Goal: Task Accomplishment & Management: Manage account settings

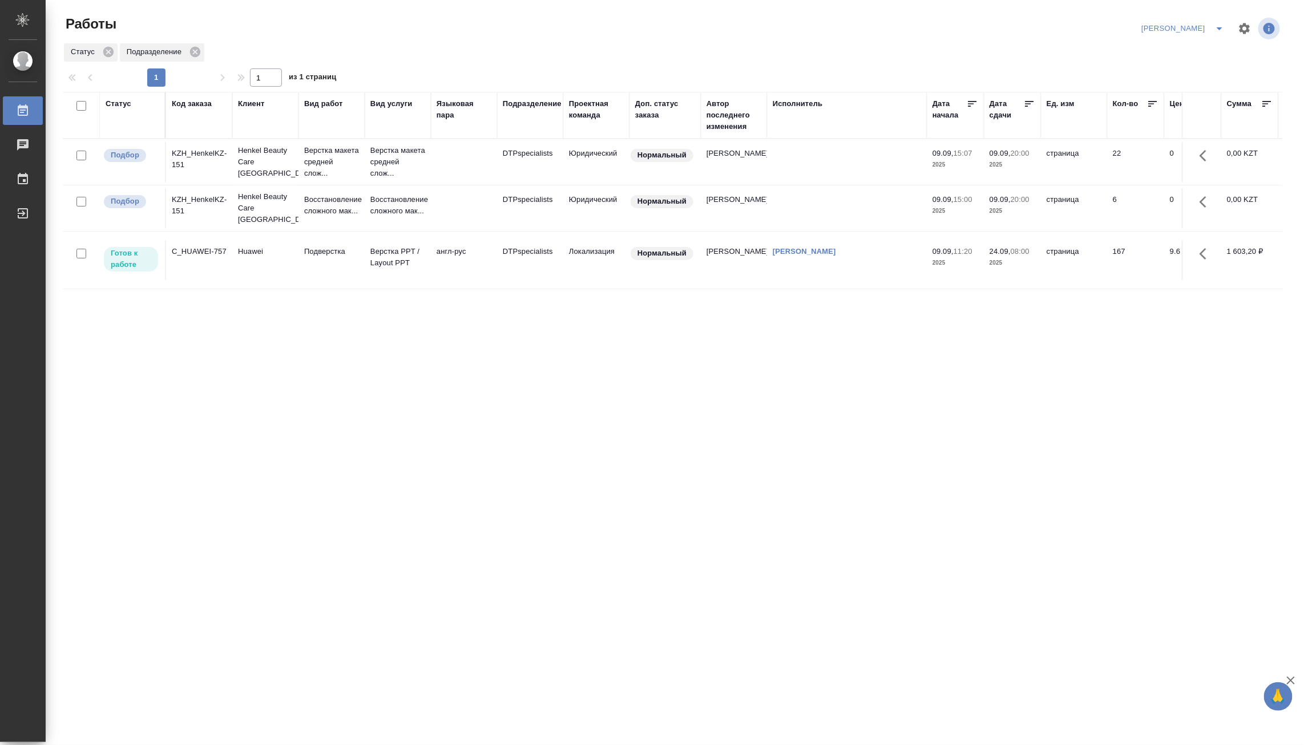
drag, startPoint x: 1303, startPoint y: 296, endPoint x: 1330, endPoint y: 295, distance: 27.4
click at [1304, 295] on html "🙏 .cls-1 fill:#fff; AWATERA Matveeva Maria Работы 0 Чаты График Выйти Работы Ма…" at bounding box center [652, 372] width 1304 height 745
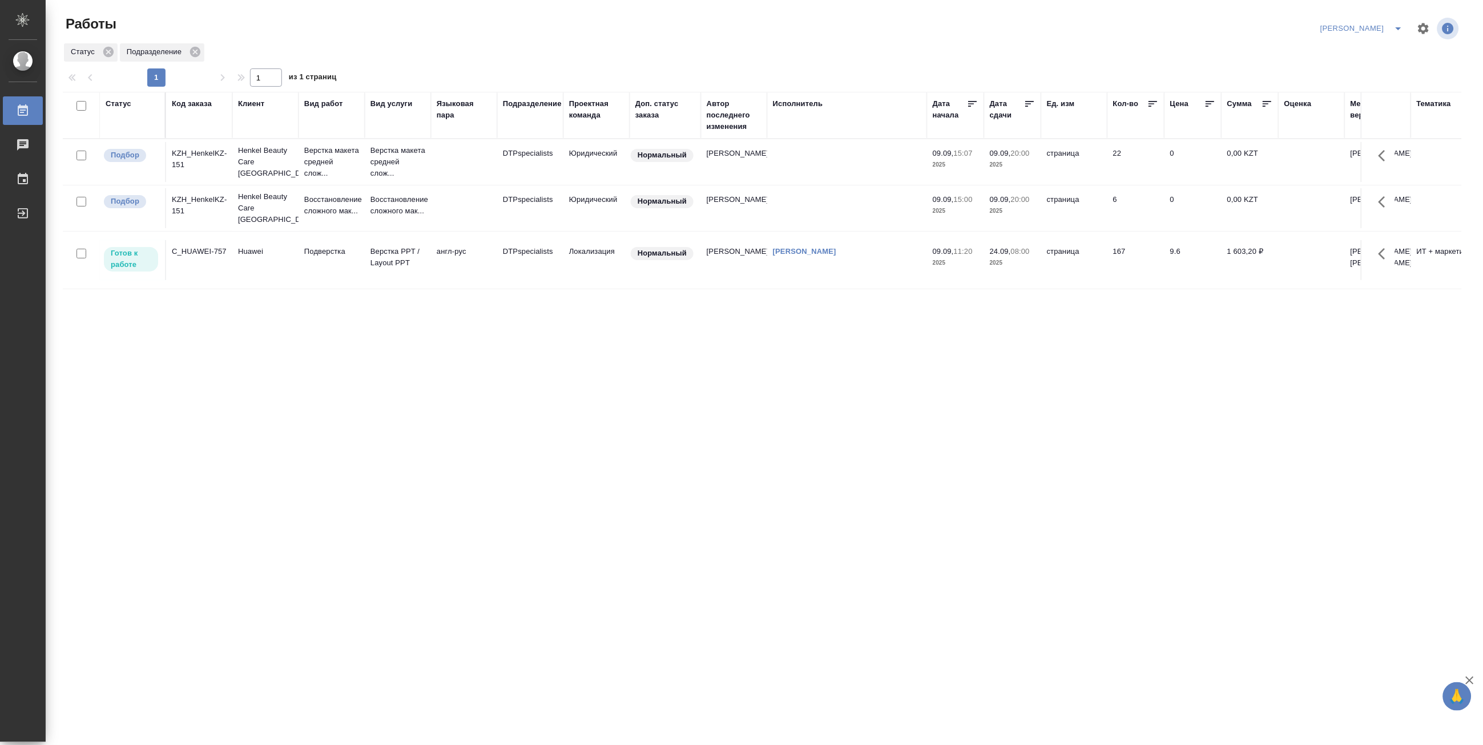
click at [301, 459] on div "Статус Код заказа Клиент Вид работ Вид услуги Языковая пара Подразделение Проек…" at bounding box center [762, 297] width 1398 height 411
click at [278, 218] on p "Henkel Beauty Care Kazakhstan" at bounding box center [265, 208] width 55 height 34
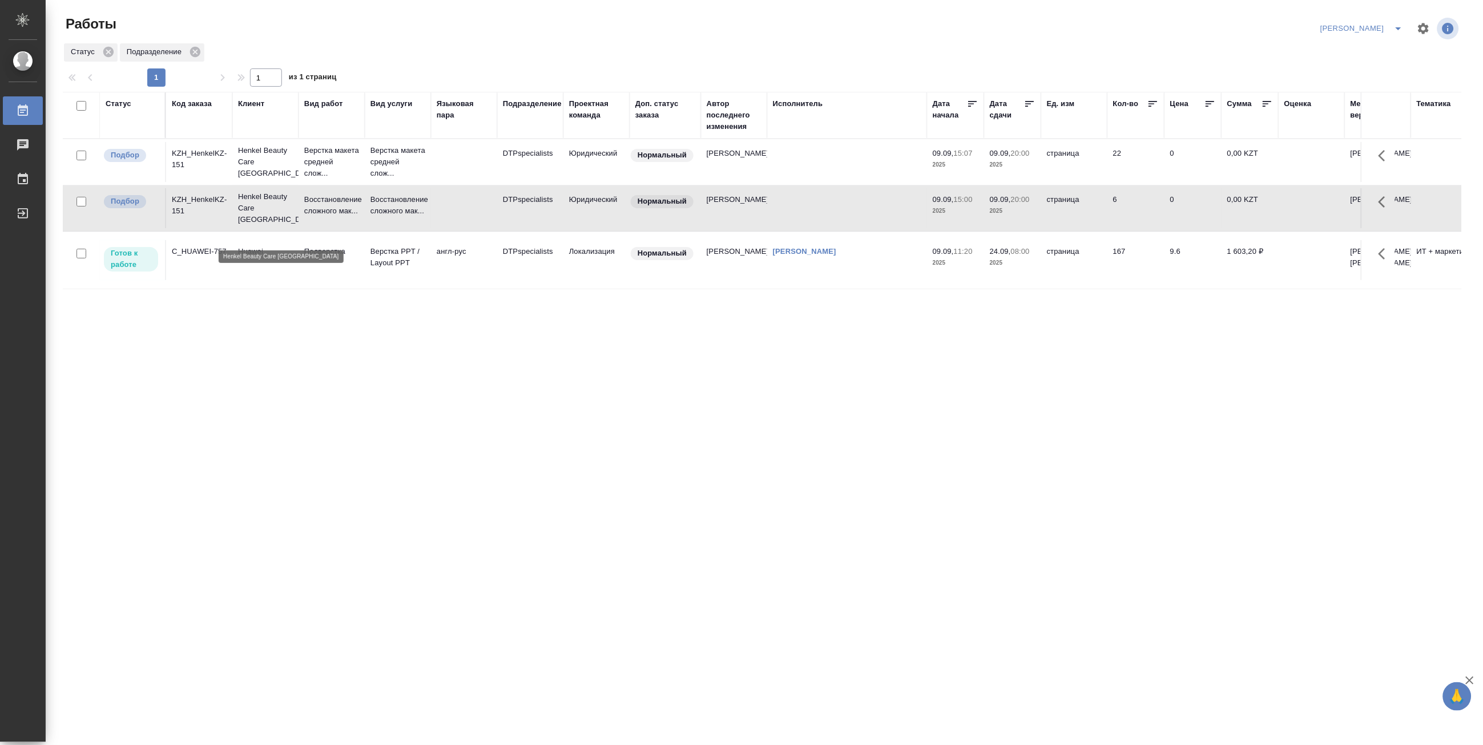
click at [278, 218] on p "Henkel Beauty Care Kazakhstan" at bounding box center [265, 208] width 55 height 34
click at [346, 167] on p "Верстка макета средней слож..." at bounding box center [331, 162] width 55 height 34
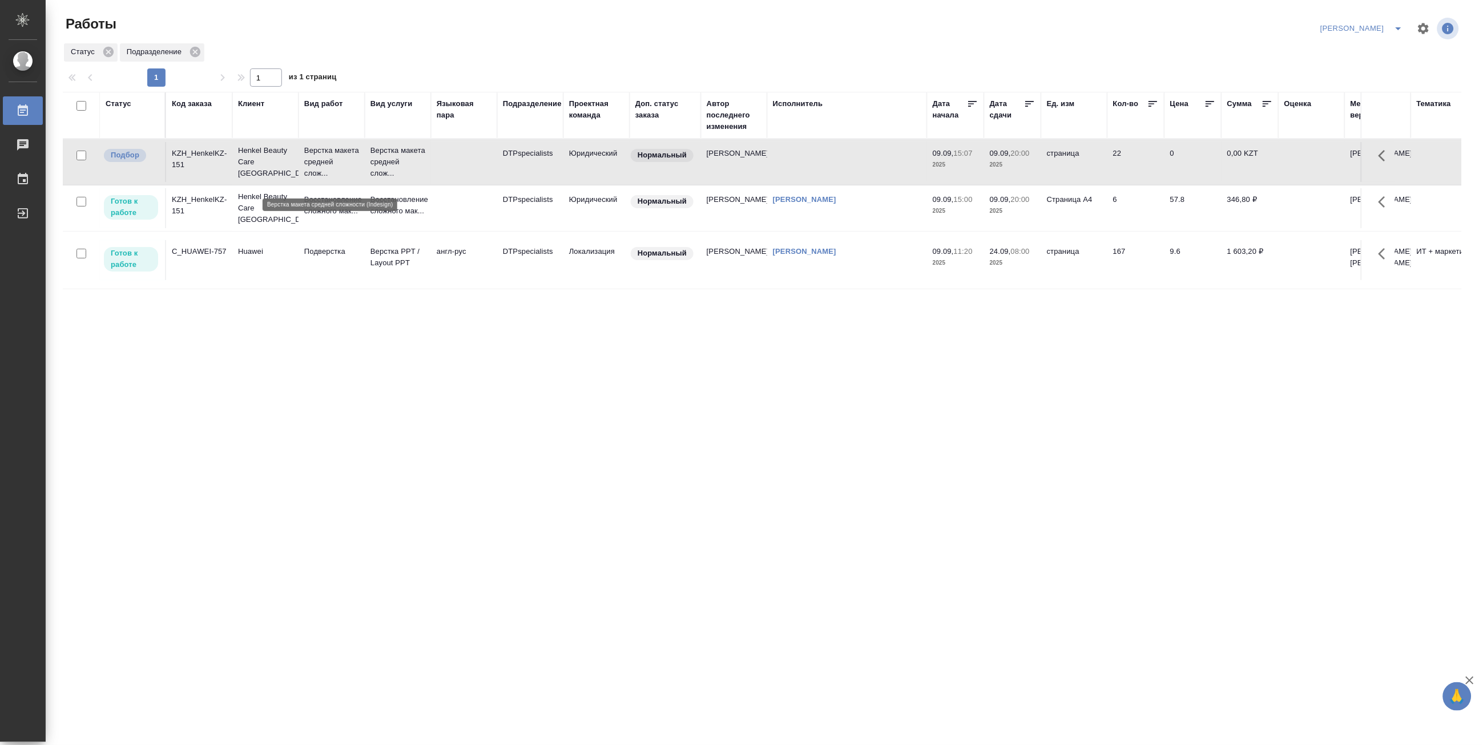
click at [346, 167] on p "Верстка макета средней слож..." at bounding box center [331, 162] width 55 height 34
click at [1304, 25] on icon "split button" at bounding box center [1398, 29] width 14 height 14
click at [1304, 84] on li "Ждемс" at bounding box center [1356, 88] width 110 height 18
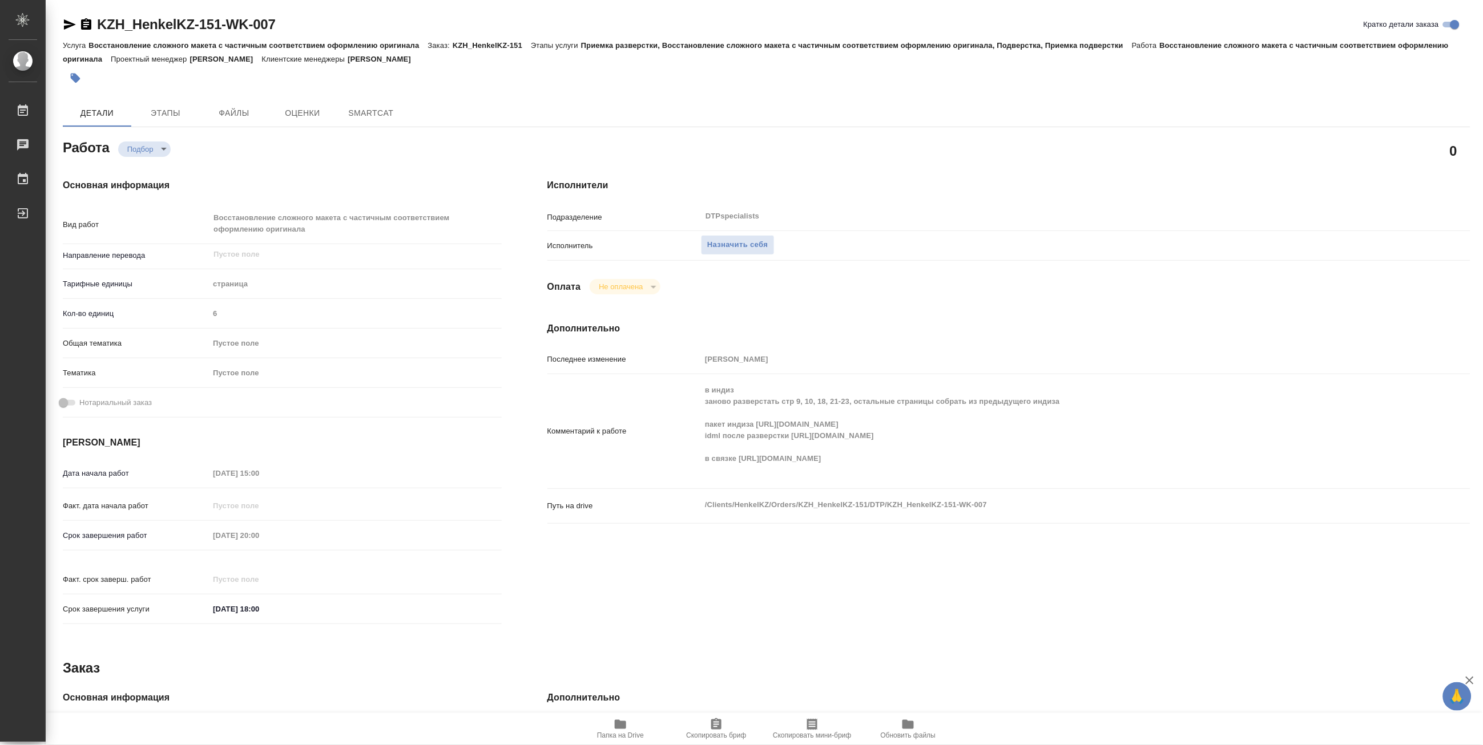
type textarea "x"
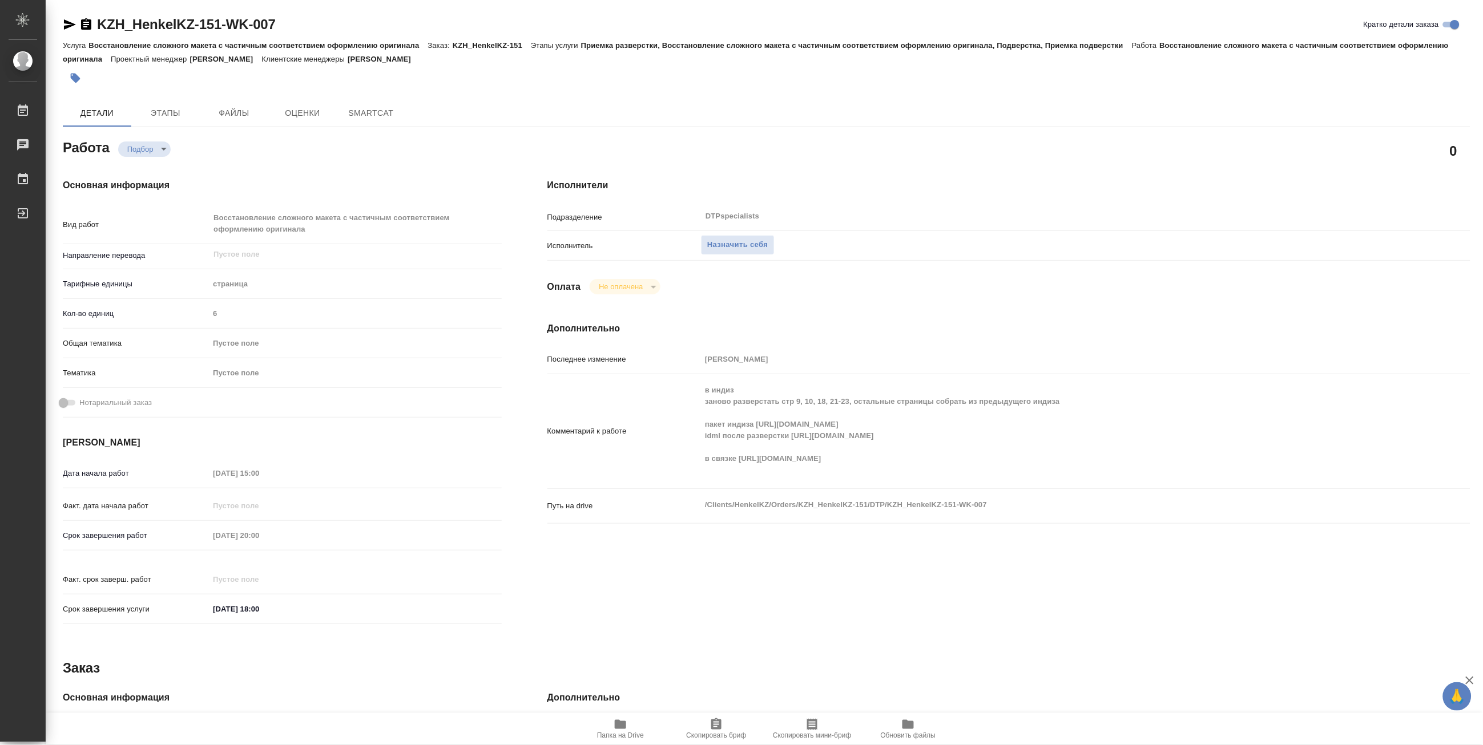
type textarea "x"
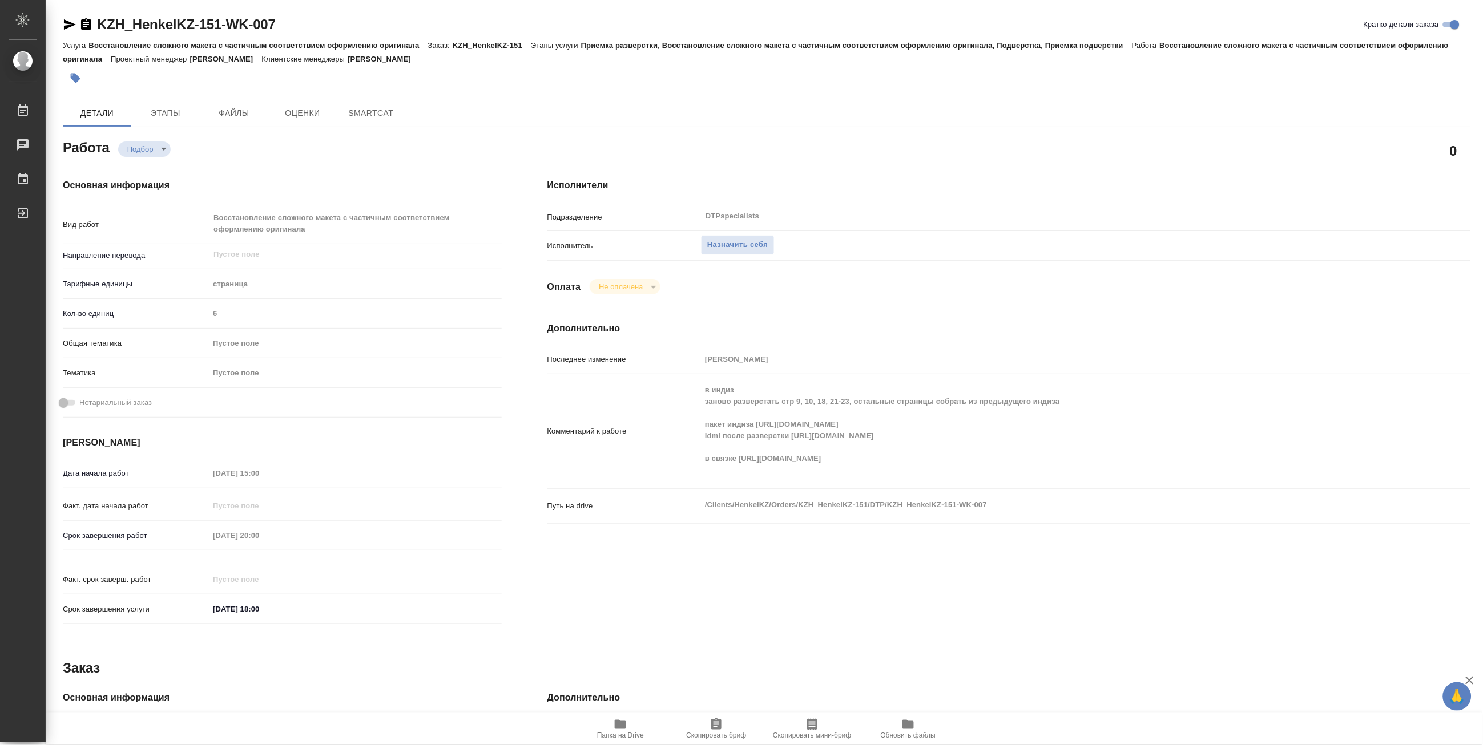
type textarea "x"
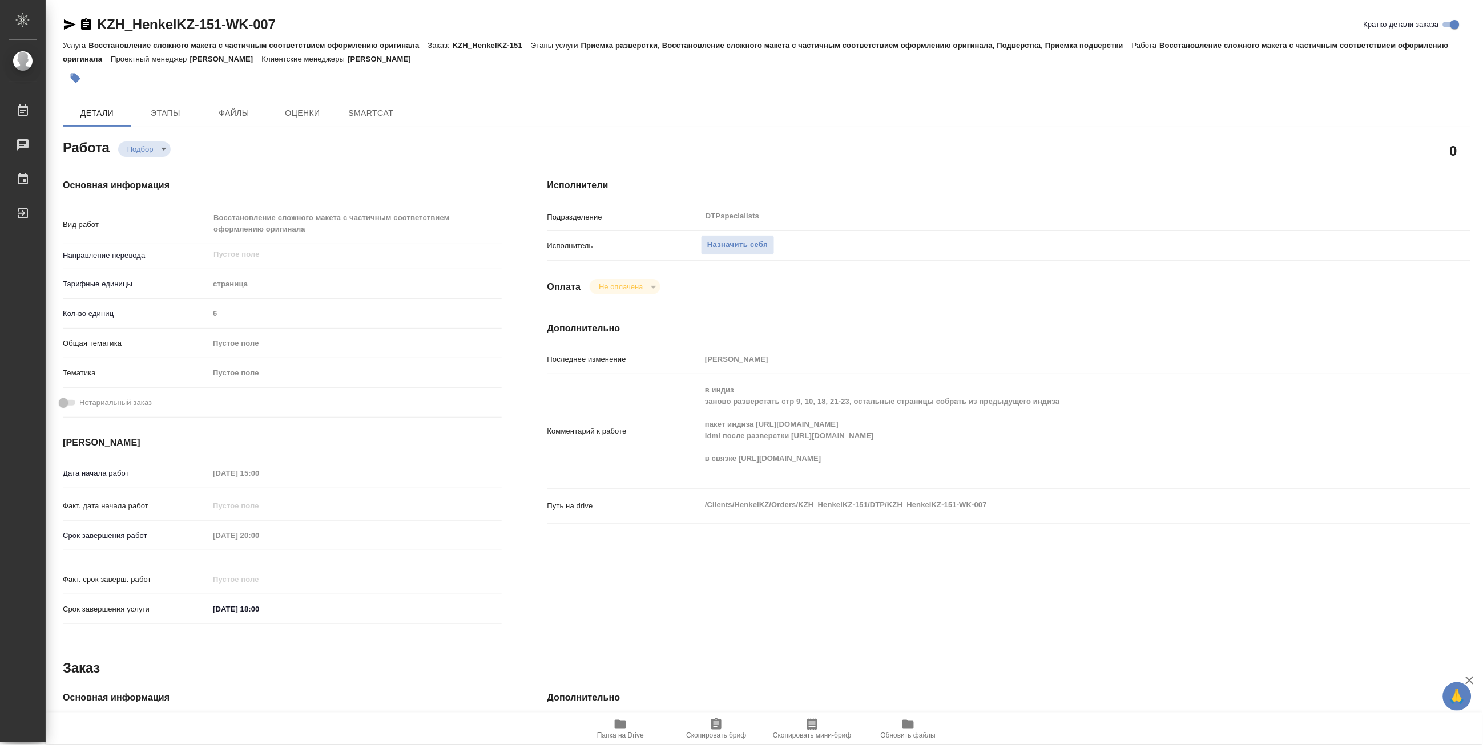
type textarea "x"
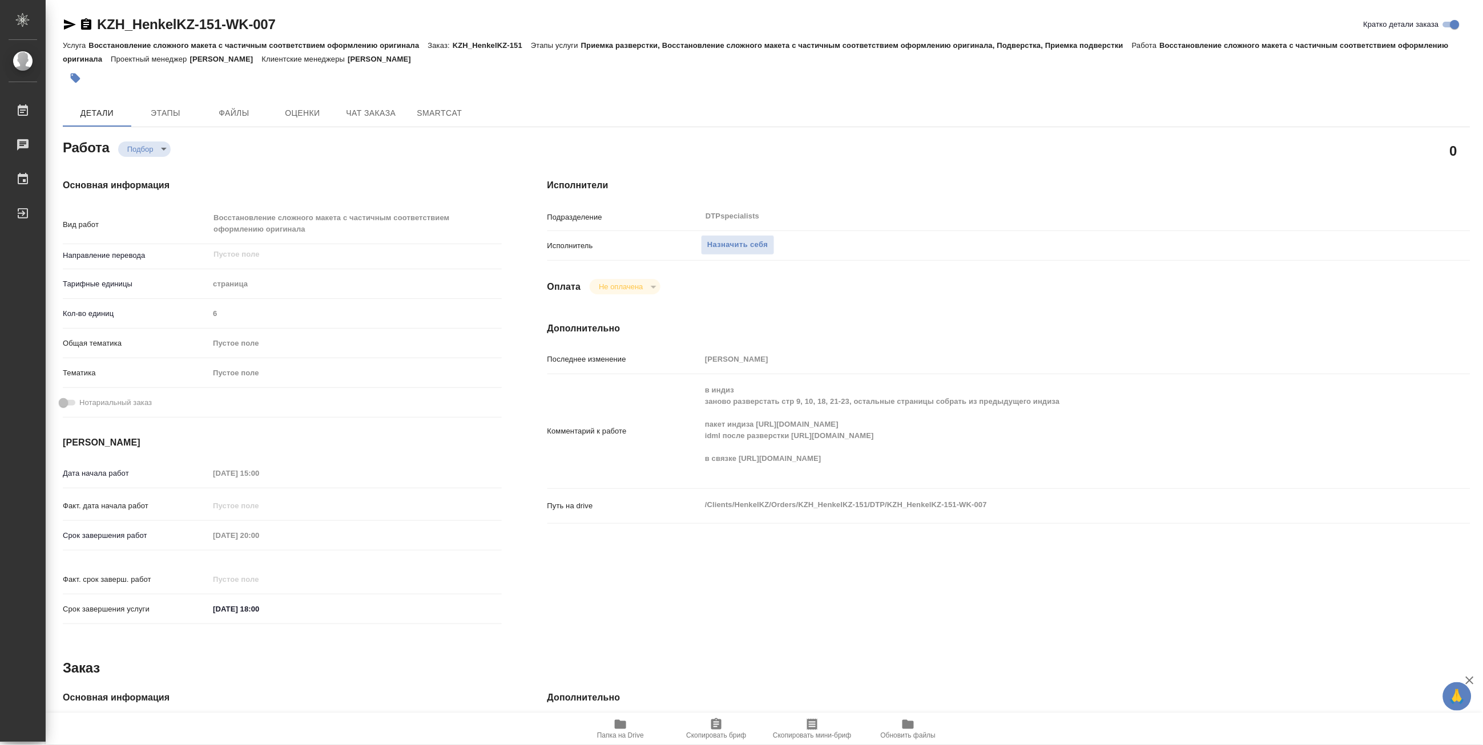
type textarea "x"
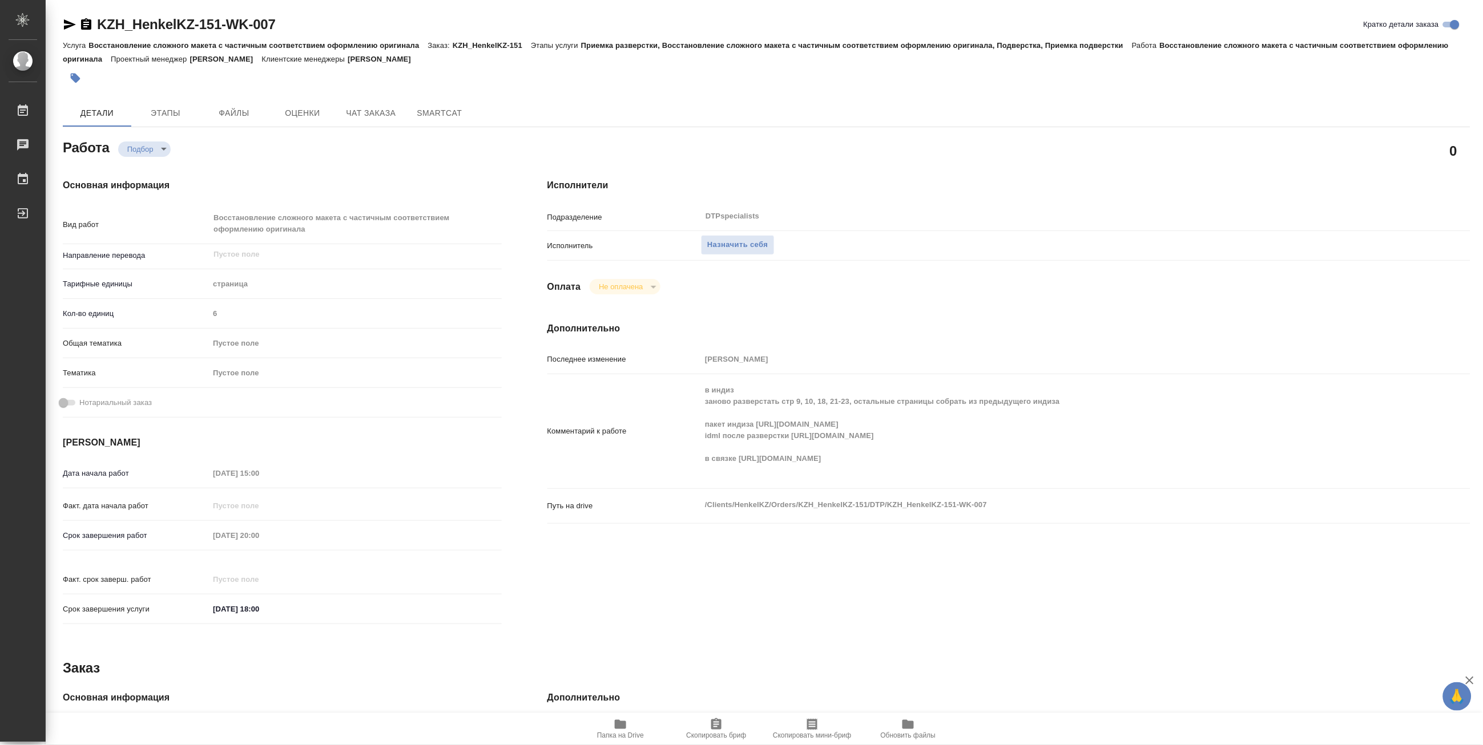
type textarea "x"
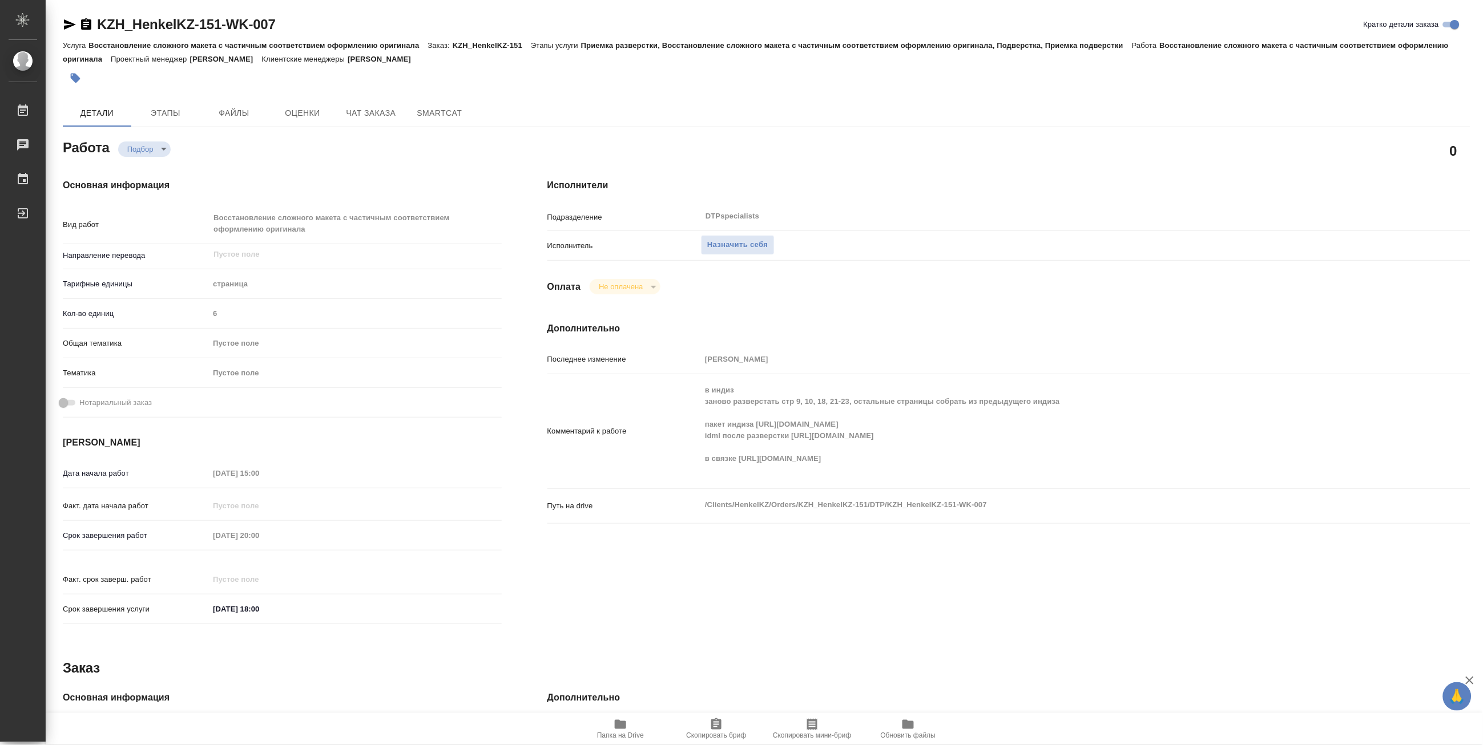
click at [608, 740] on span "Папка на Drive" at bounding box center [620, 736] width 47 height 8
click at [744, 246] on span "Назначить себя" at bounding box center [737, 245] width 60 height 13
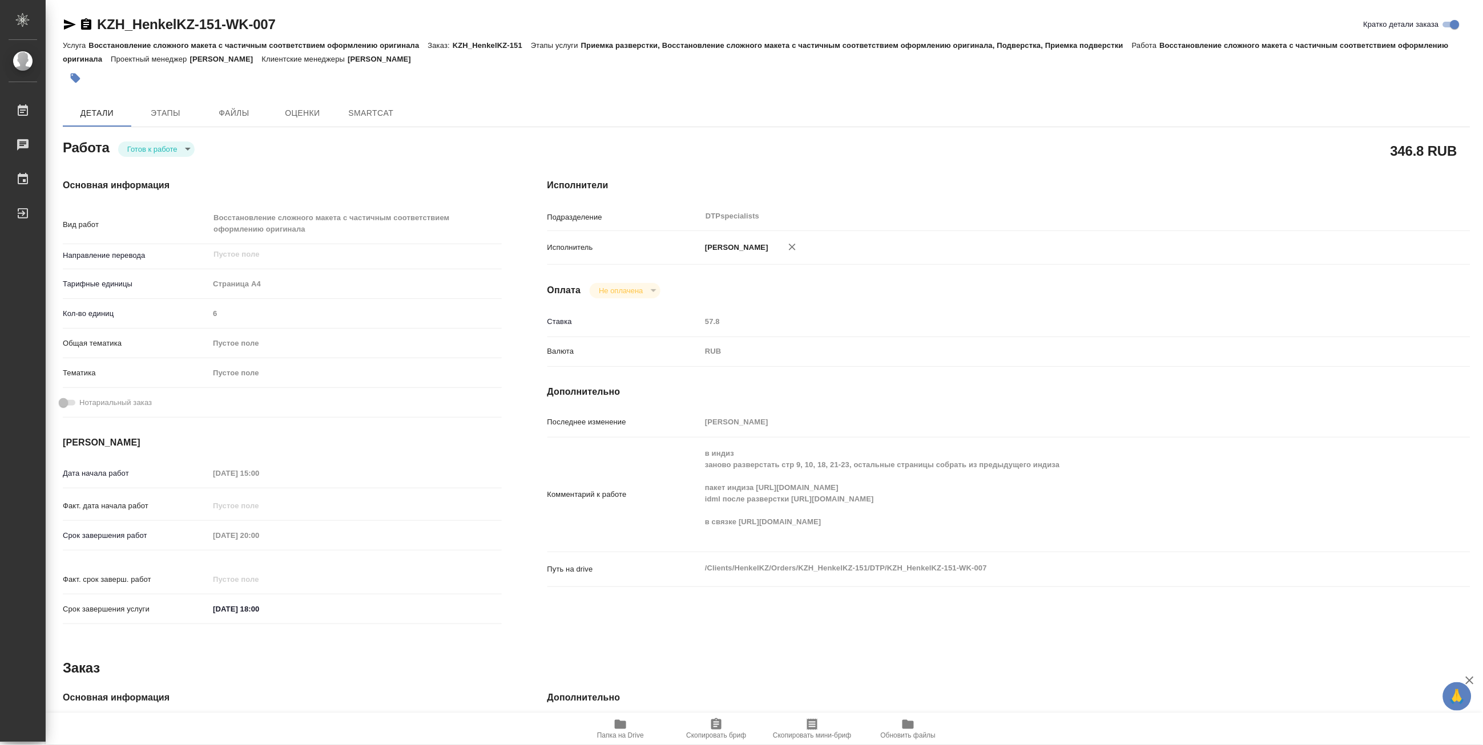
type textarea "x"
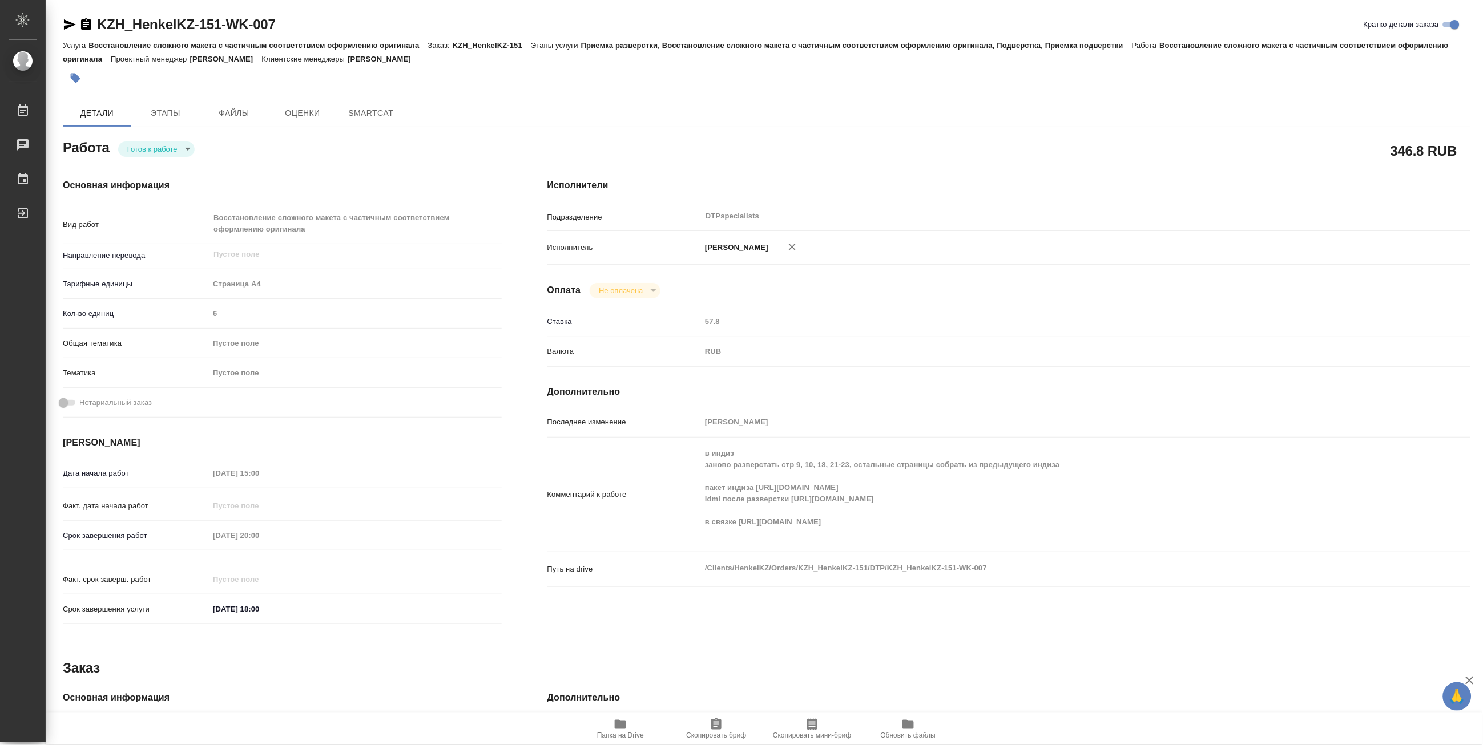
type textarea "x"
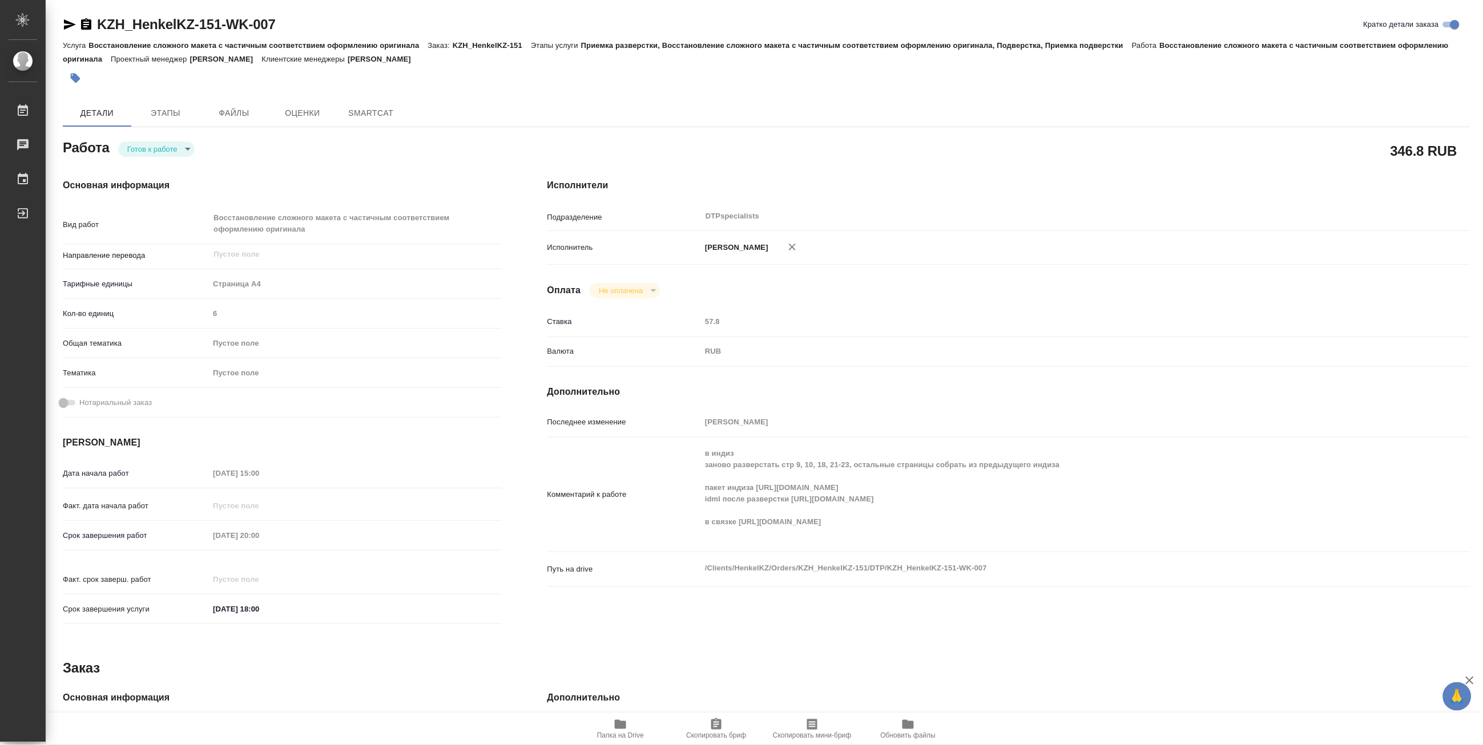
type textarea "x"
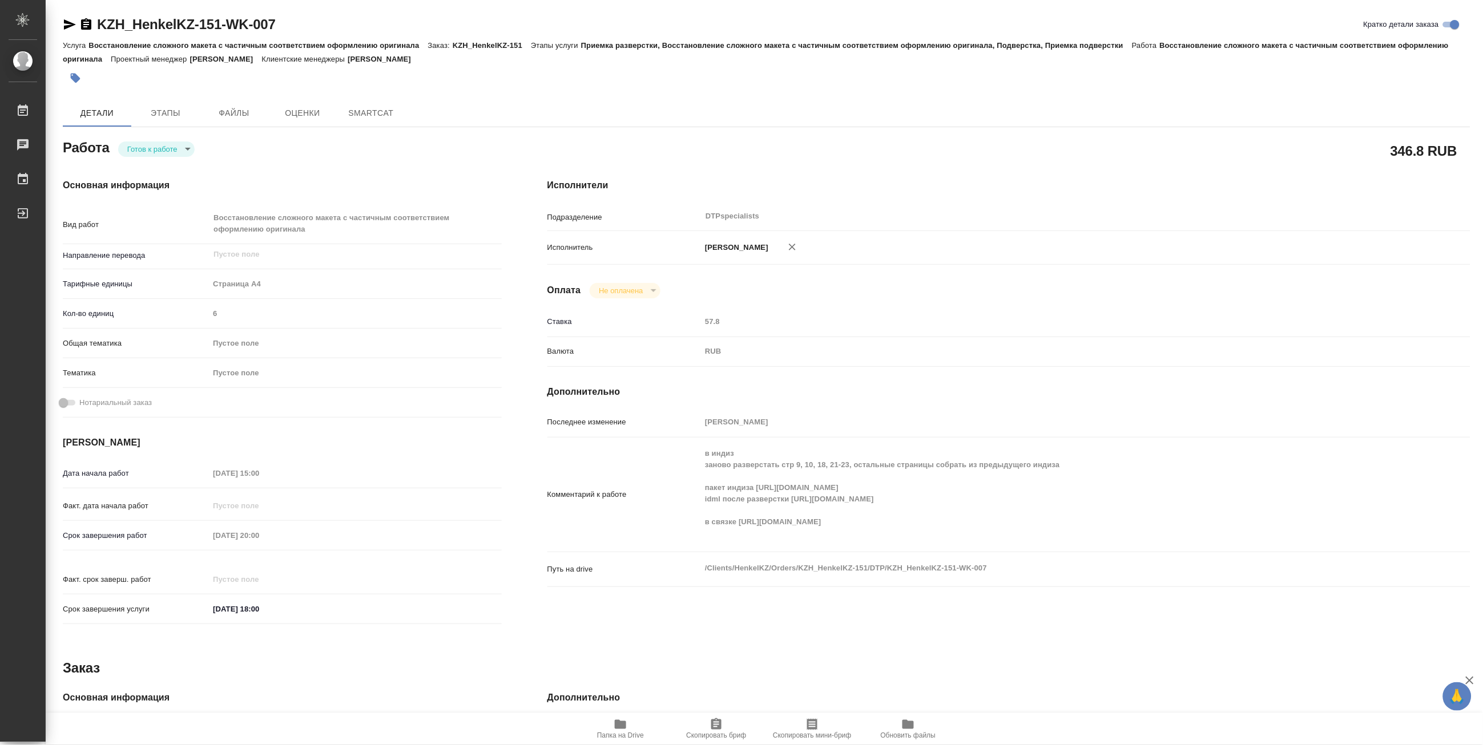
type textarea "x"
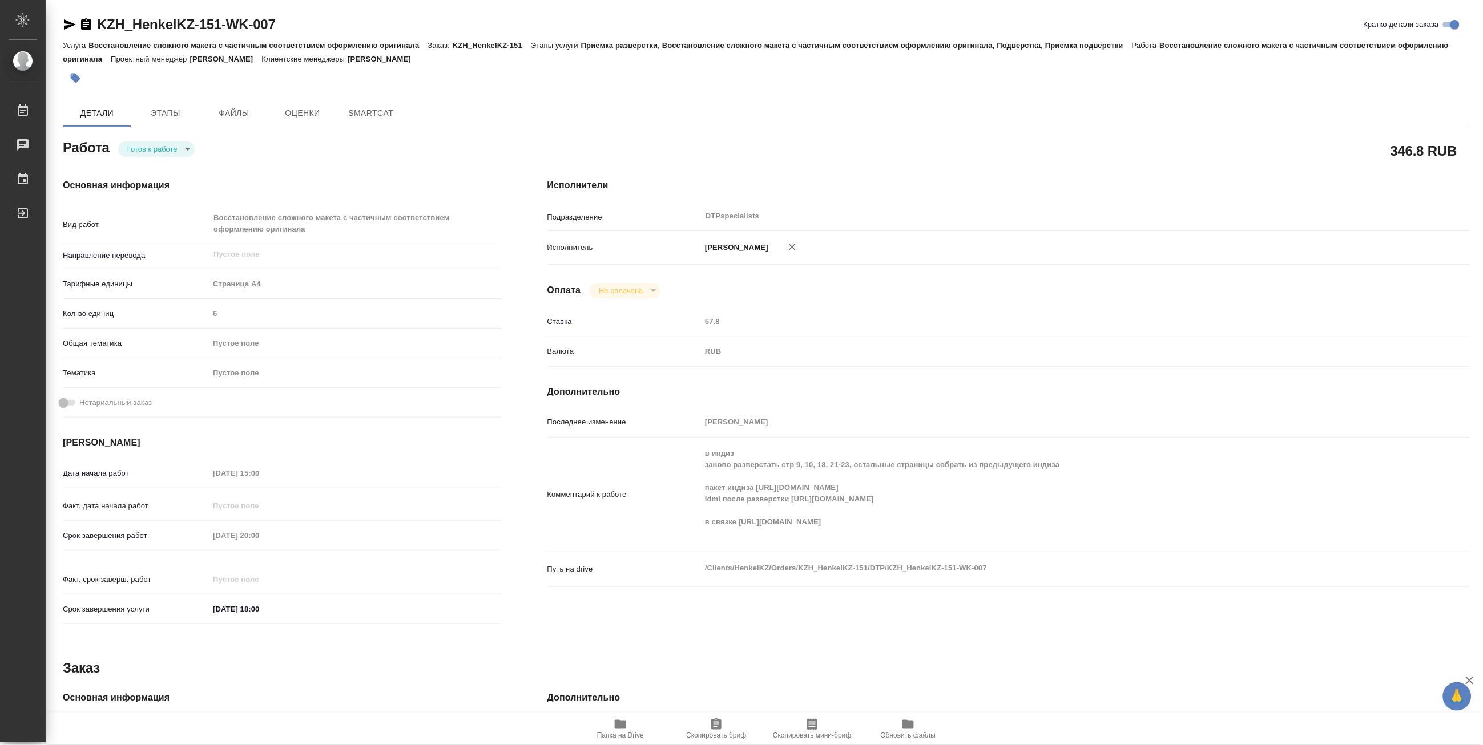
type textarea "x"
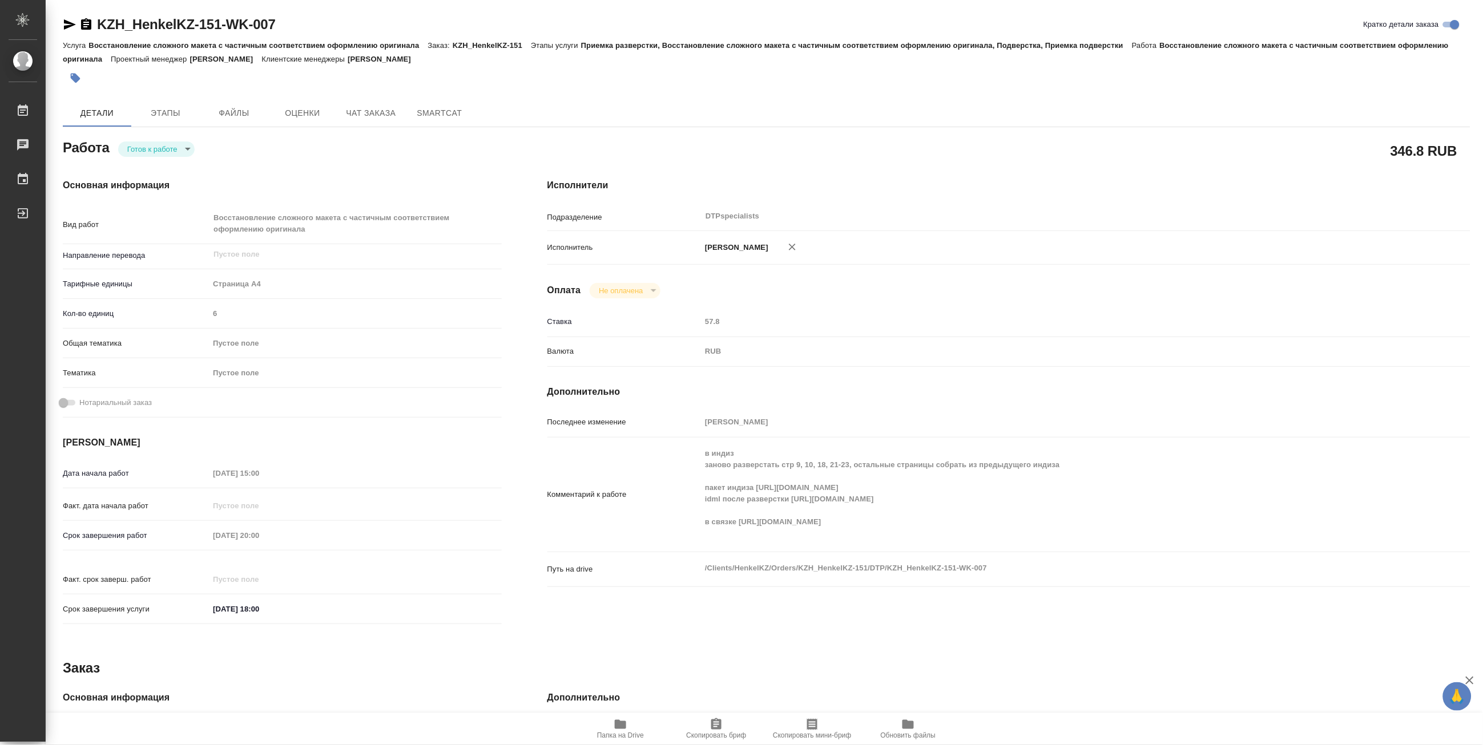
type textarea "x"
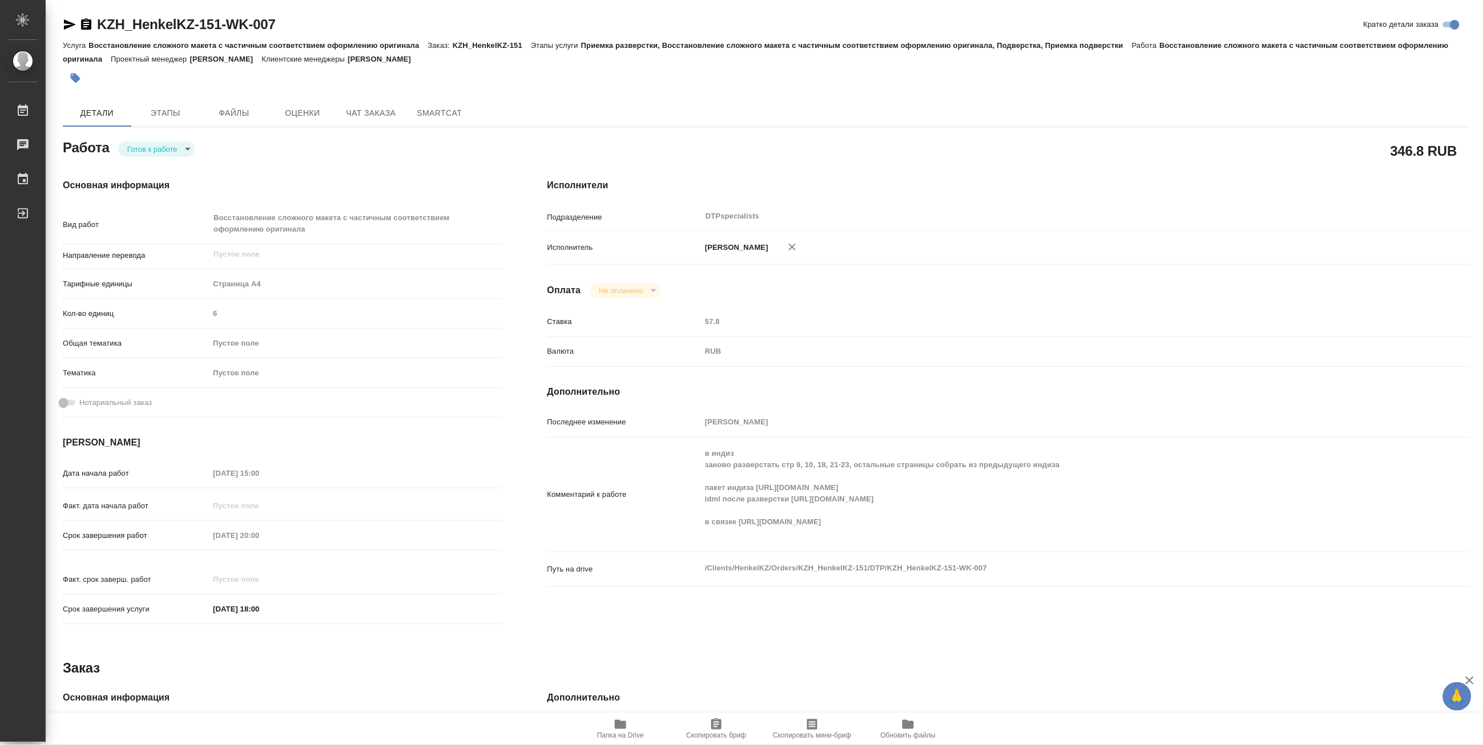
type textarea "x"
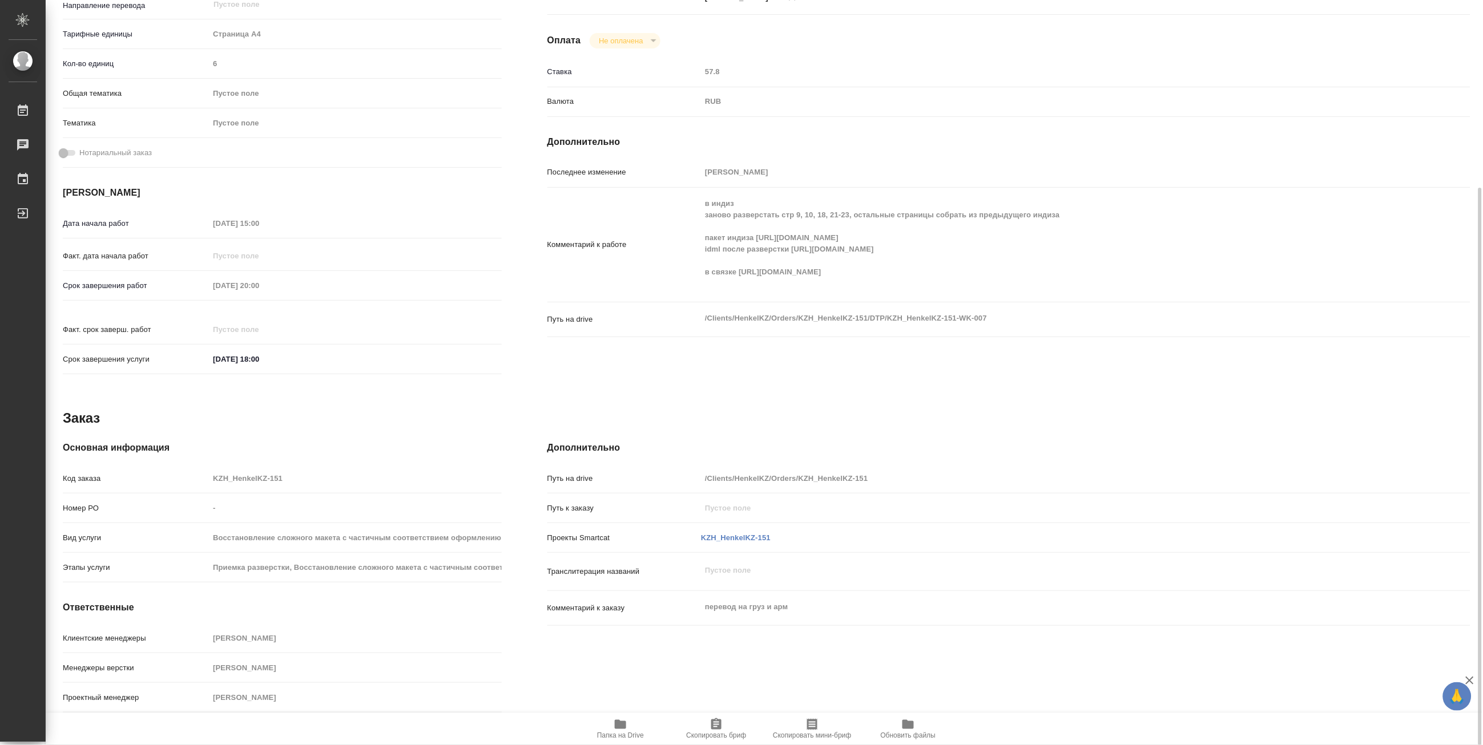
scroll to position [60, 0]
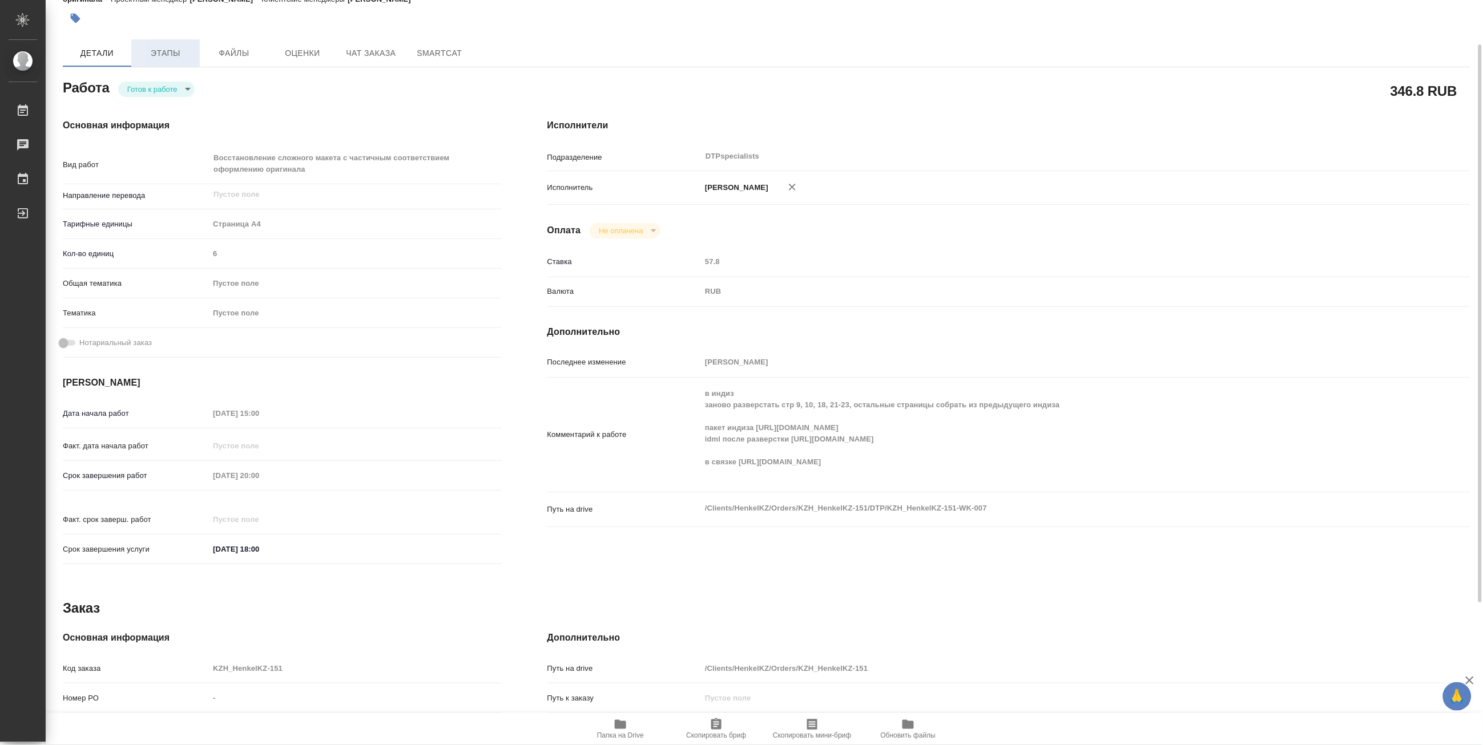
click at [164, 49] on span "Этапы" at bounding box center [165, 53] width 55 height 14
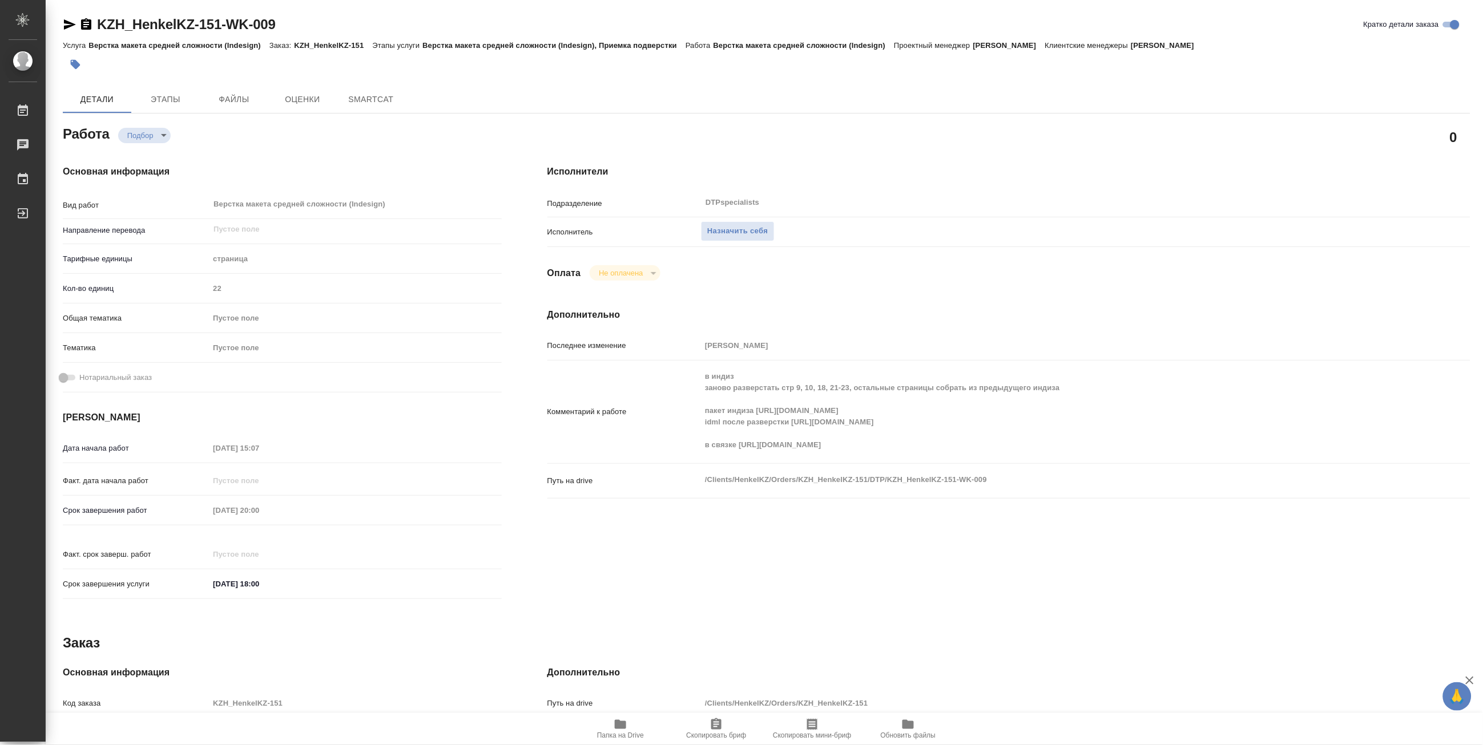
type textarea "x"
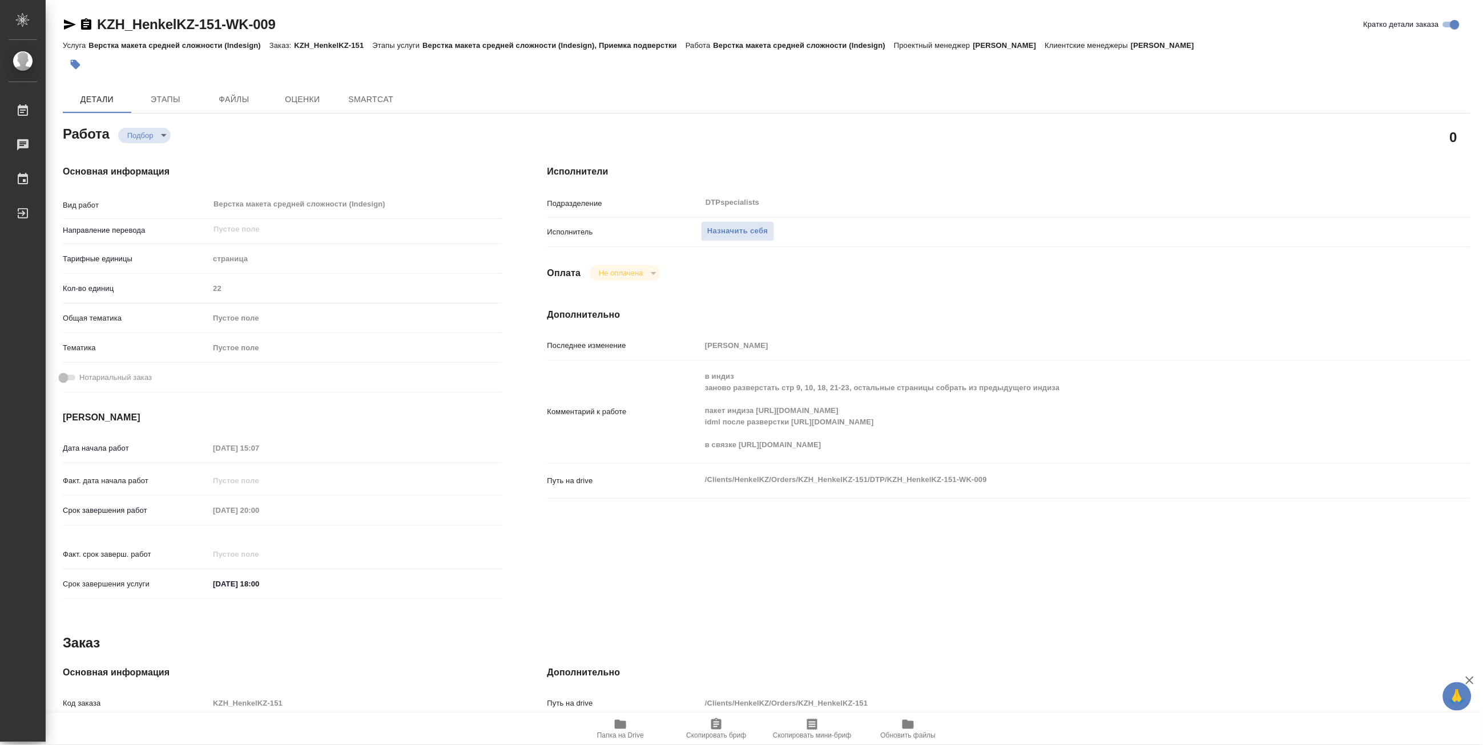
type textarea "x"
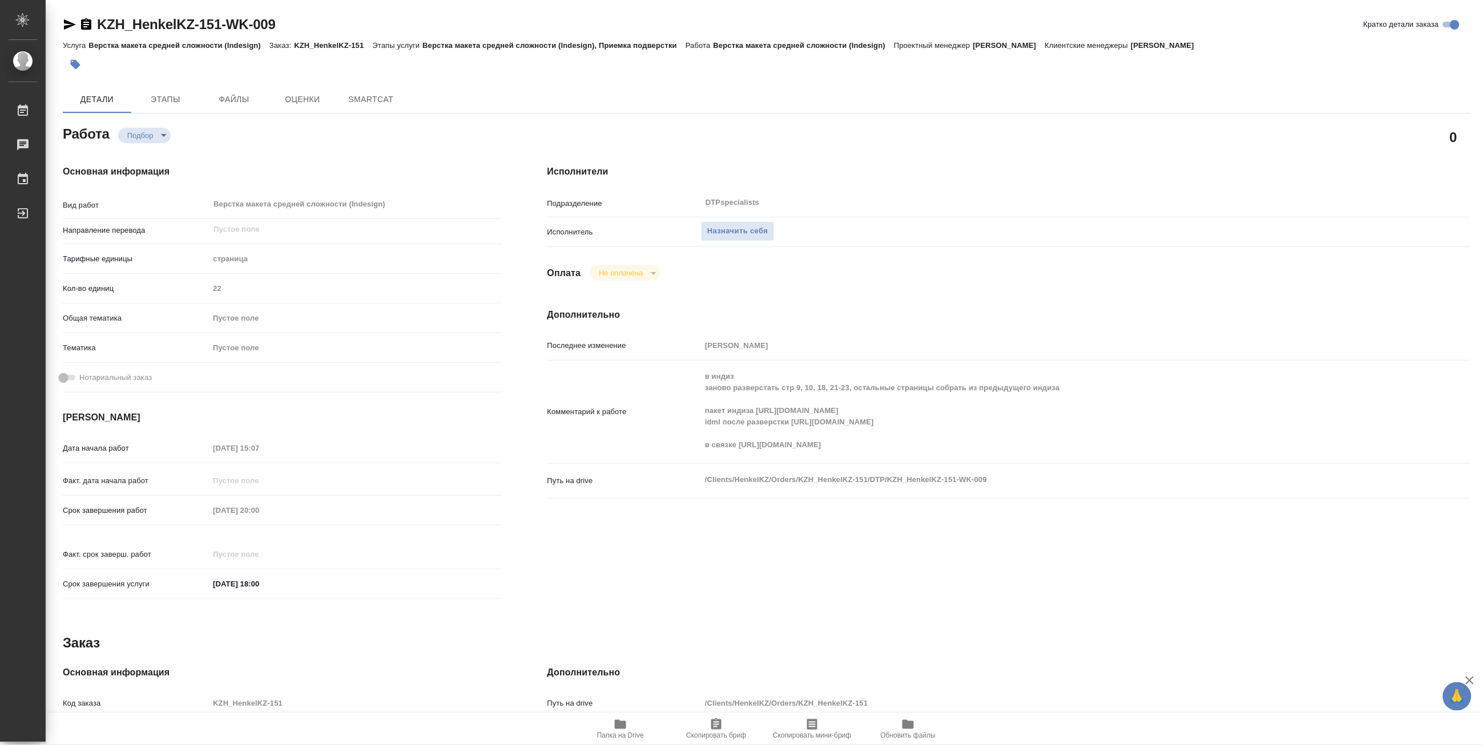
type textarea "x"
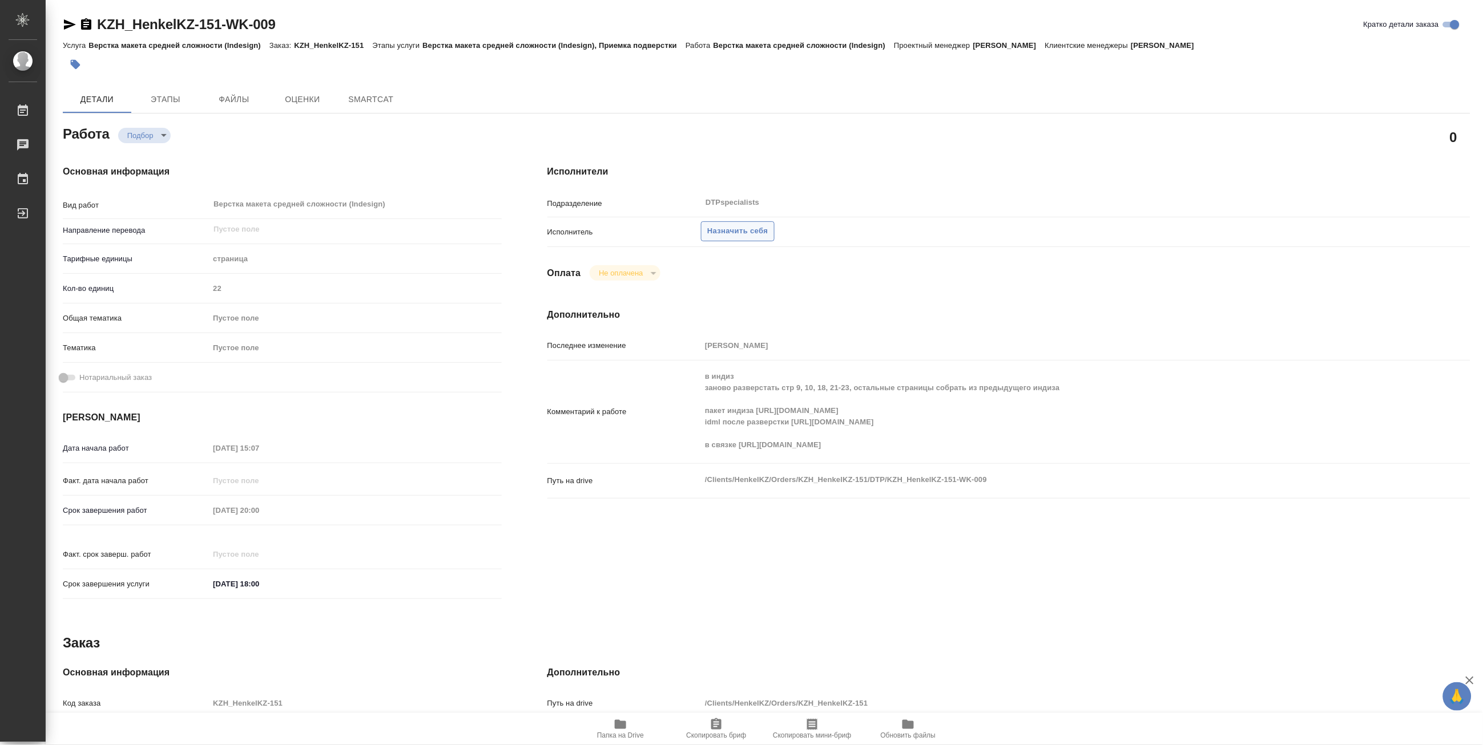
click at [740, 227] on span "Назначить себя" at bounding box center [737, 231] width 60 height 13
type textarea "x"
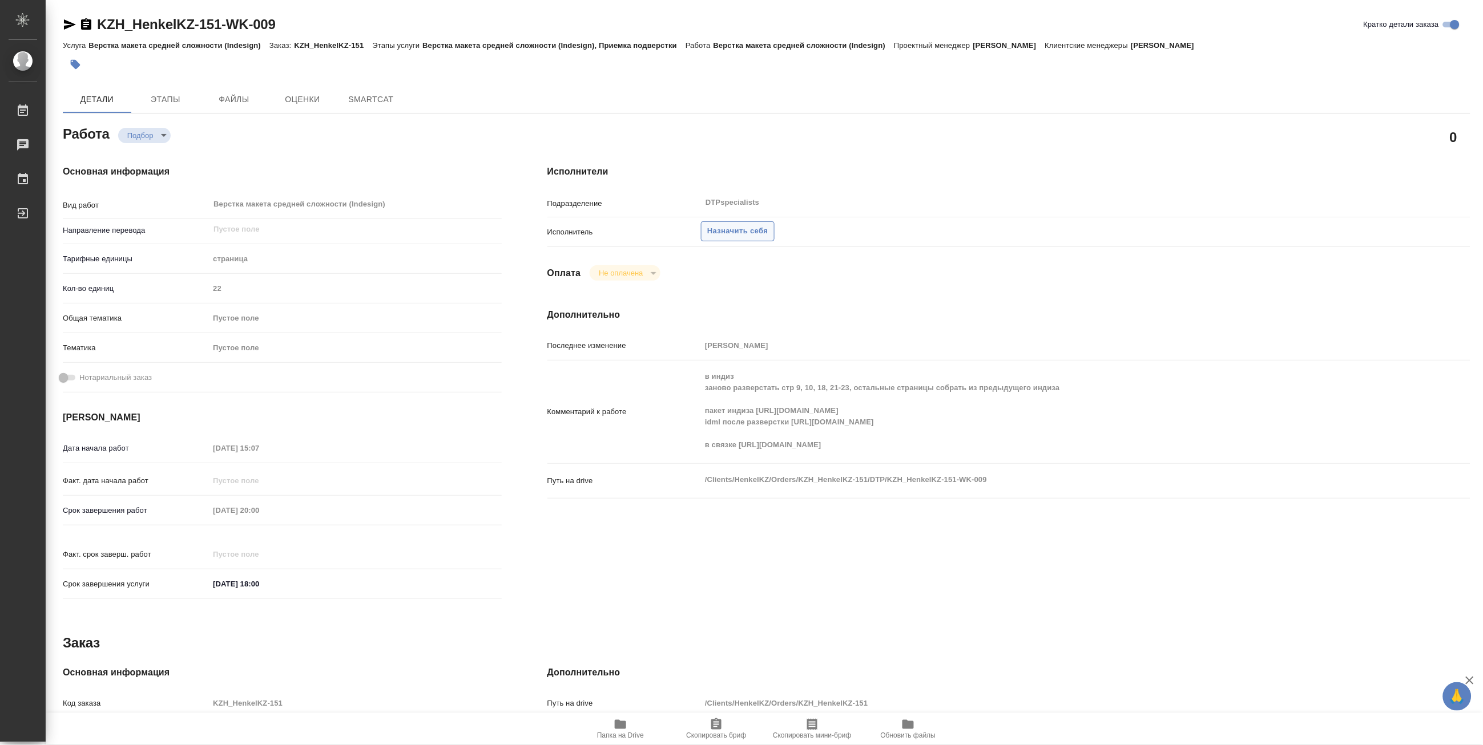
type textarea "x"
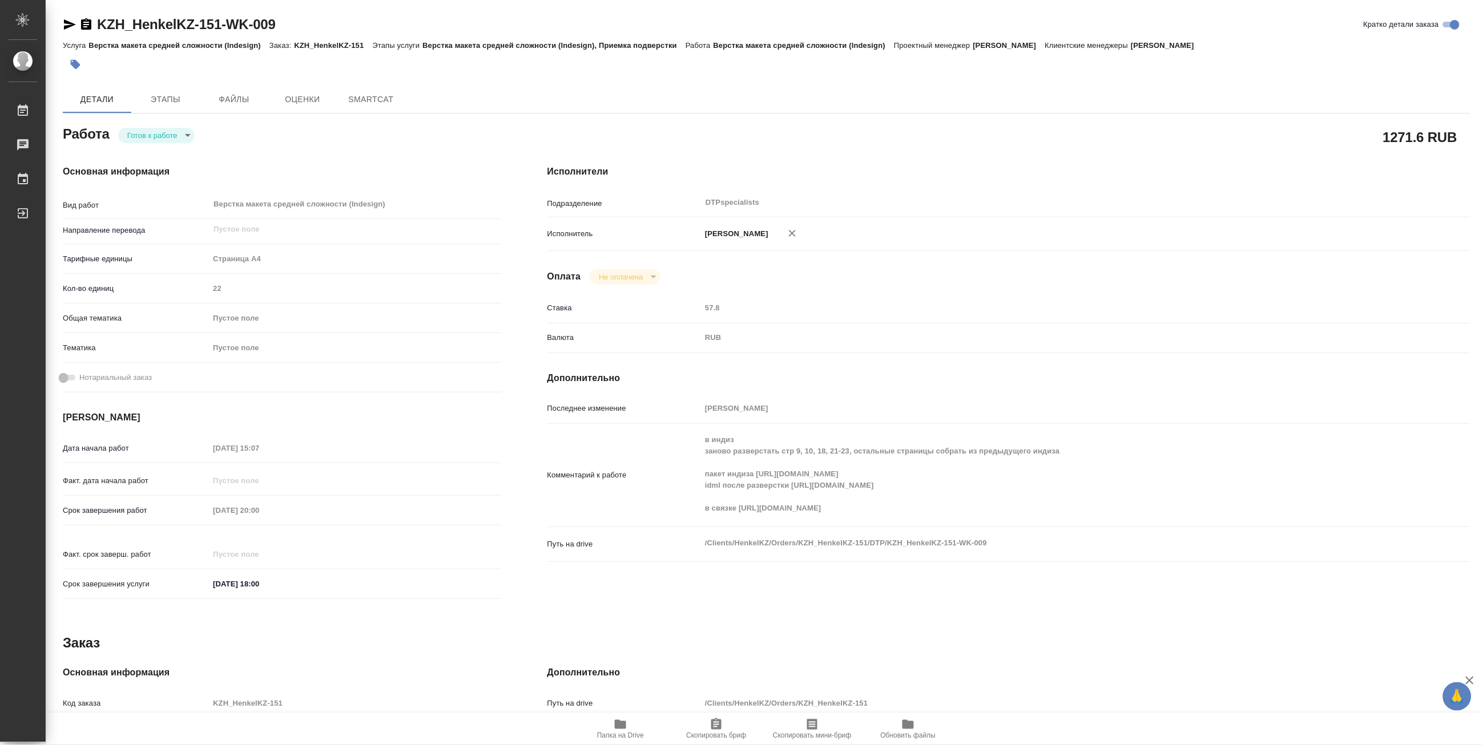
type textarea "x"
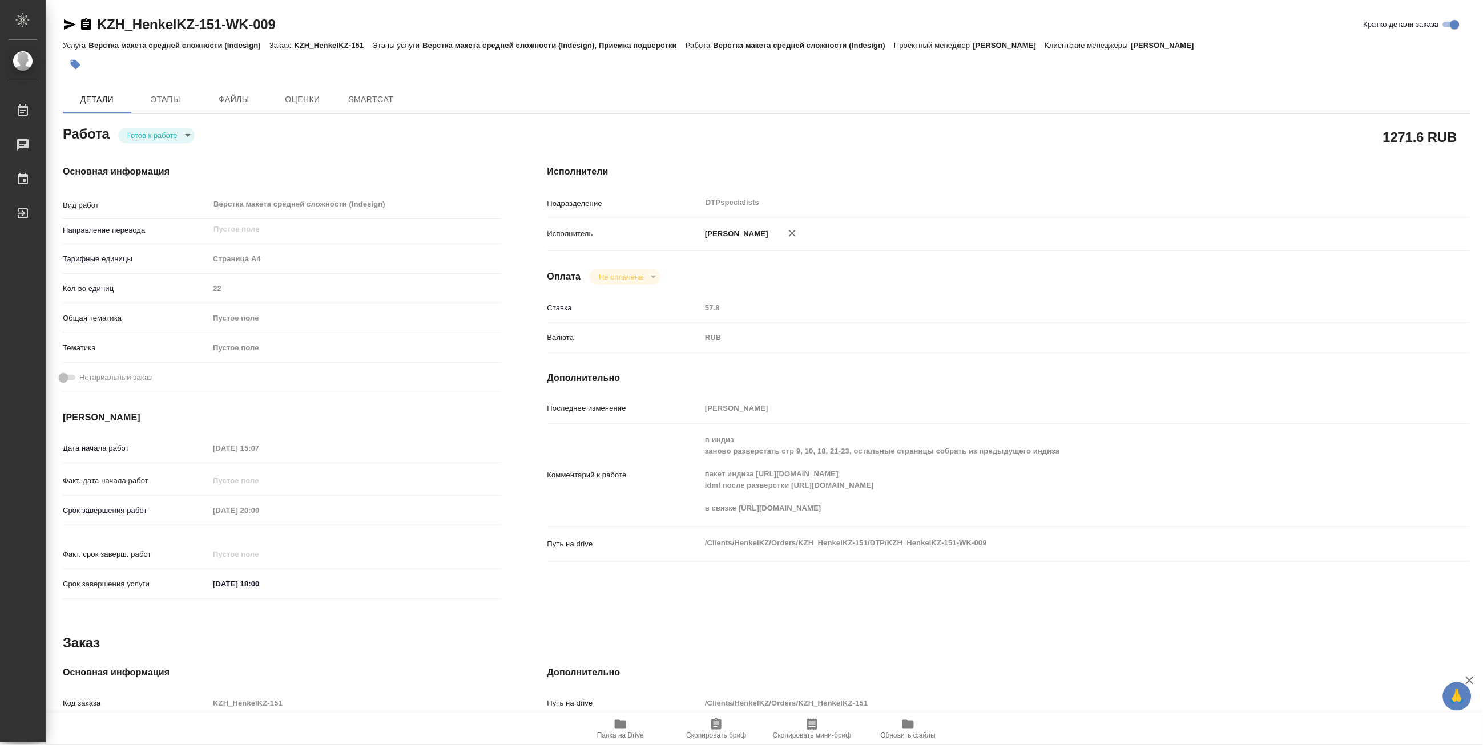
type textarea "x"
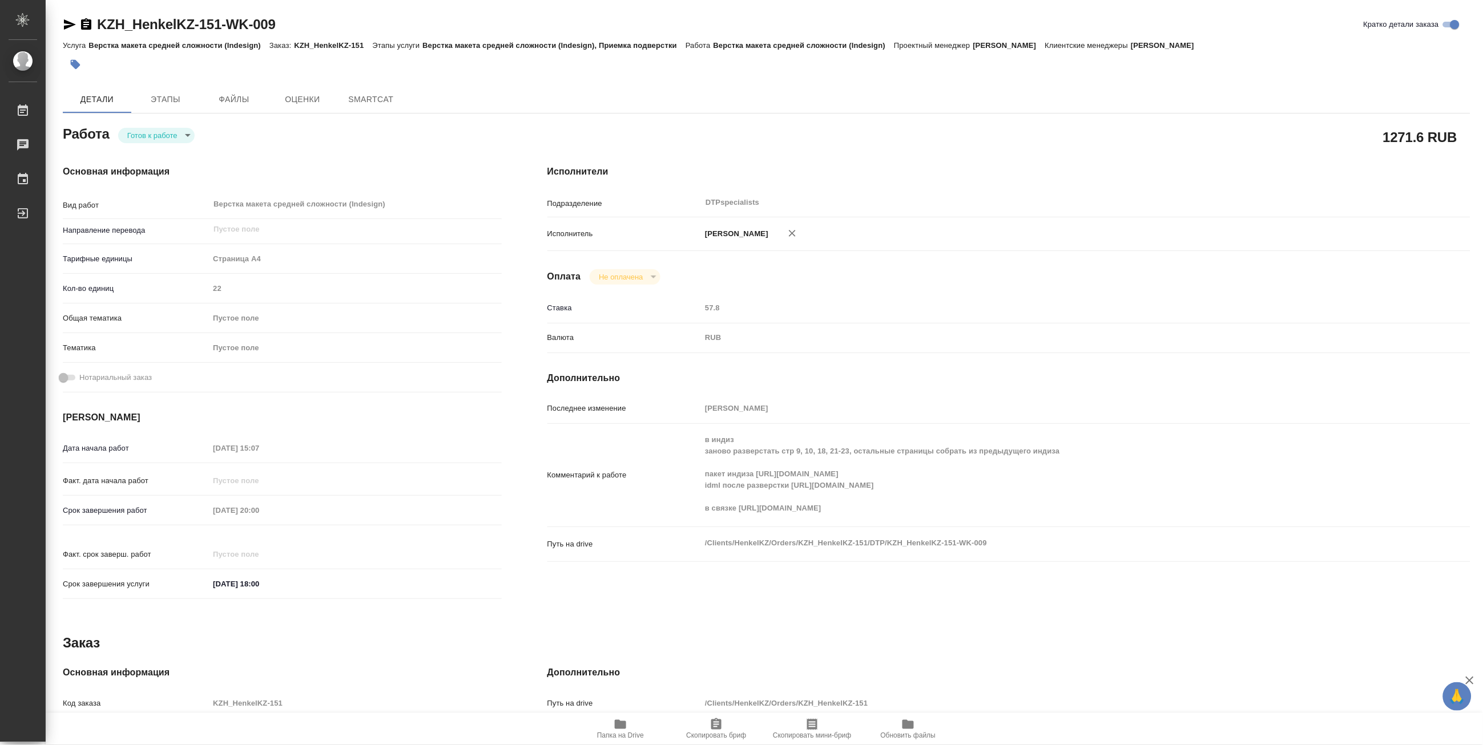
type textarea "x"
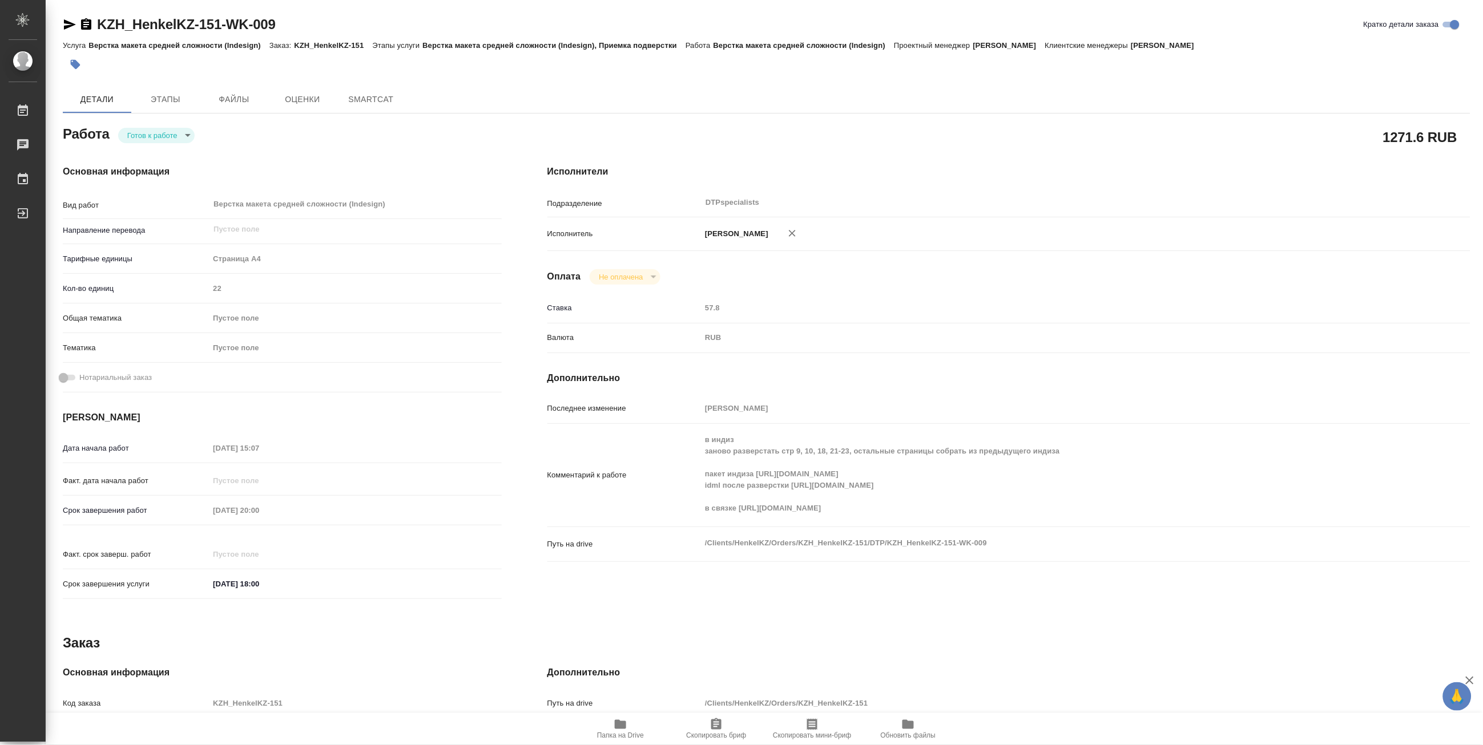
type textarea "x"
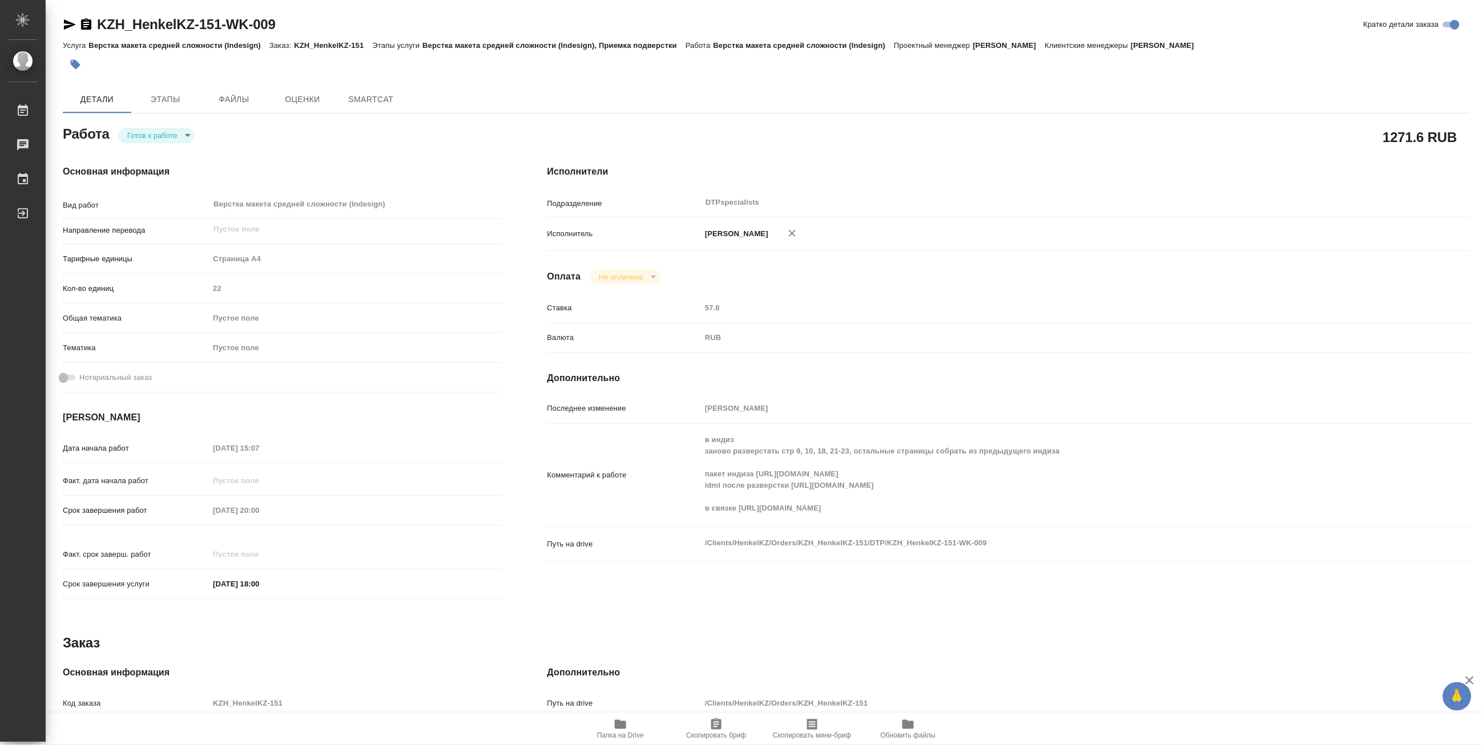
type textarea "x"
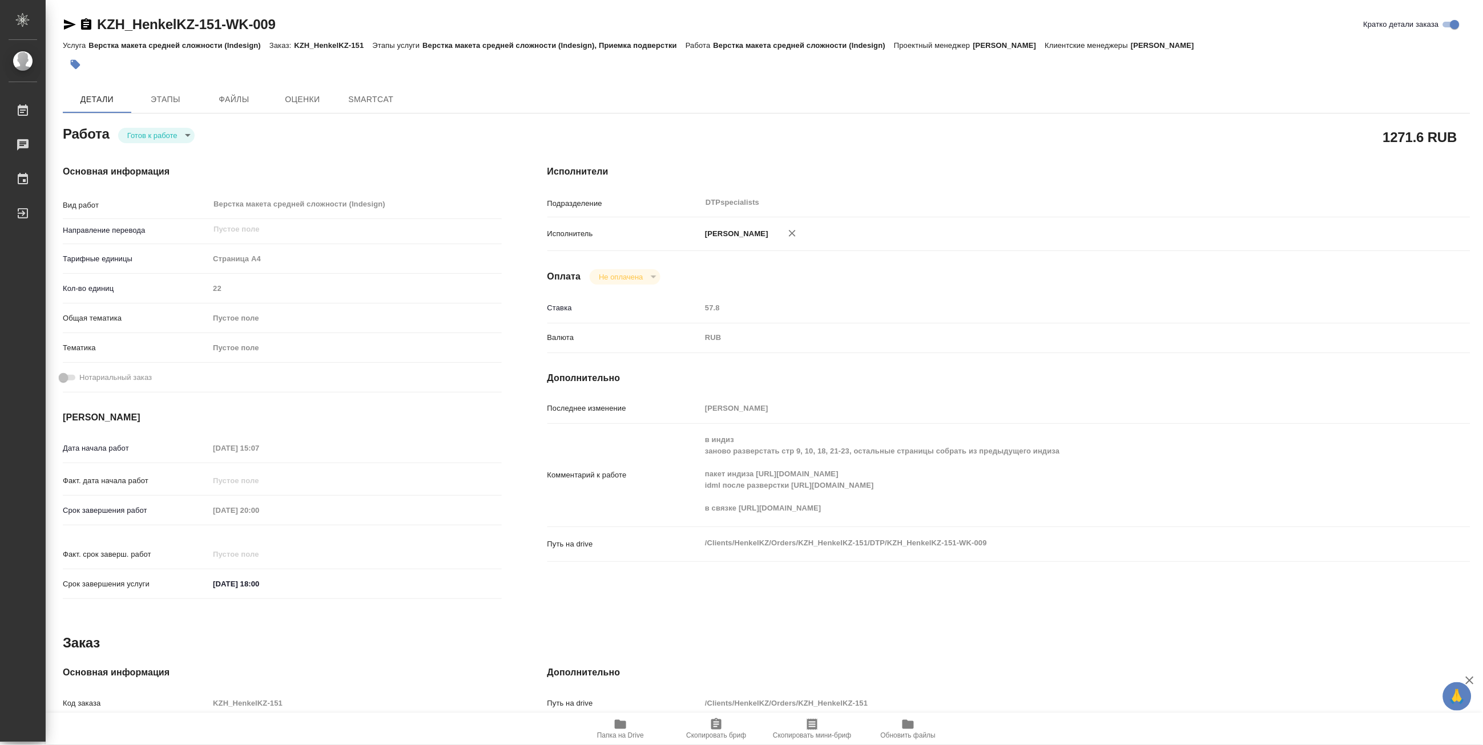
type textarea "x"
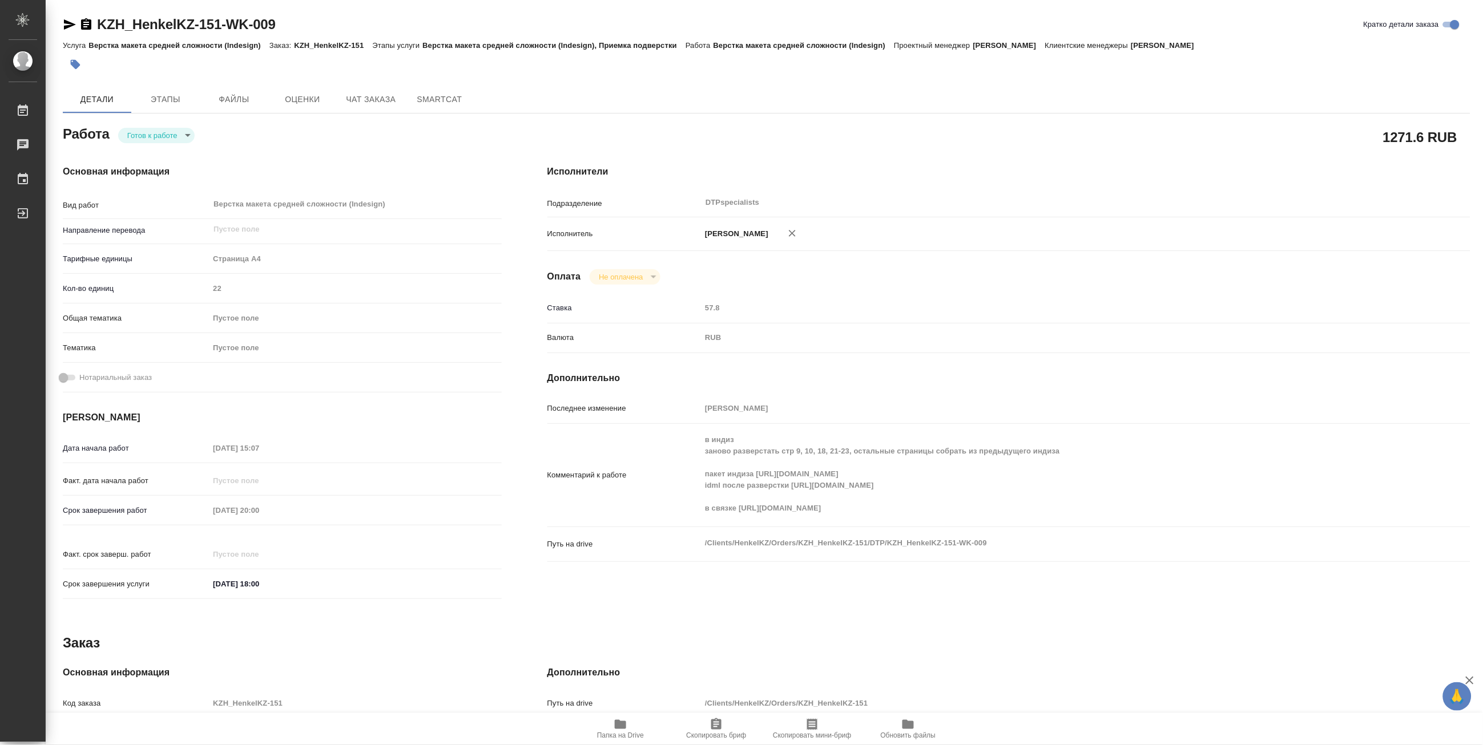
type textarea "x"
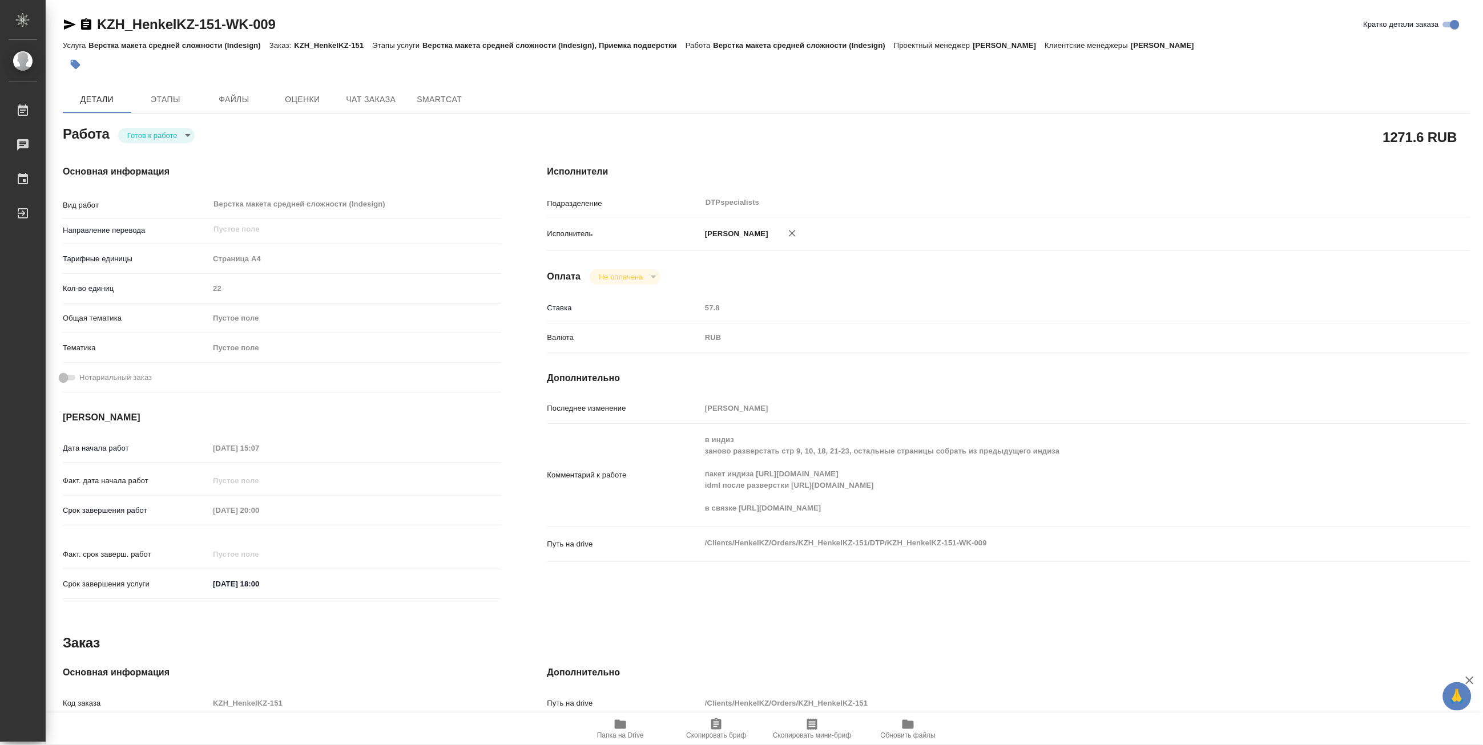
type textarea "x"
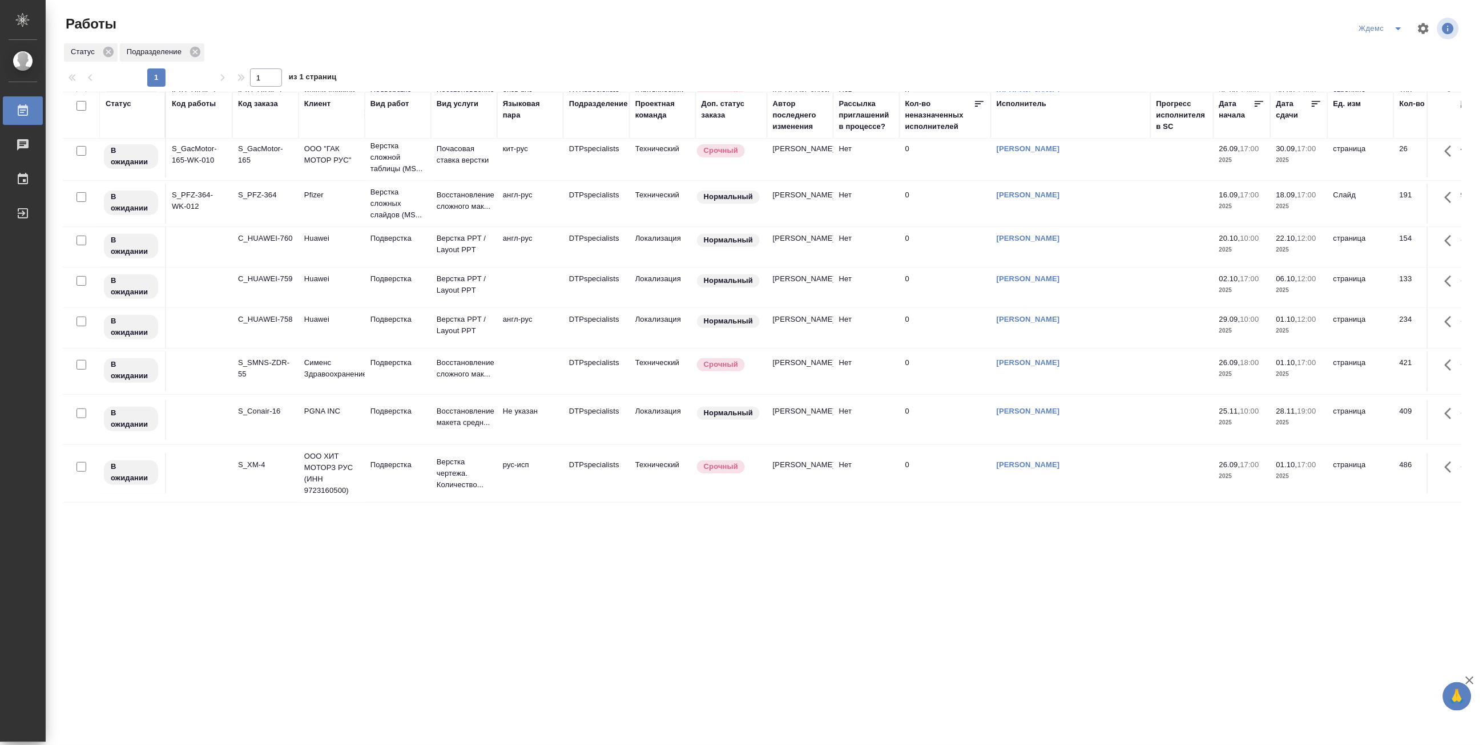
scroll to position [110, 0]
click at [1395, 27] on icon "split button" at bounding box center [1398, 29] width 14 height 14
click at [1389, 84] on li "Матвеева_назначено" at bounding box center [1389, 88] width 110 height 18
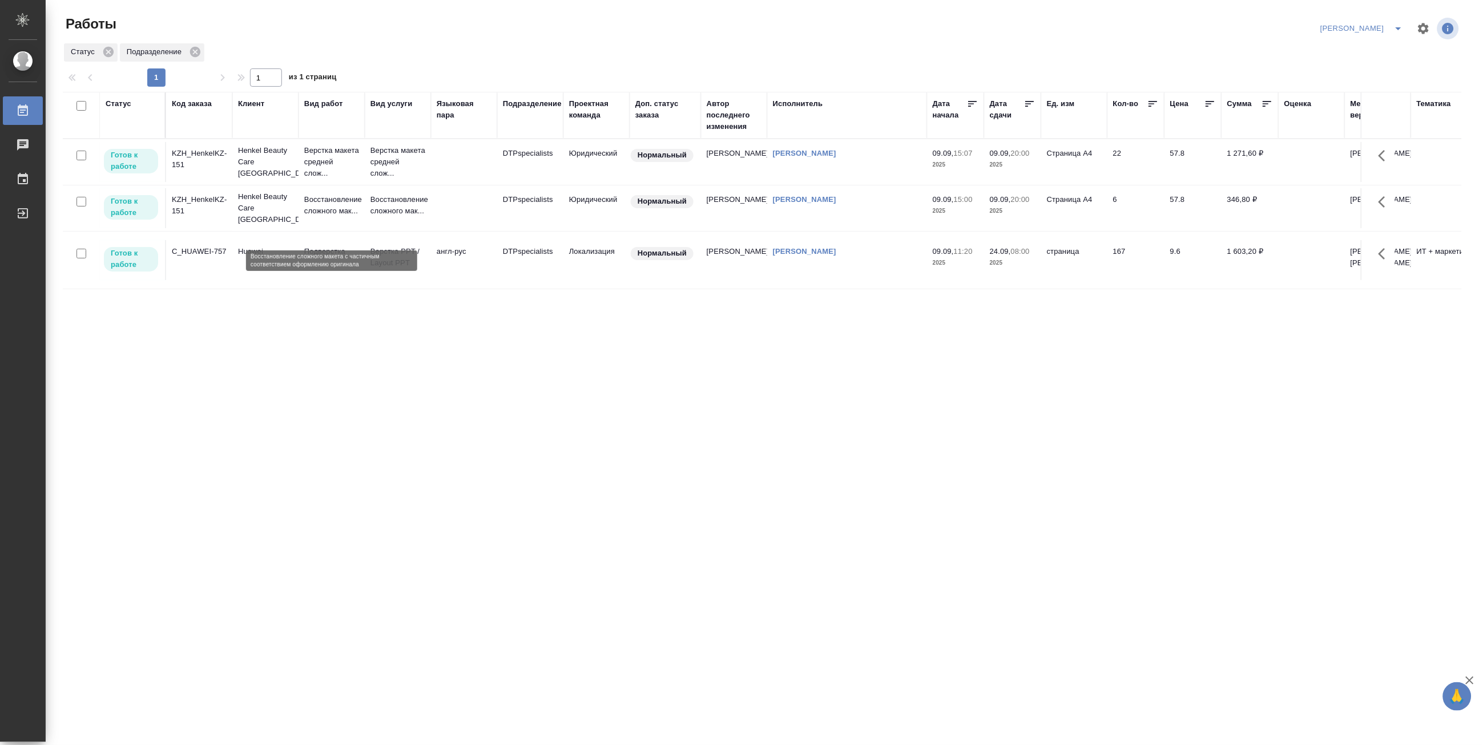
click at [324, 217] on p "Восстановление сложного мак..." at bounding box center [331, 205] width 55 height 23
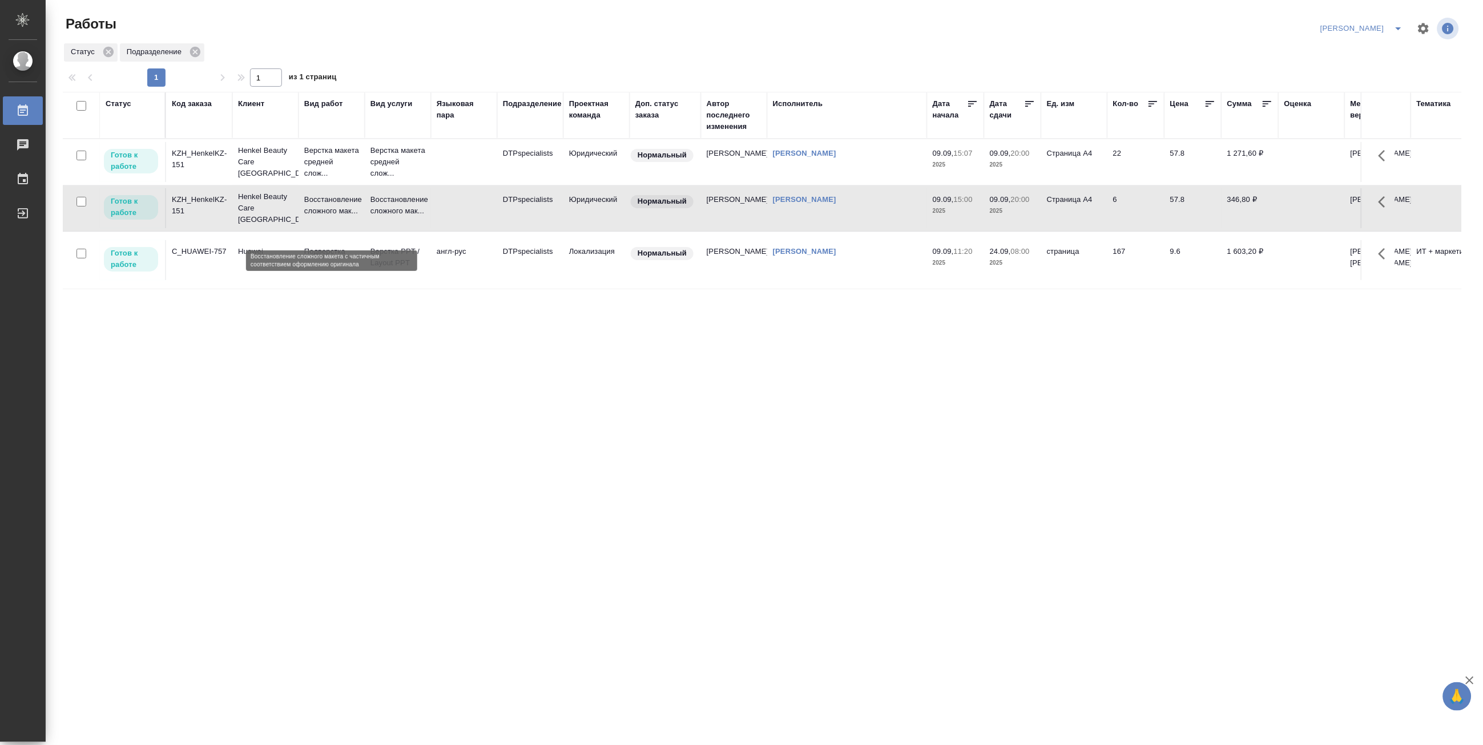
click at [324, 217] on p "Восстановление сложного мак..." at bounding box center [331, 205] width 55 height 23
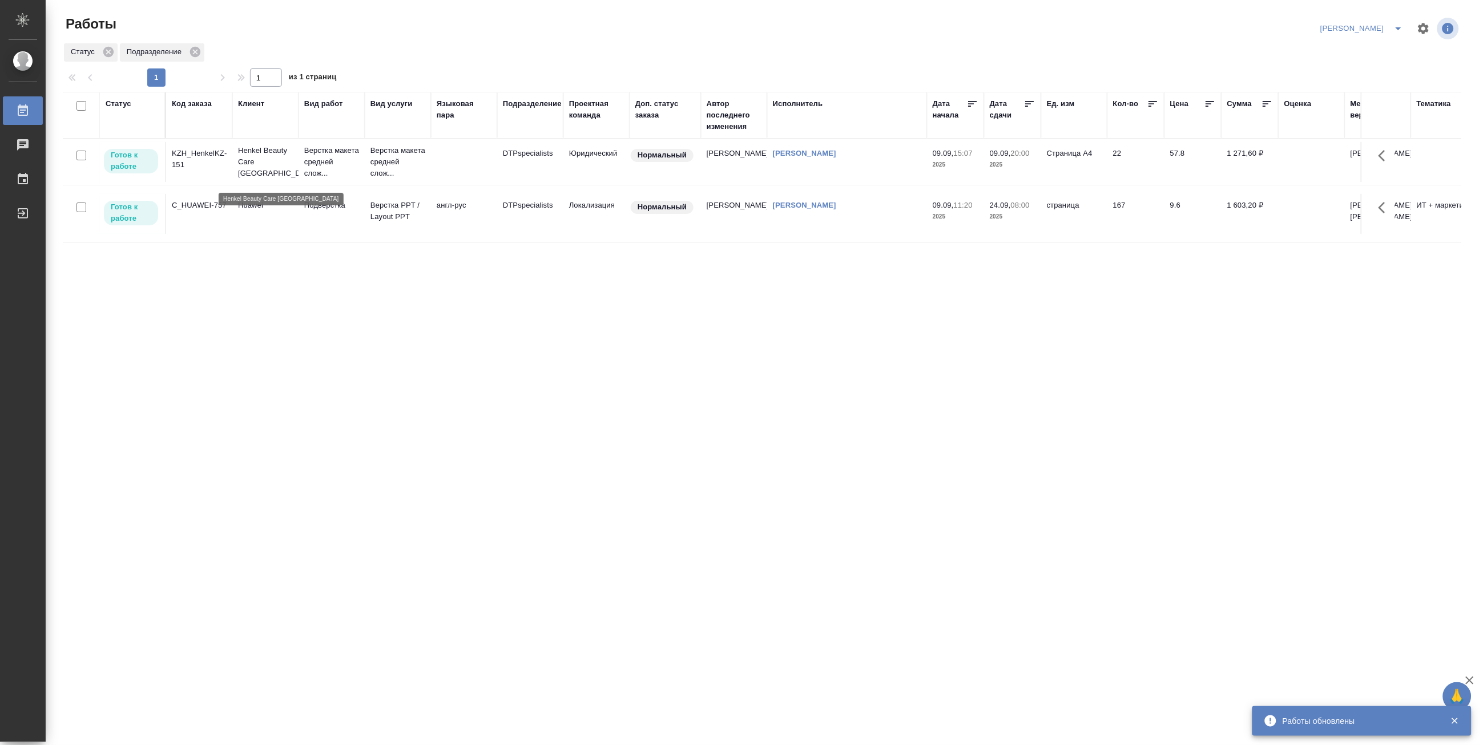
click at [270, 170] on p "Henkel Beauty Care [GEOGRAPHIC_DATA]" at bounding box center [265, 162] width 55 height 34
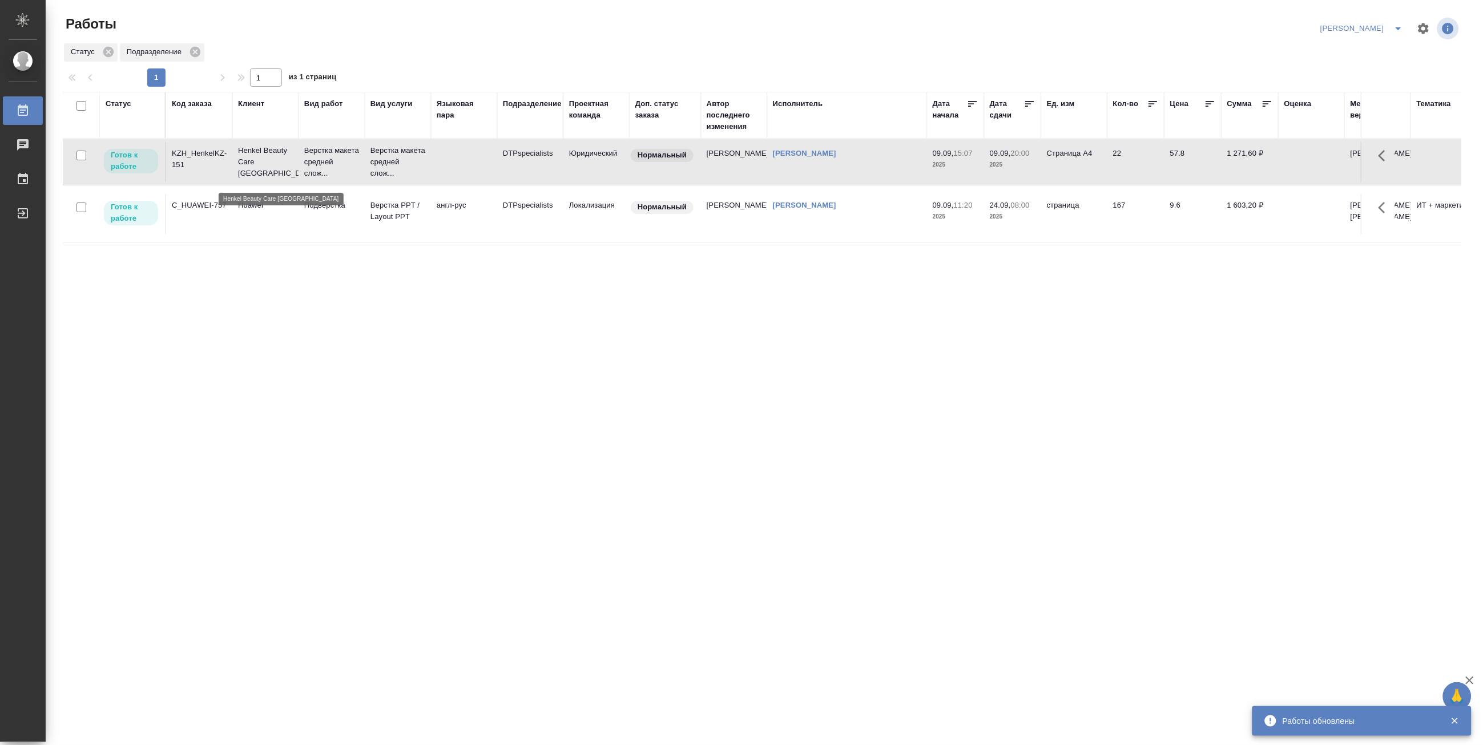
click at [270, 170] on p "Henkel Beauty Care [GEOGRAPHIC_DATA]" at bounding box center [265, 162] width 55 height 34
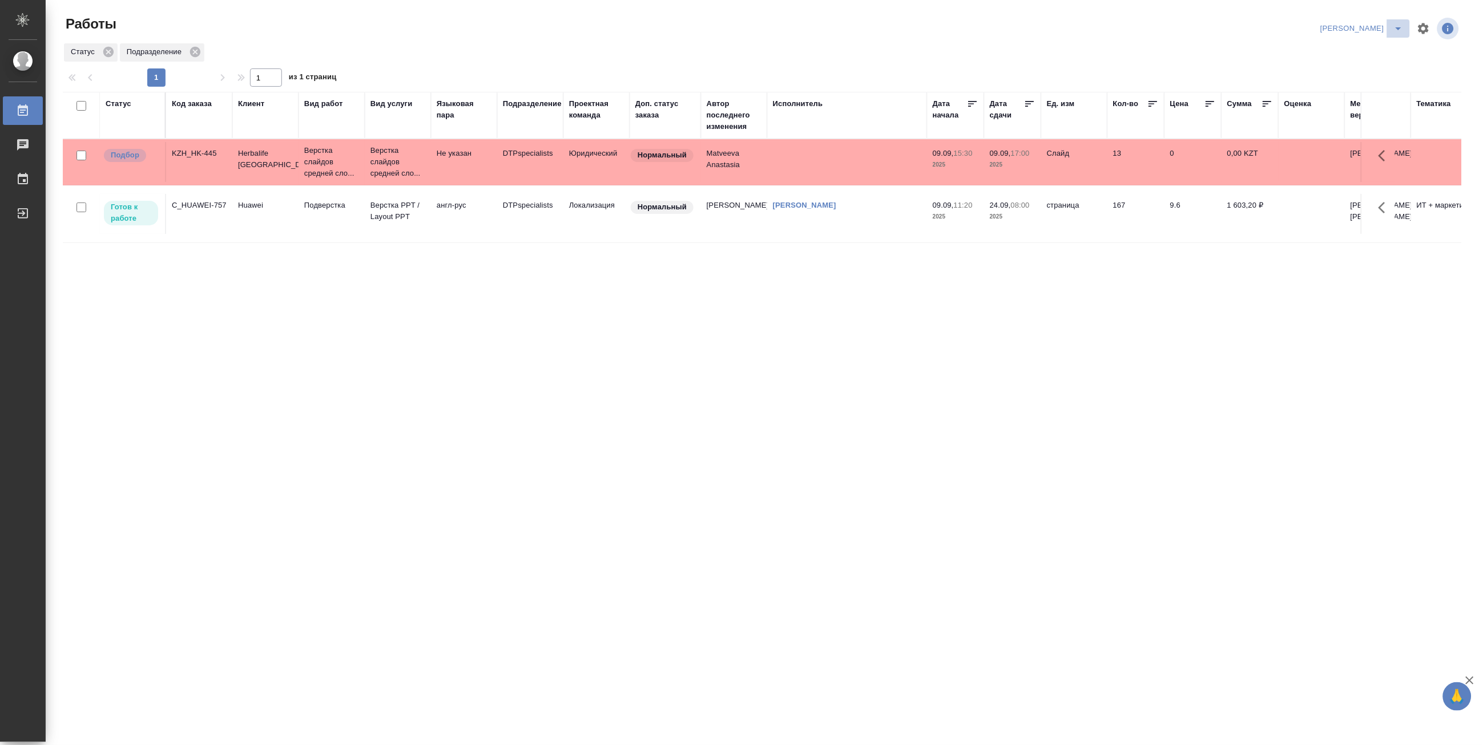
click at [1394, 25] on icon "split button" at bounding box center [1398, 29] width 14 height 14
click at [1367, 48] on li "[PERSON_NAME] работе" at bounding box center [1356, 51] width 110 height 18
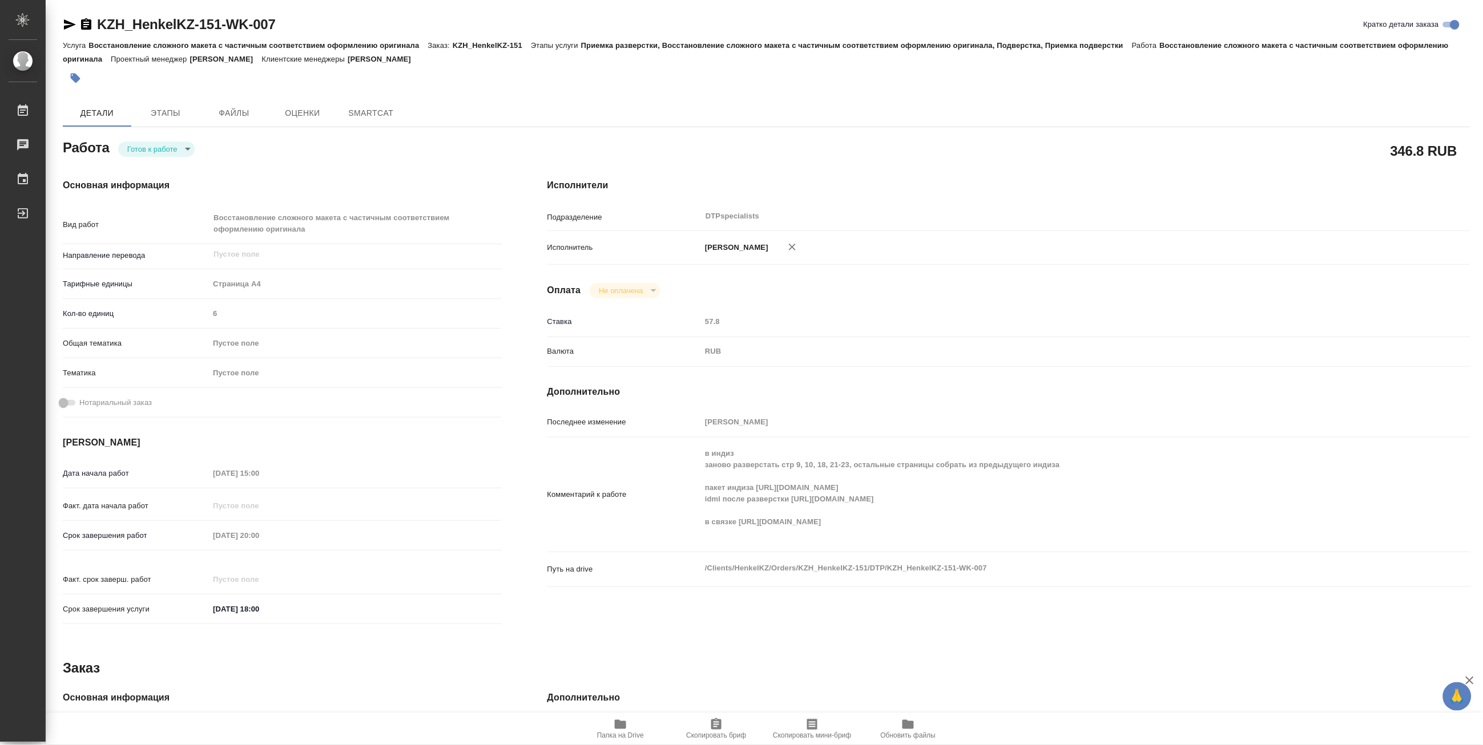
type textarea "x"
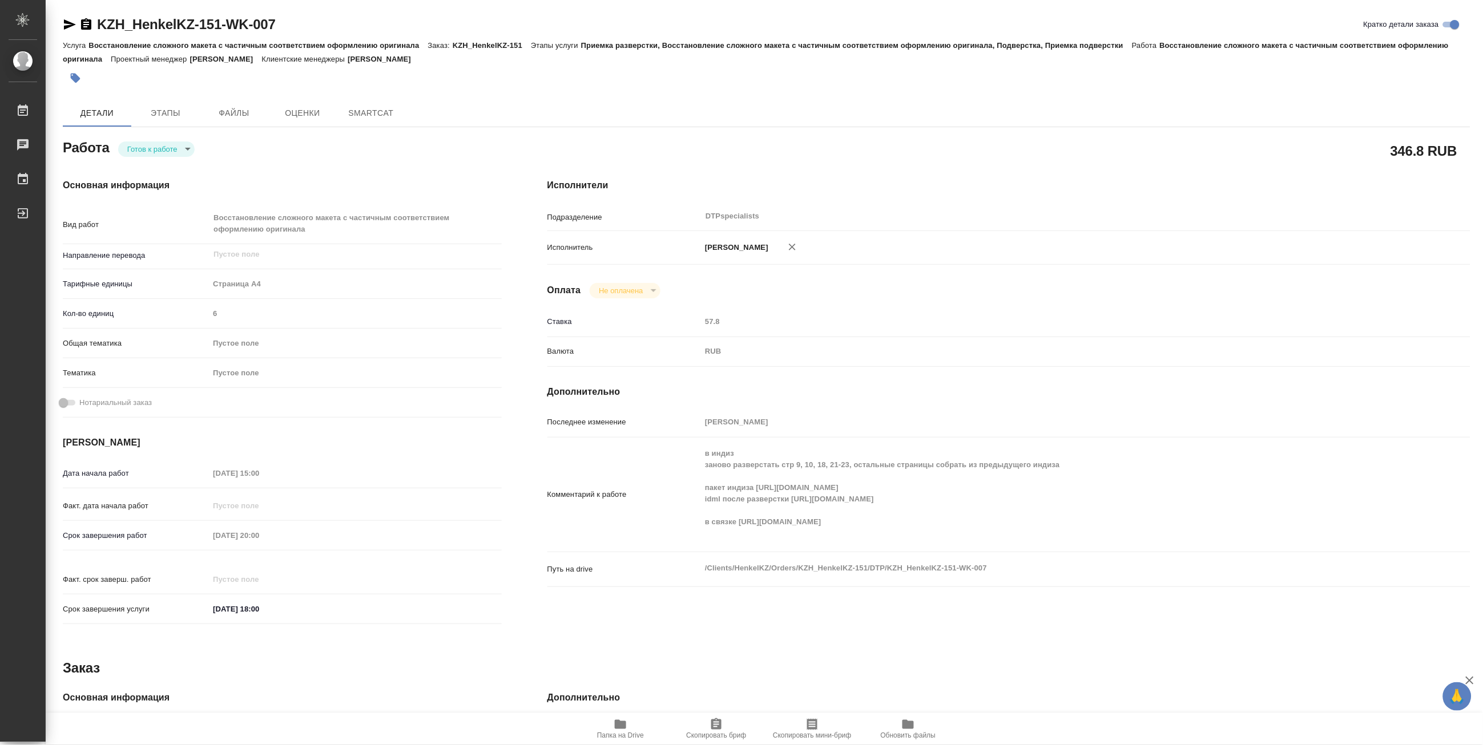
type textarea "x"
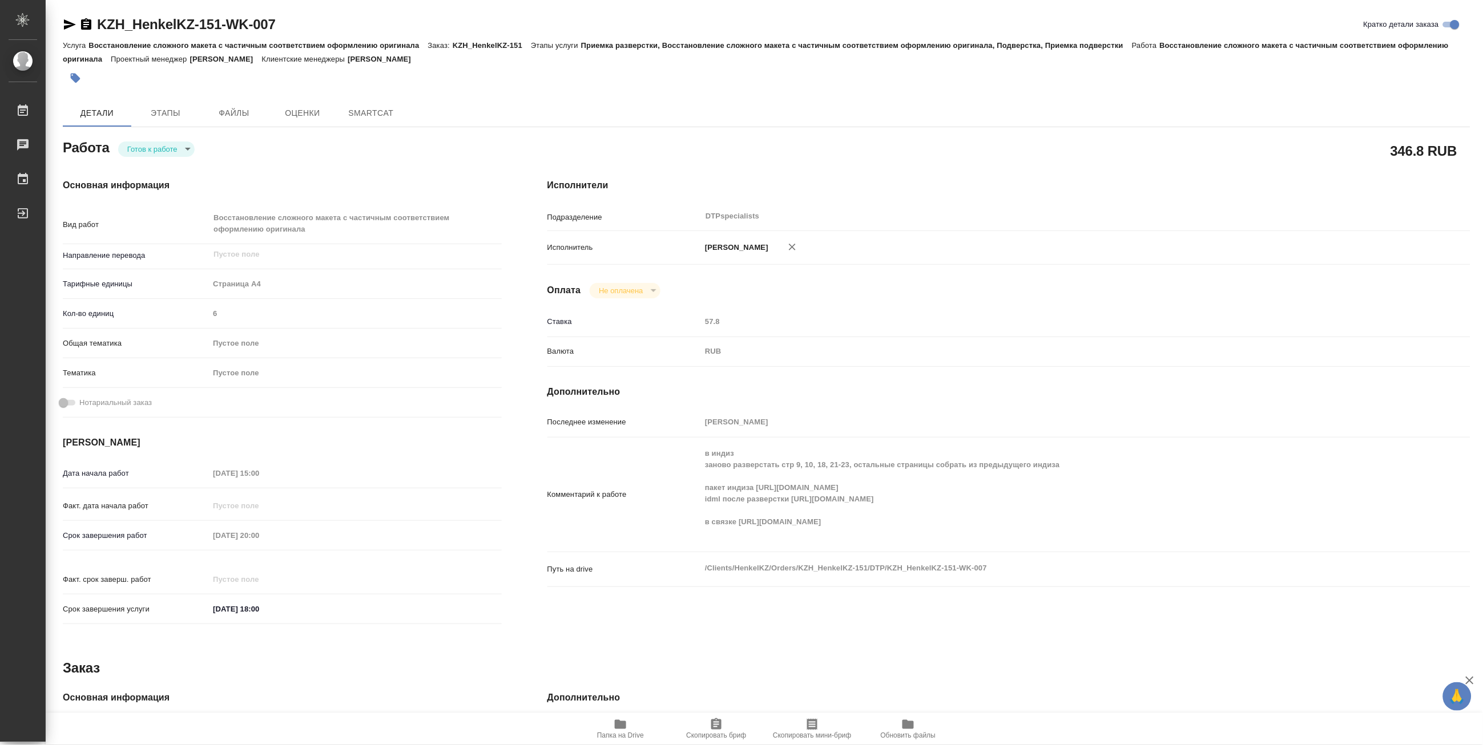
type textarea "x"
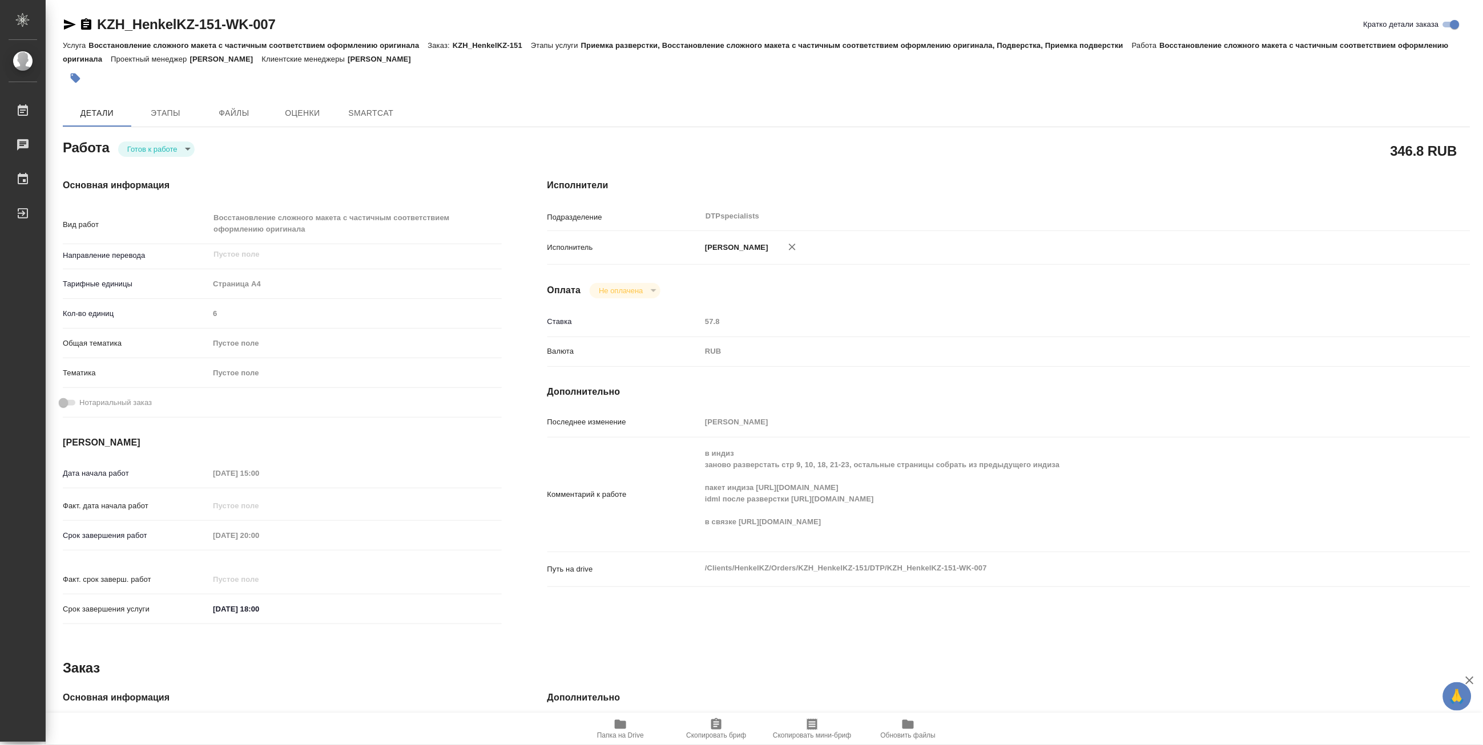
type textarea "x"
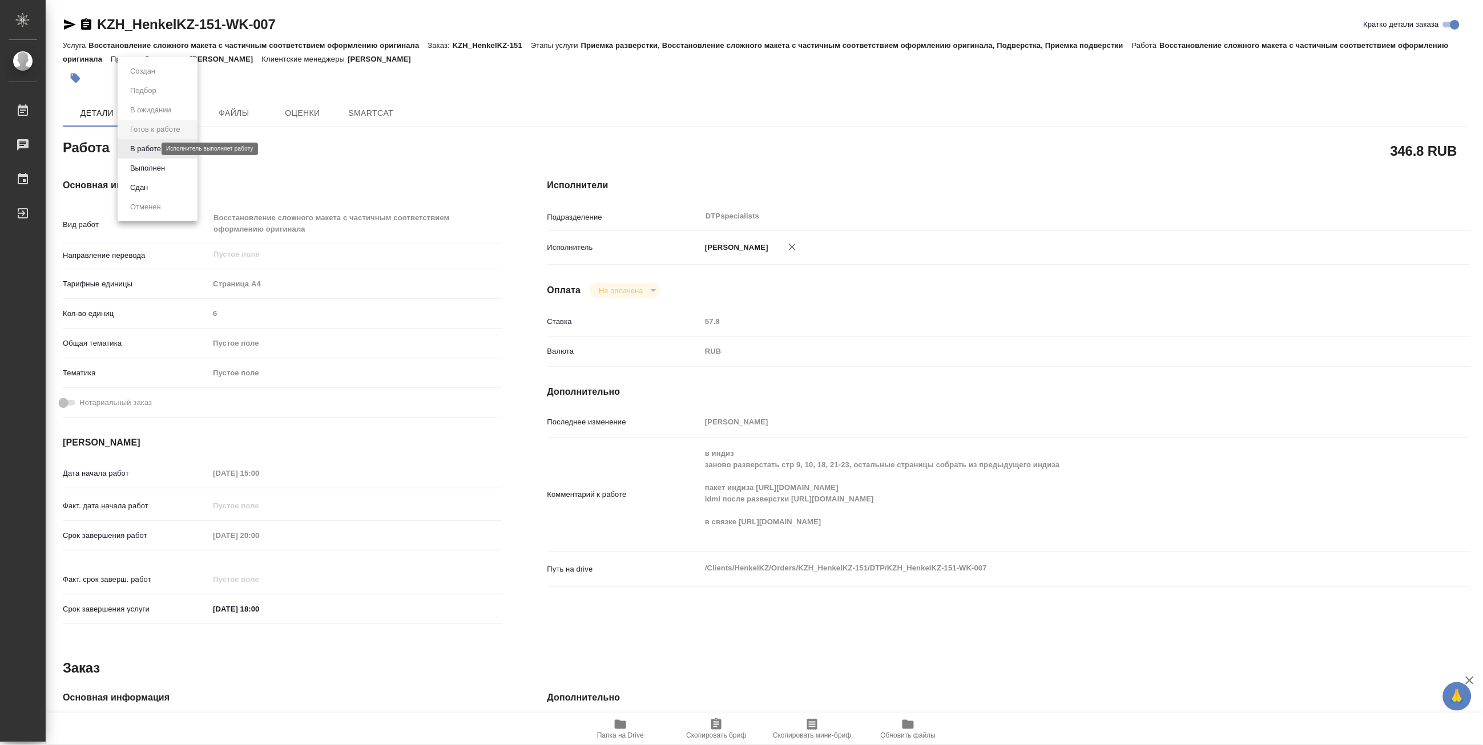
click at [144, 151] on body "🙏 .cls-1 fill:#fff; AWATERA [PERSON_NAME] Чаты График Выйти KZH_HenkelKZ-151-WK…" at bounding box center [741, 372] width 1483 height 745
type textarea "x"
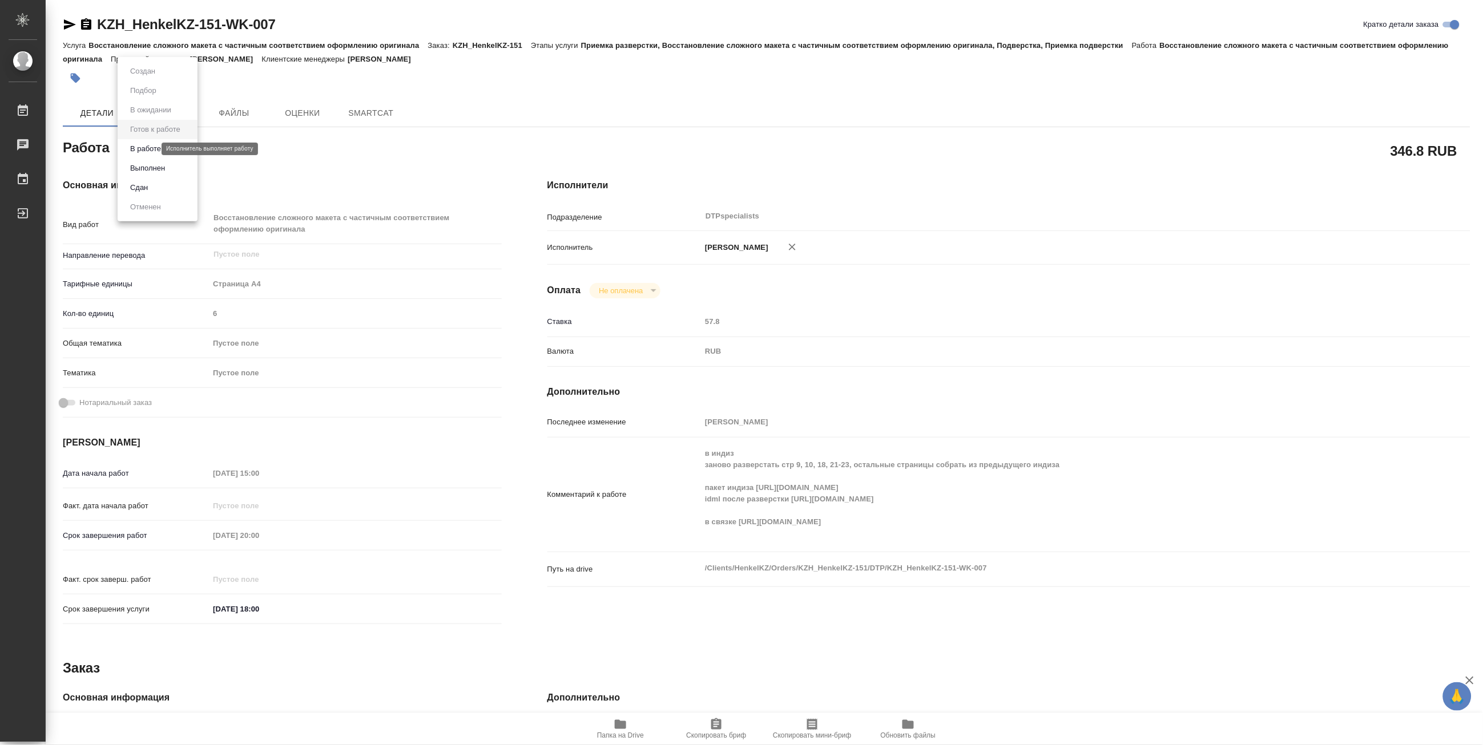
type textarea "x"
click at [138, 154] on button "В работе" at bounding box center [146, 149] width 38 height 13
type textarea "x"
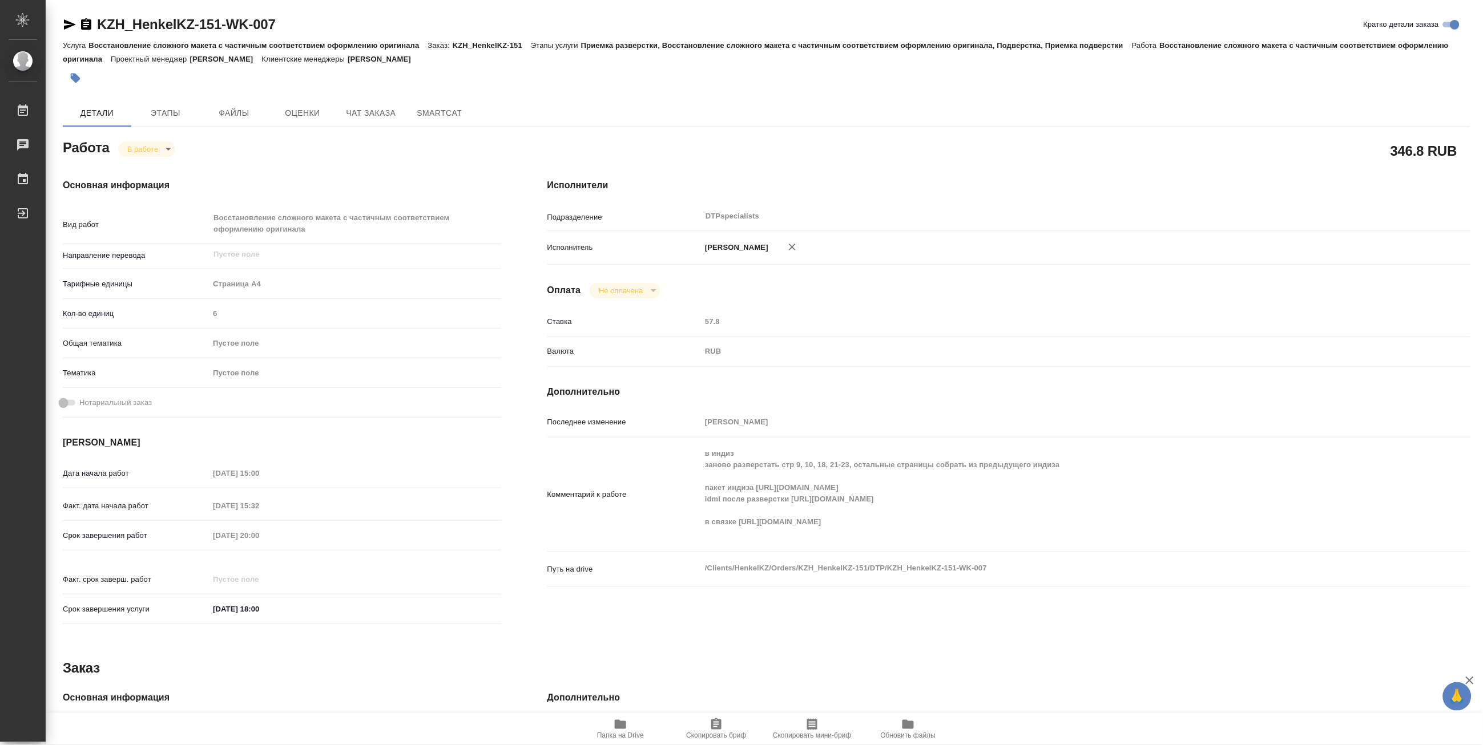
type textarea "x"
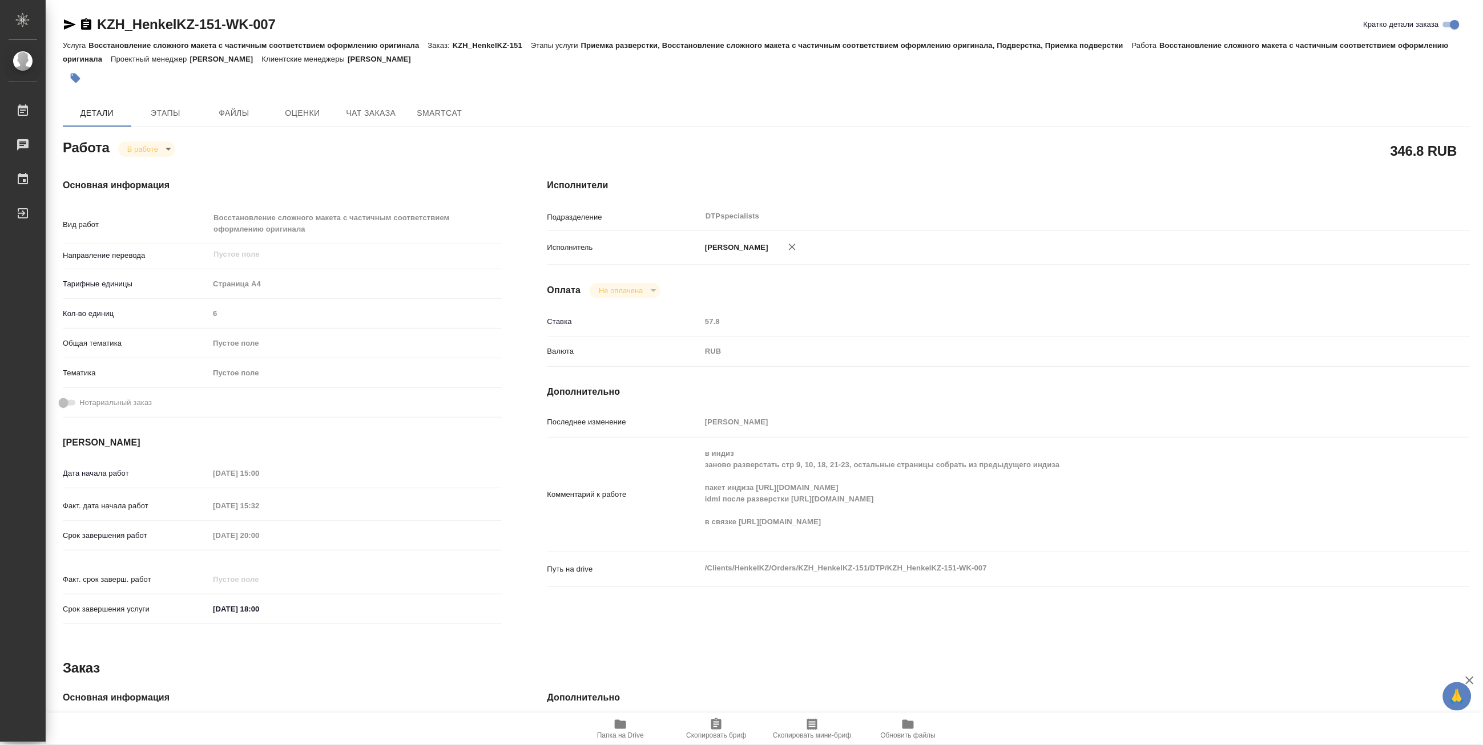
type textarea "x"
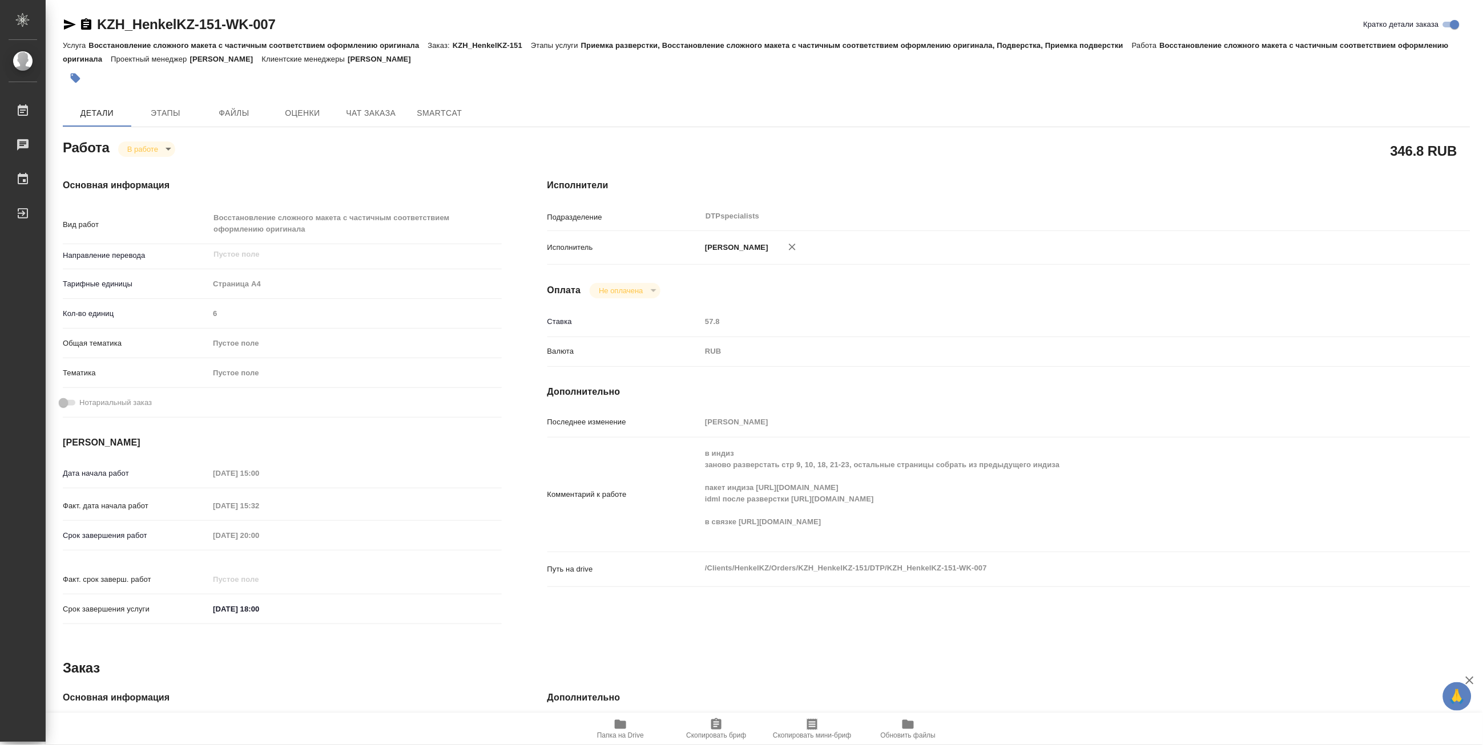
type textarea "x"
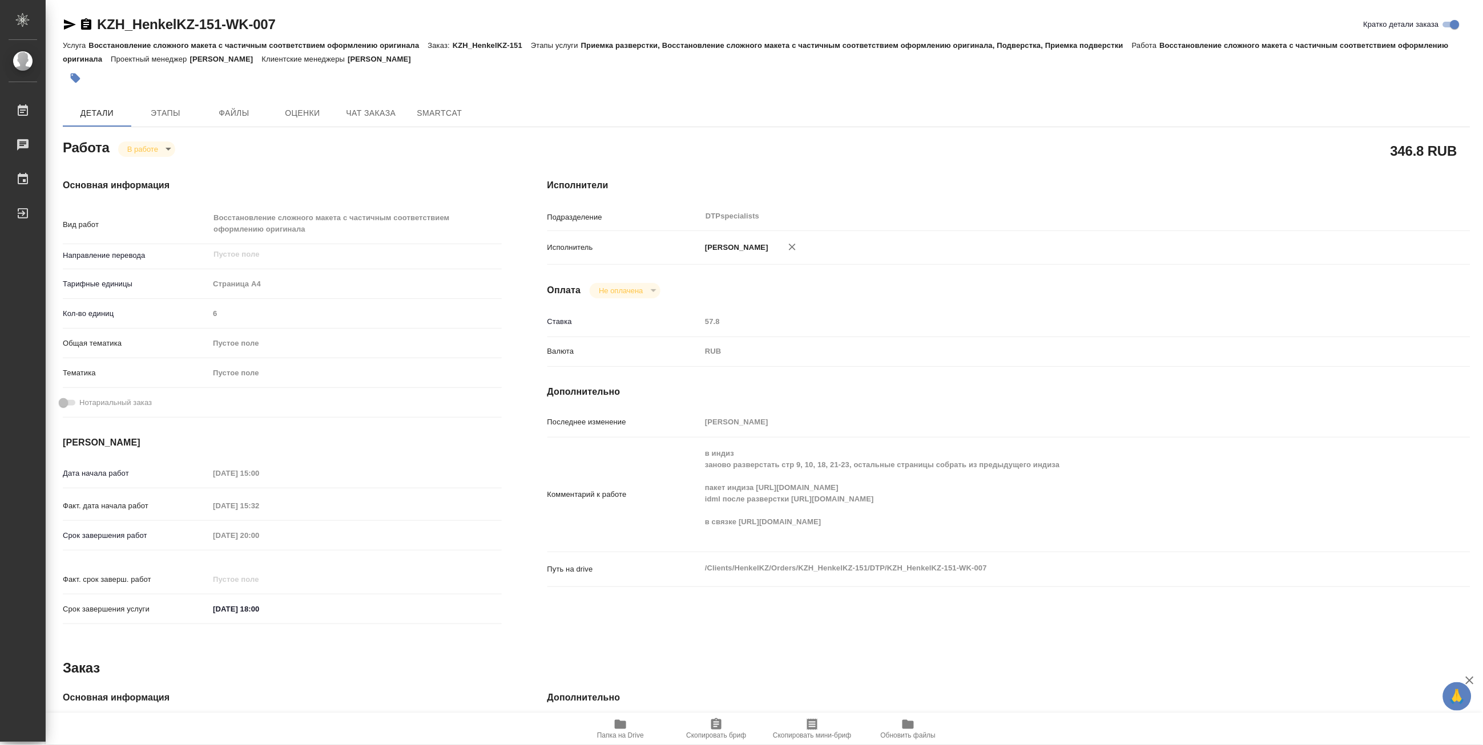
type textarea "x"
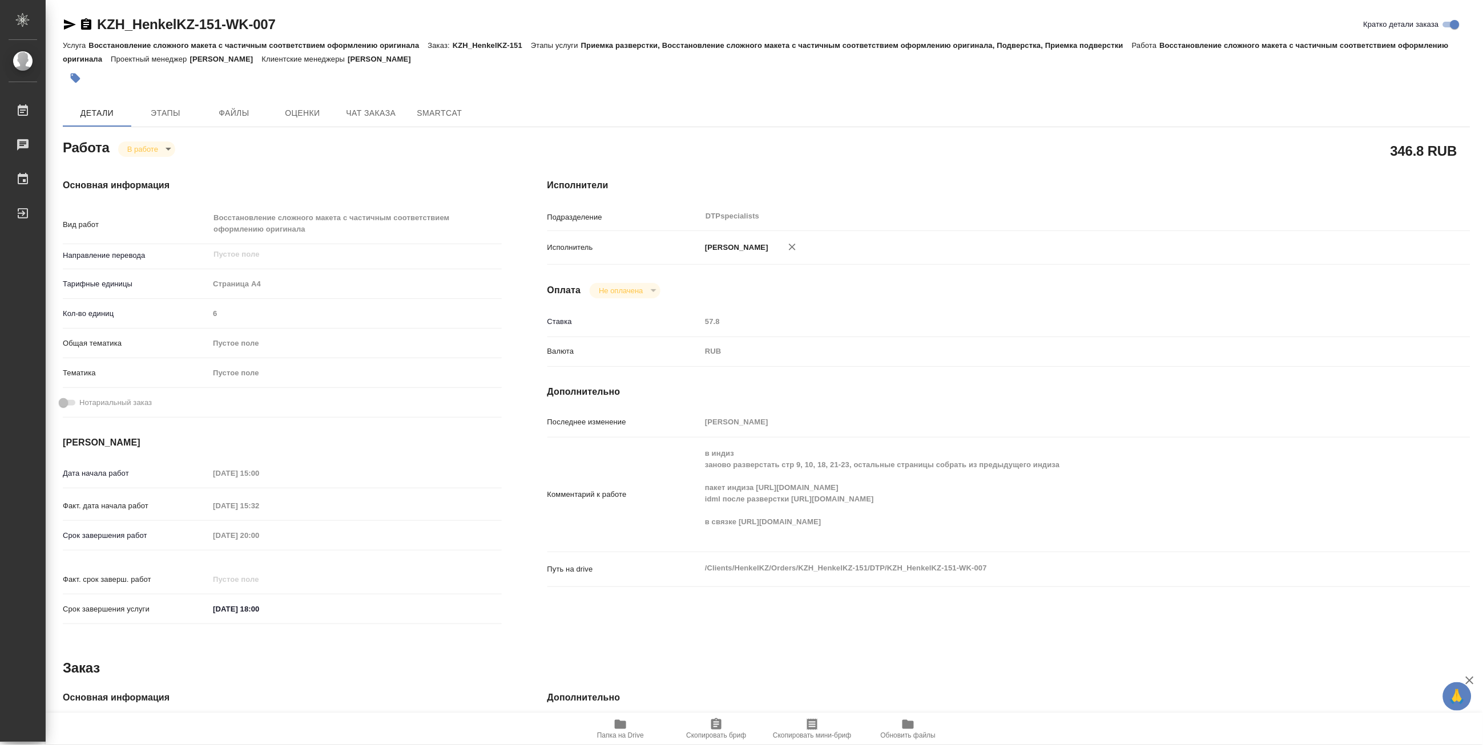
type textarea "x"
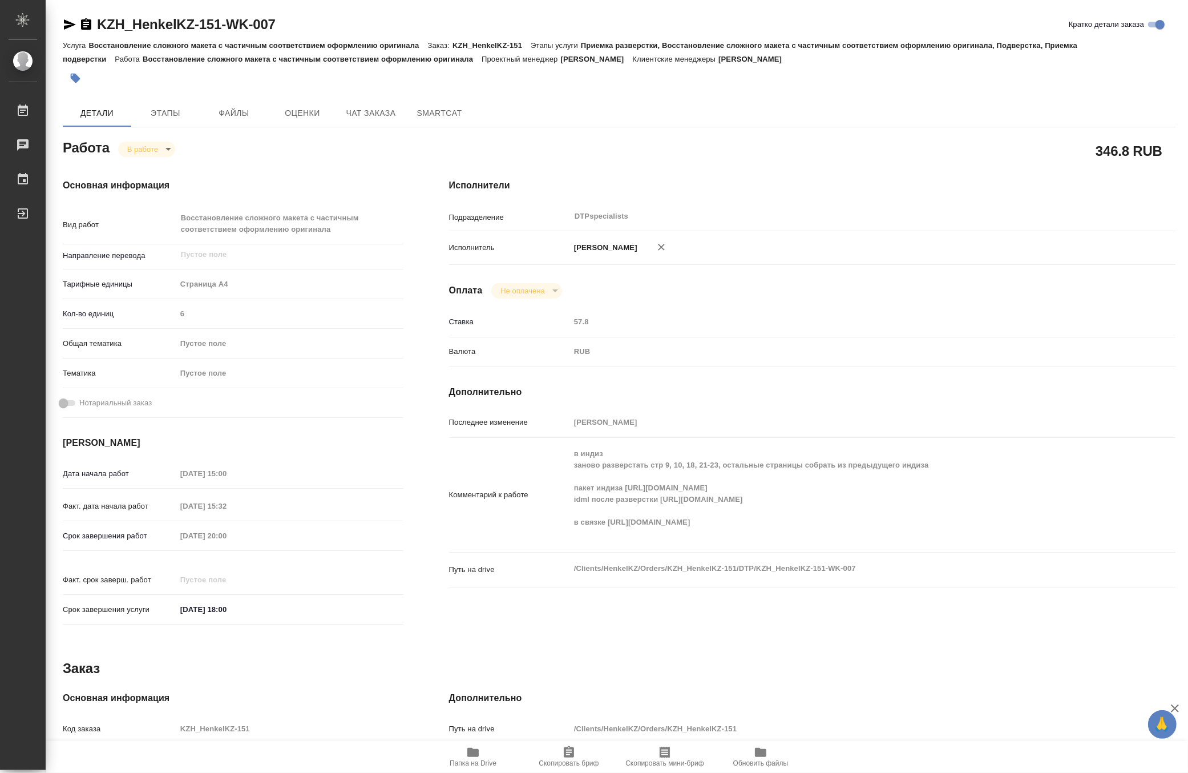
type textarea "x"
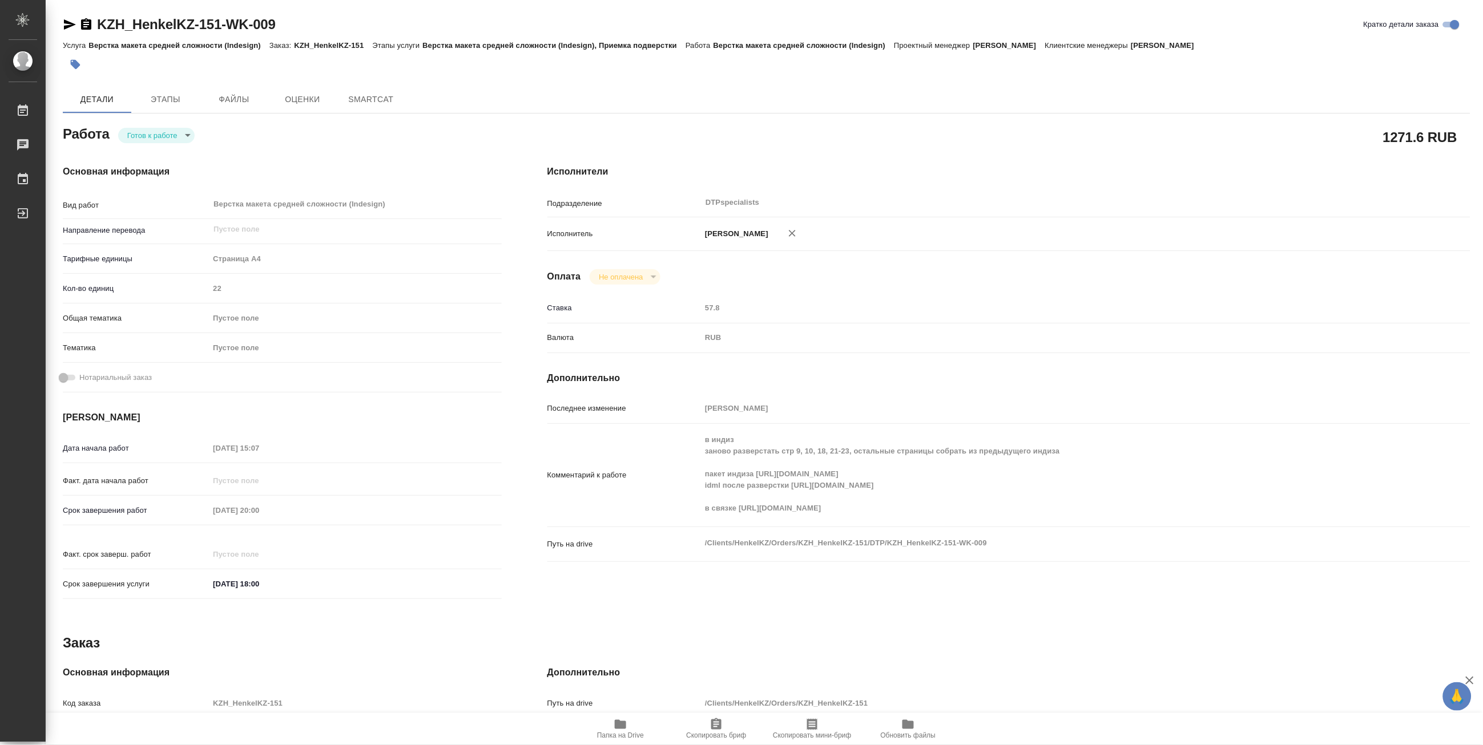
type textarea "x"
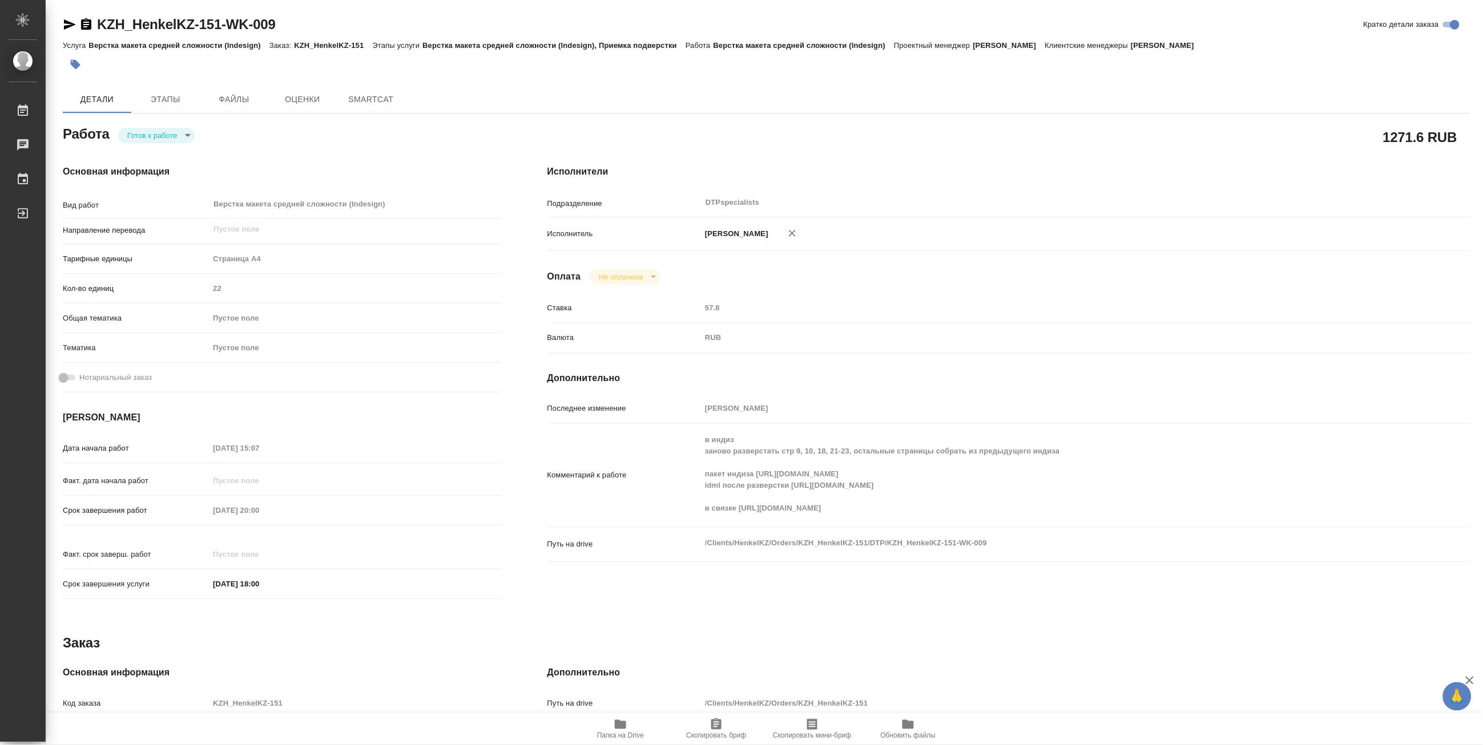
type textarea "x"
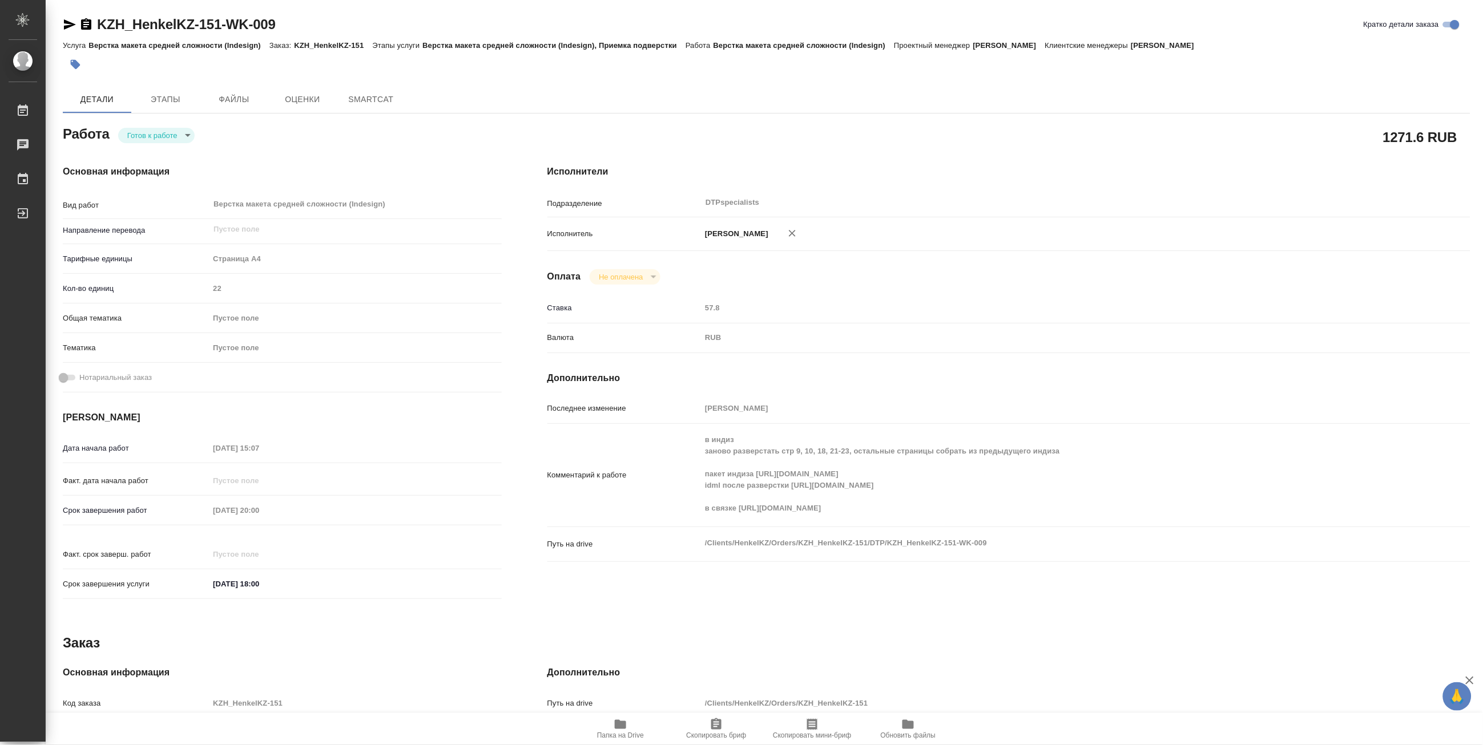
type textarea "x"
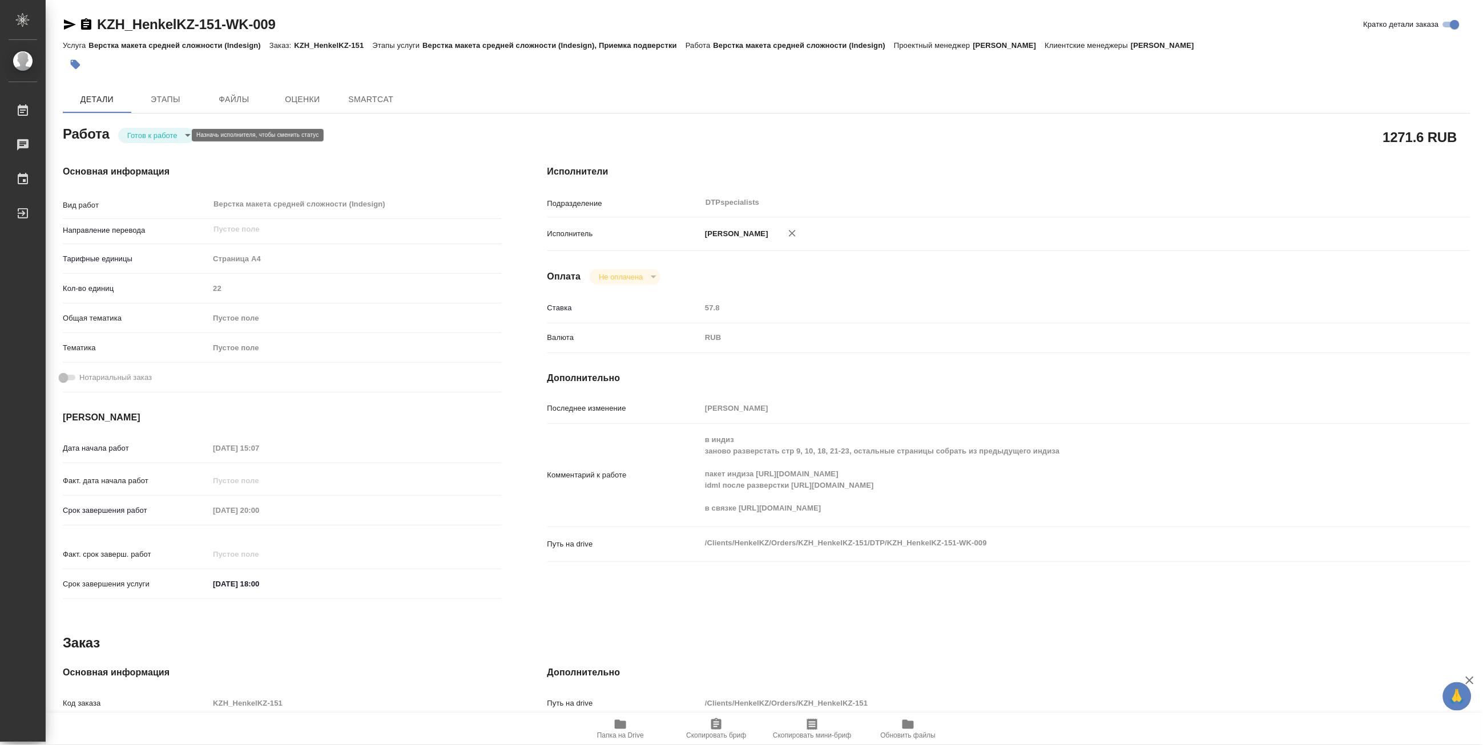
type textarea "x"
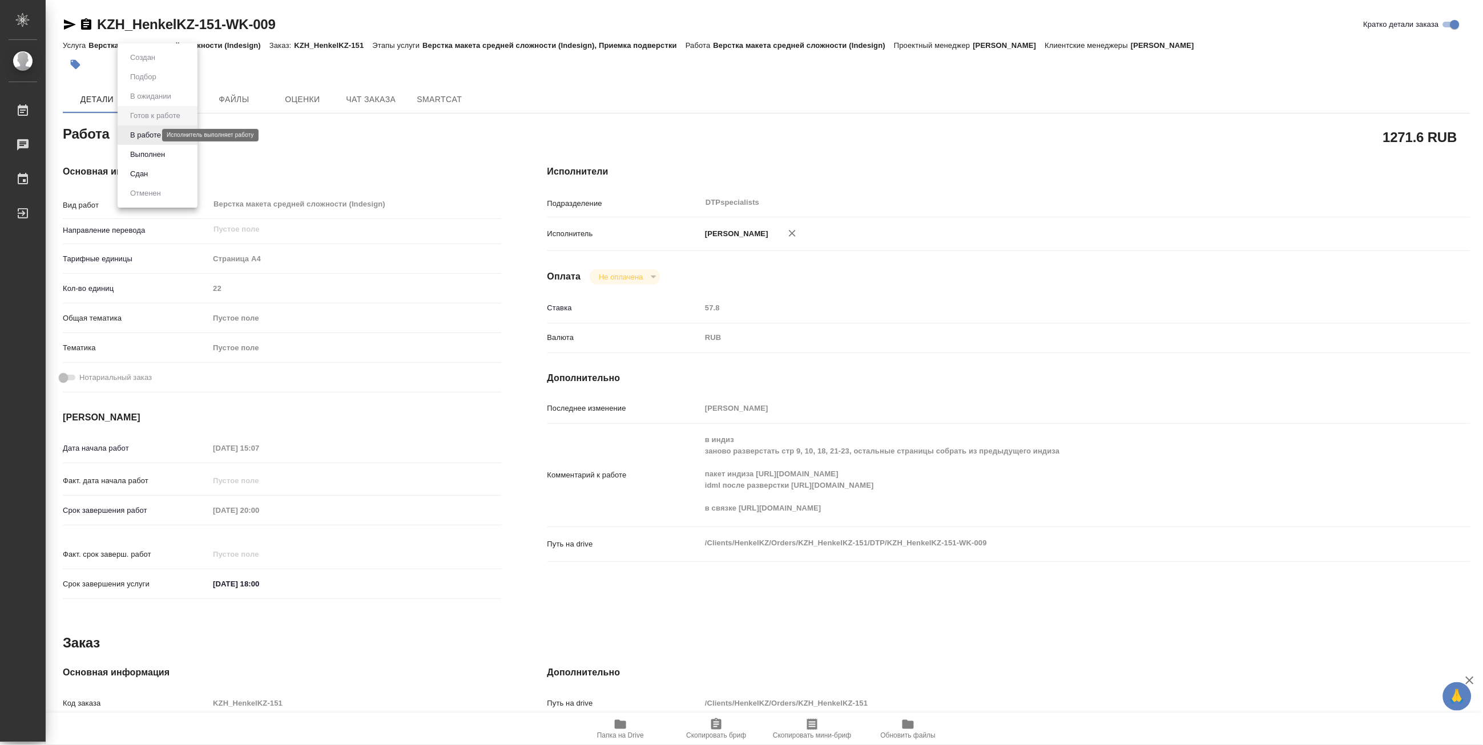
click at [138, 135] on body "🙏 .cls-1 fill:#fff; AWATERA [PERSON_NAME] Чаты График Выйти KZH_HenkelKZ-151-WK…" at bounding box center [741, 372] width 1483 height 745
click at [135, 139] on button "В работе" at bounding box center [146, 135] width 38 height 13
type textarea "x"
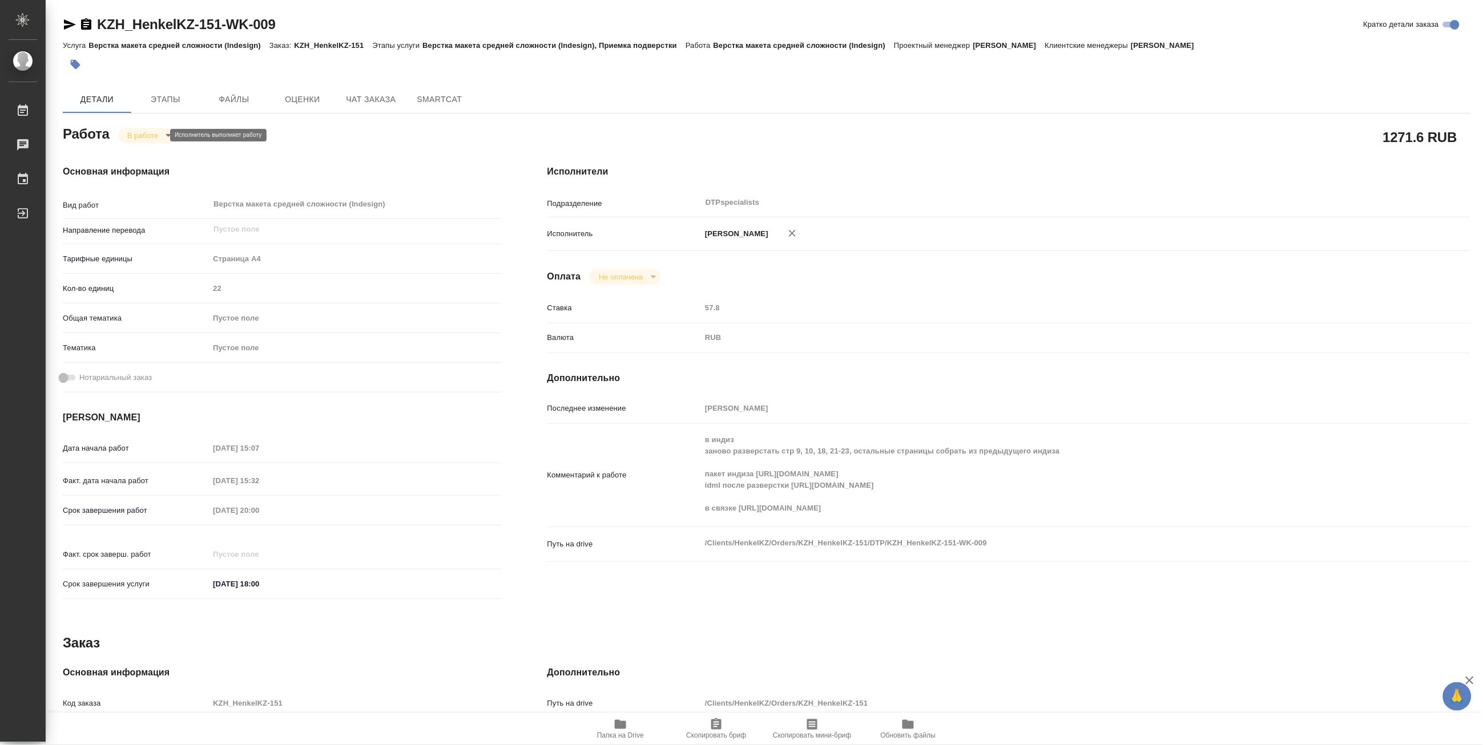
type textarea "x"
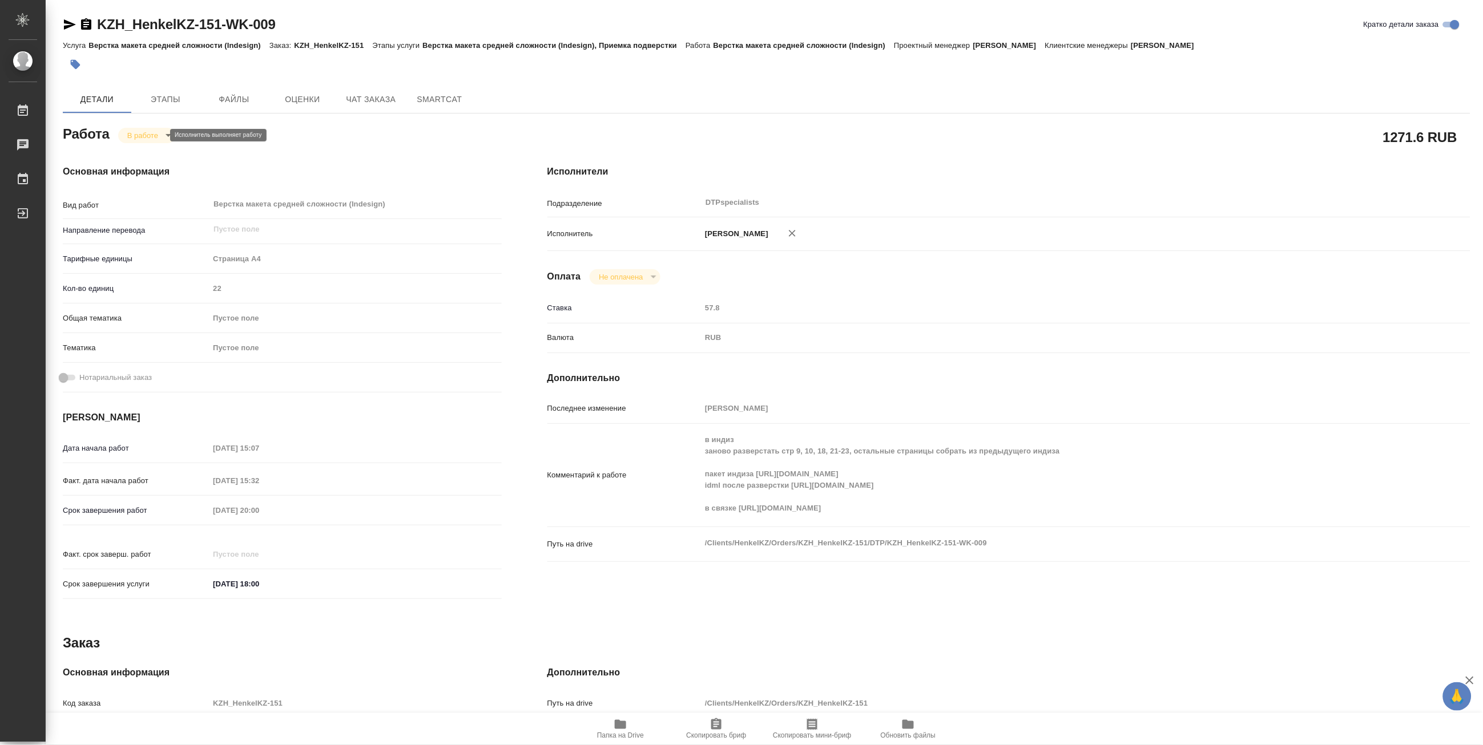
type textarea "x"
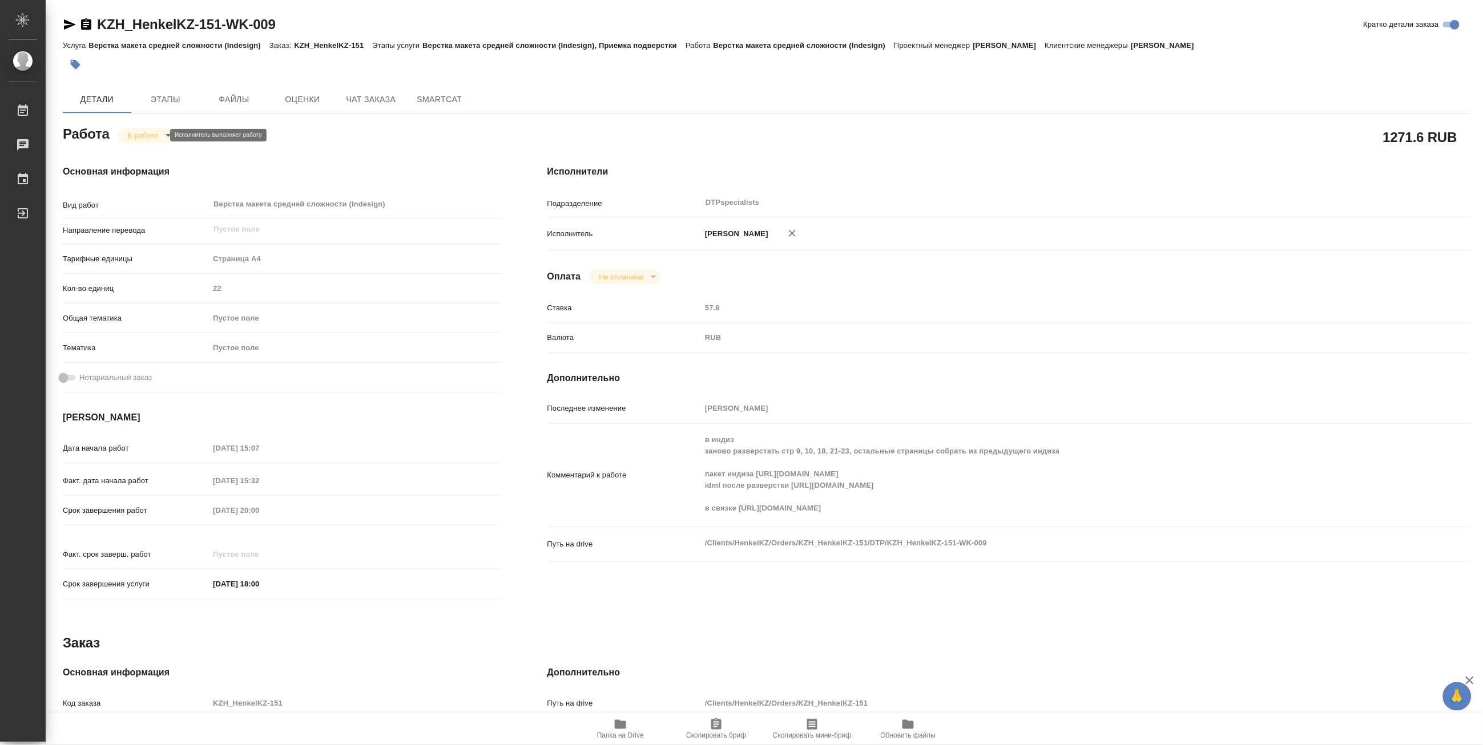
type textarea "x"
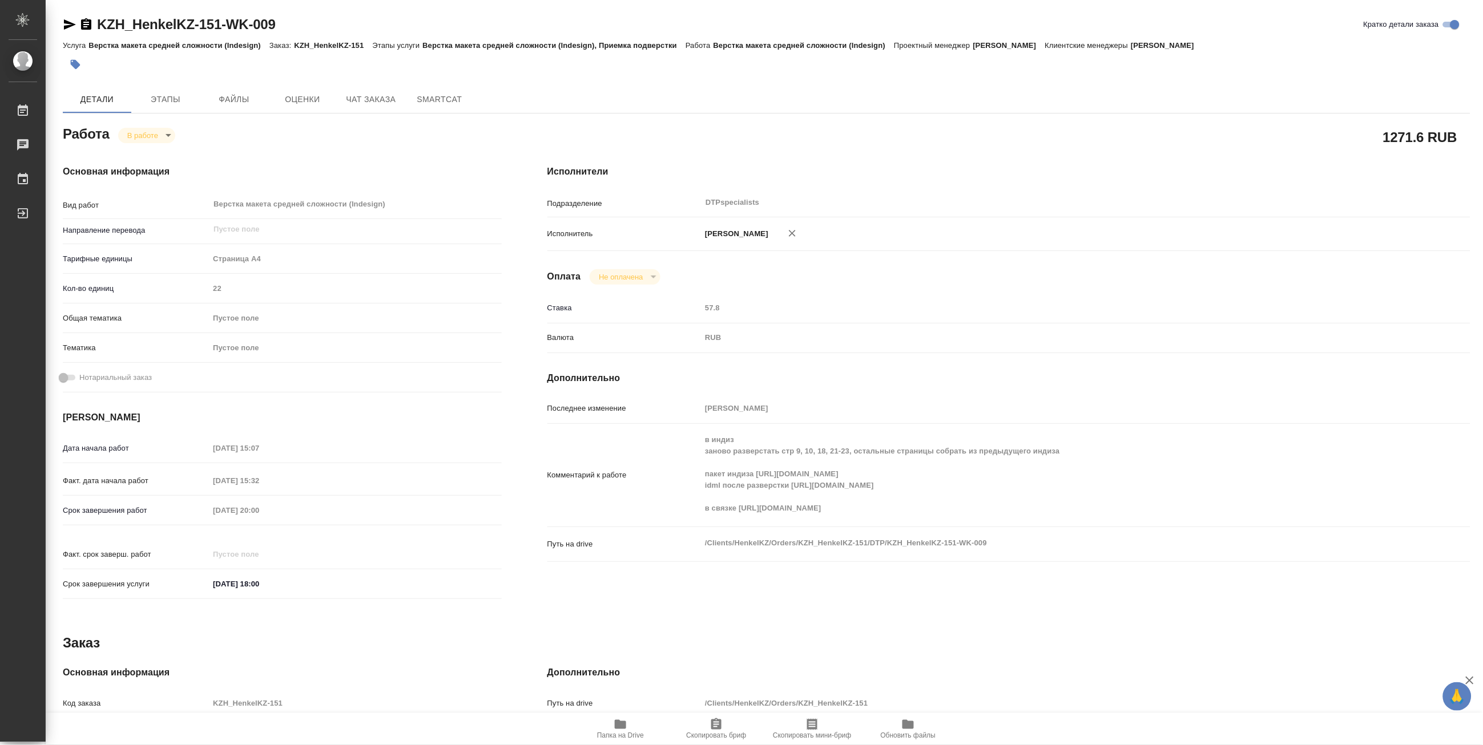
type textarea "x"
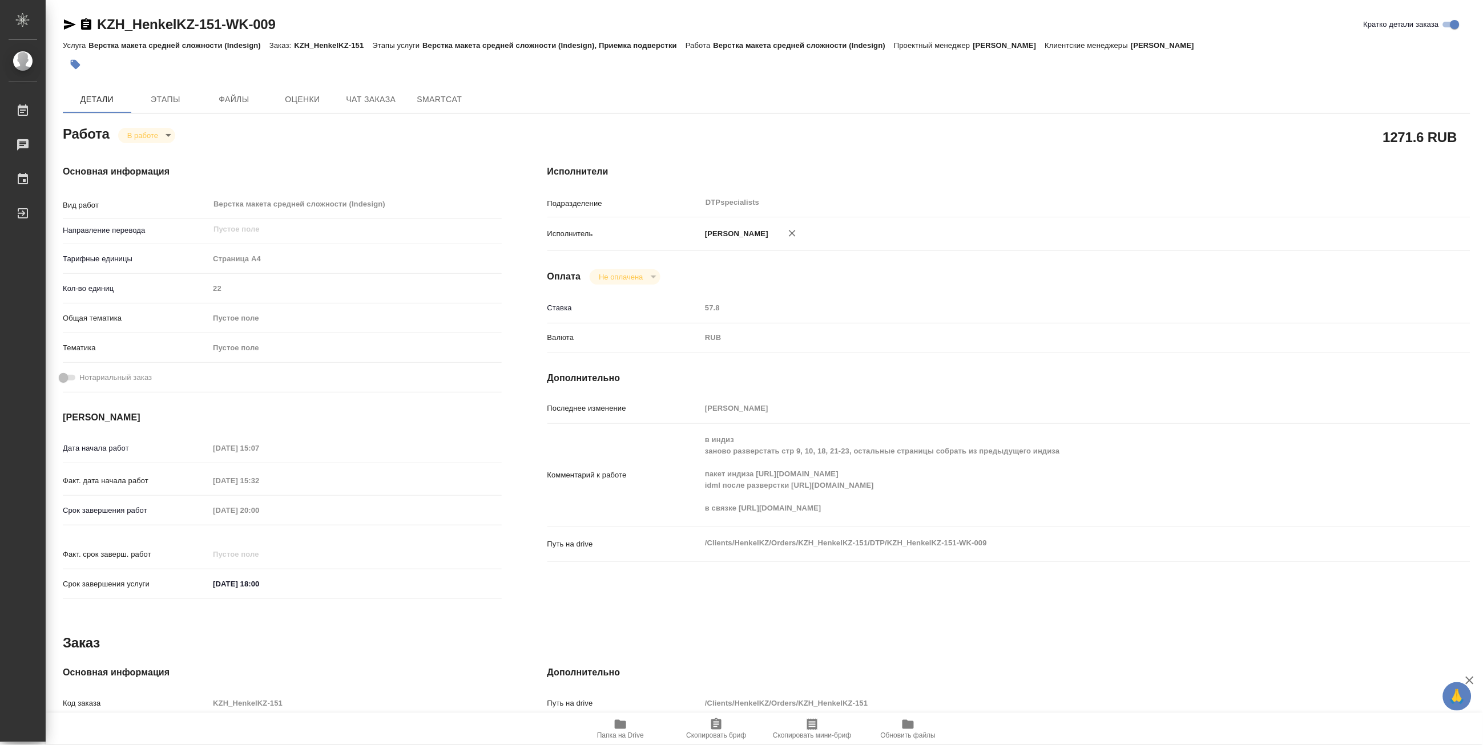
type textarea "x"
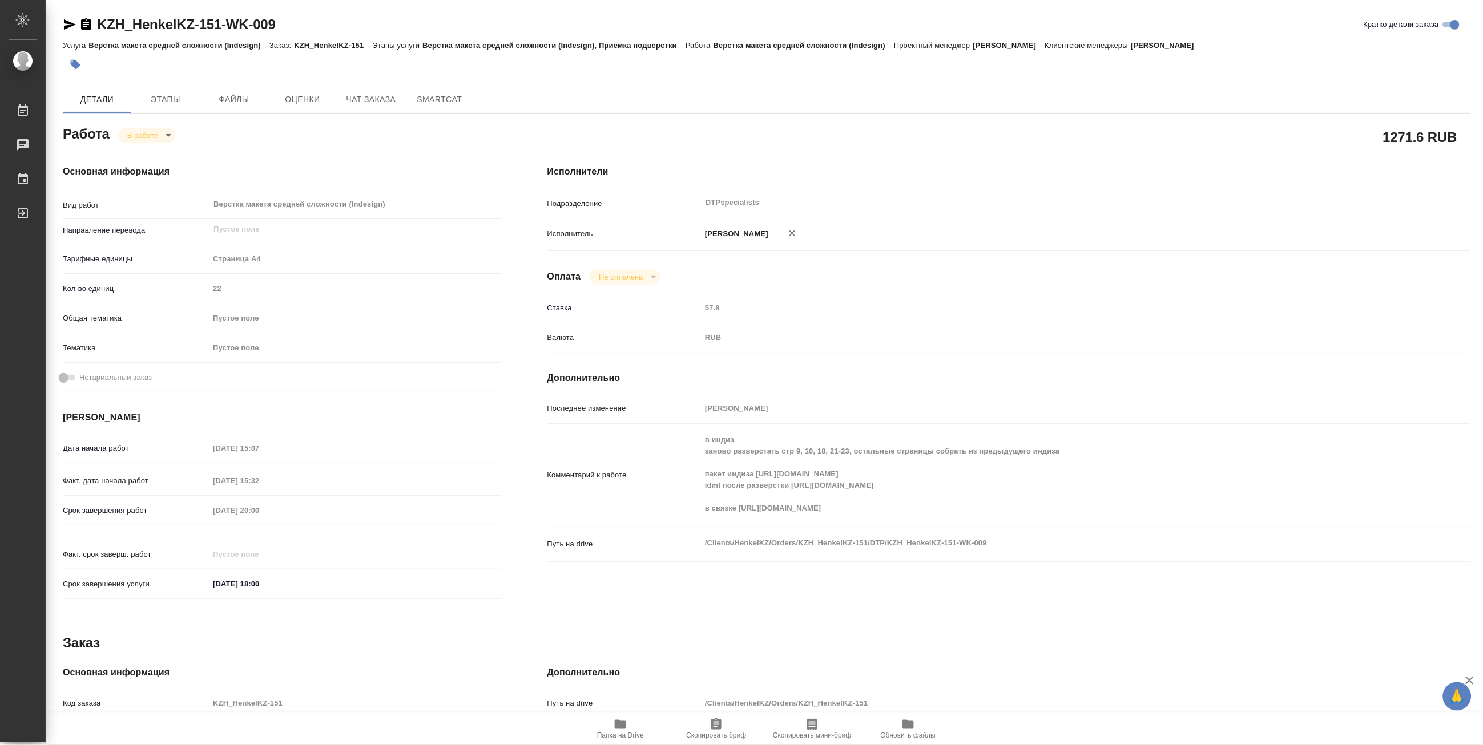
type textarea "x"
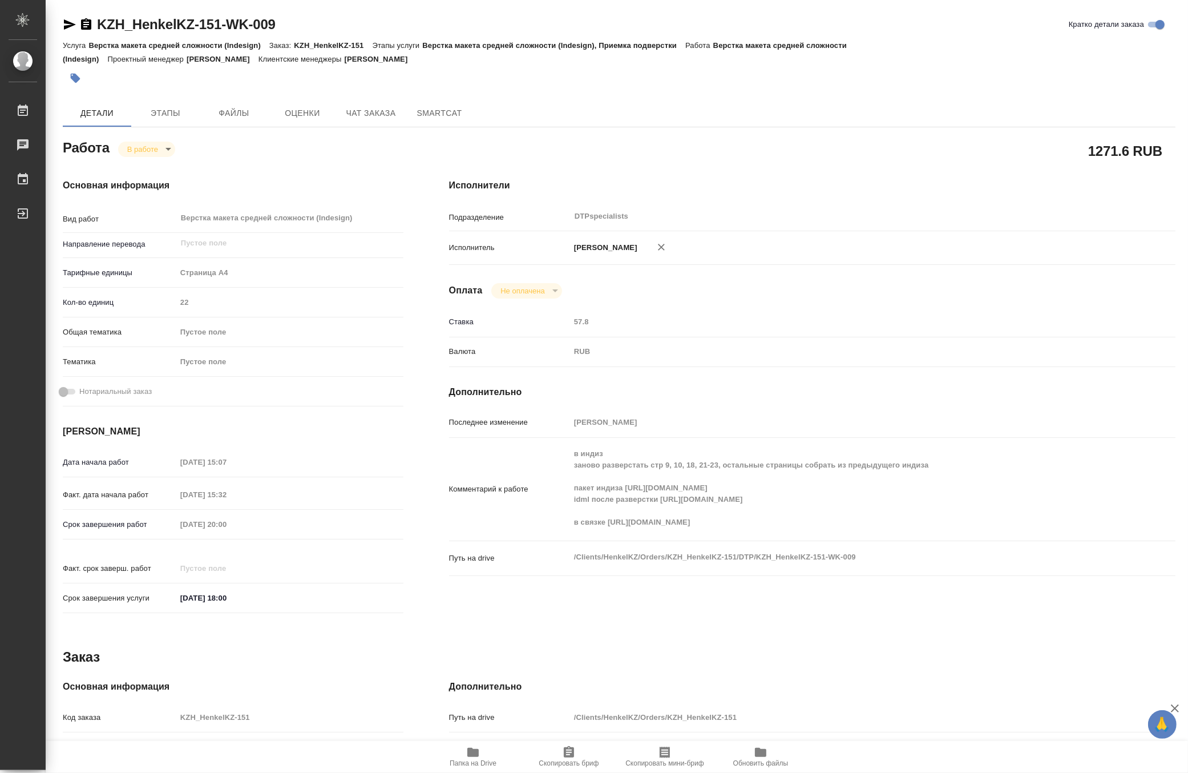
type textarea "x"
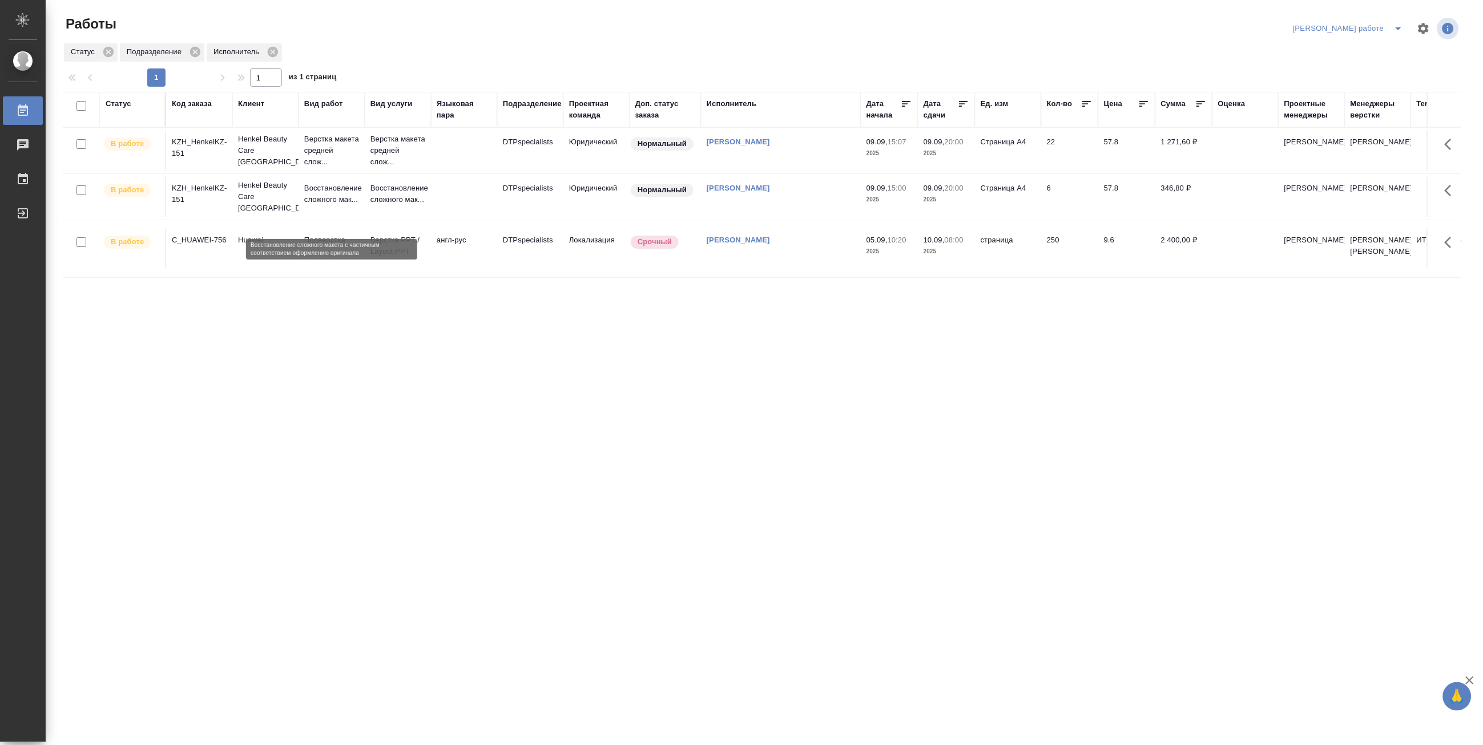
click at [331, 205] on p "Восстановление сложного мак..." at bounding box center [331, 194] width 55 height 23
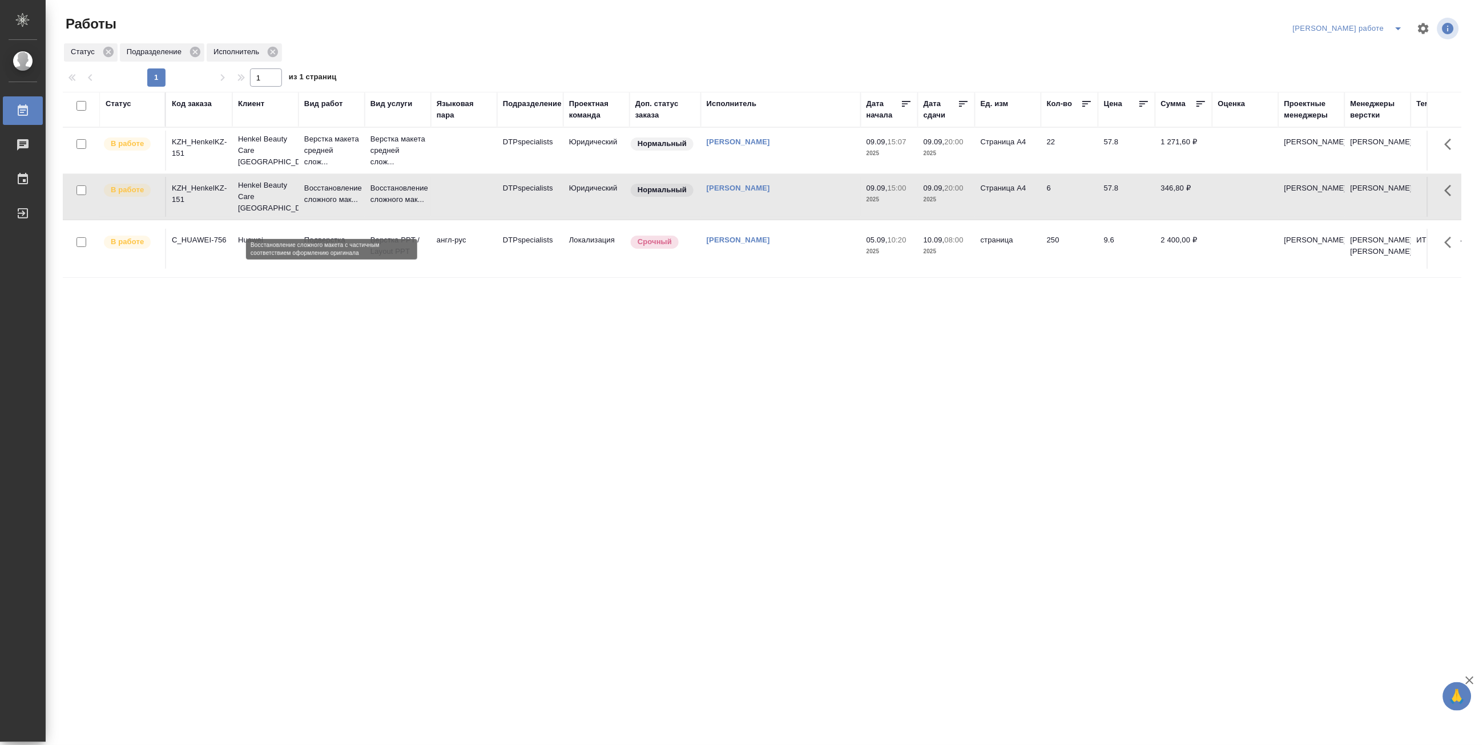
click at [331, 205] on p "Восстановление сложного мак..." at bounding box center [331, 194] width 55 height 23
click at [325, 205] on p "Восстановление сложного мак..." at bounding box center [331, 194] width 55 height 23
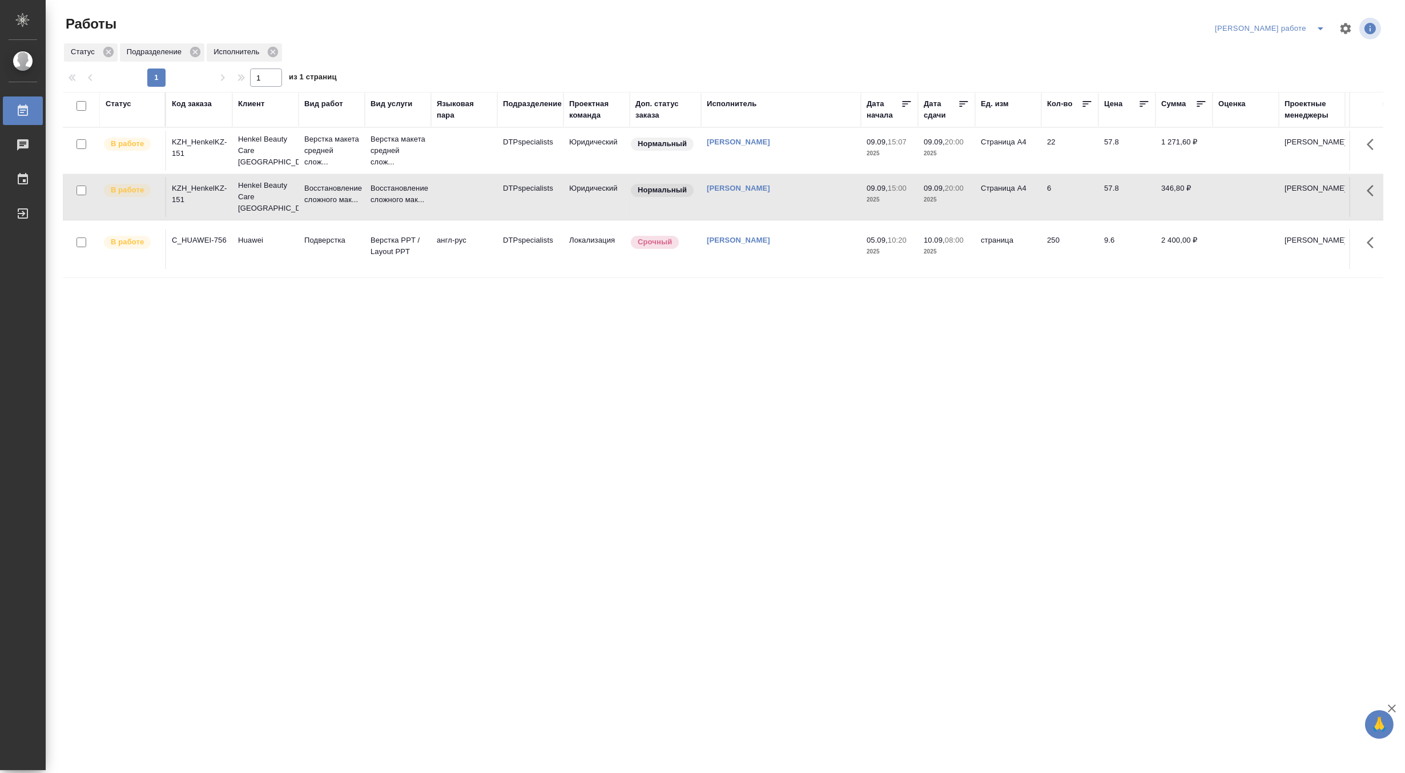
click at [1323, 27] on icon "split button" at bounding box center [1320, 29] width 14 height 14
click at [1290, 63] on li "[PERSON_NAME]" at bounding box center [1279, 69] width 103 height 18
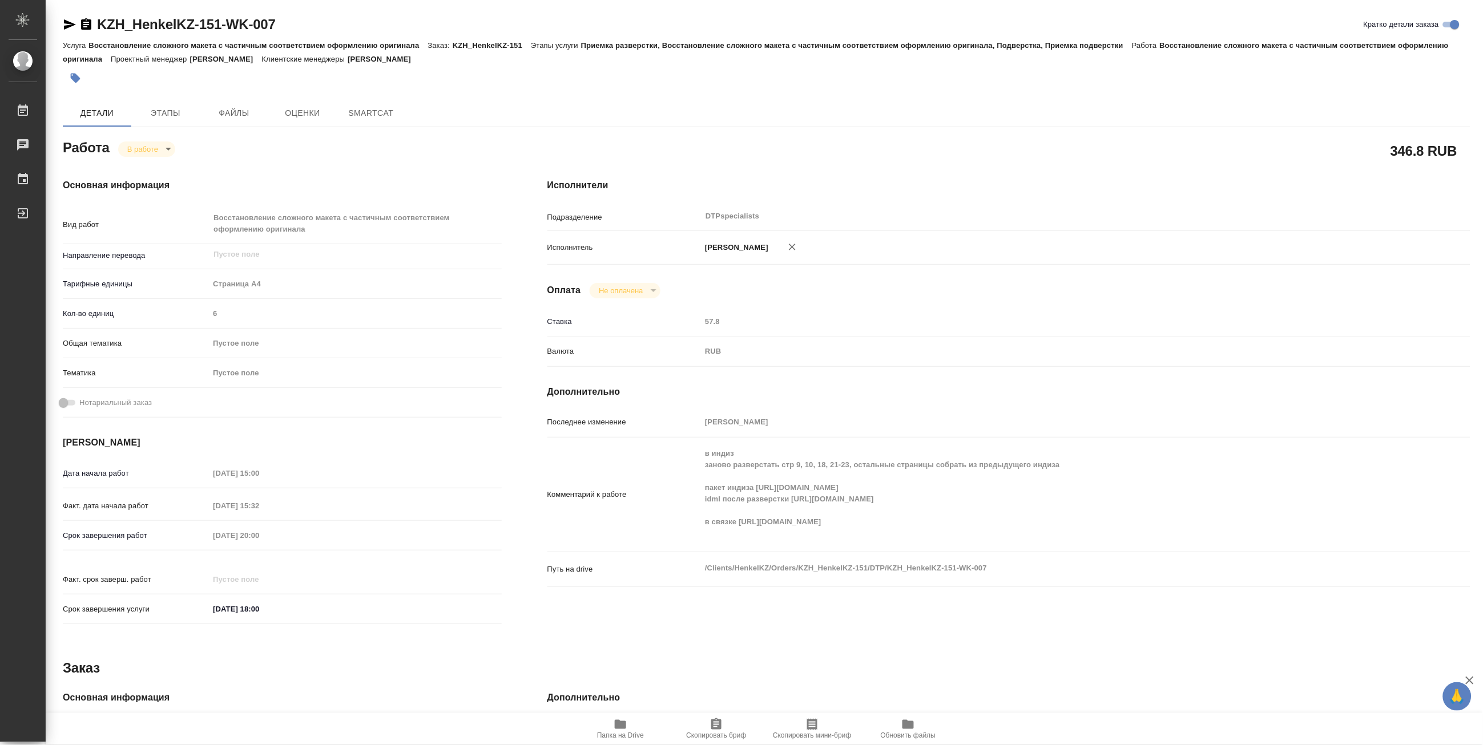
type textarea "x"
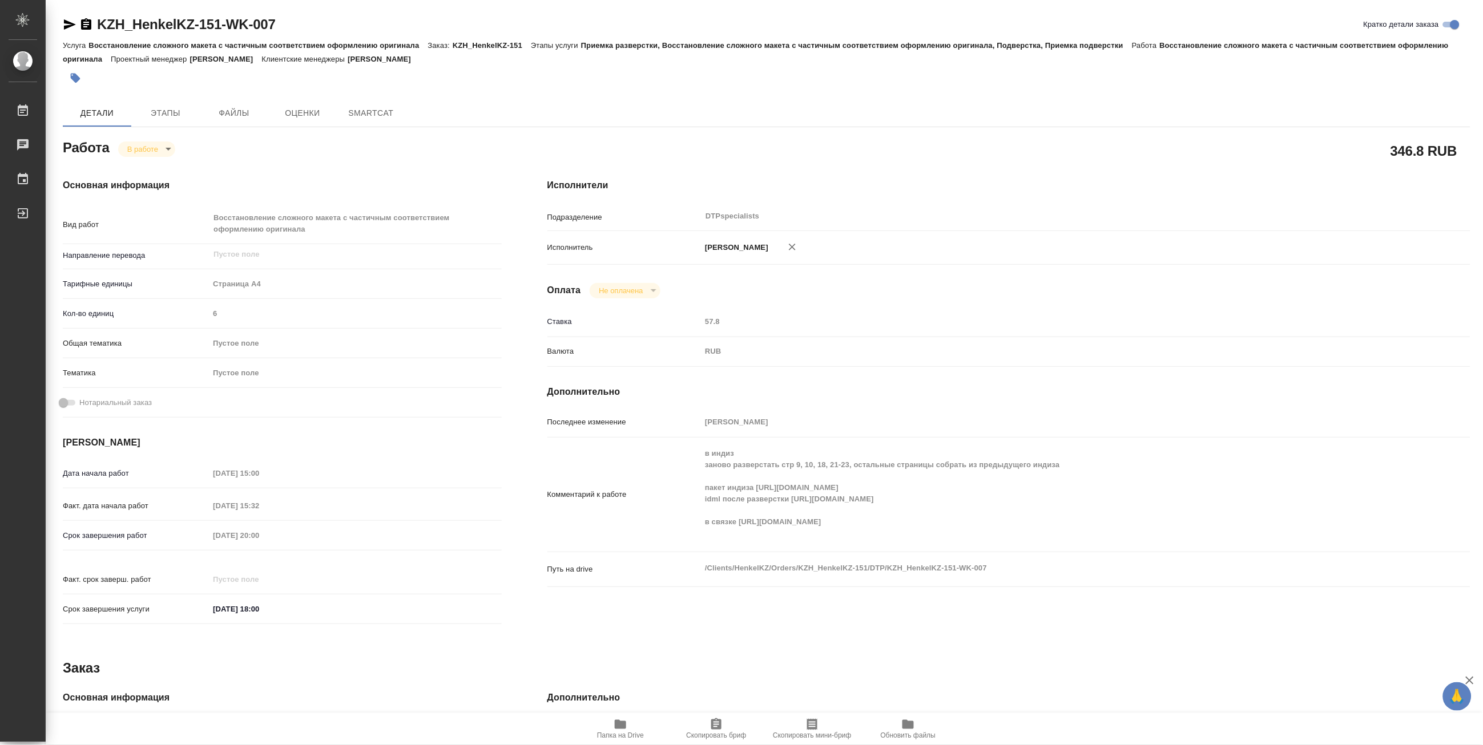
type textarea "x"
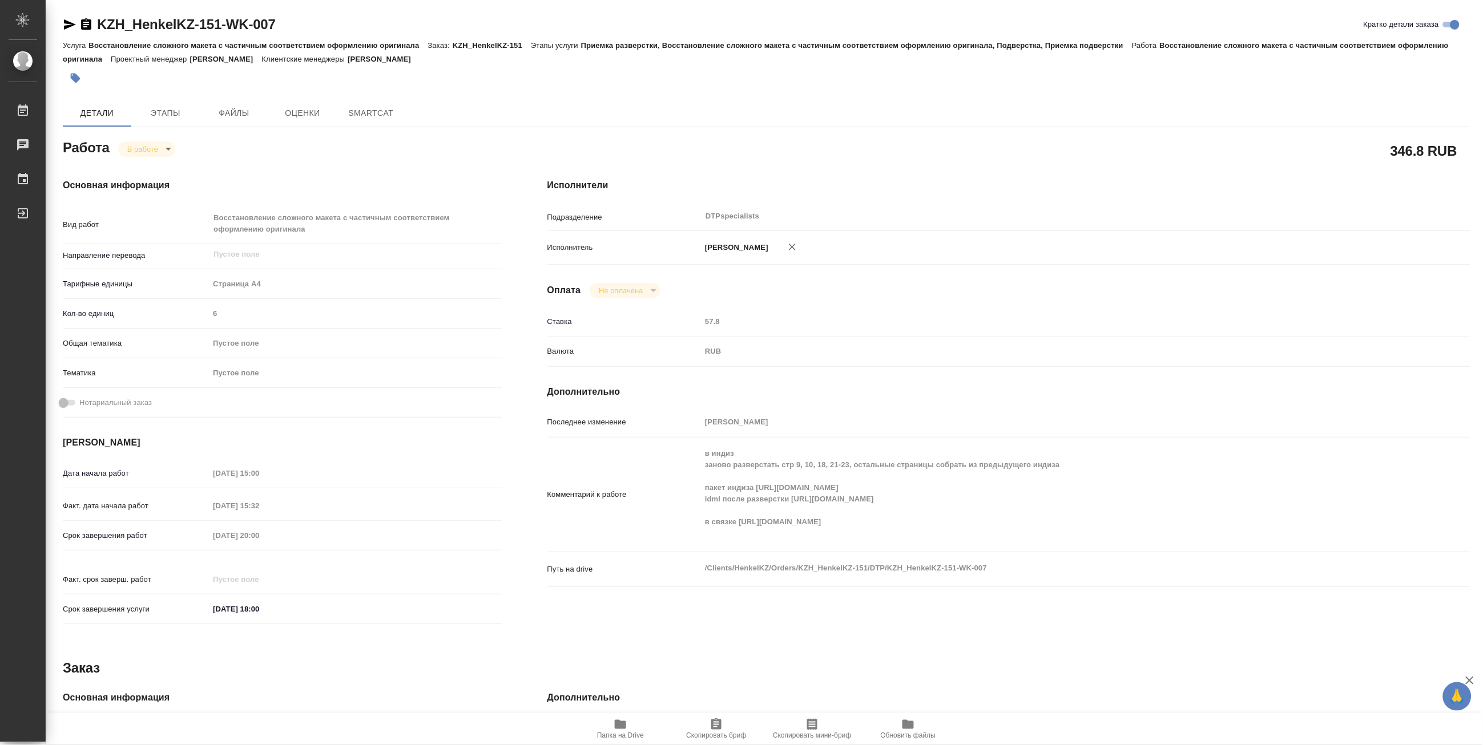
type textarea "x"
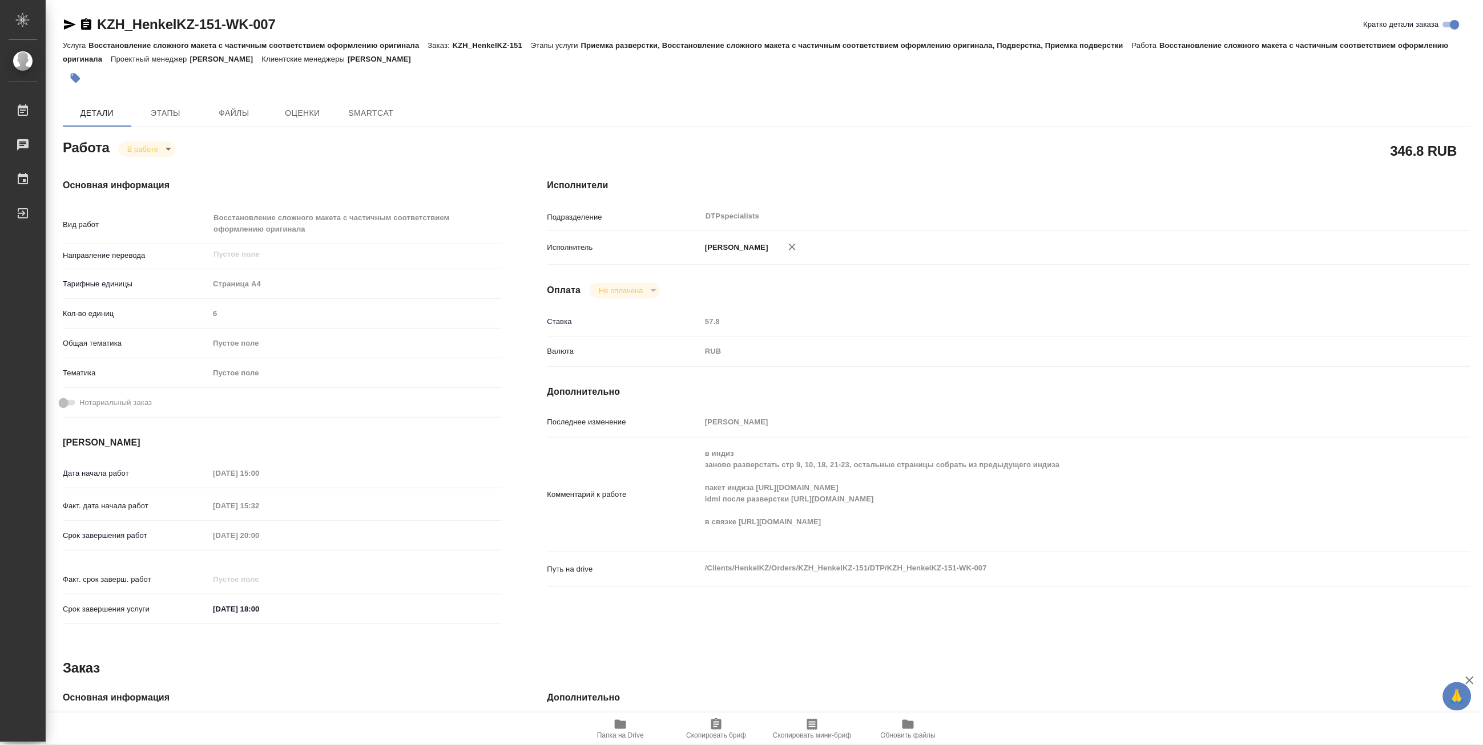
type textarea "x"
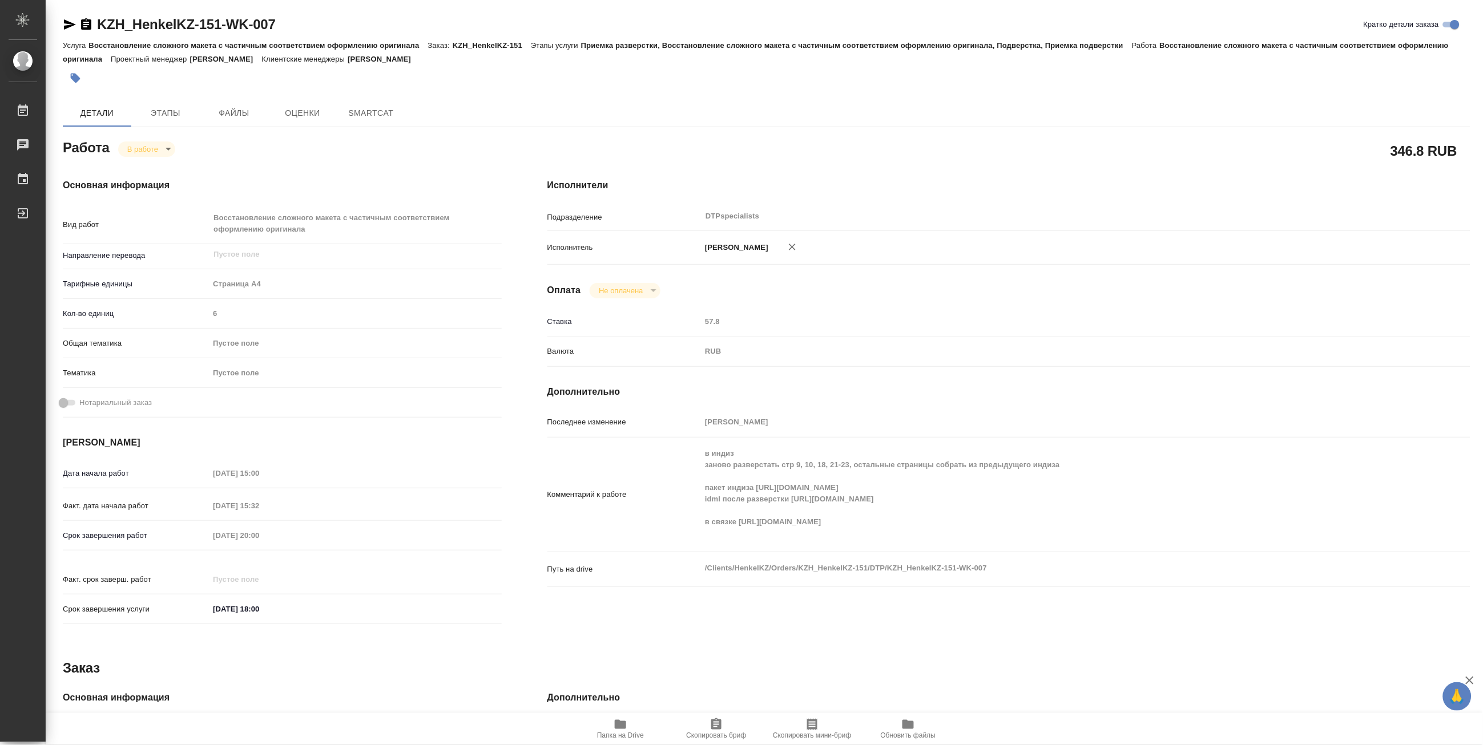
type textarea "x"
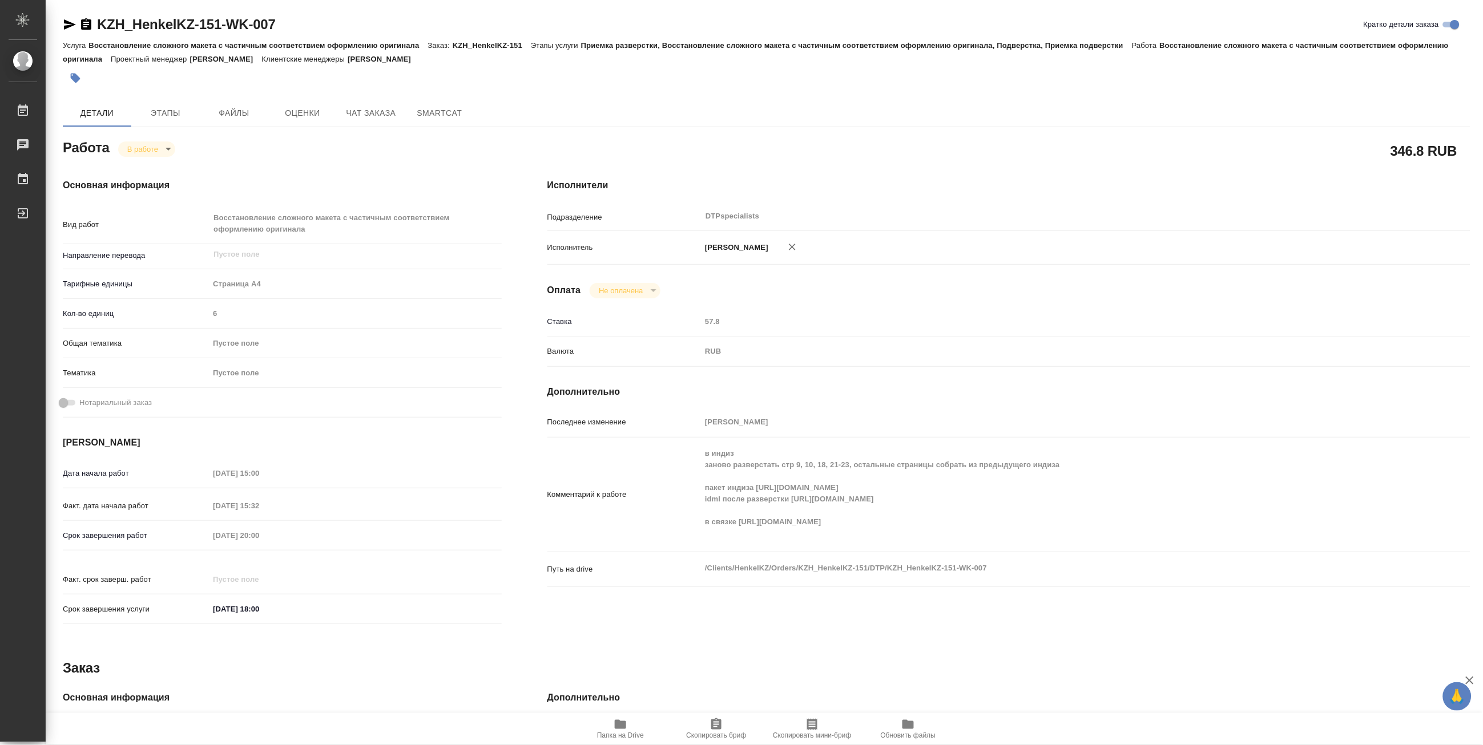
type textarea "x"
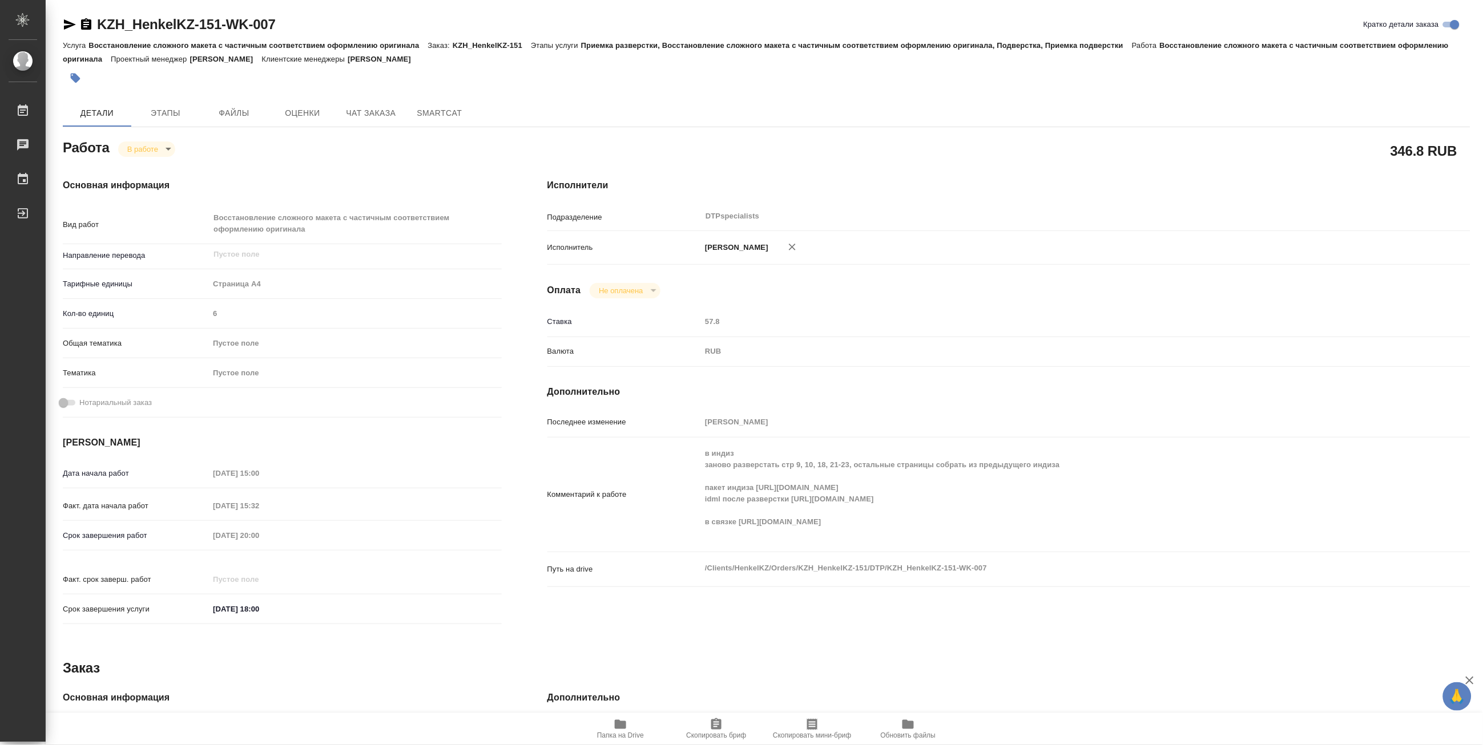
type textarea "x"
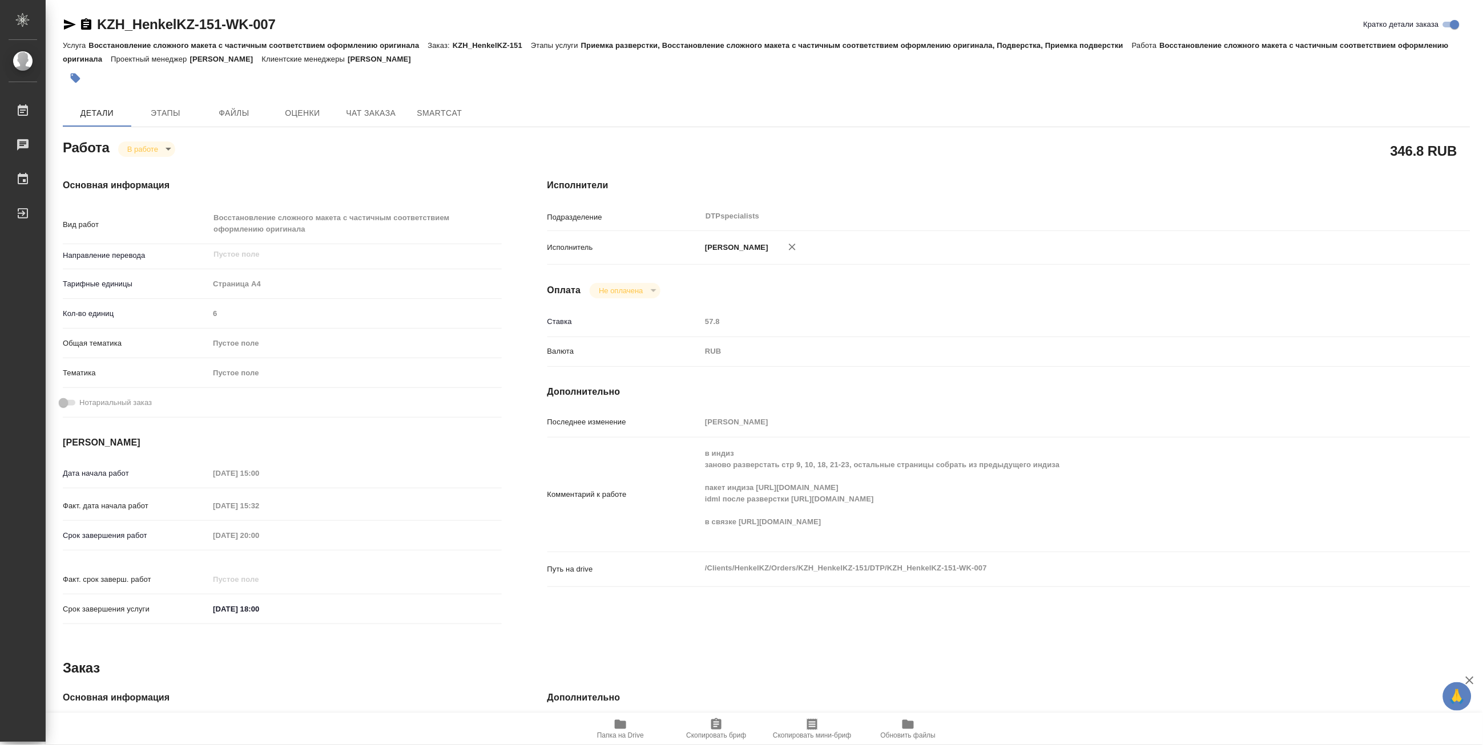
click at [607, 732] on span "Папка на Drive" at bounding box center [620, 736] width 47 height 8
type textarea "x"
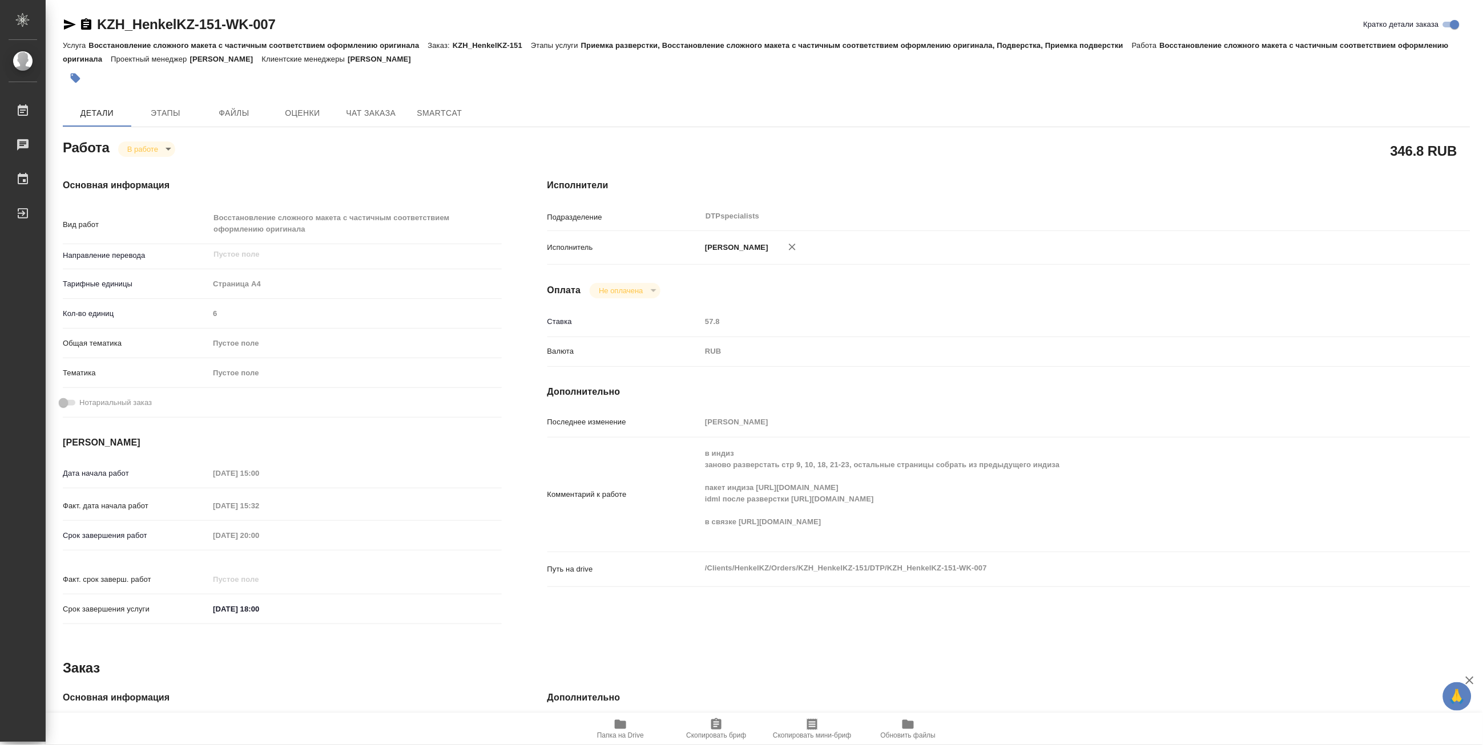
type textarea "x"
click at [363, 109] on span "Чат заказа" at bounding box center [371, 113] width 55 height 14
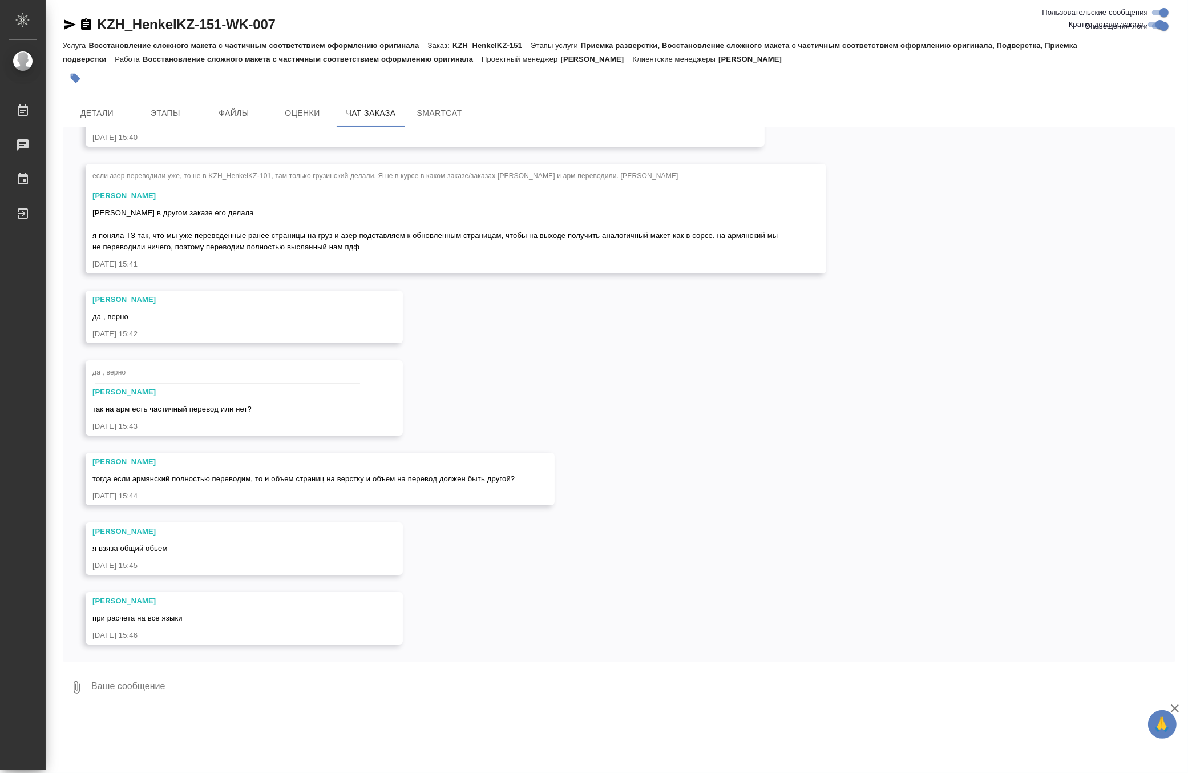
scroll to position [5357, 0]
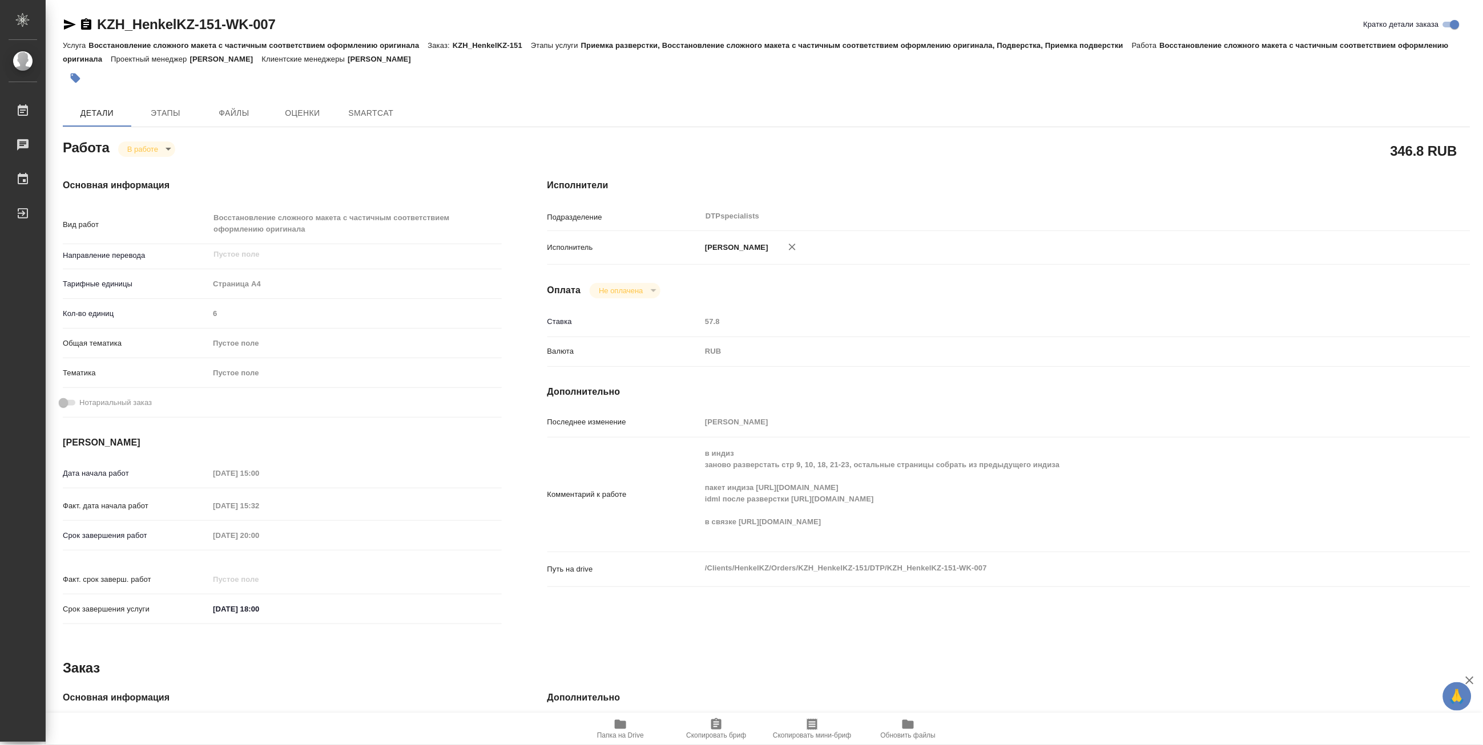
type textarea "x"
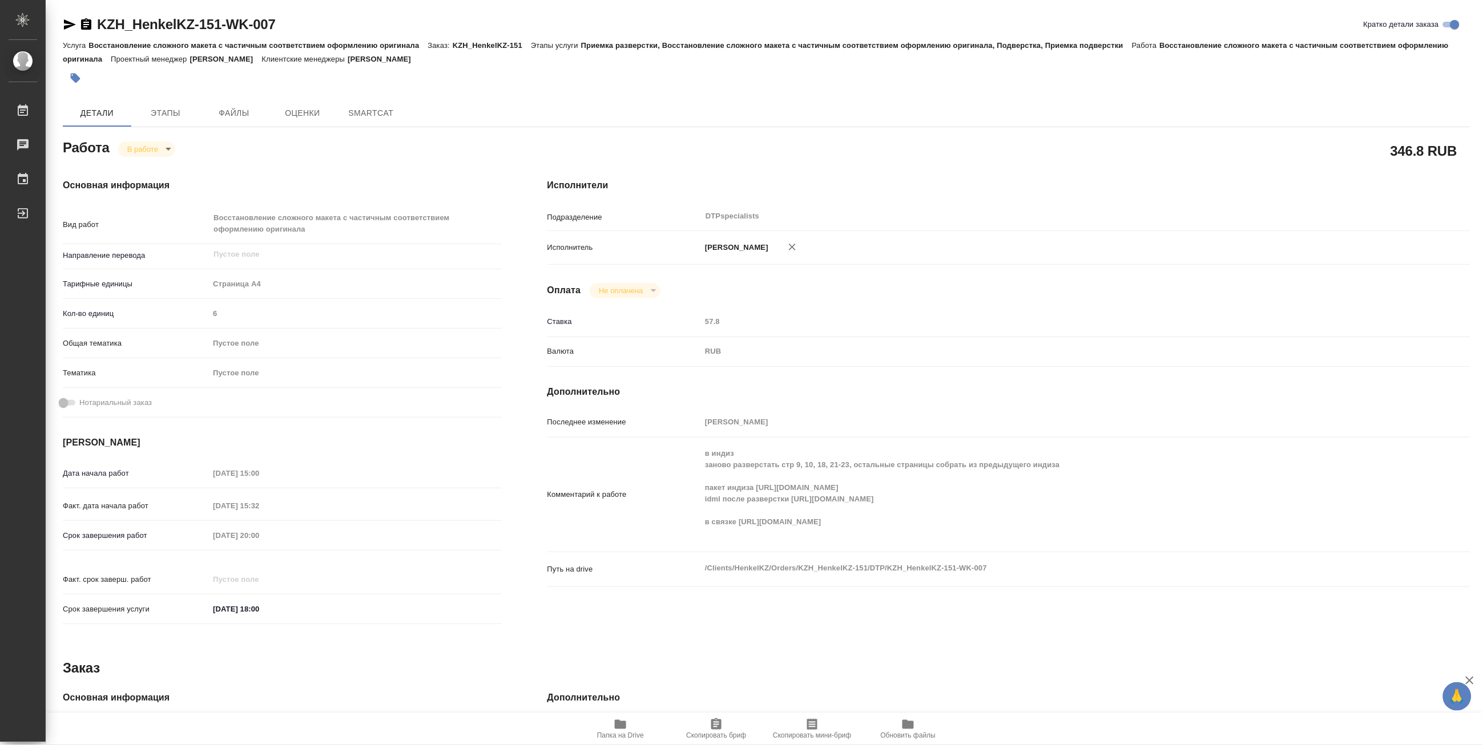
type textarea "x"
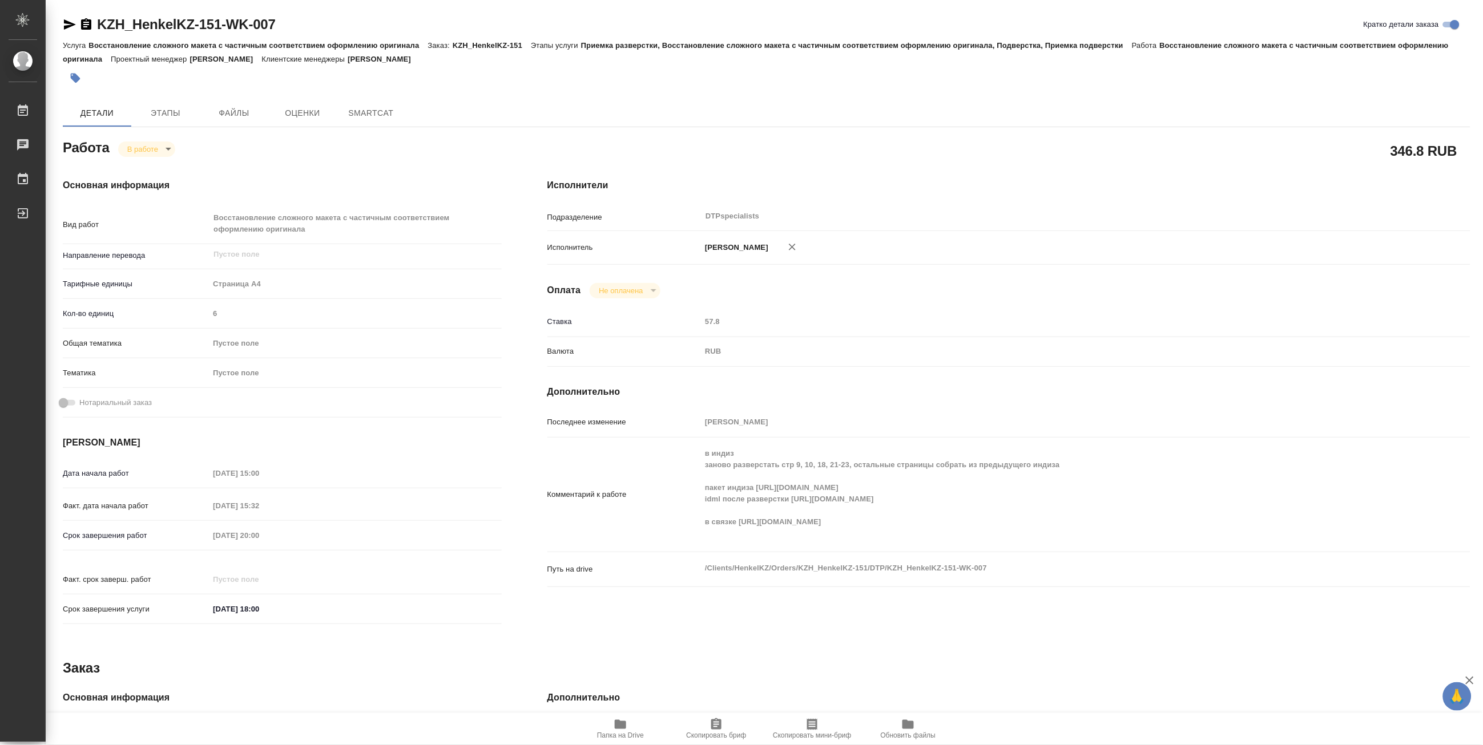
type textarea "x"
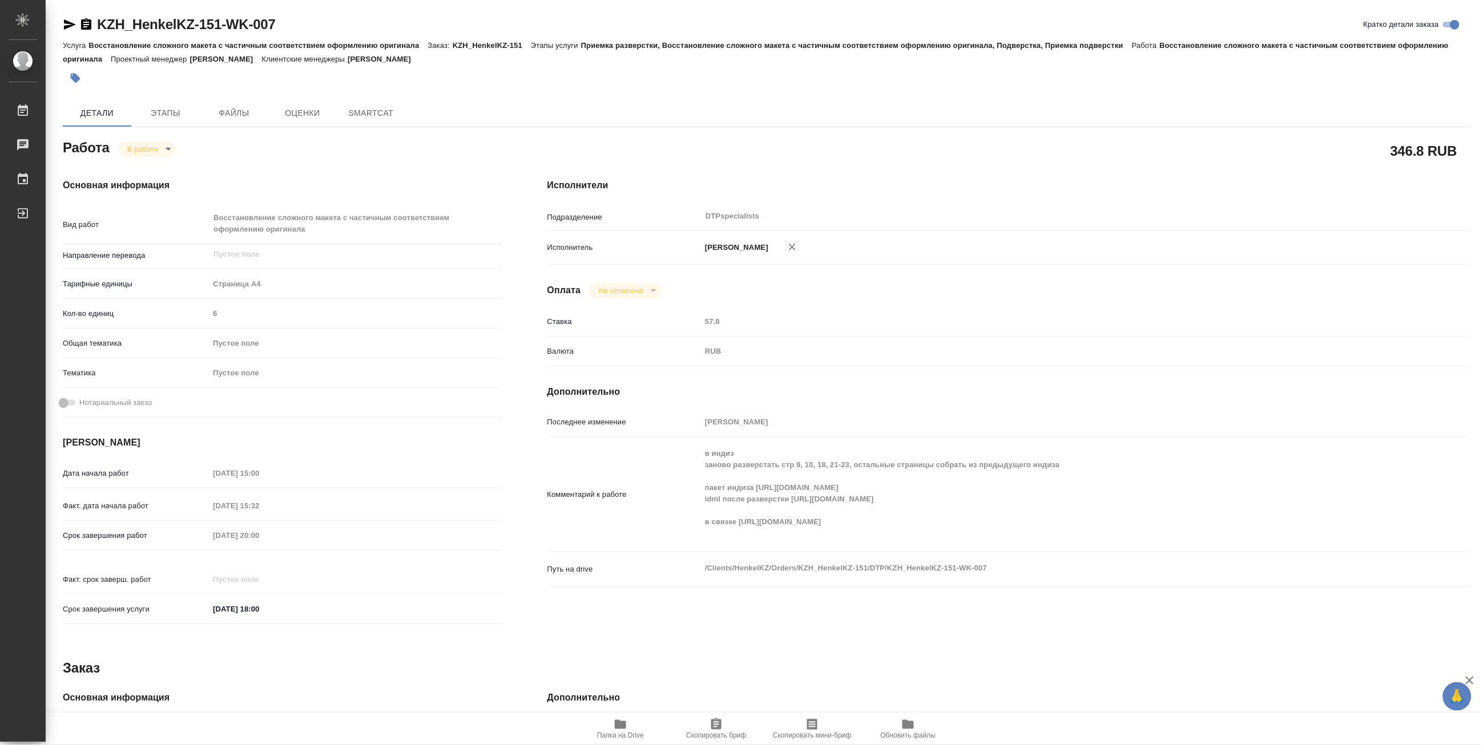
type textarea "x"
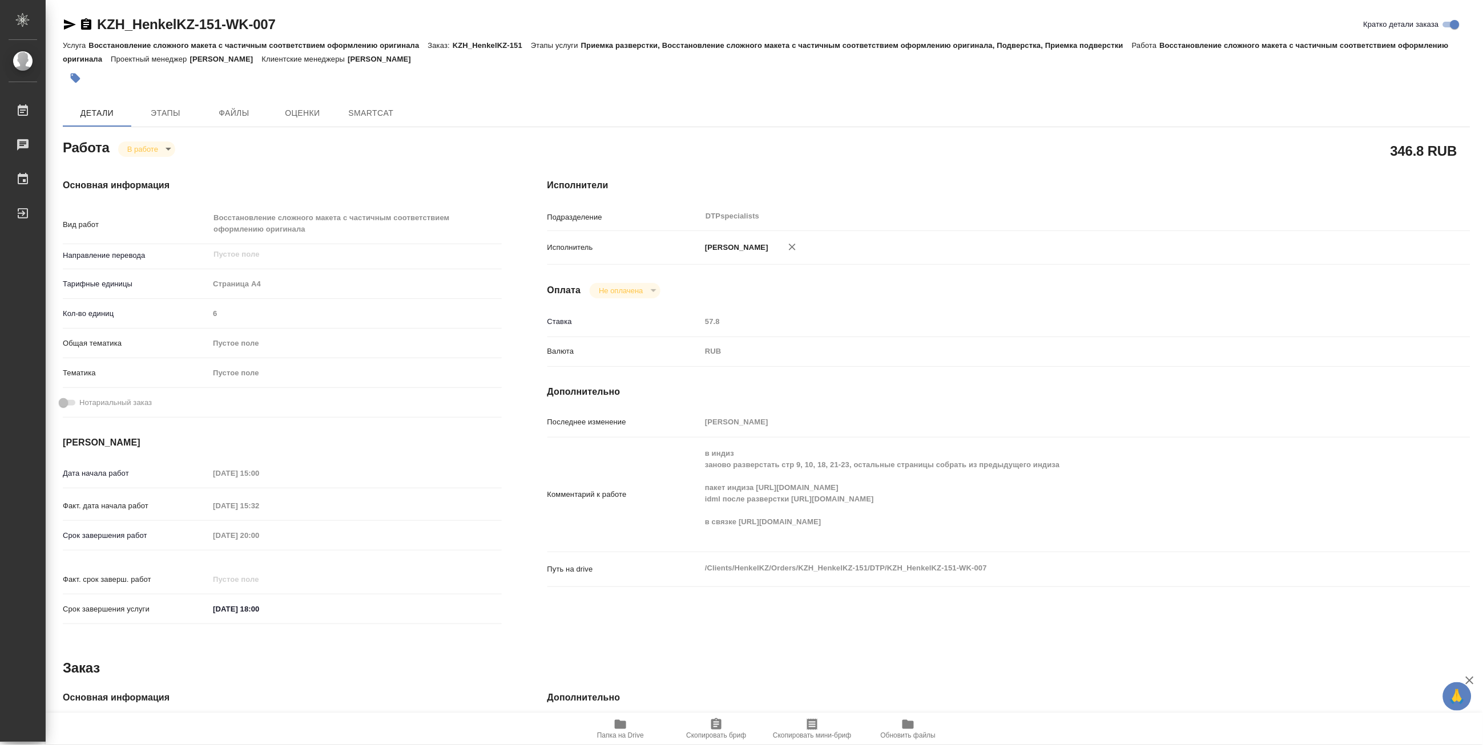
type textarea "x"
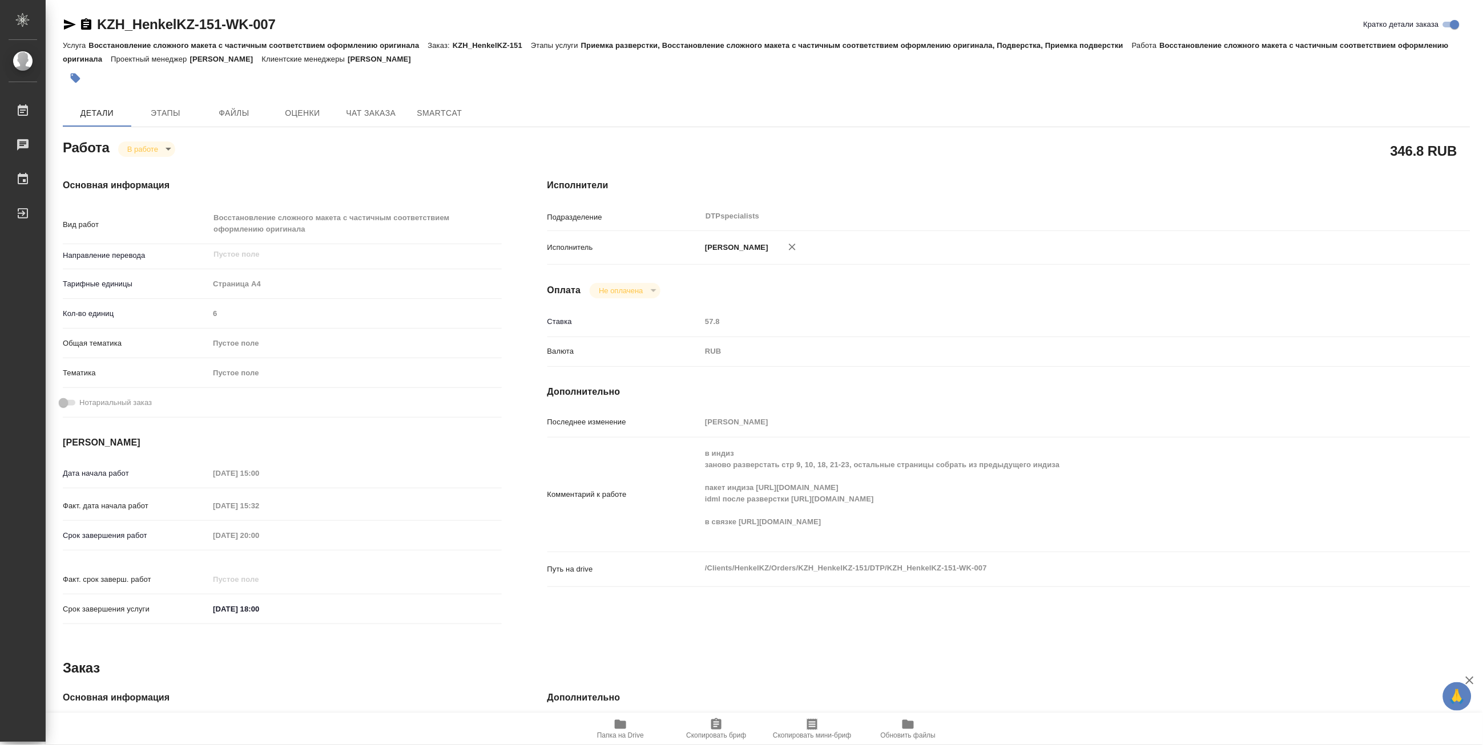
type textarea "x"
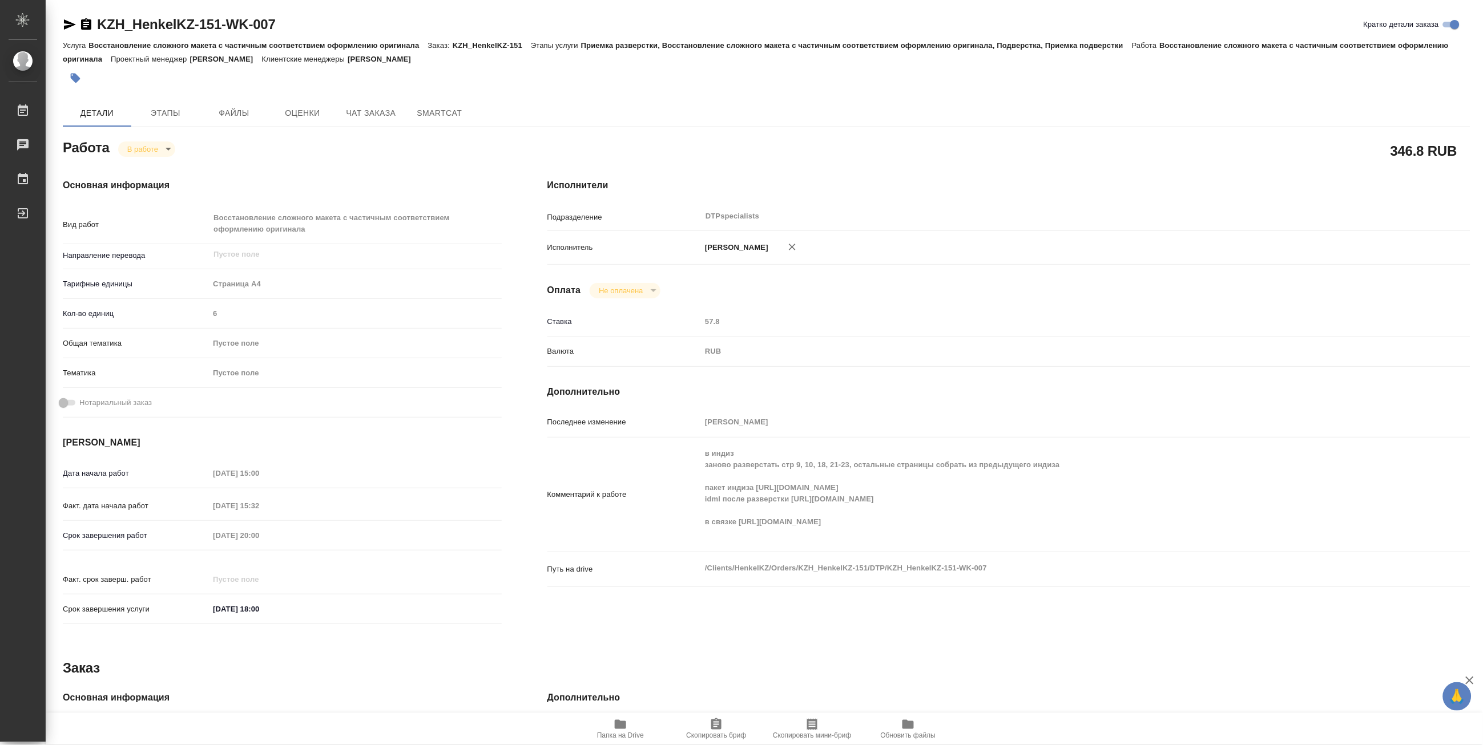
type textarea "x"
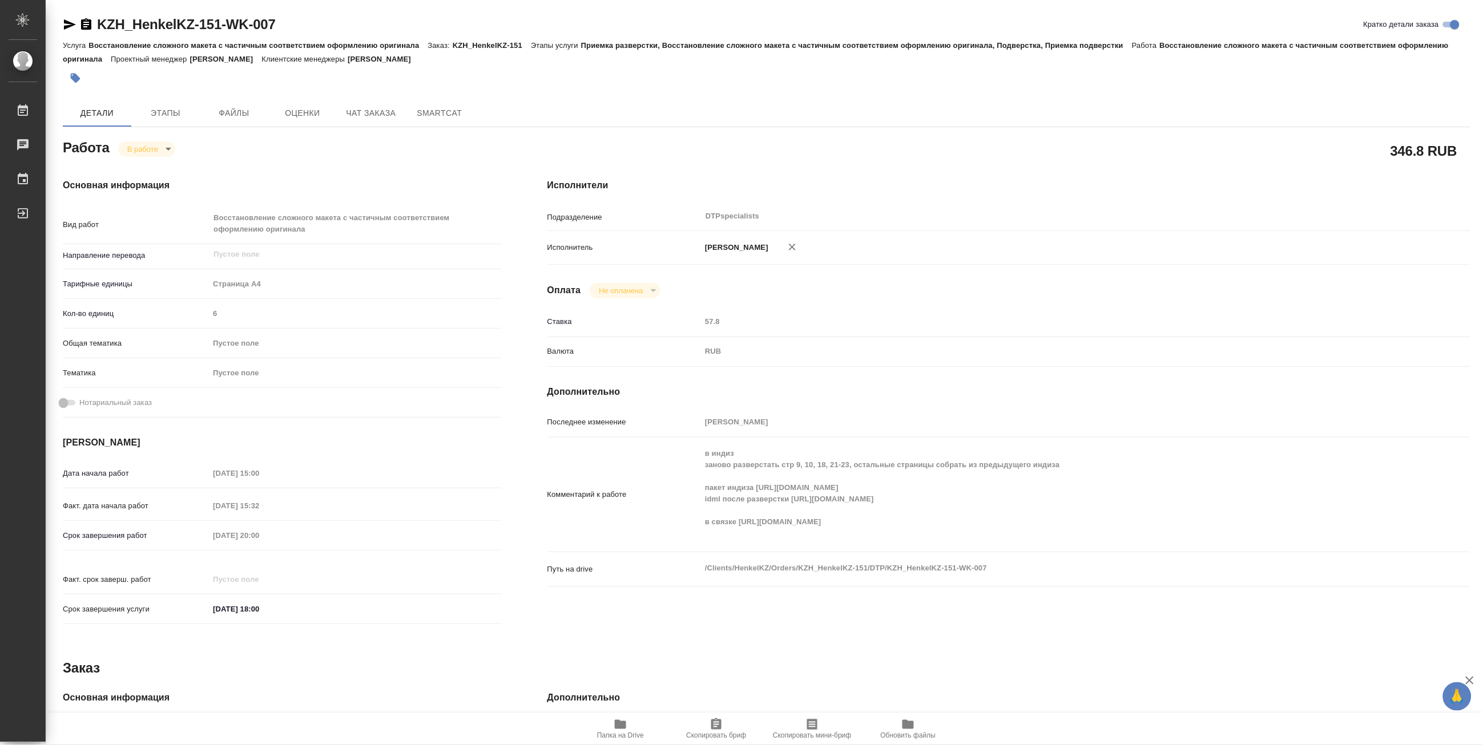
click at [297, 51] on div "Услуга Восстановление сложного макета с частичным соответствием оформлению ориг…" at bounding box center [766, 51] width 1407 height 27
type textarea "x"
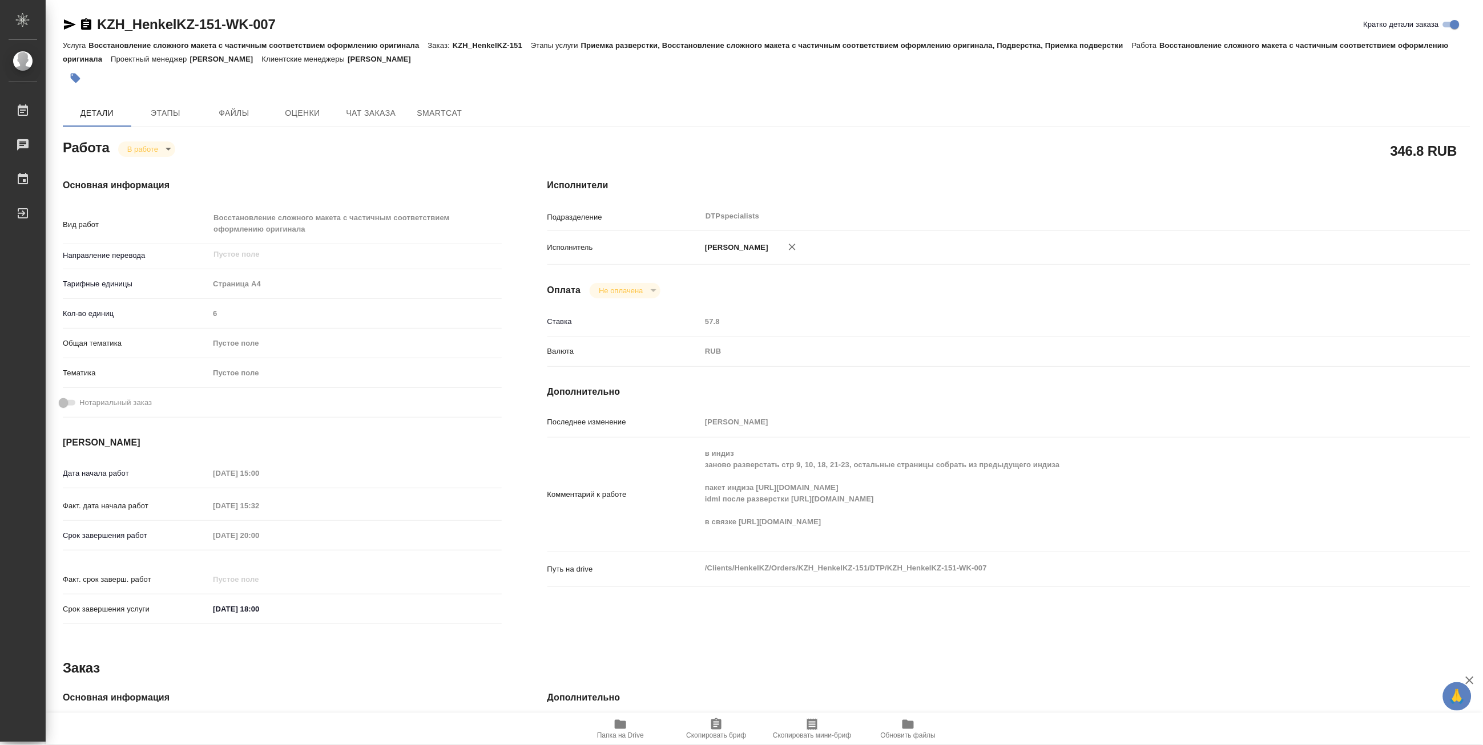
type textarea "x"
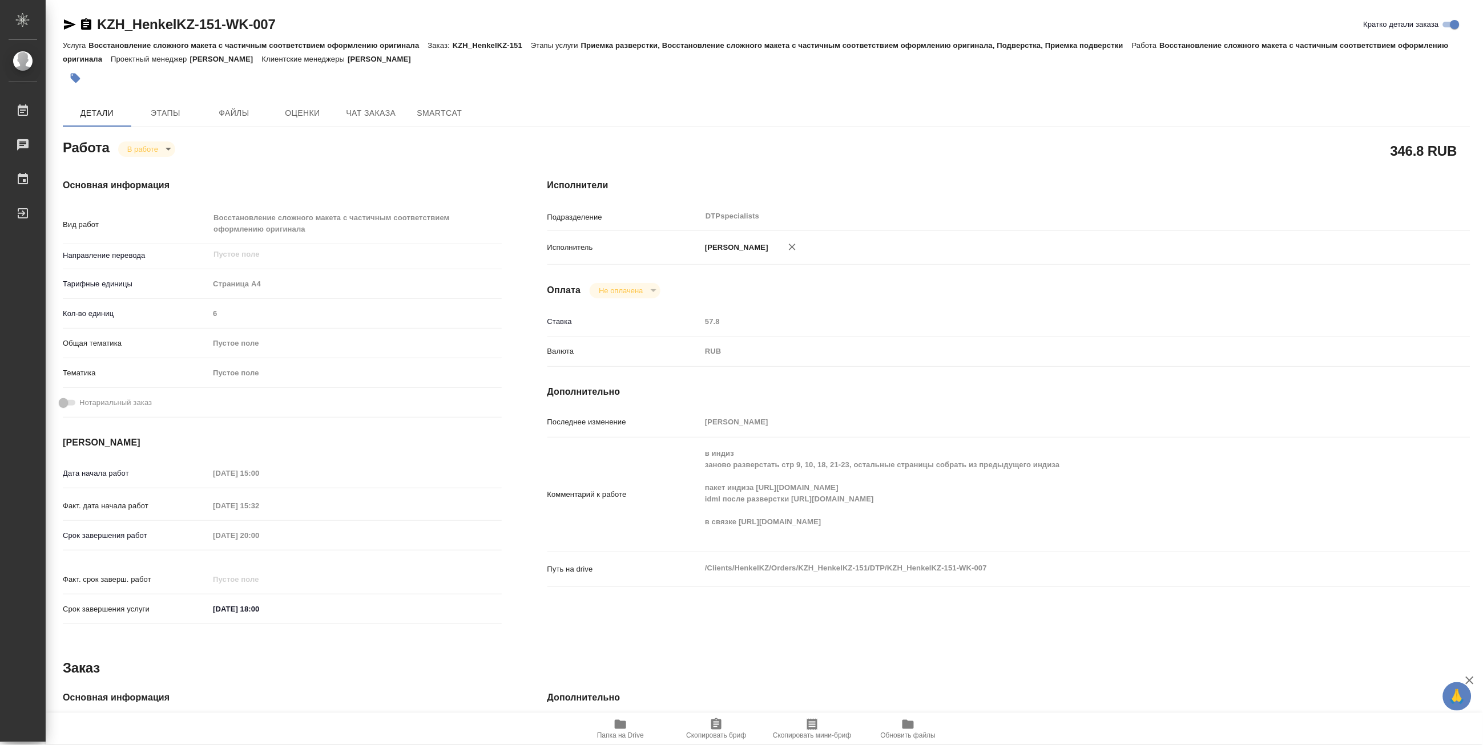
type textarea "x"
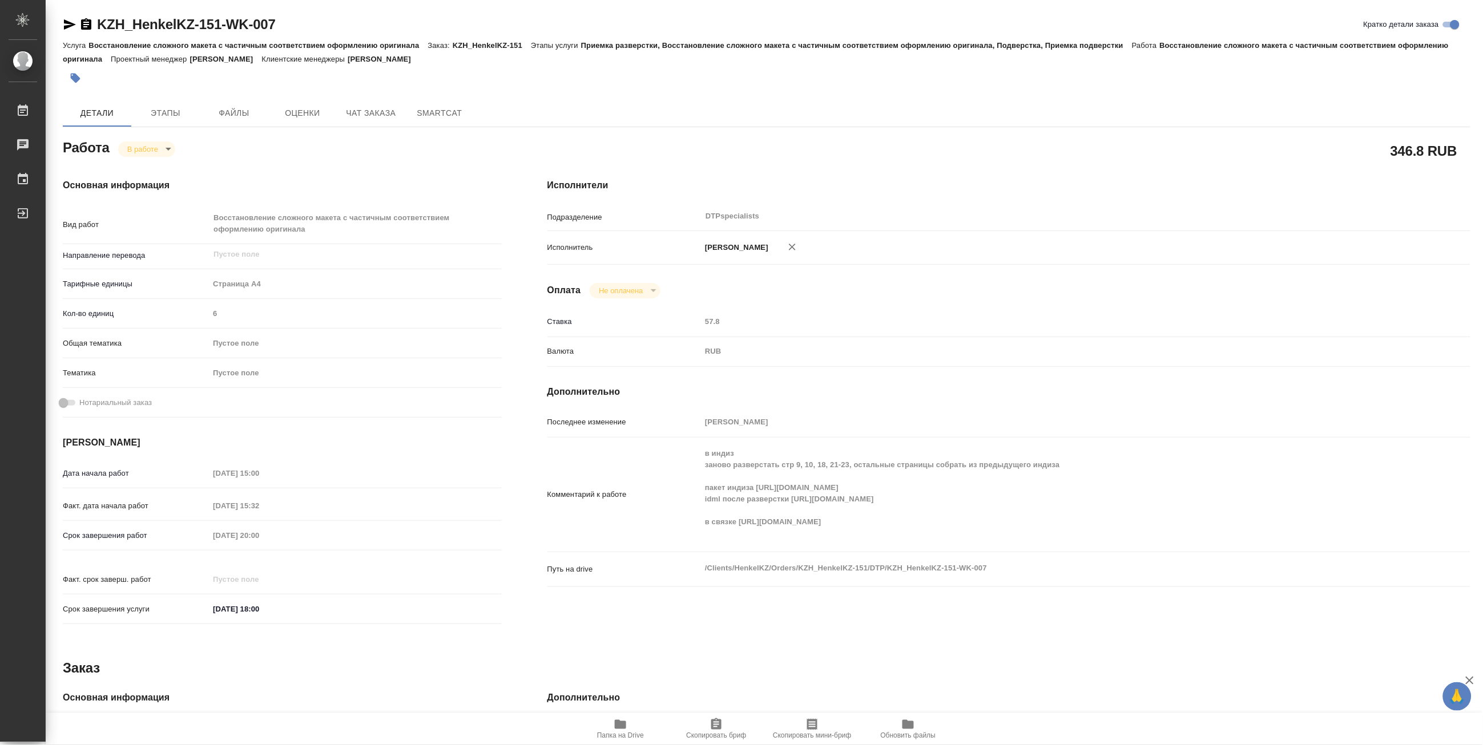
type textarea "x"
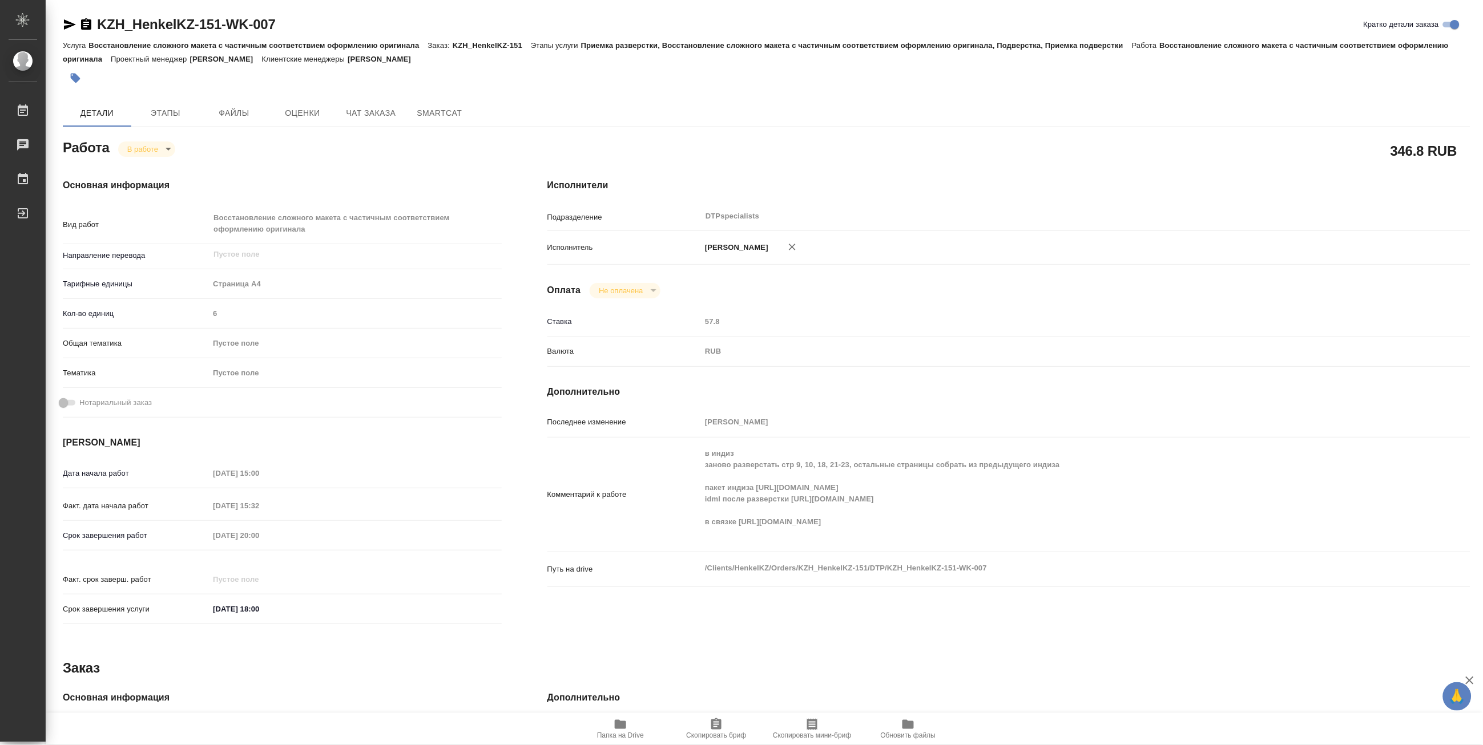
type textarea "x"
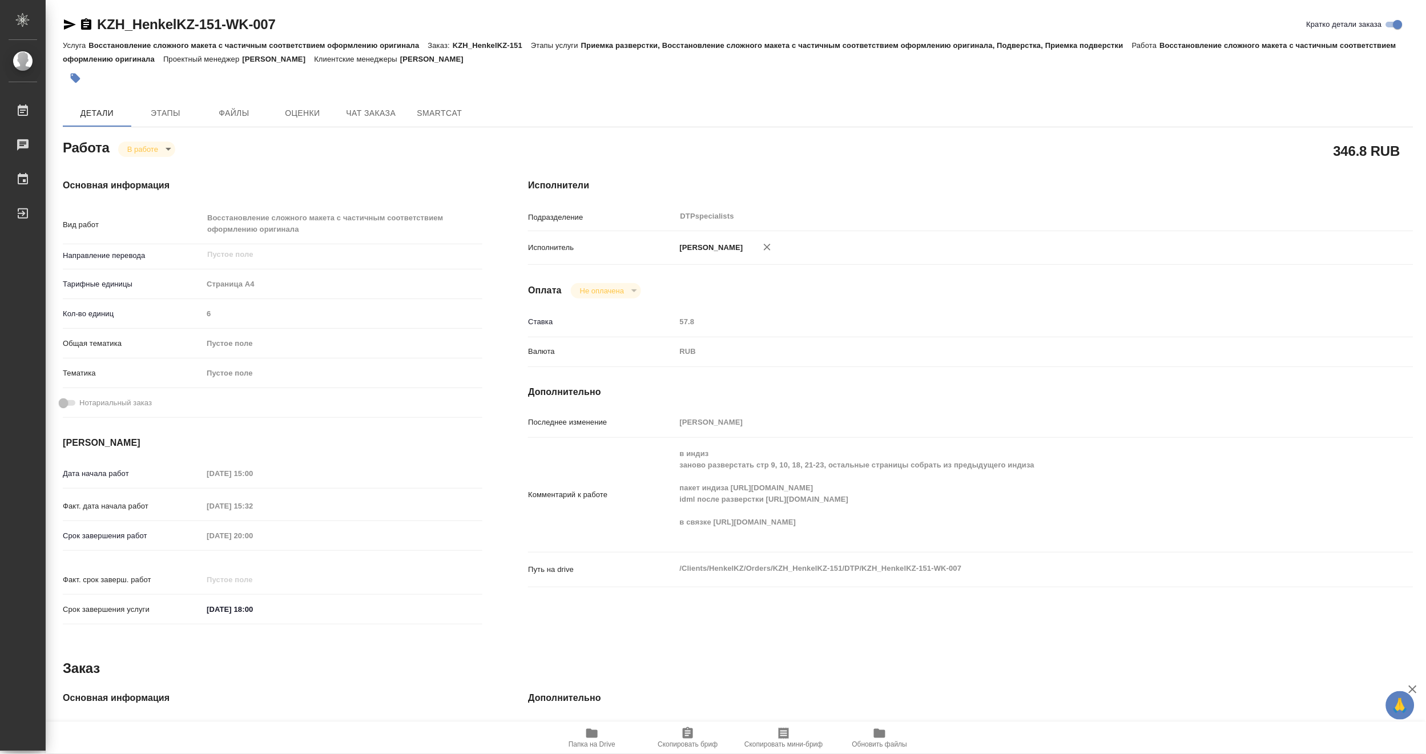
type textarea "x"
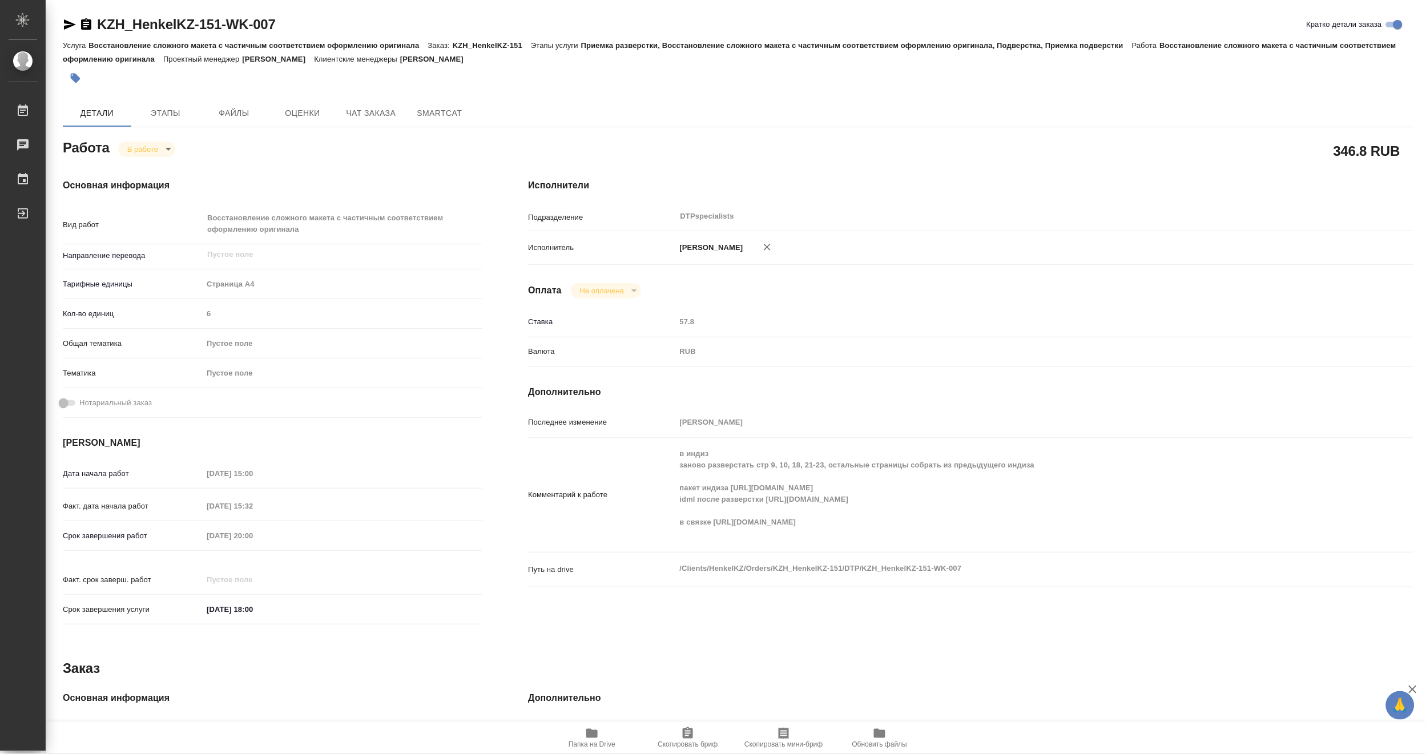
type textarea "x"
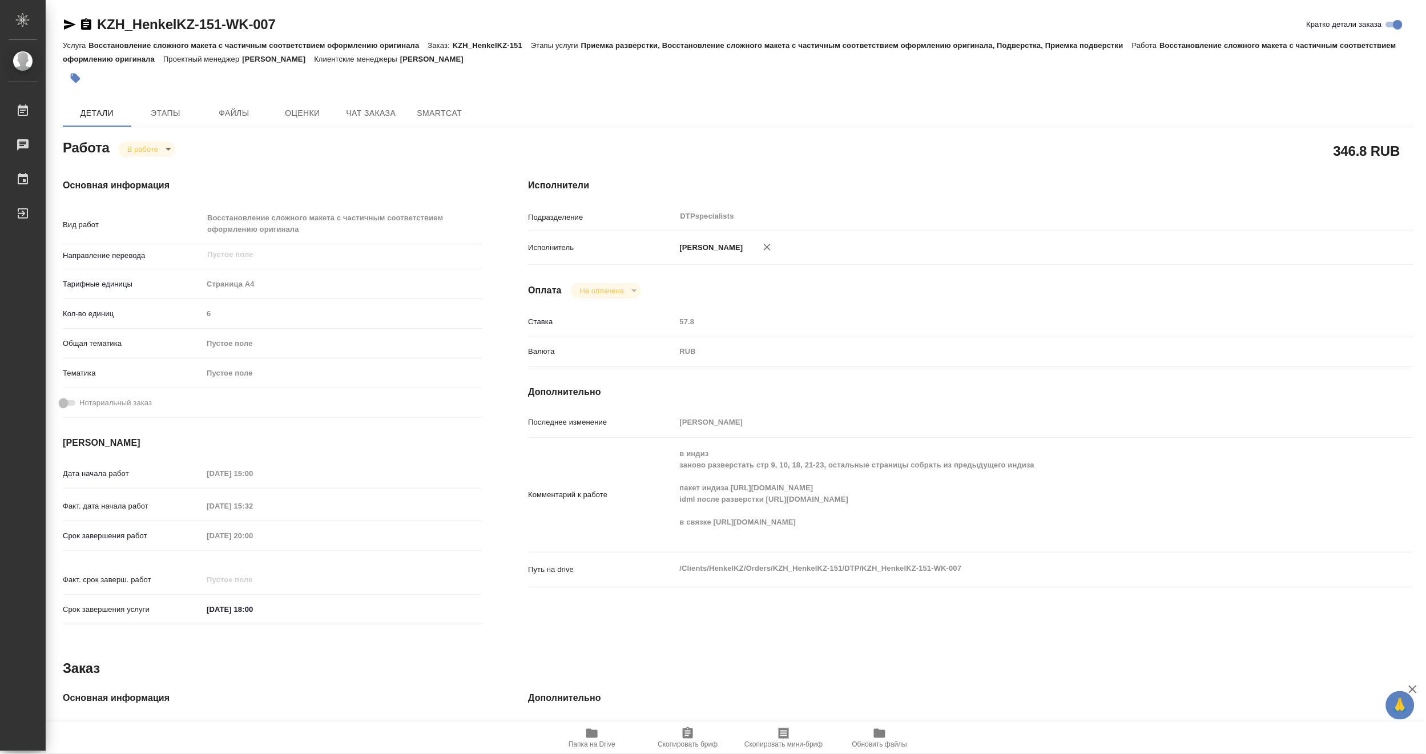
type textarea "x"
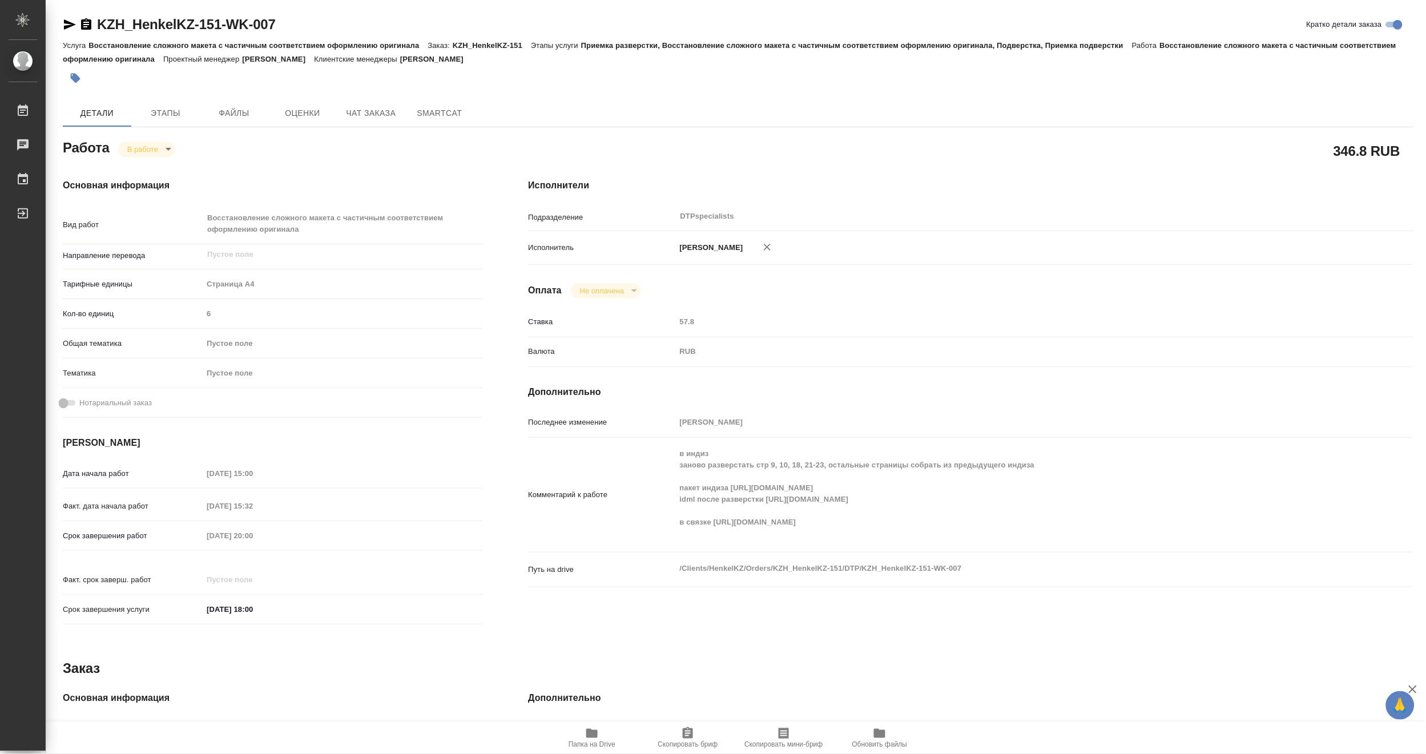
type textarea "x"
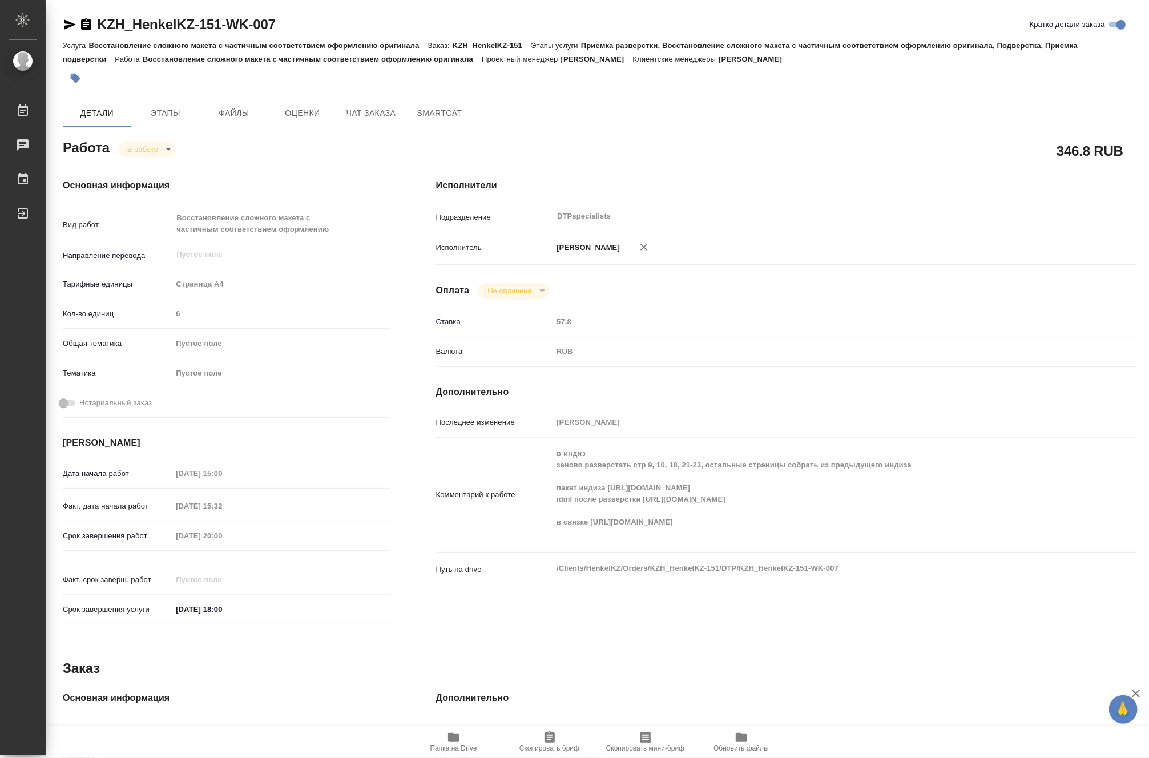
type textarea "x"
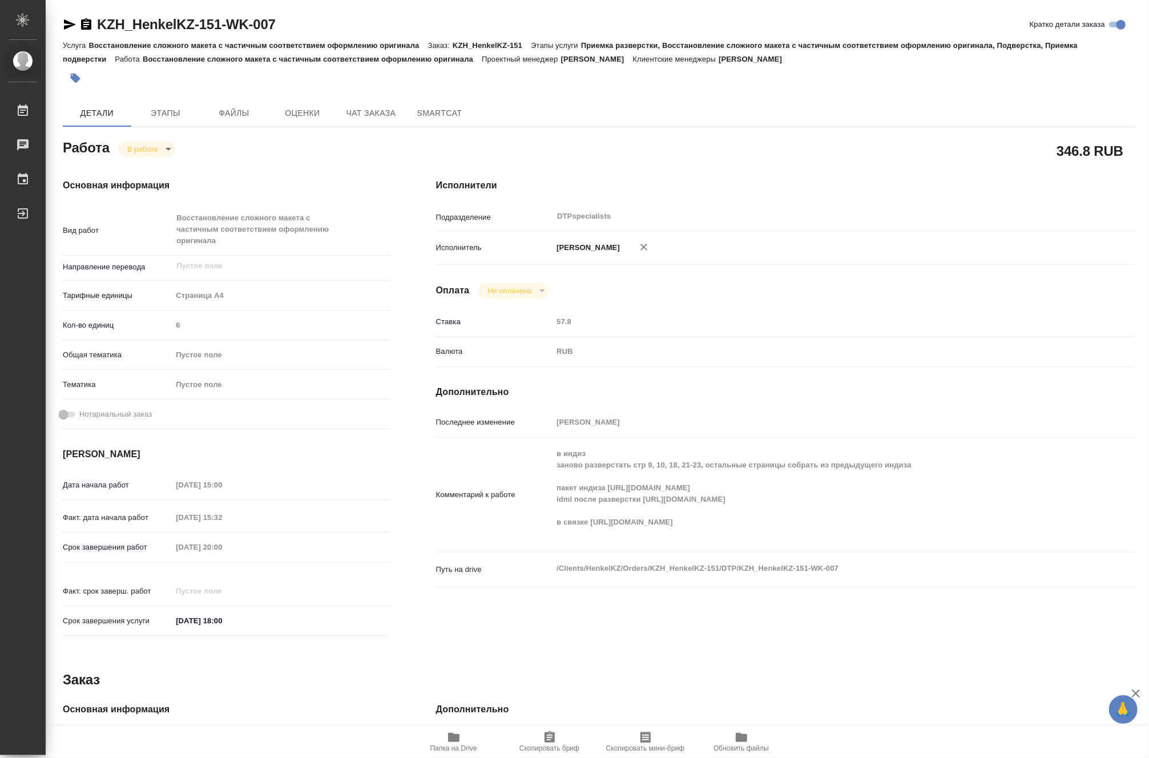
type textarea "x"
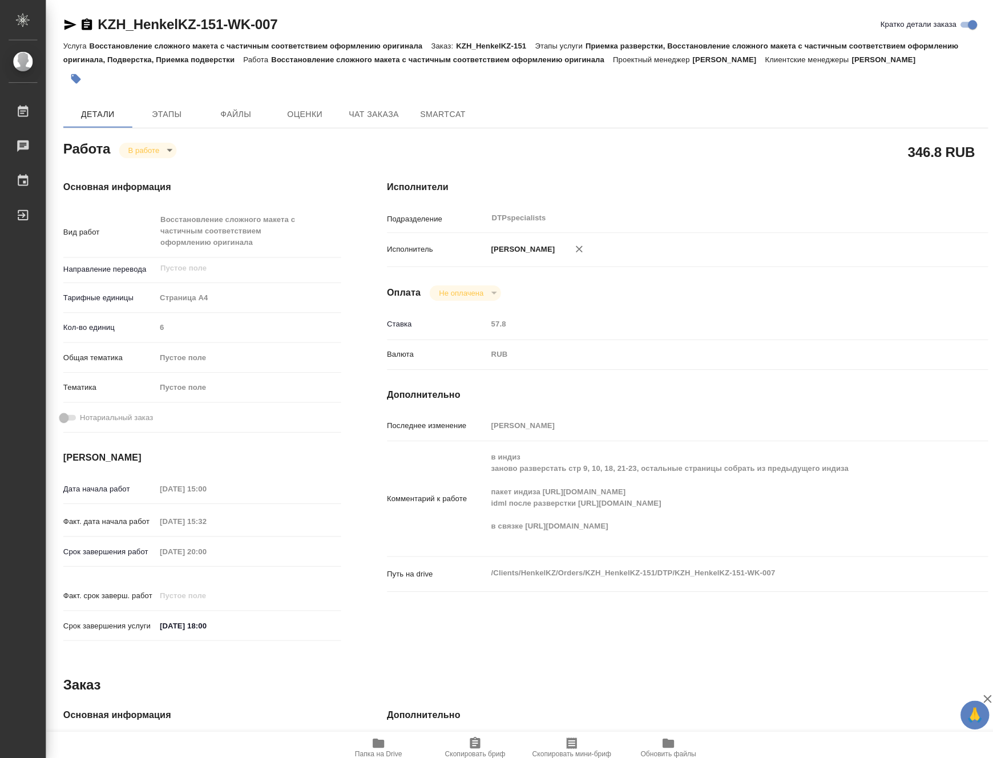
type textarea "x"
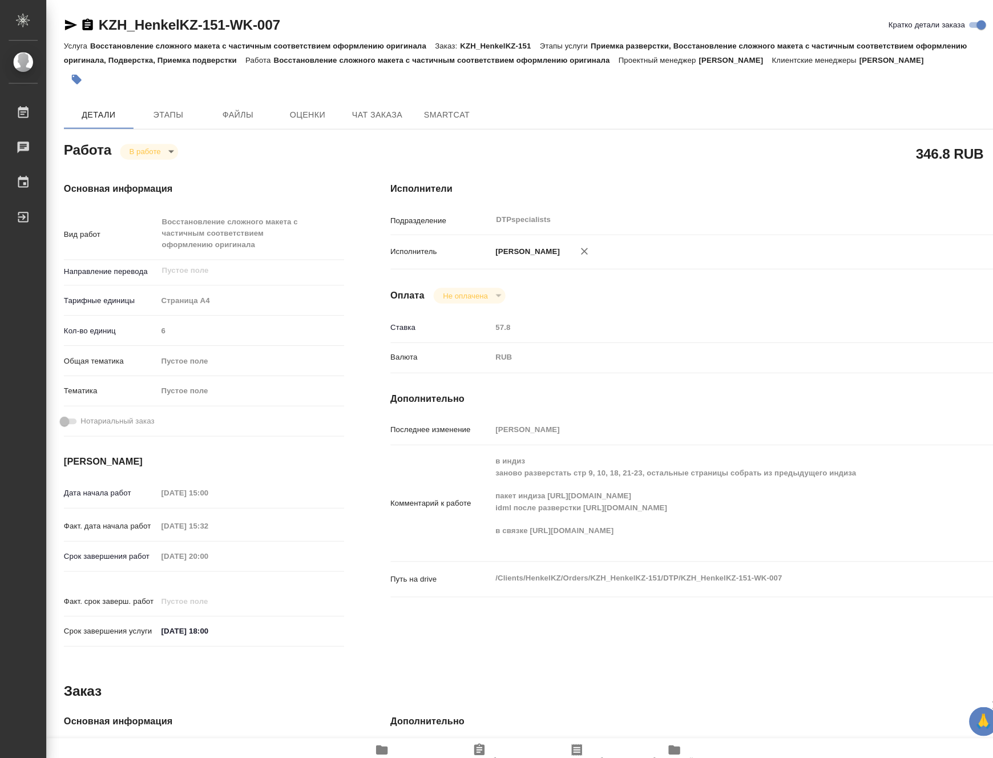
type textarea "x"
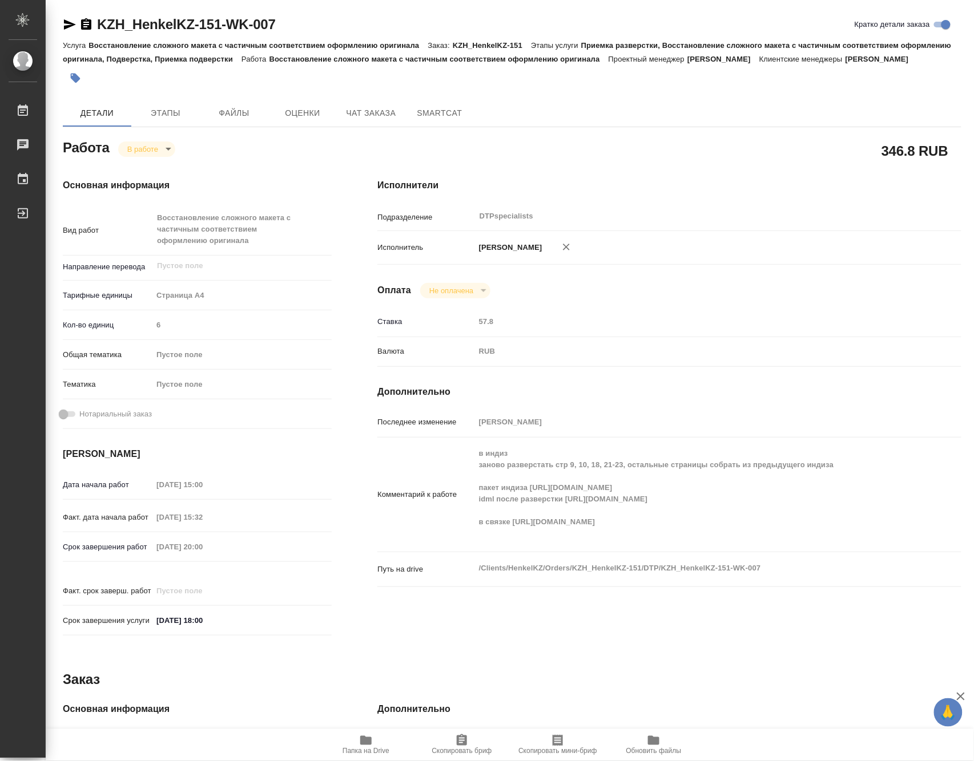
type textarea "x"
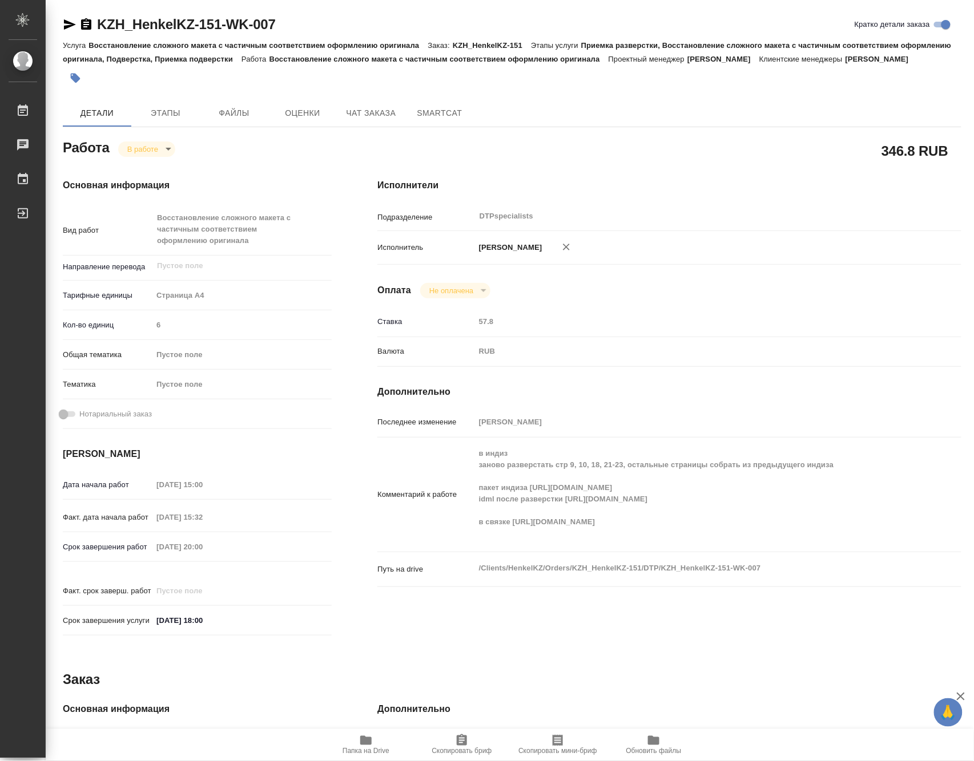
type textarea "x"
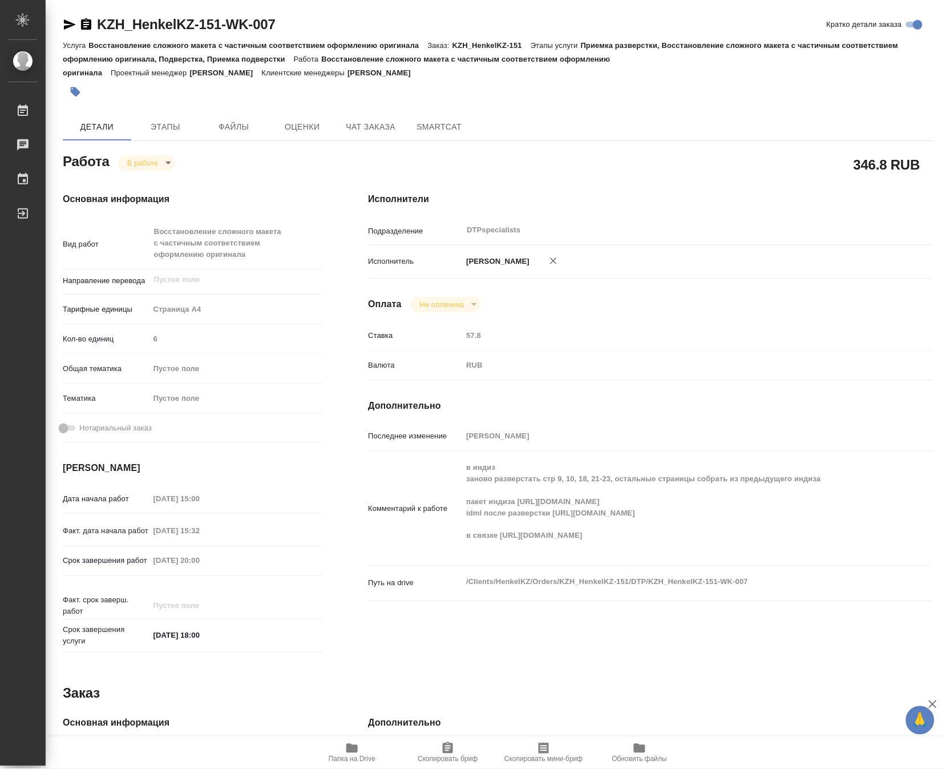
type textarea "x"
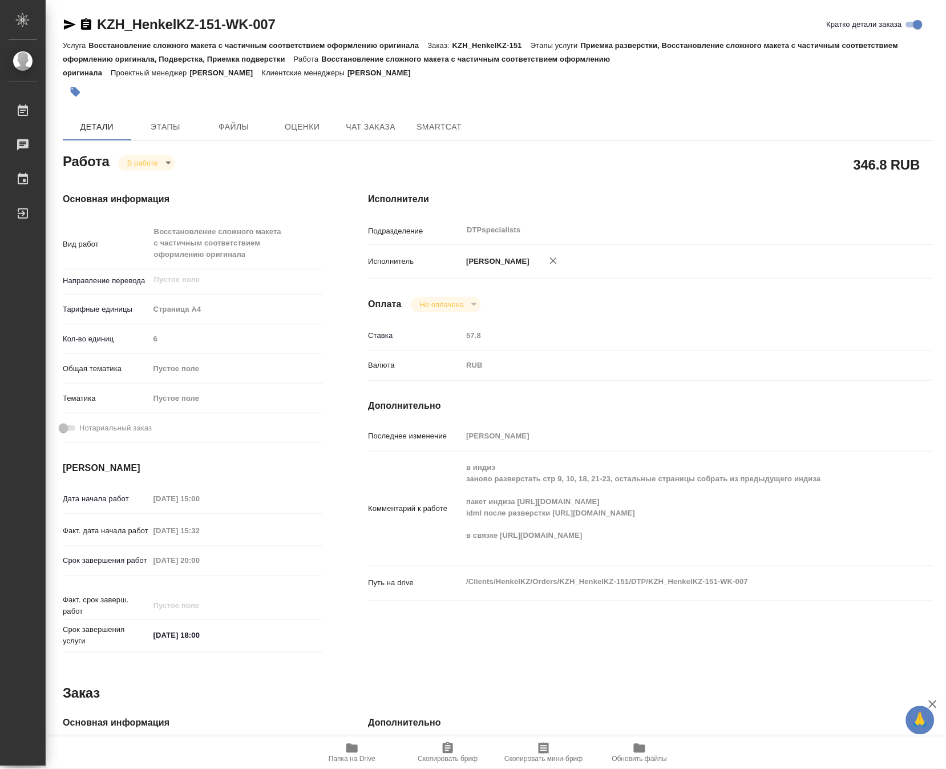
type textarea "x"
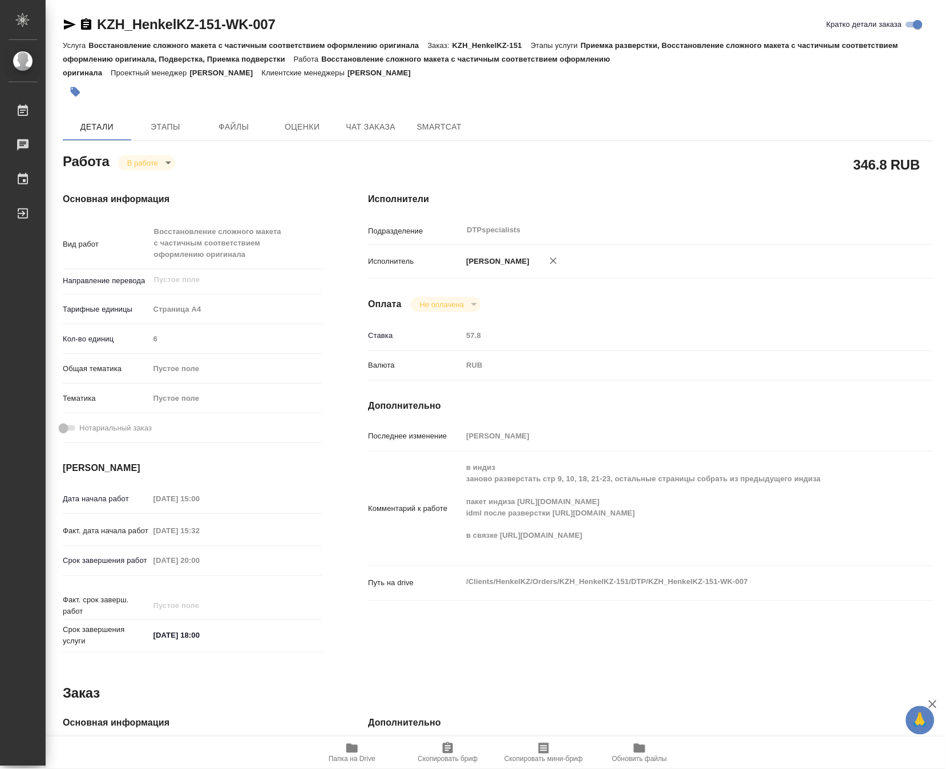
type textarea "x"
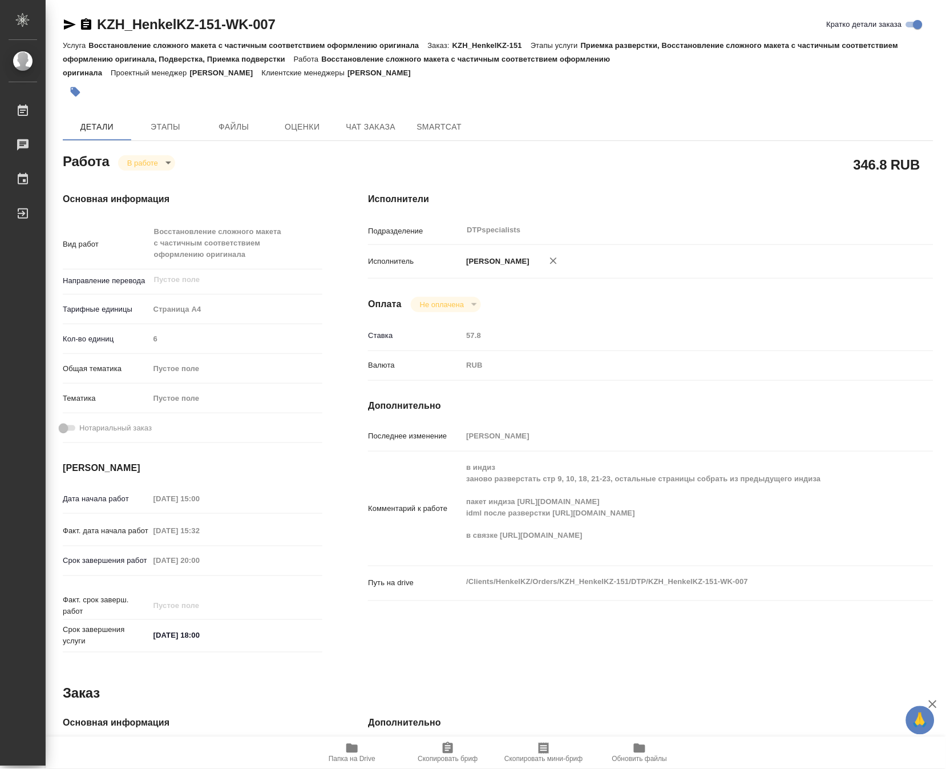
type textarea "x"
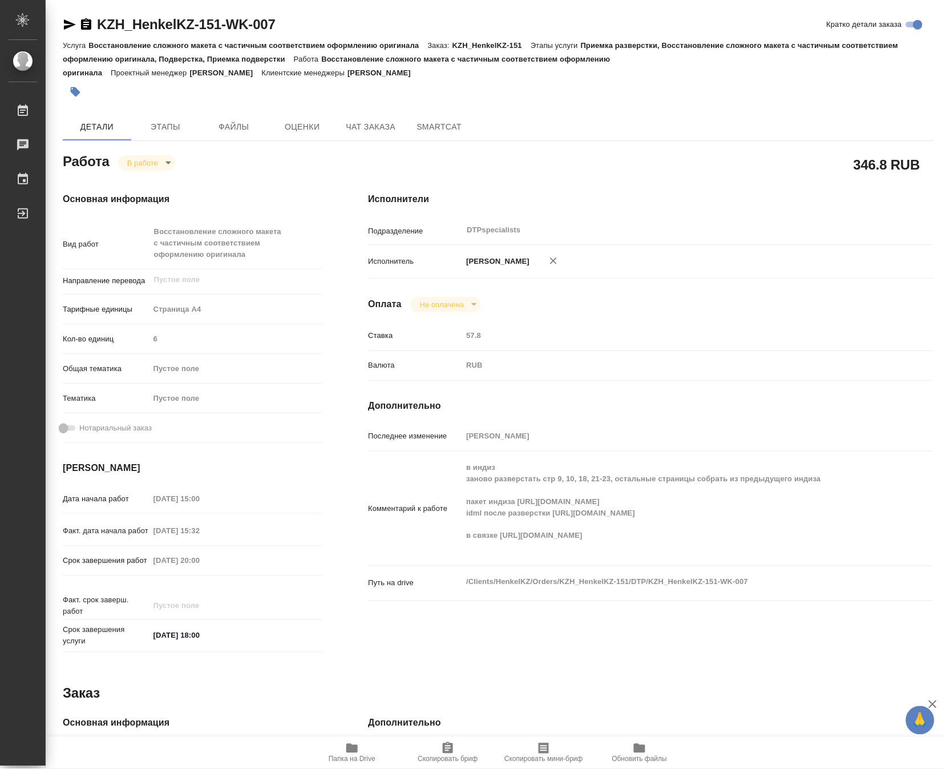
type textarea "x"
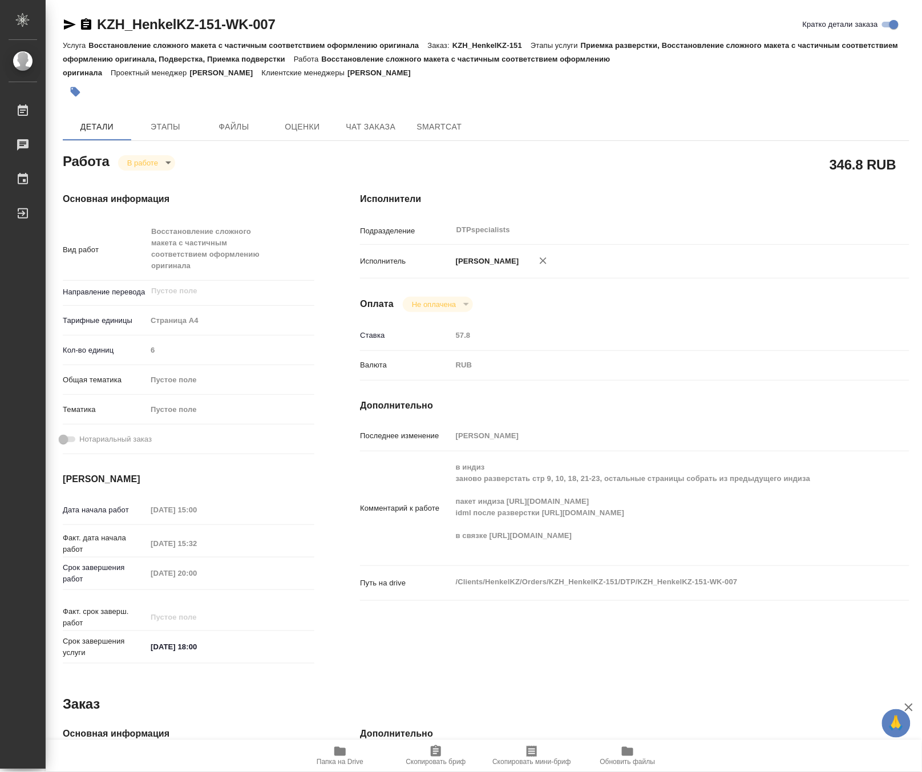
type textarea "x"
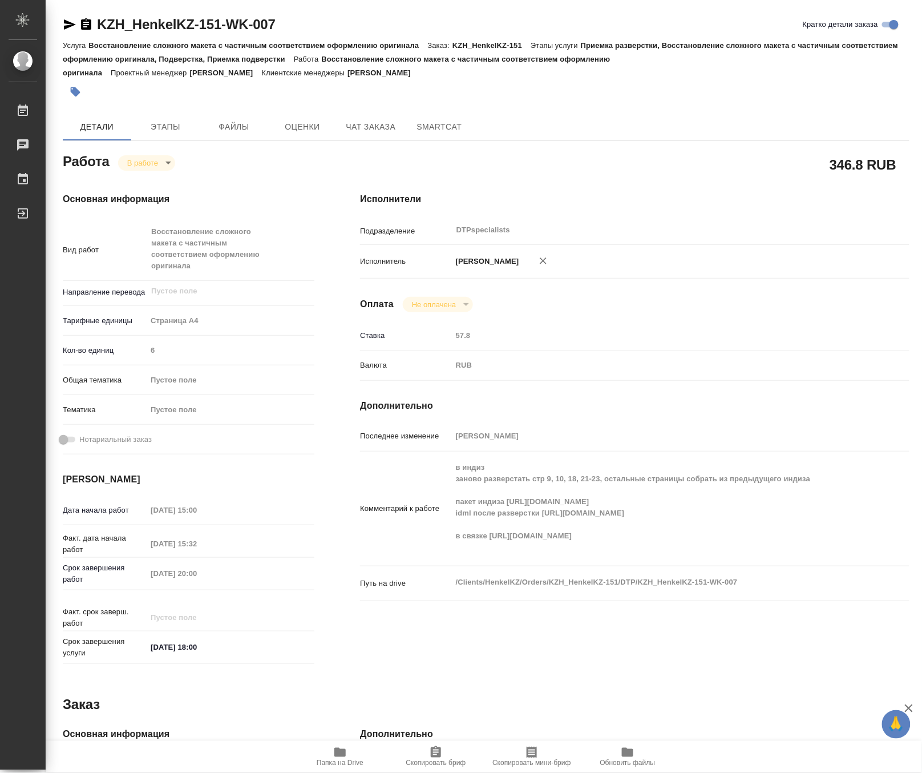
type textarea "x"
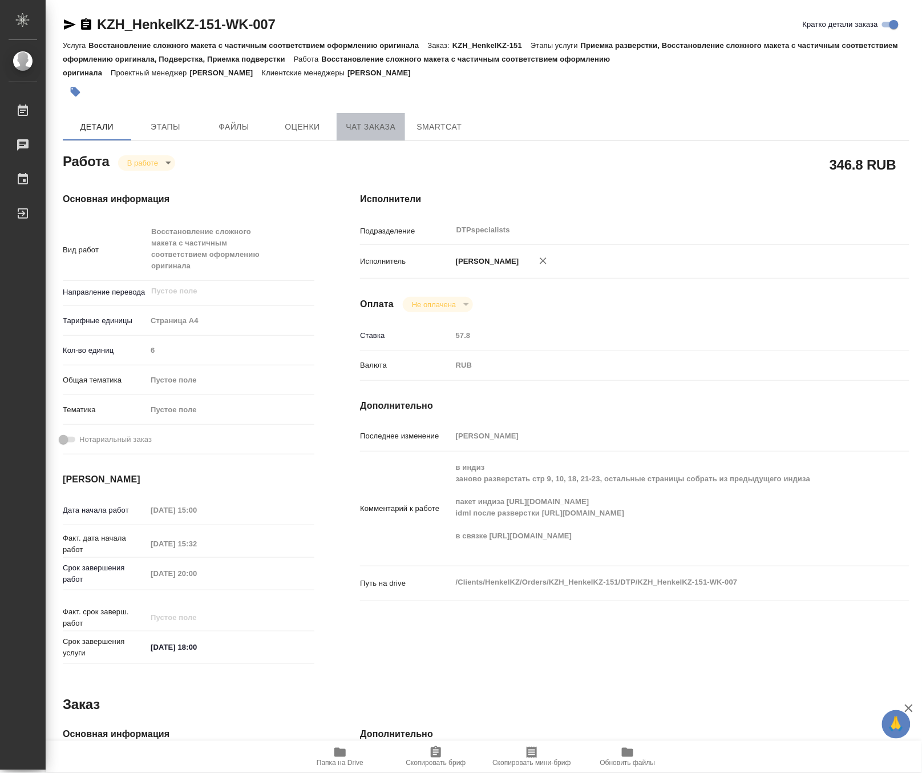
click at [368, 120] on span "Чат заказа" at bounding box center [371, 127] width 55 height 14
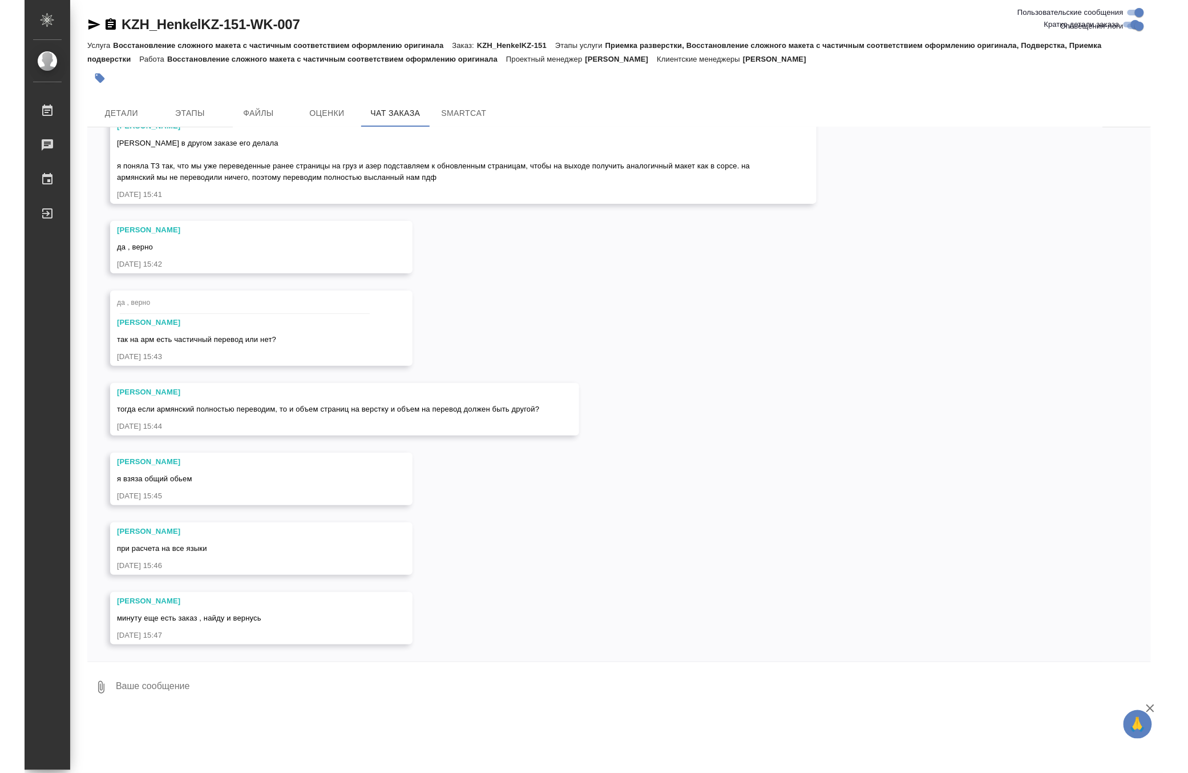
scroll to position [5386, 0]
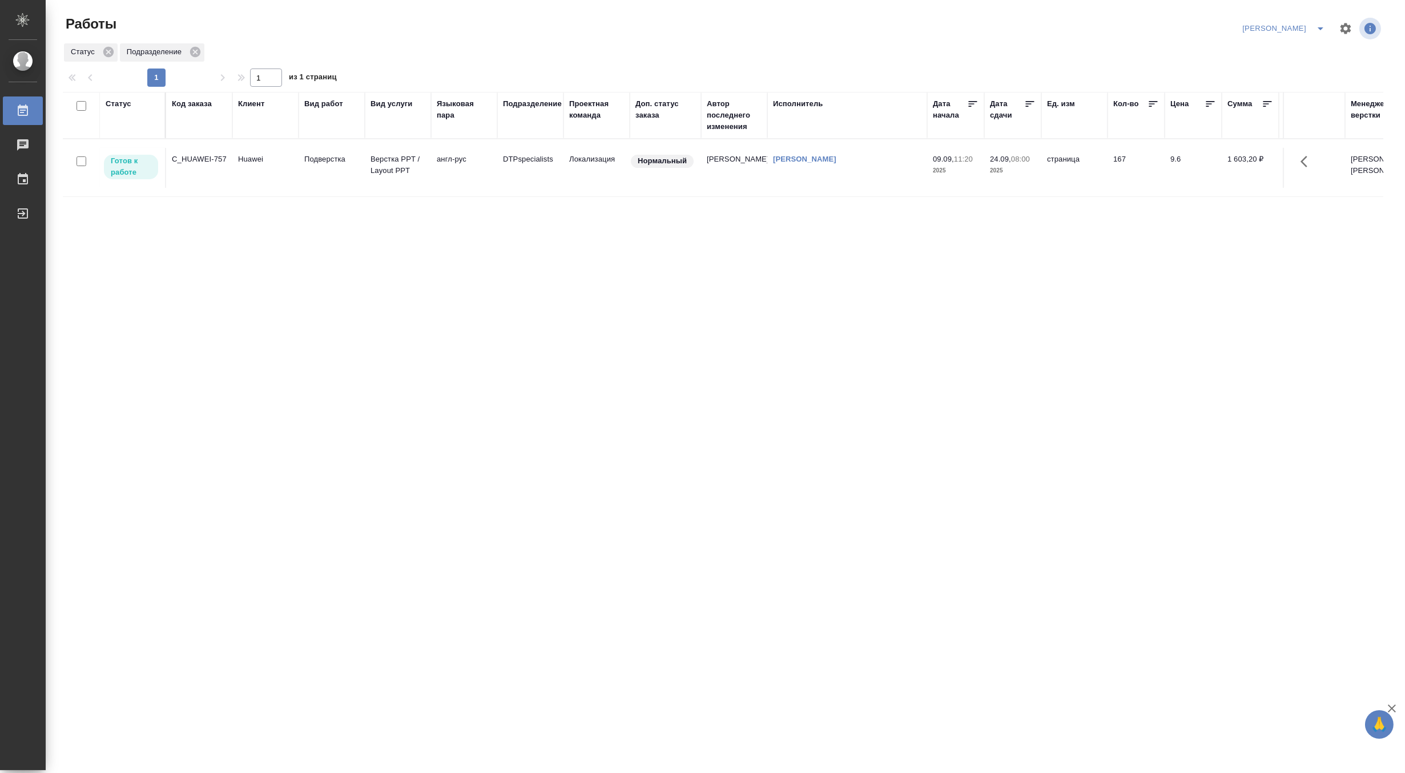
click at [1319, 26] on icon "split button" at bounding box center [1320, 29] width 14 height 14
click at [1294, 47] on li "[PERSON_NAME] работе" at bounding box center [1277, 51] width 110 height 18
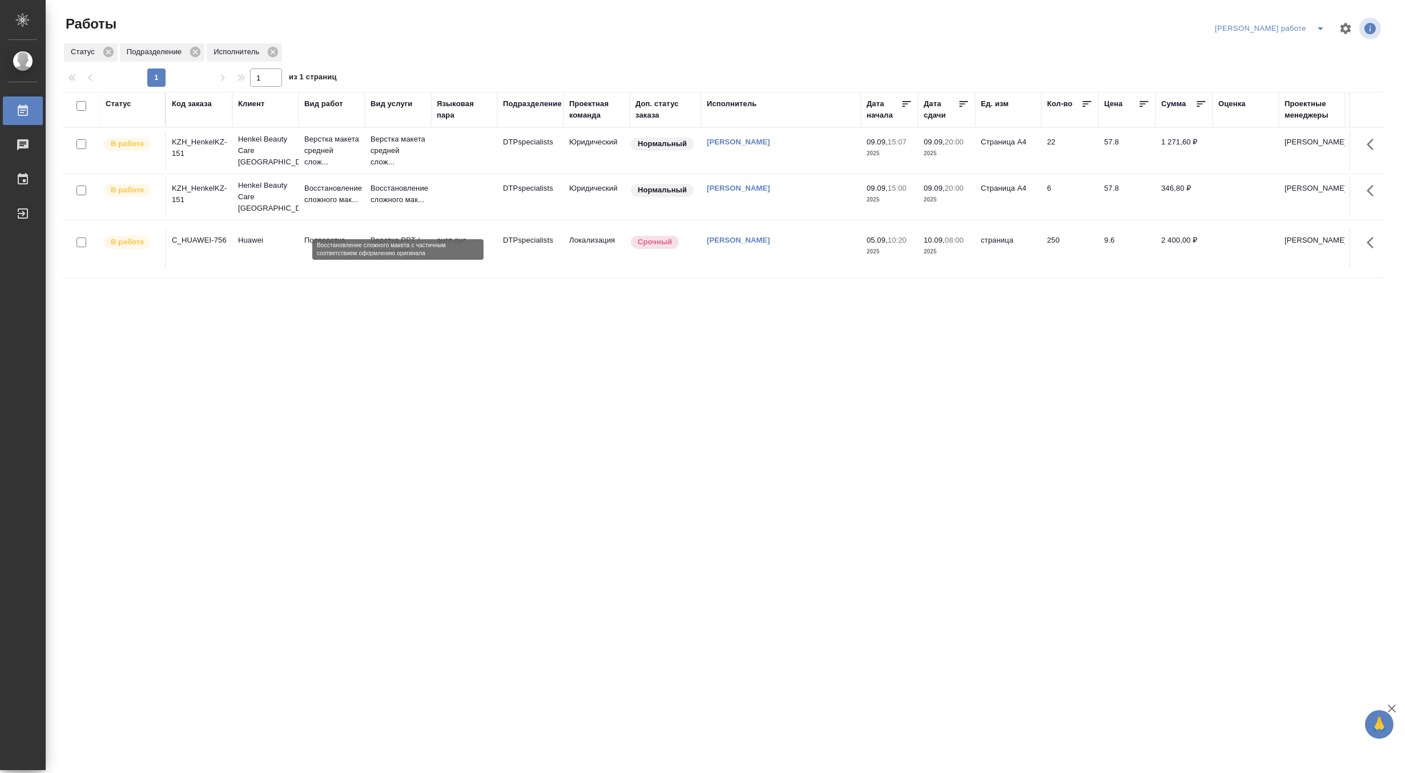
click at [380, 204] on p "Восстановление сложного мак..." at bounding box center [397, 194] width 55 height 23
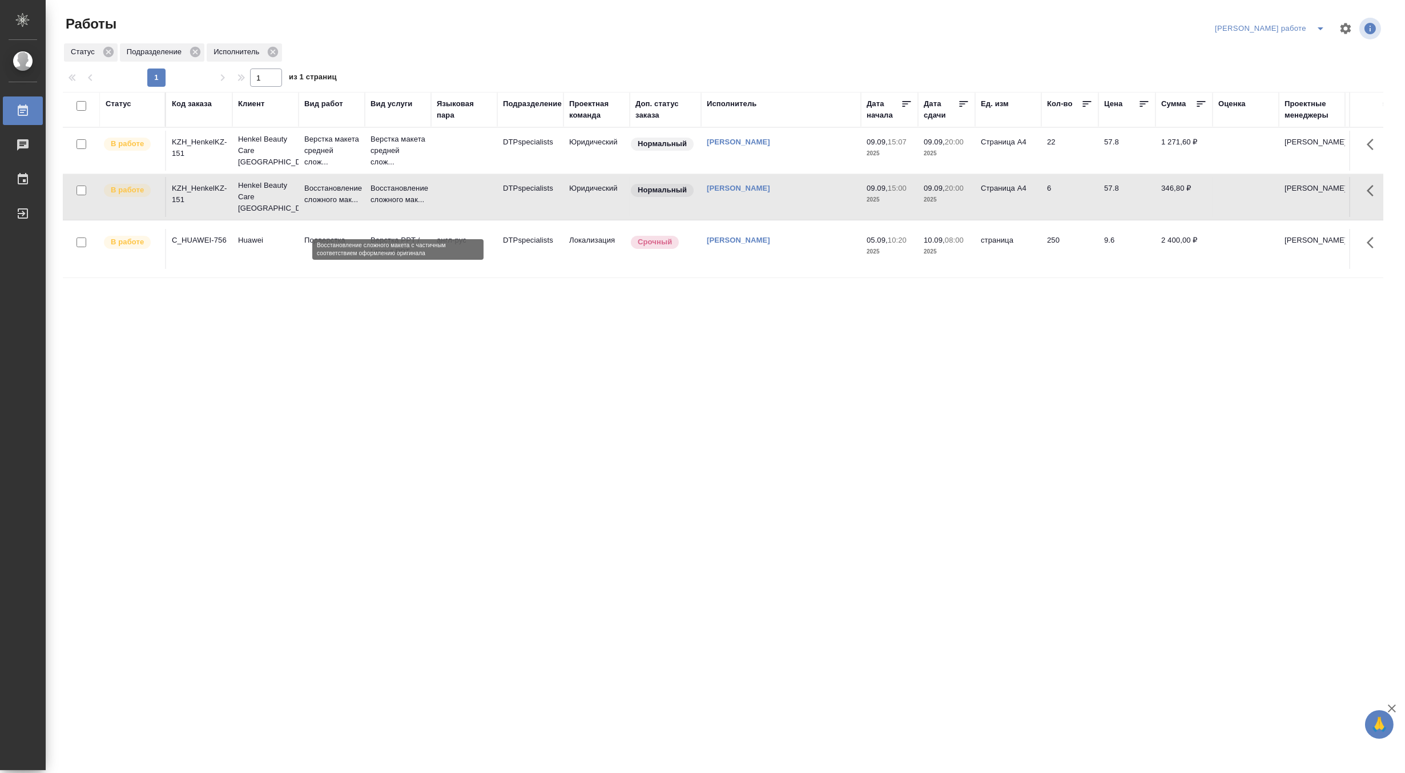
click at [380, 204] on p "Восстановление сложного мак..." at bounding box center [397, 194] width 55 height 23
click at [1321, 25] on icon "split button" at bounding box center [1320, 29] width 14 height 14
click at [1286, 66] on li "[PERSON_NAME]" at bounding box center [1279, 69] width 103 height 18
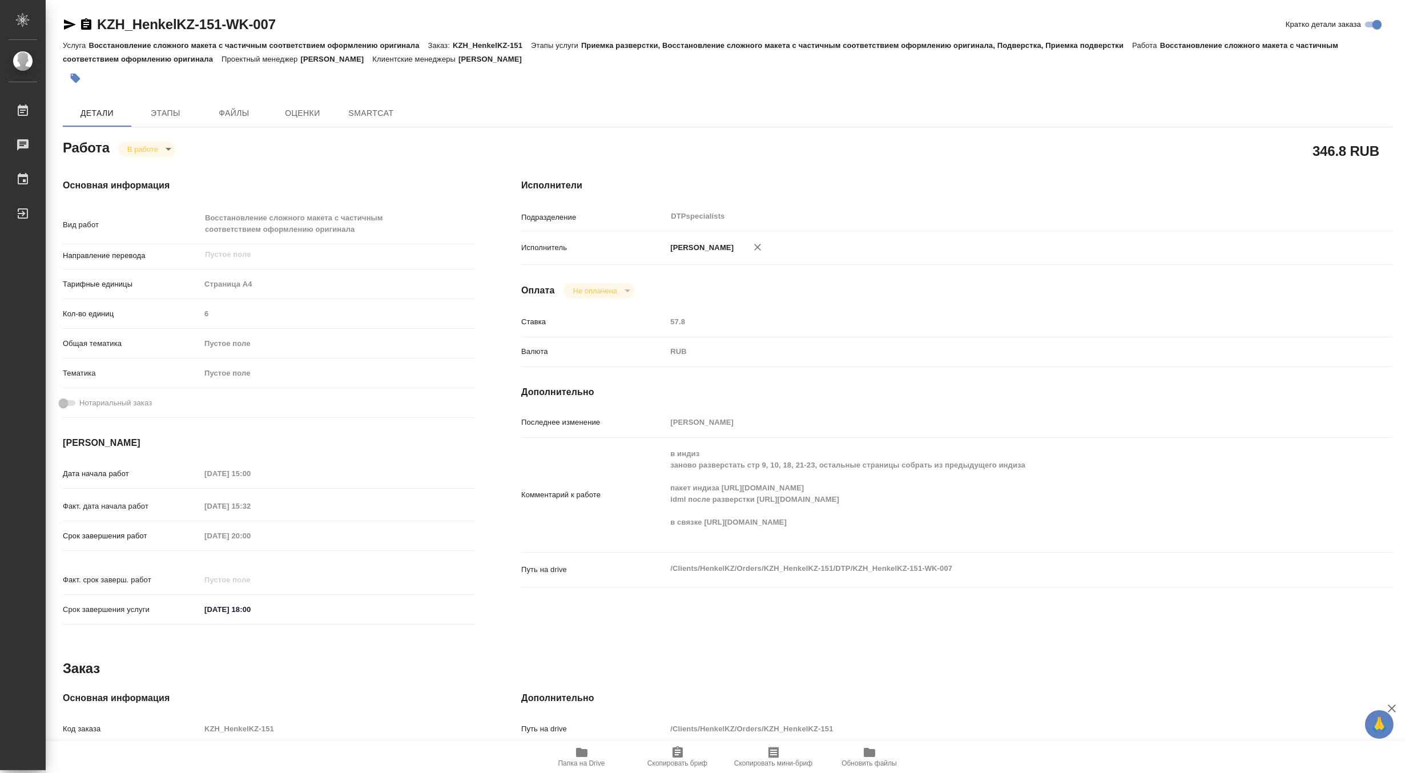
type textarea "x"
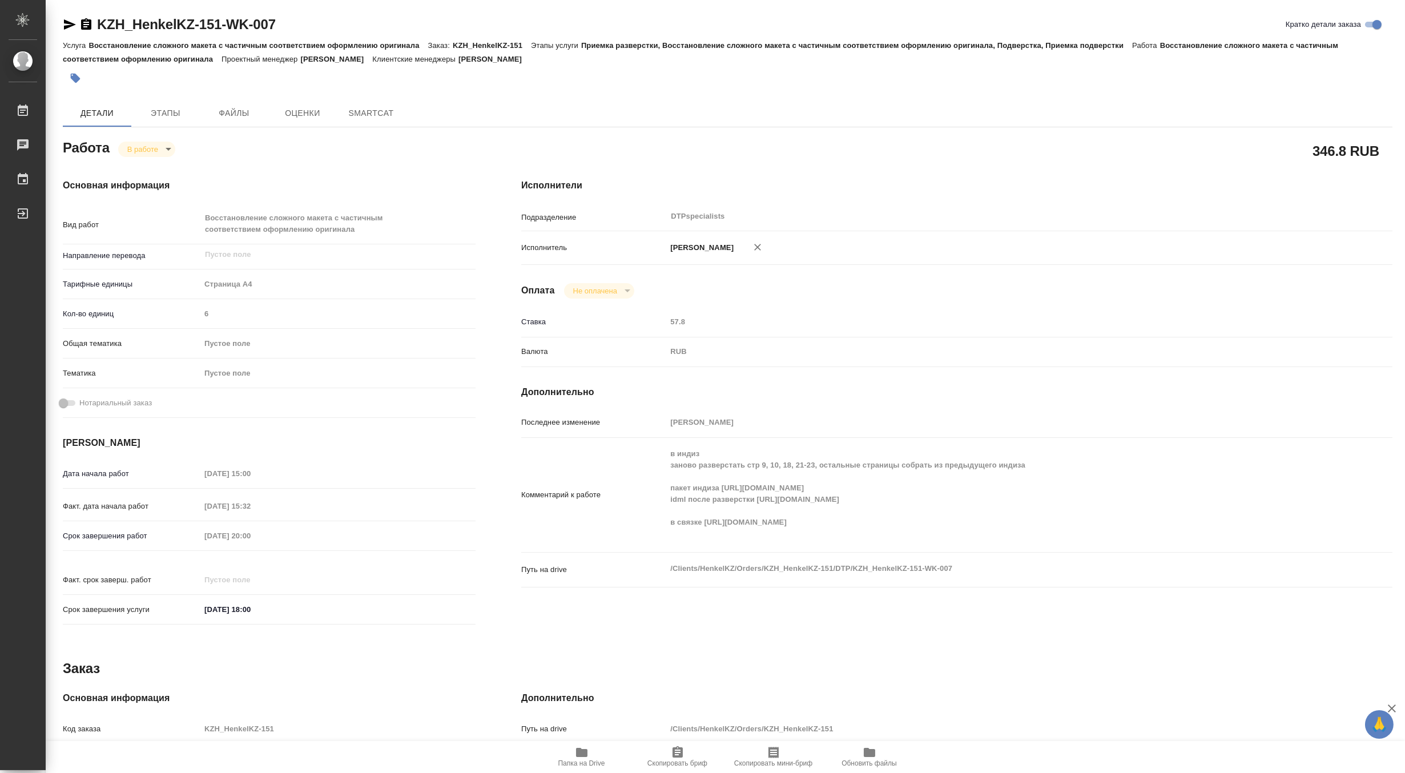
type textarea "x"
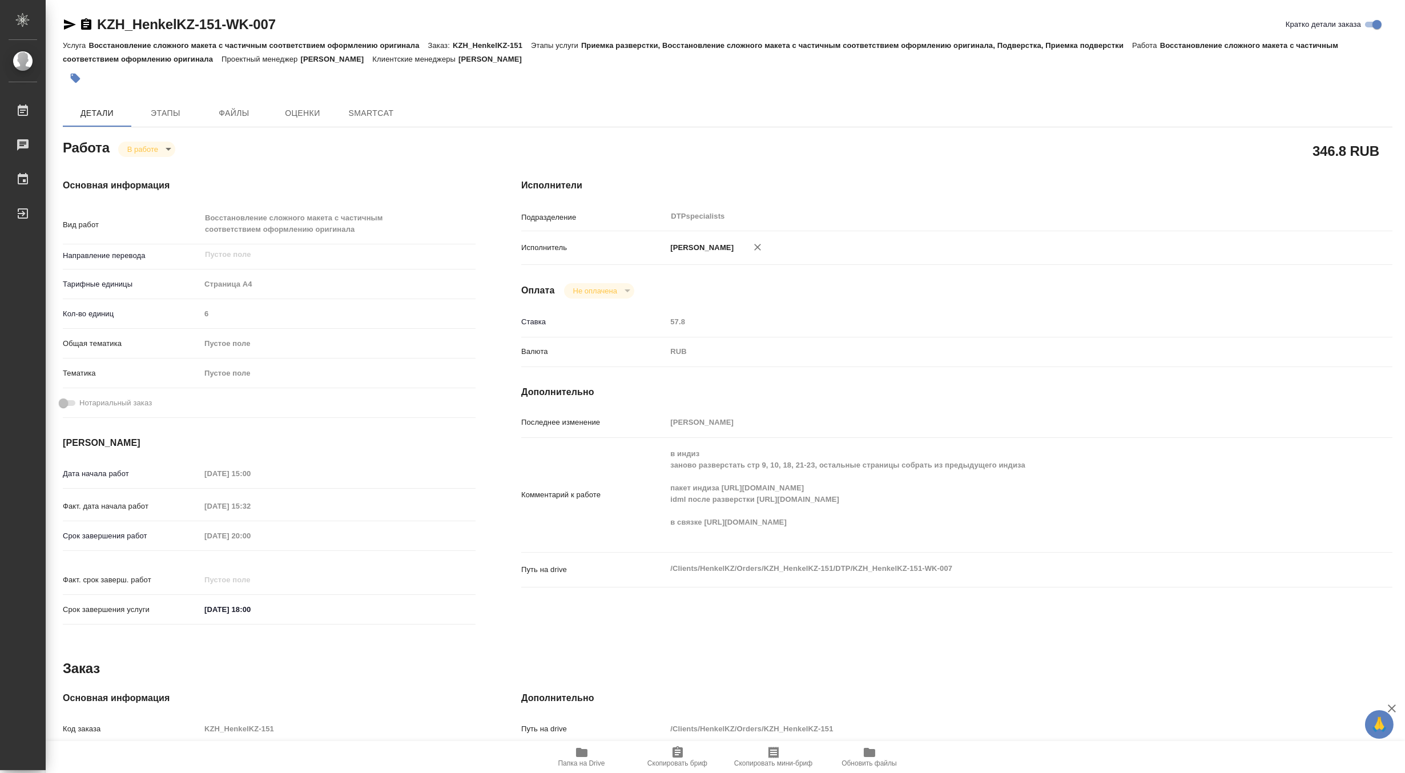
type textarea "x"
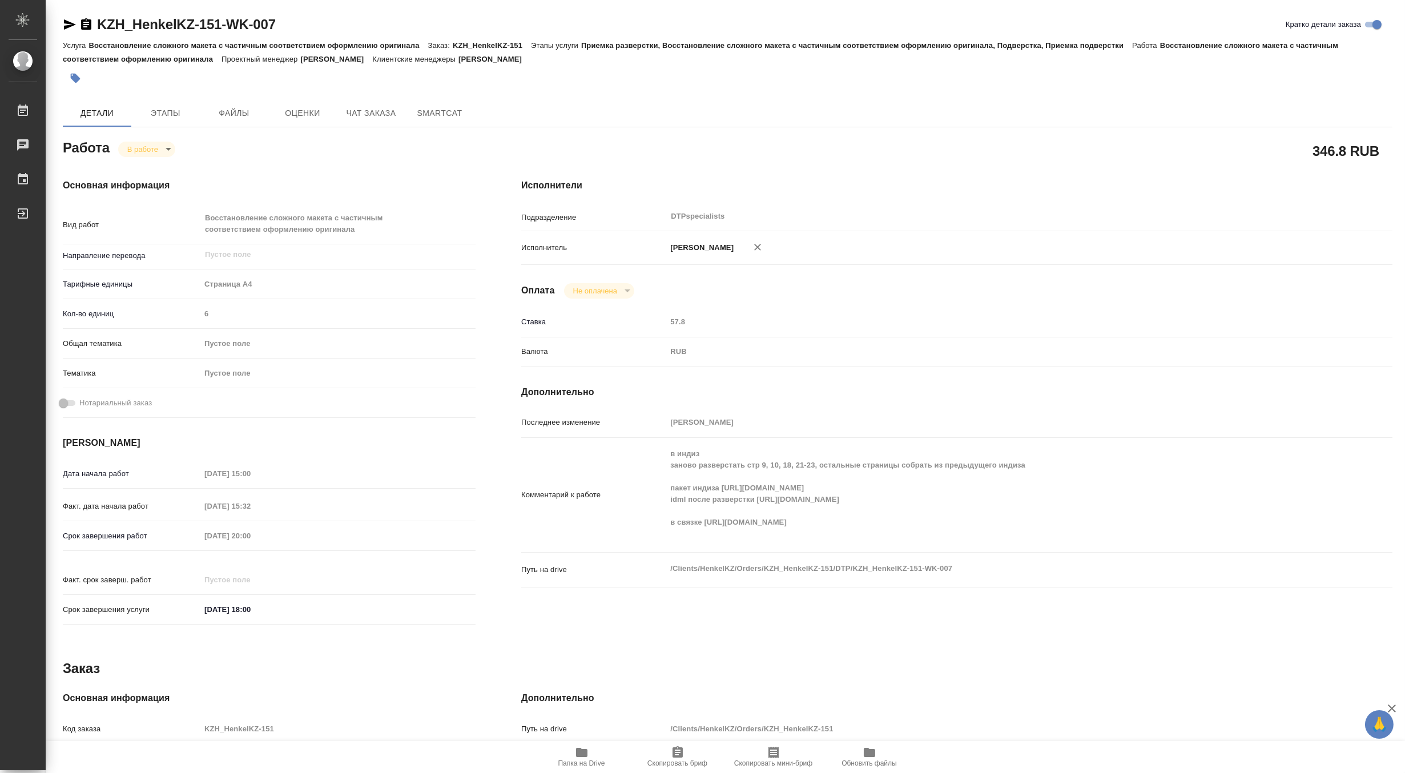
type textarea "x"
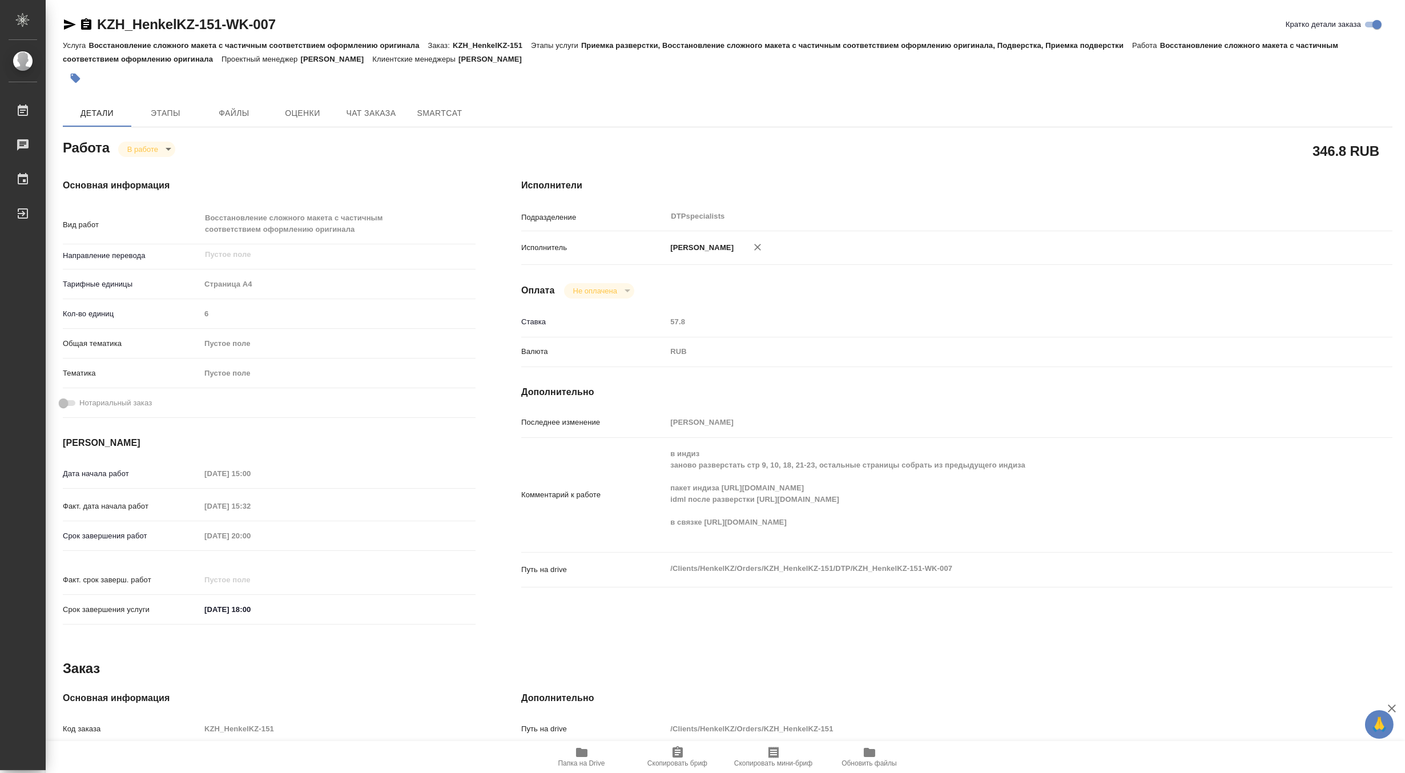
type textarea "x"
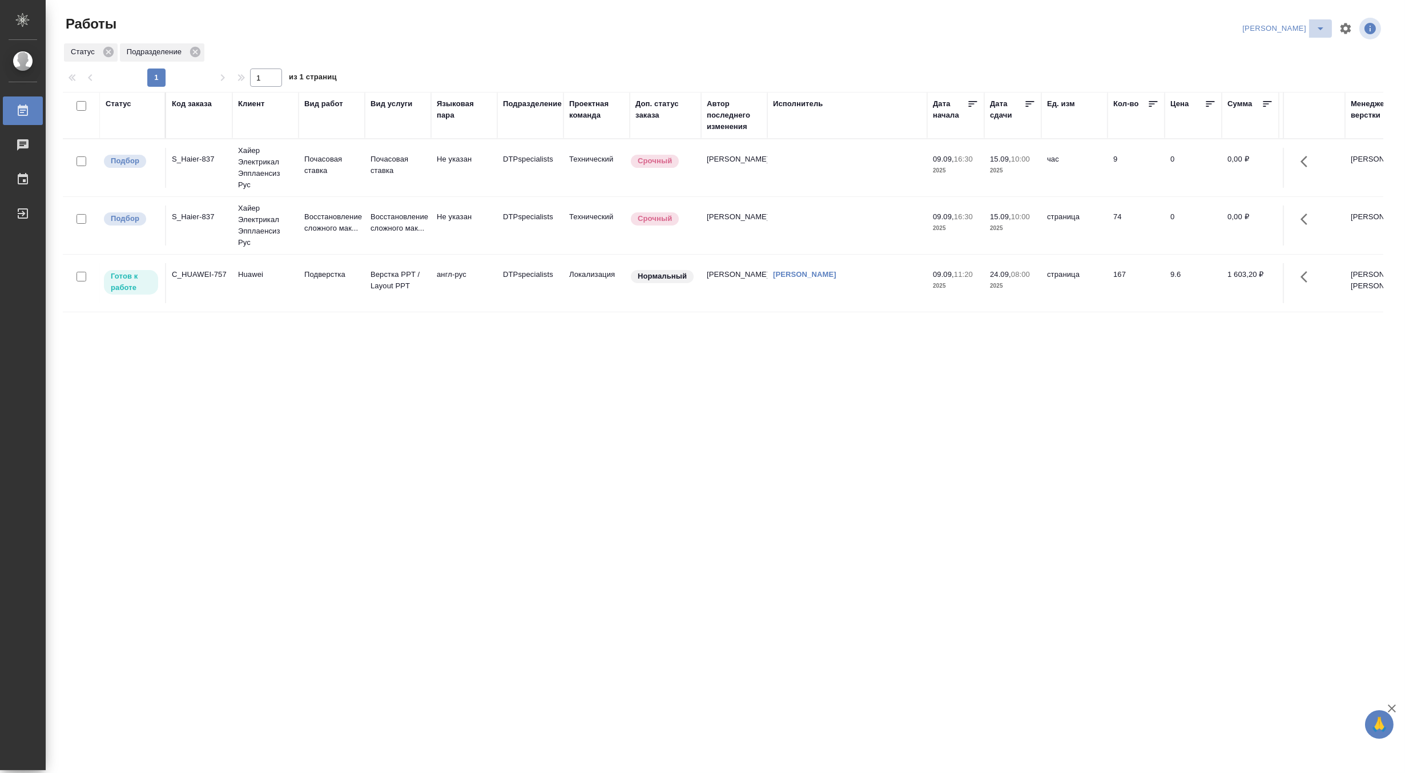
click at [1317, 23] on icon "split button" at bounding box center [1320, 29] width 14 height 14
click at [1296, 49] on li "[PERSON_NAME] работе" at bounding box center [1277, 51] width 110 height 18
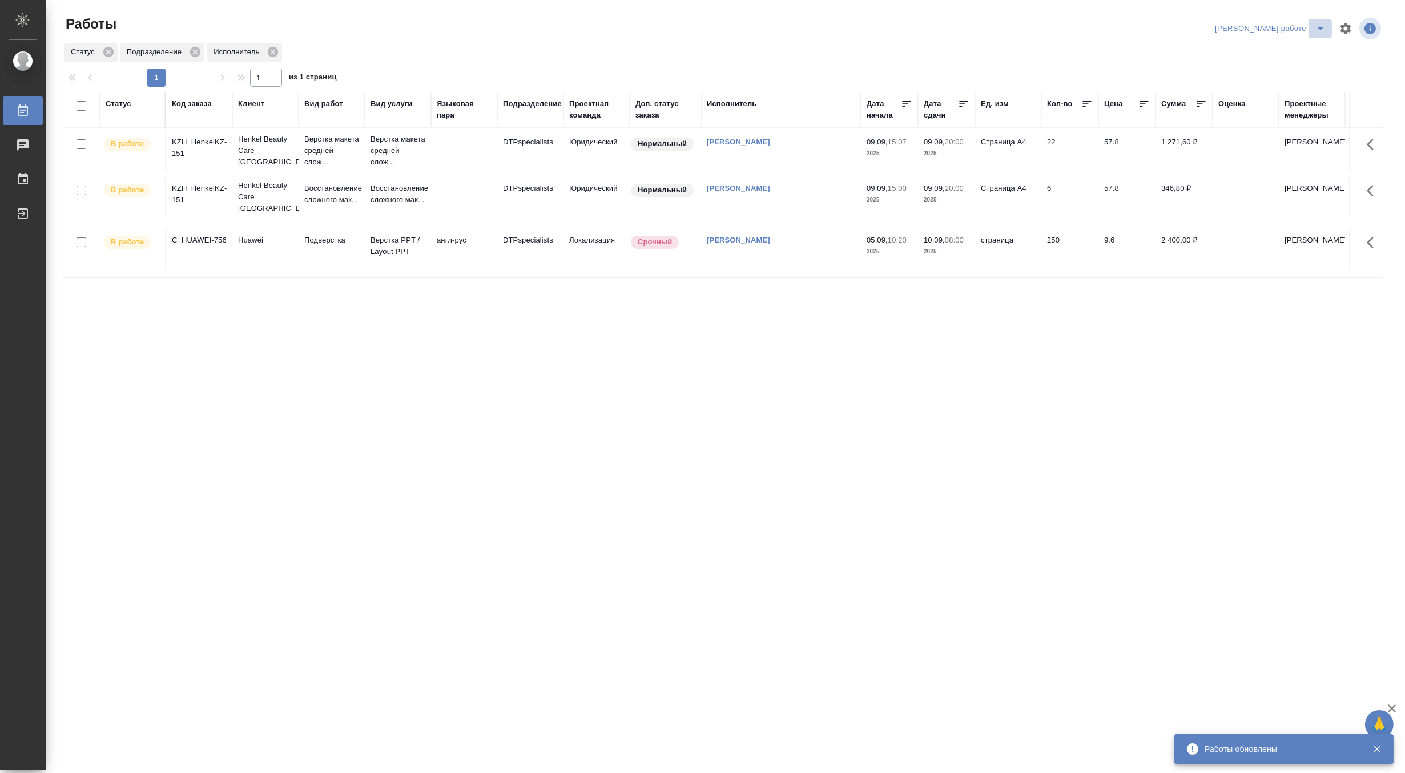
click at [1318, 22] on icon "split button" at bounding box center [1320, 29] width 14 height 14
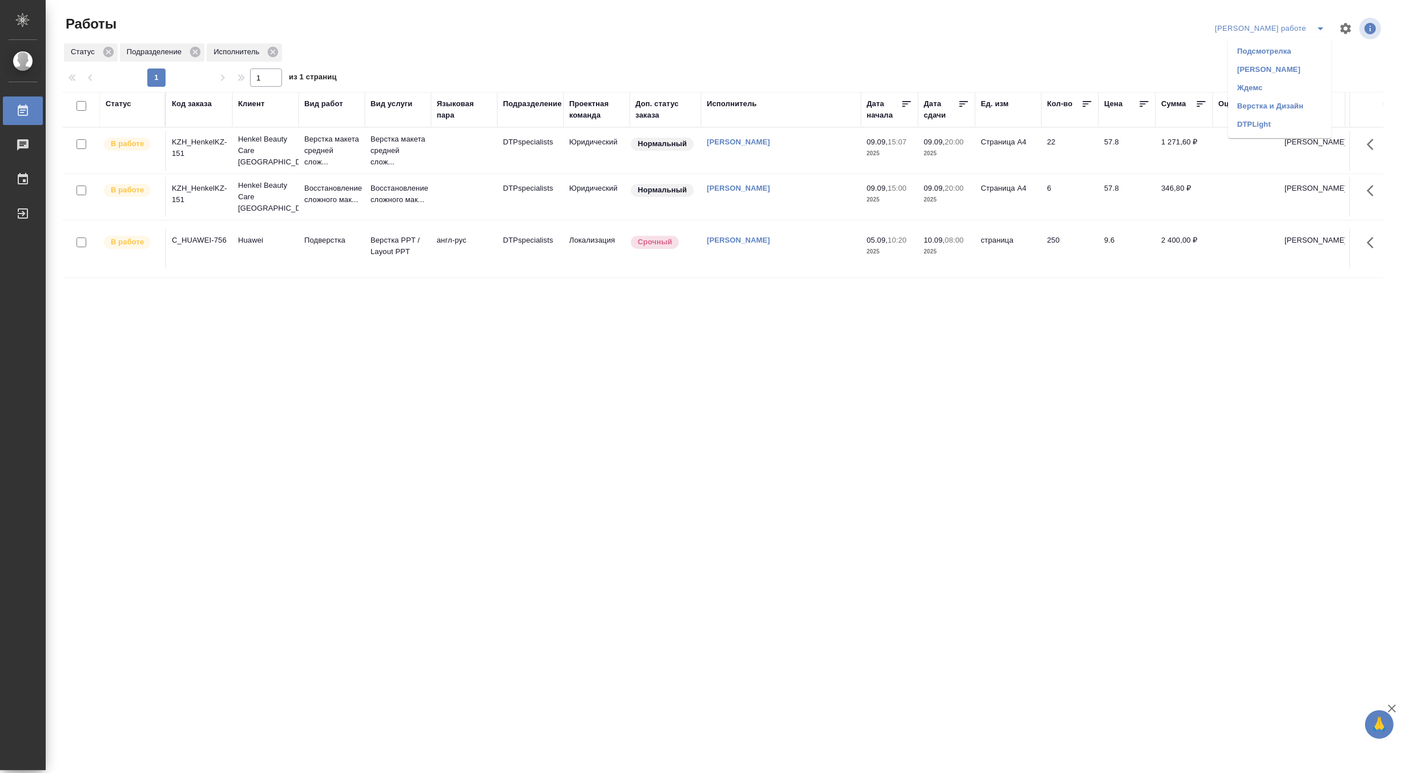
click at [1292, 70] on li "[PERSON_NAME]" at bounding box center [1279, 69] width 103 height 18
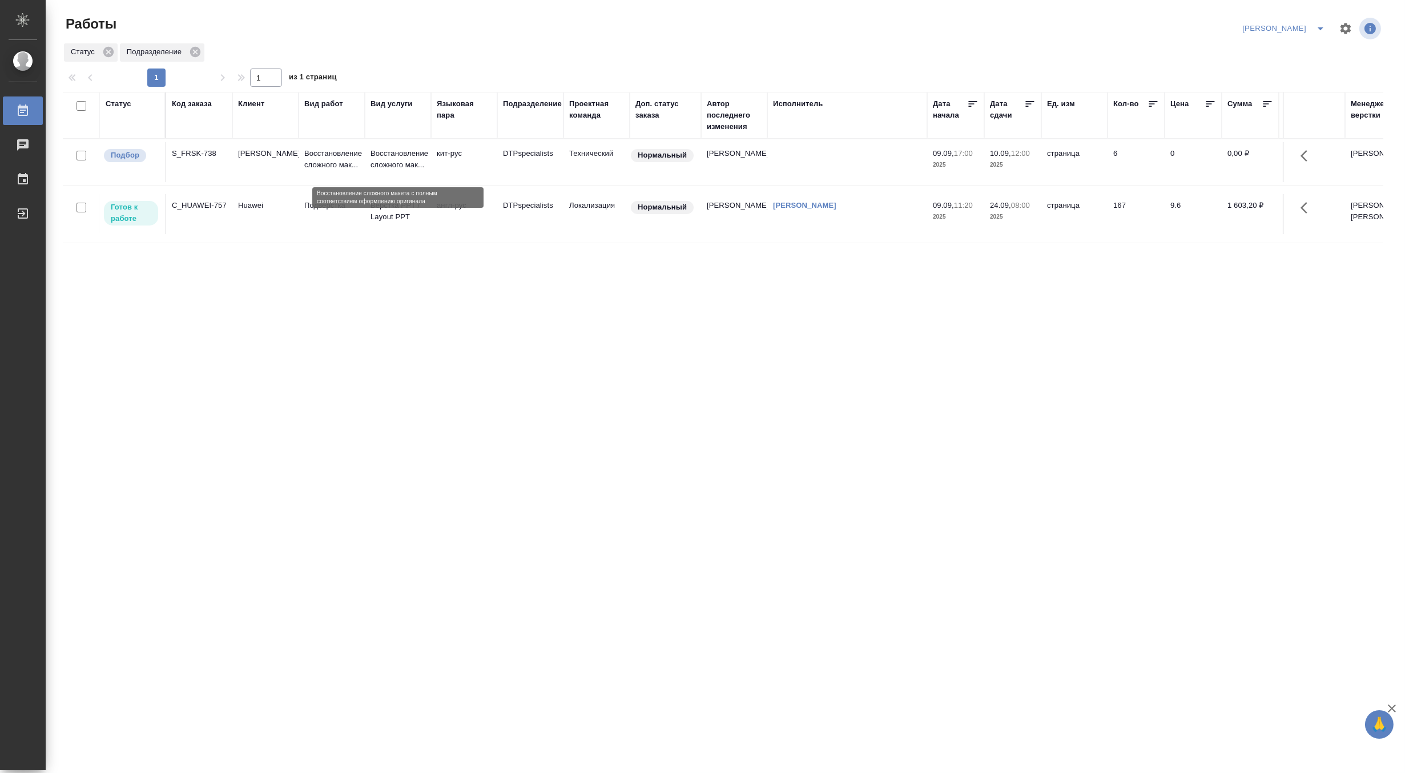
click at [380, 160] on p "Восстановление сложного мак..." at bounding box center [397, 159] width 55 height 23
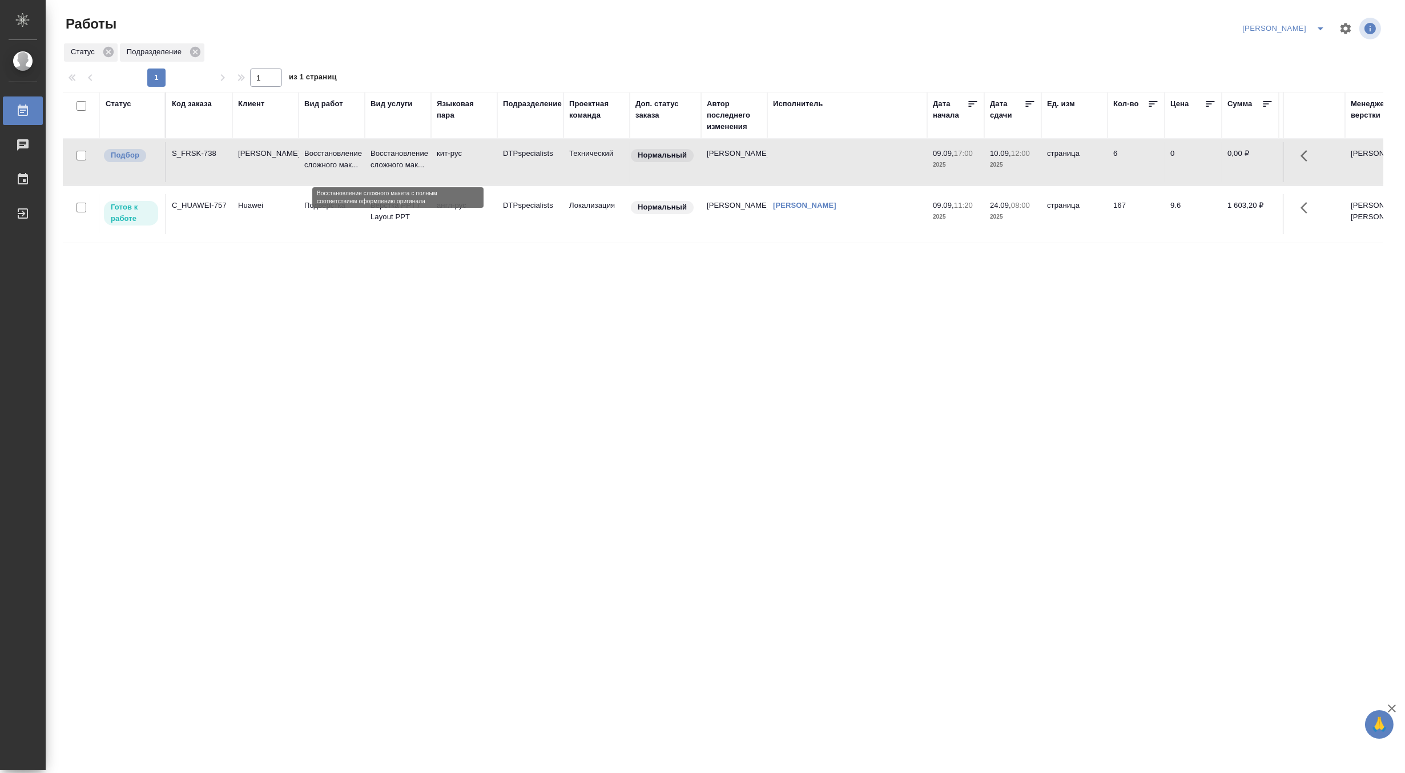
click at [380, 160] on p "Восстановление сложного мак..." at bounding box center [397, 159] width 55 height 23
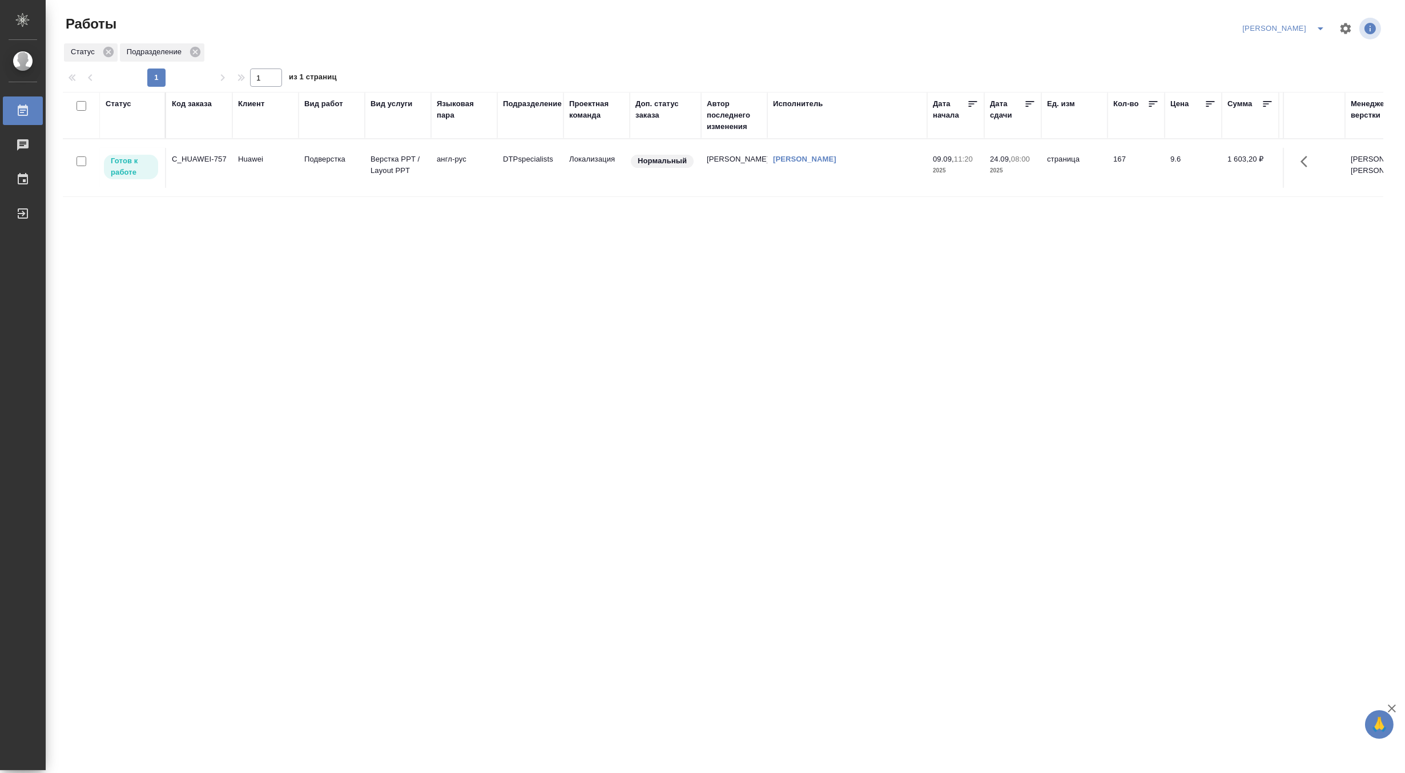
click at [1317, 21] on button "split button" at bounding box center [1320, 28] width 23 height 18
click at [1278, 49] on li "[PERSON_NAME] работе" at bounding box center [1277, 51] width 110 height 18
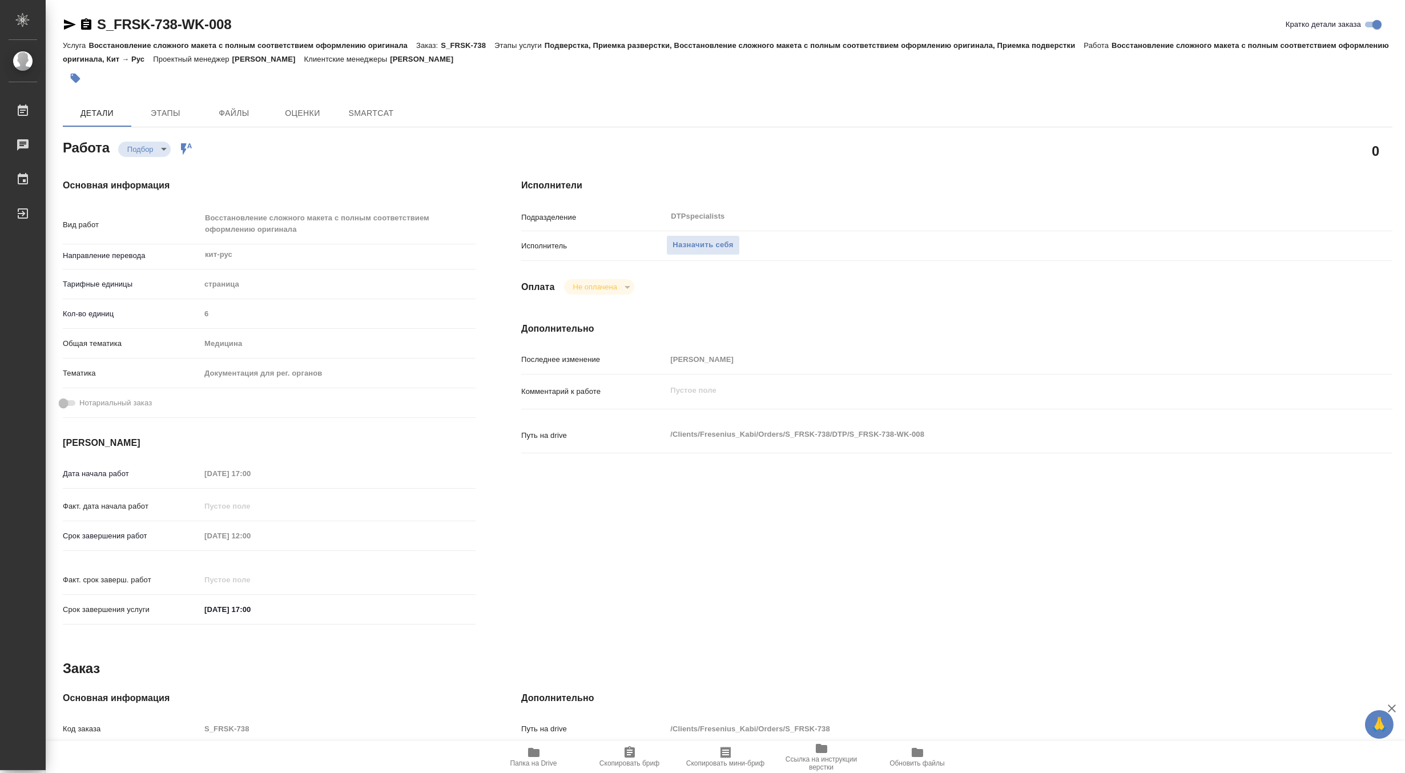
type textarea "x"
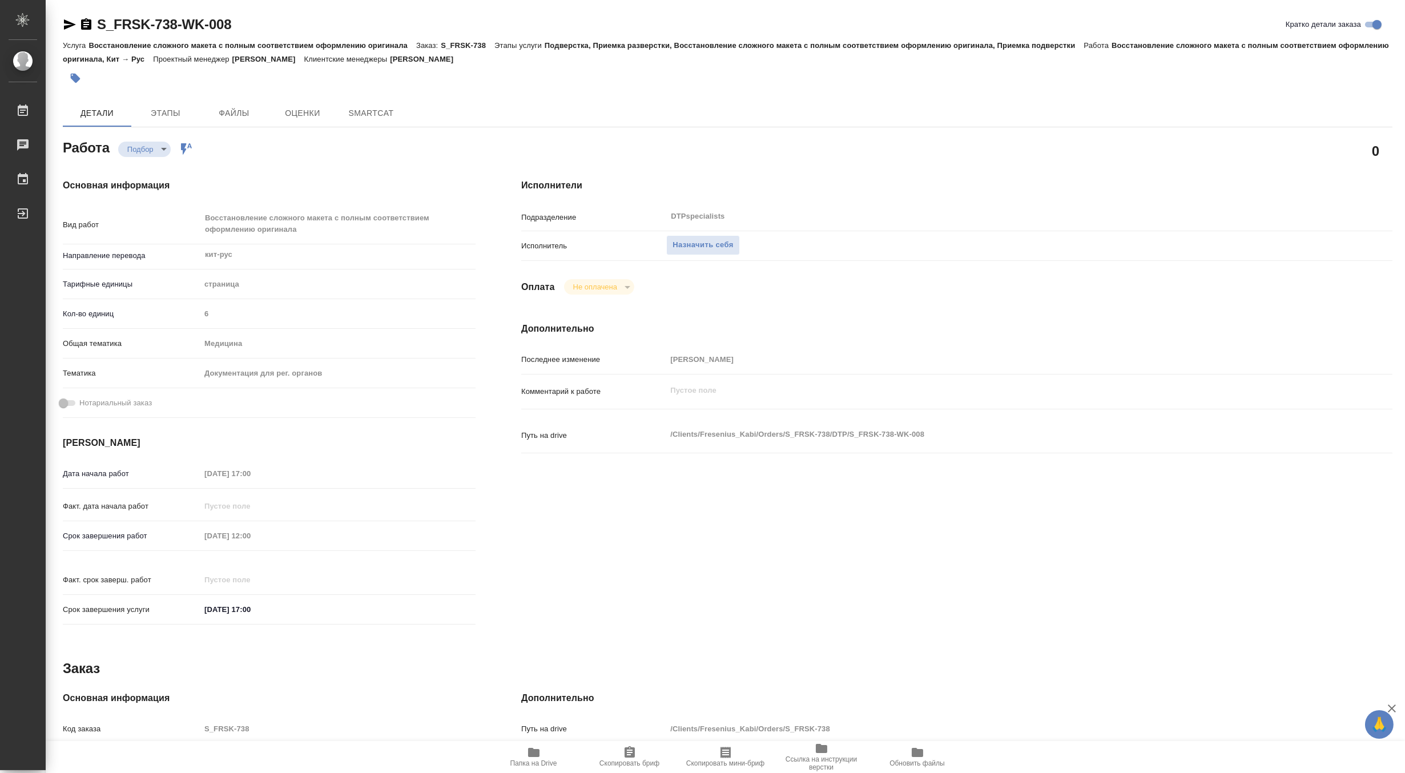
type textarea "x"
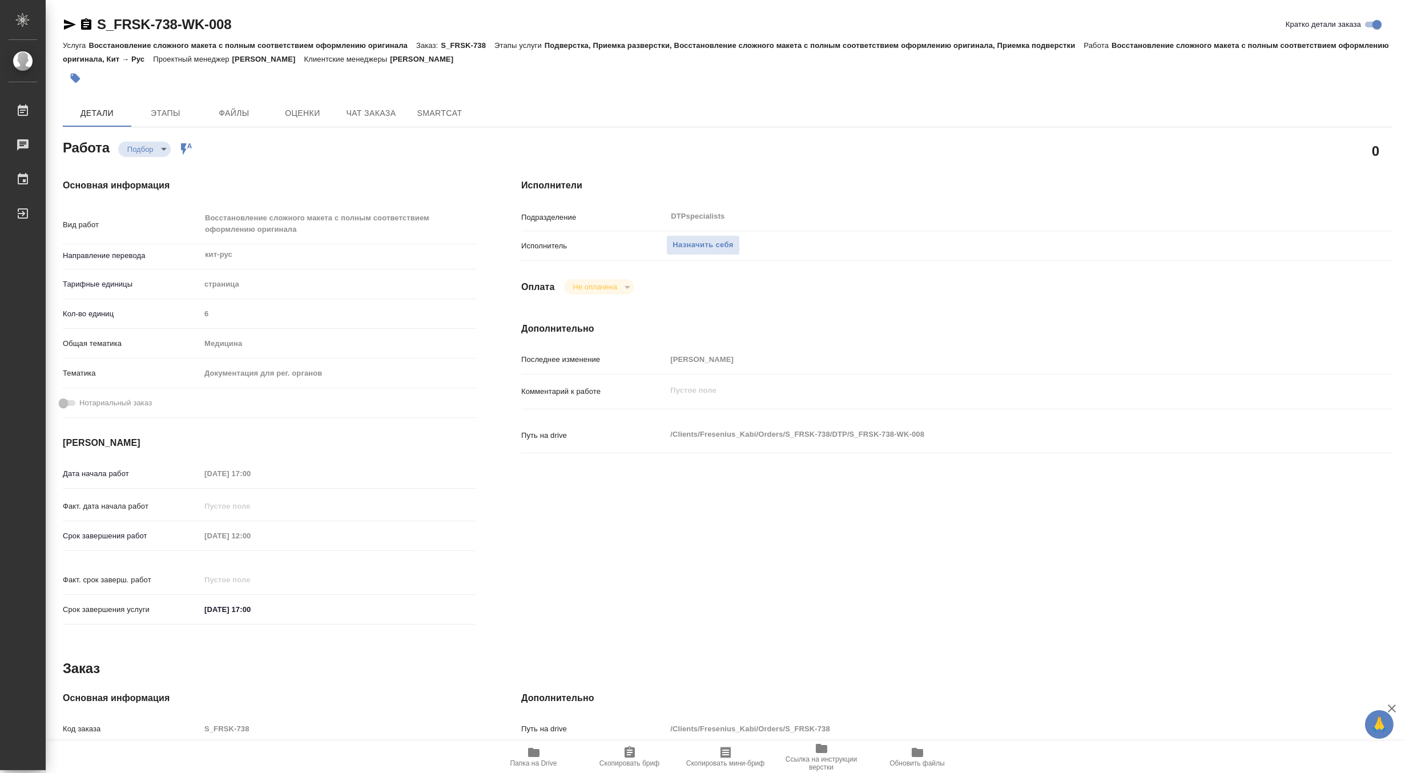
type textarea "x"
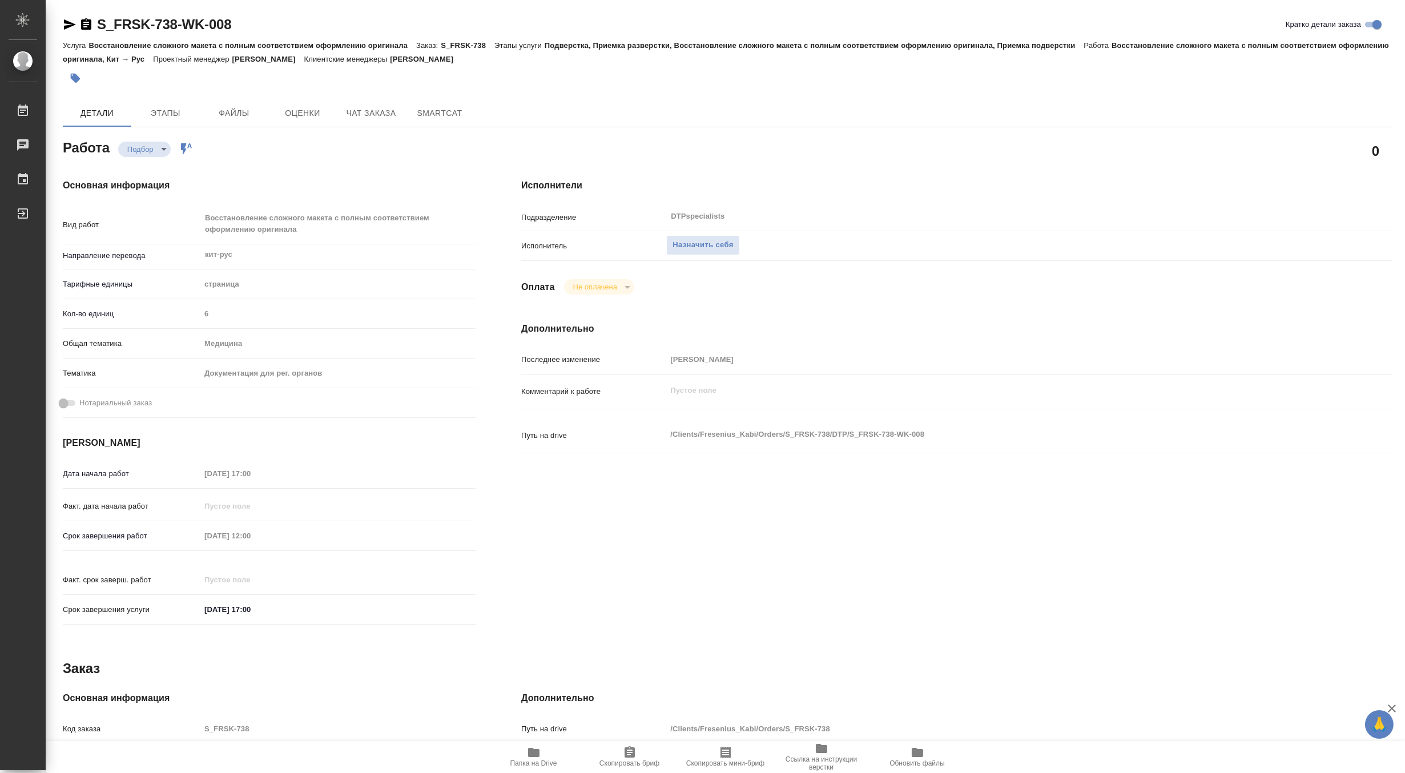
click at [527, 761] on span "Папка на Drive" at bounding box center [533, 763] width 47 height 8
type textarea "x"
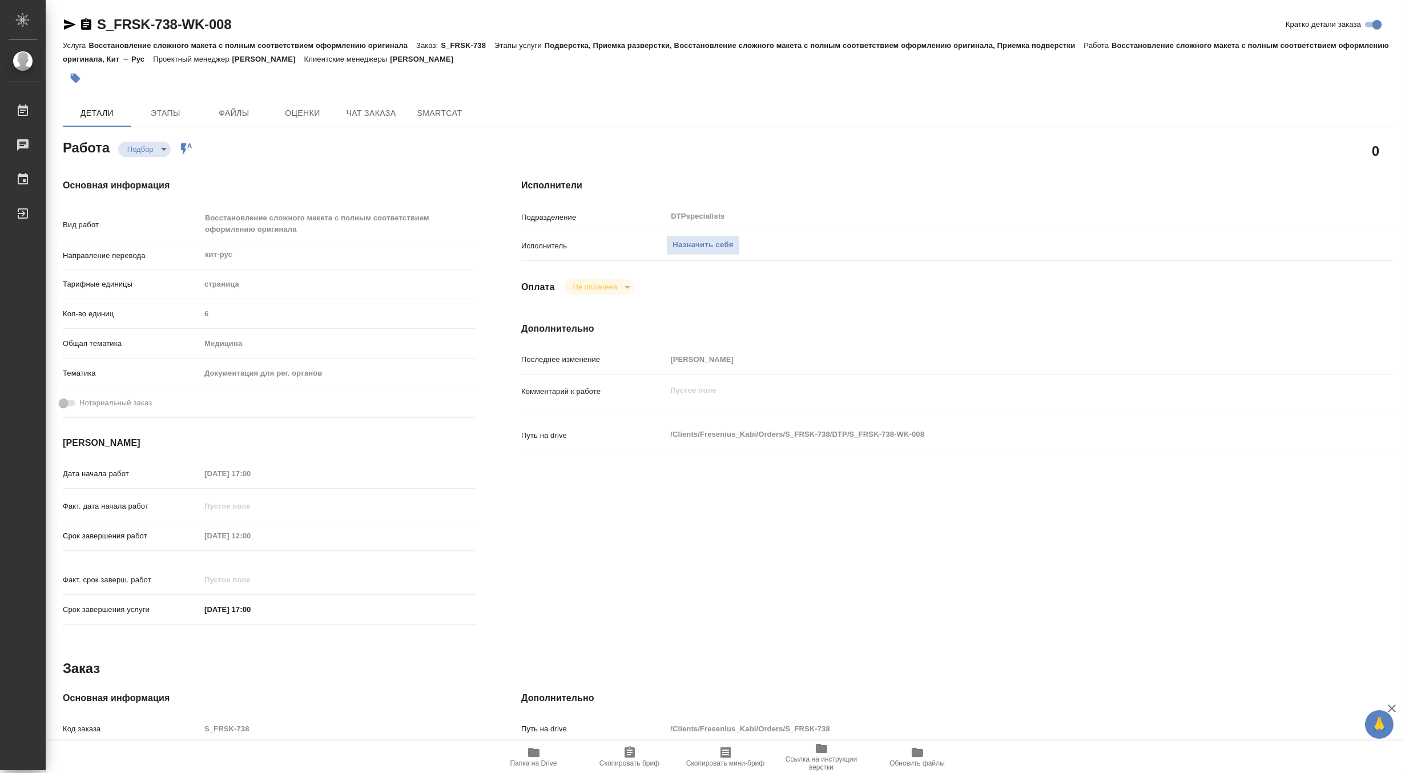
type textarea "x"
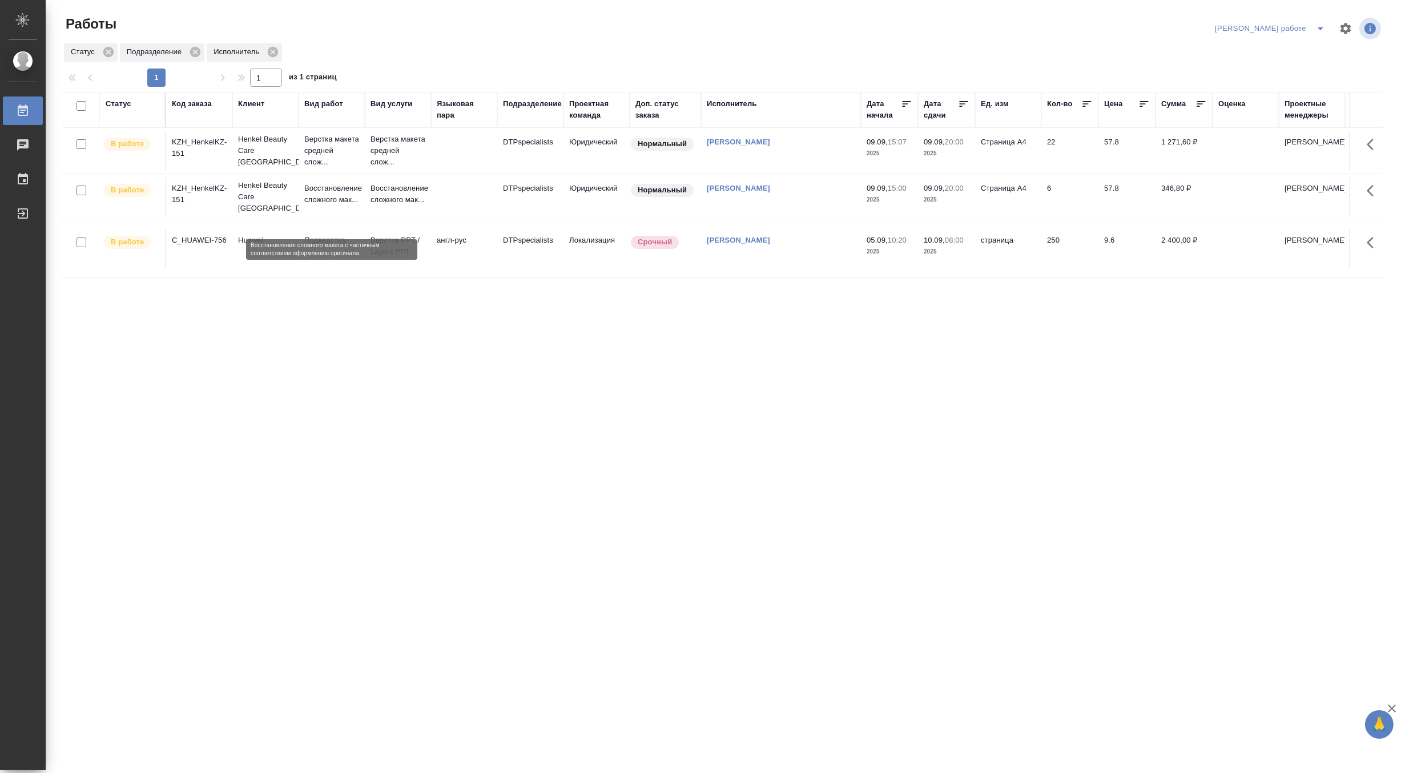
click at [325, 205] on p "Восстановление сложного мак..." at bounding box center [331, 194] width 55 height 23
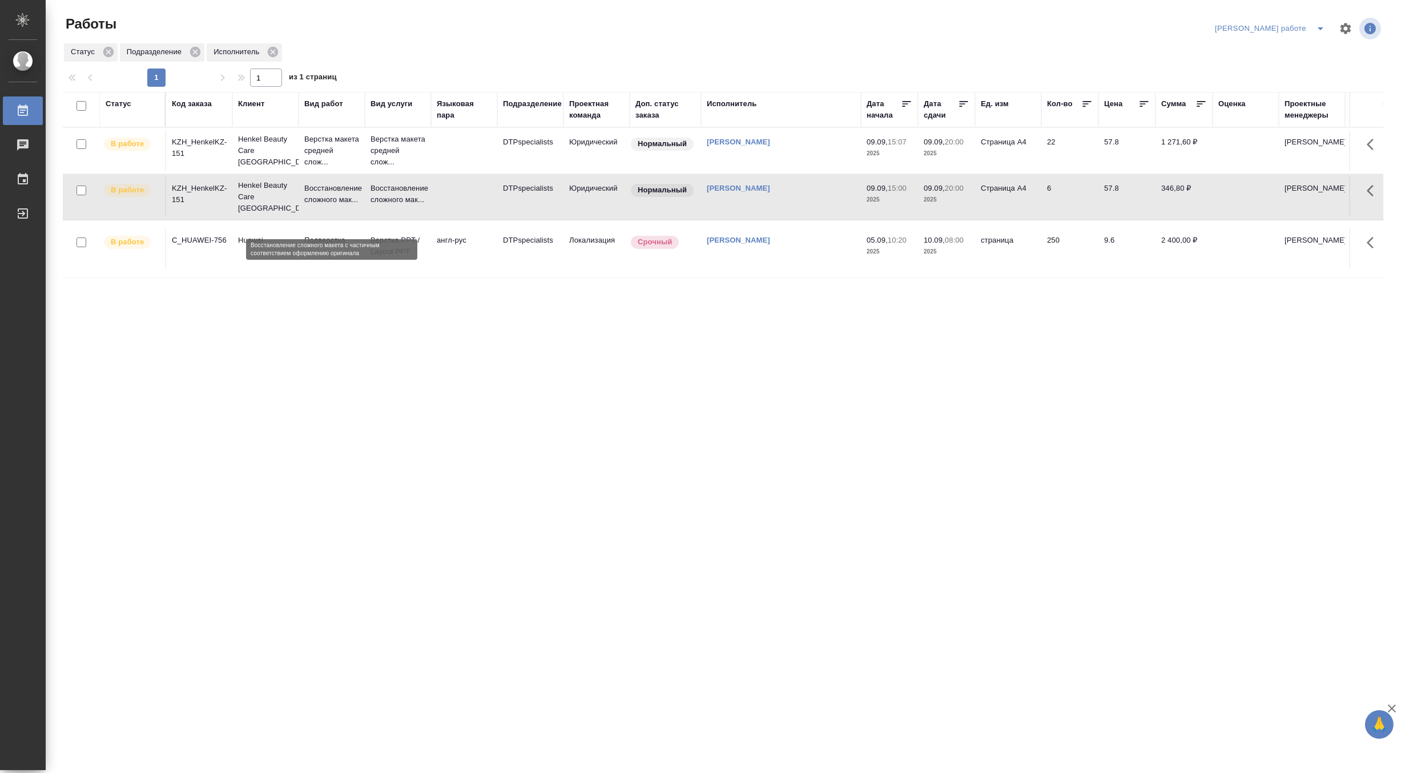
click at [325, 205] on p "Восстановление сложного мак..." at bounding box center [331, 194] width 55 height 23
click at [1316, 21] on button "split button" at bounding box center [1320, 28] width 23 height 18
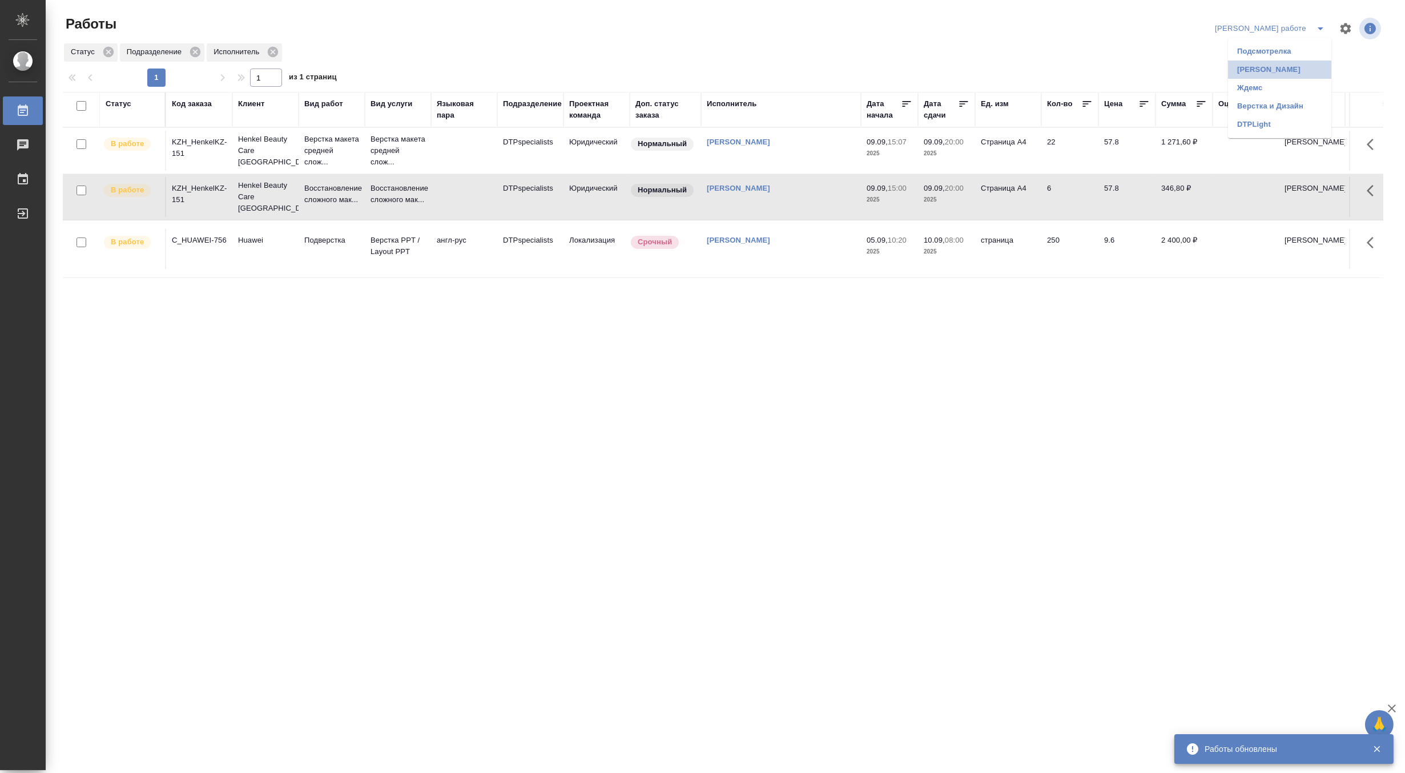
click at [1285, 70] on li "[PERSON_NAME]" at bounding box center [1279, 69] width 103 height 18
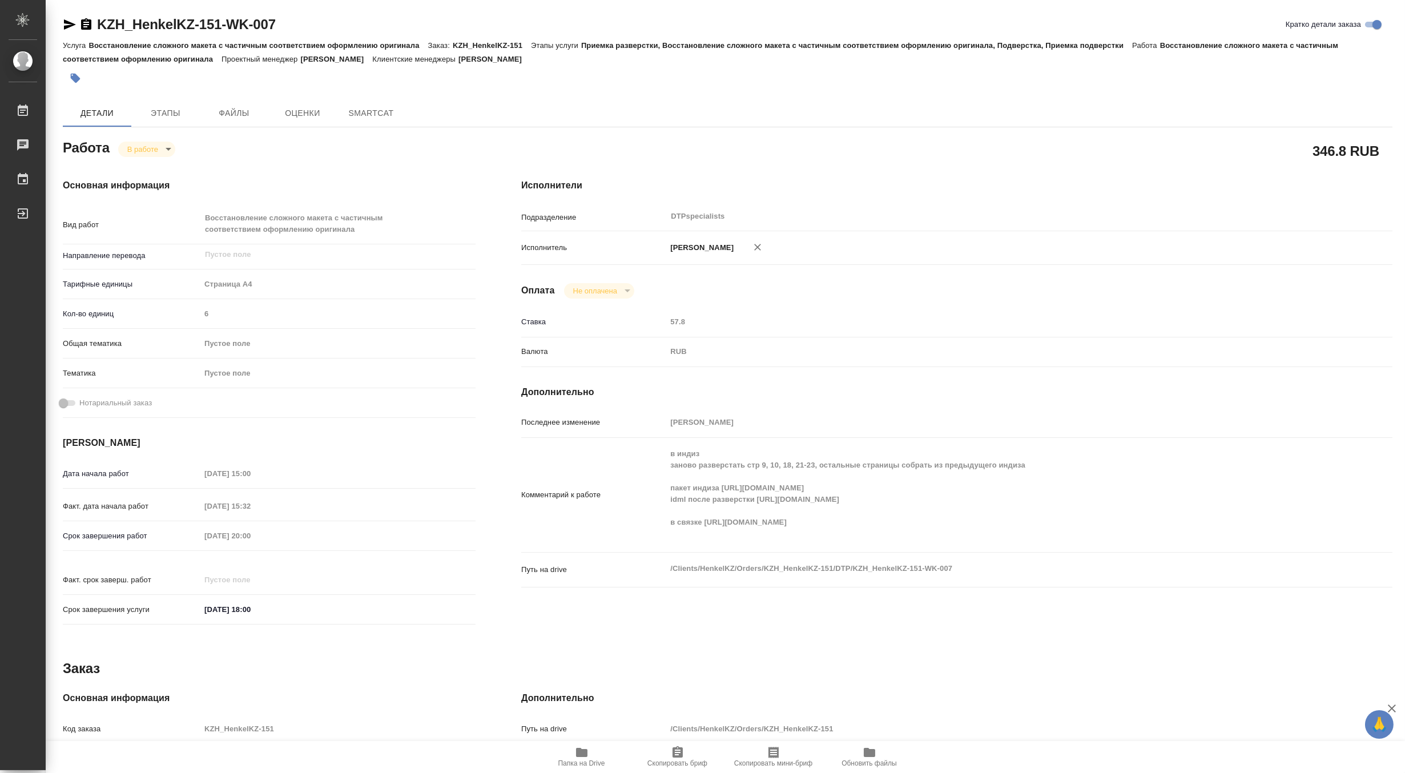
type textarea "x"
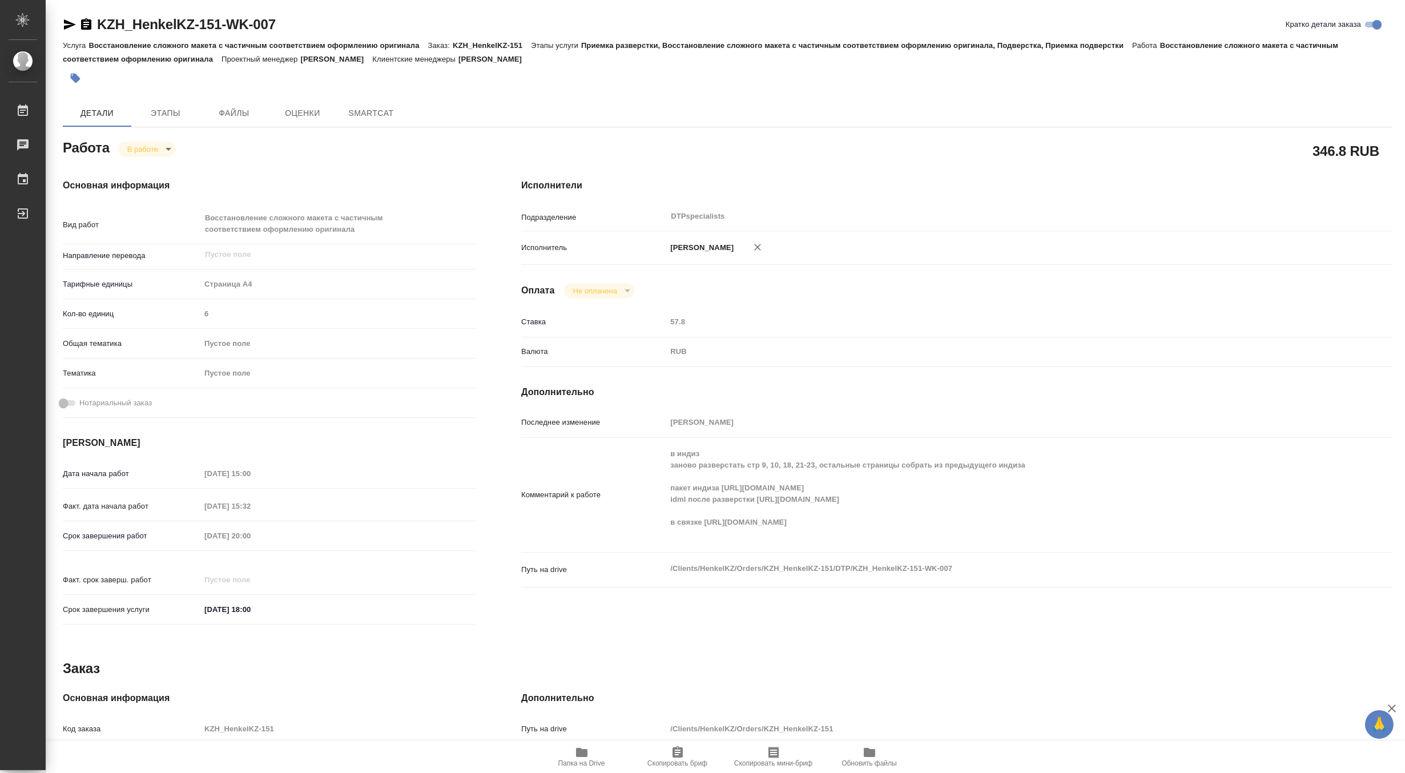
type textarea "x"
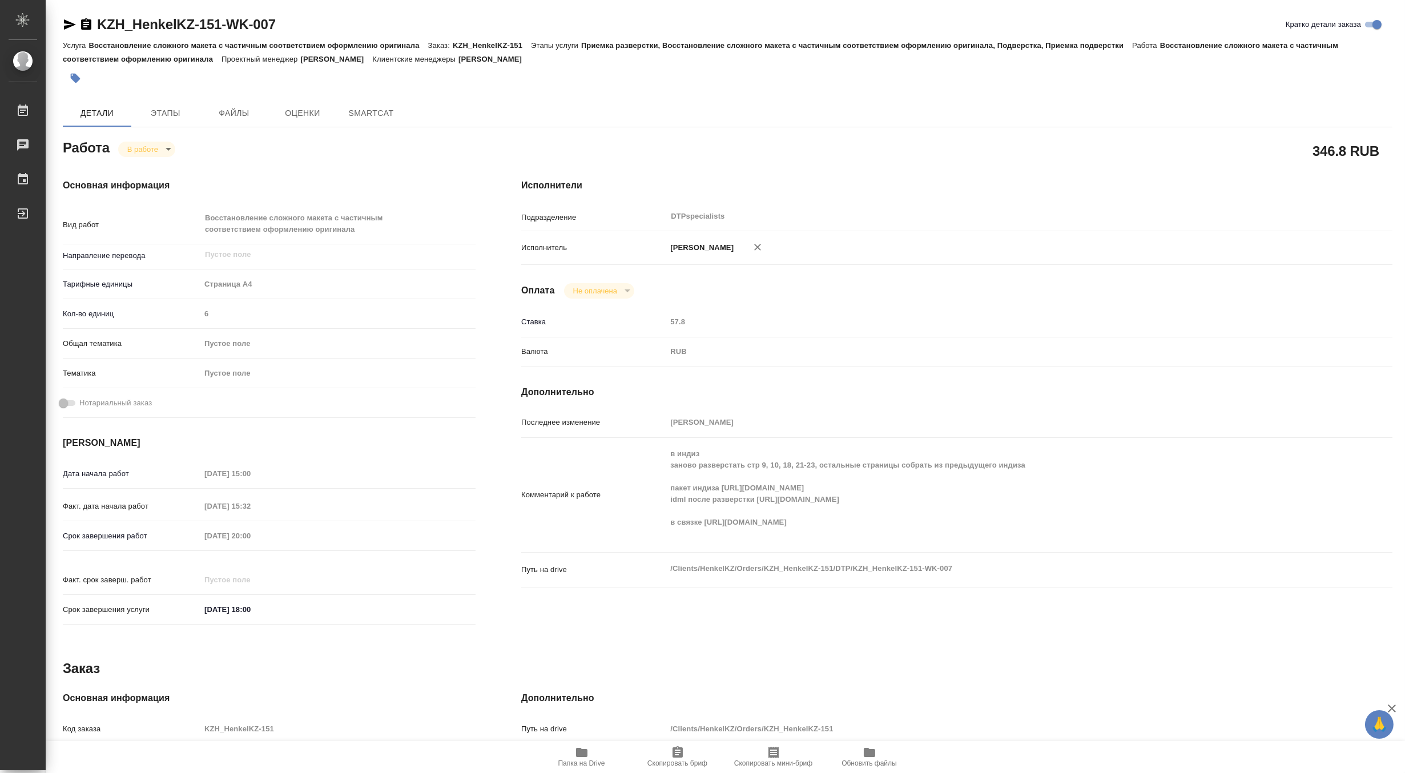
type textarea "x"
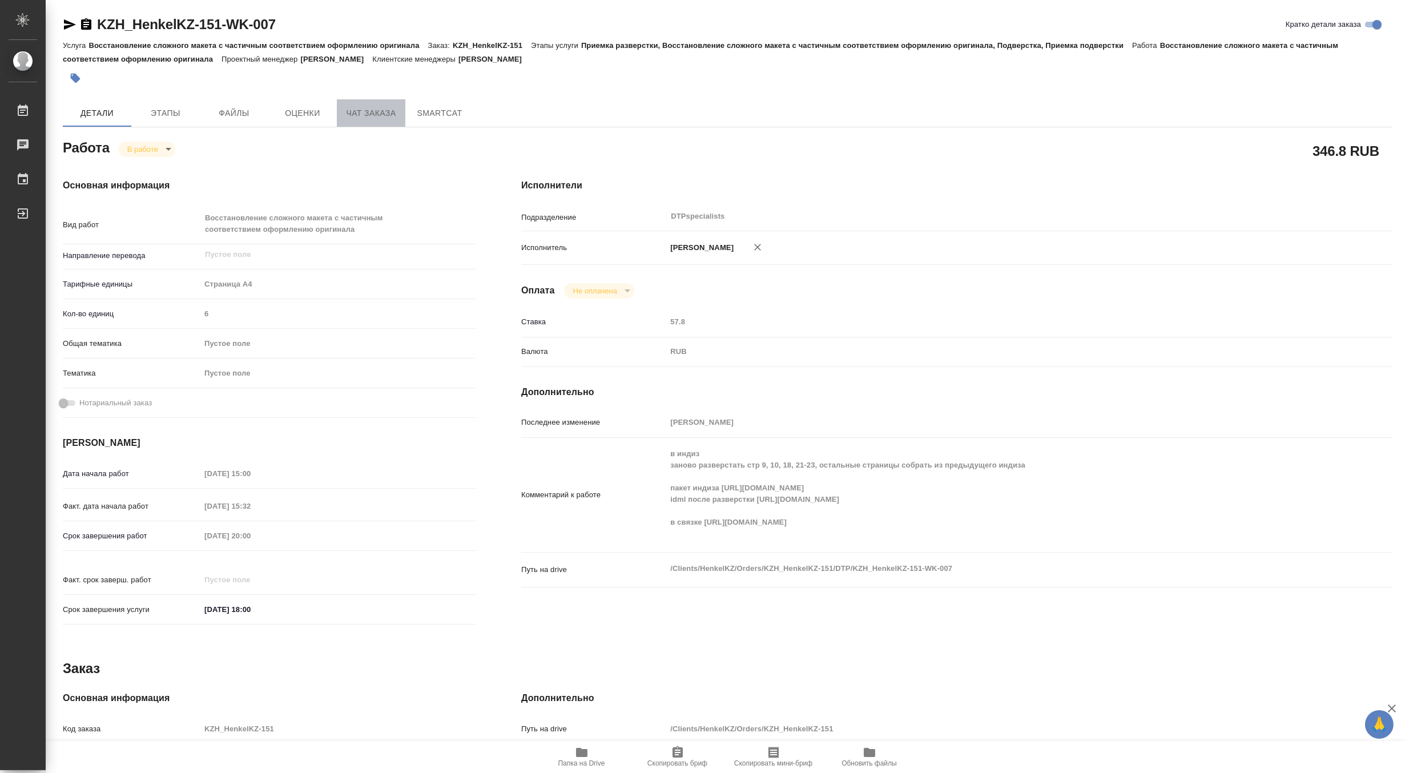
click at [362, 115] on span "Чат заказа" at bounding box center [371, 113] width 55 height 14
type textarea "x"
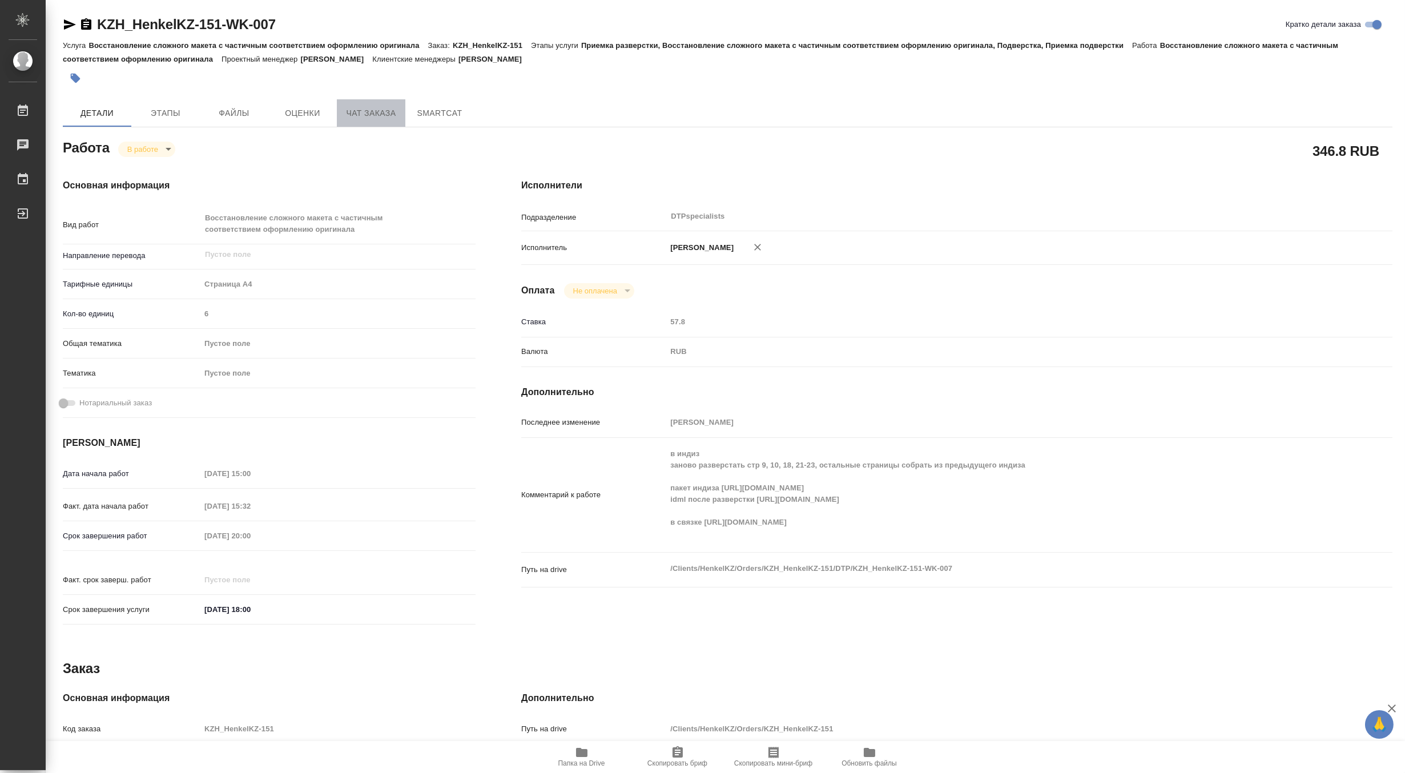
type textarea "x"
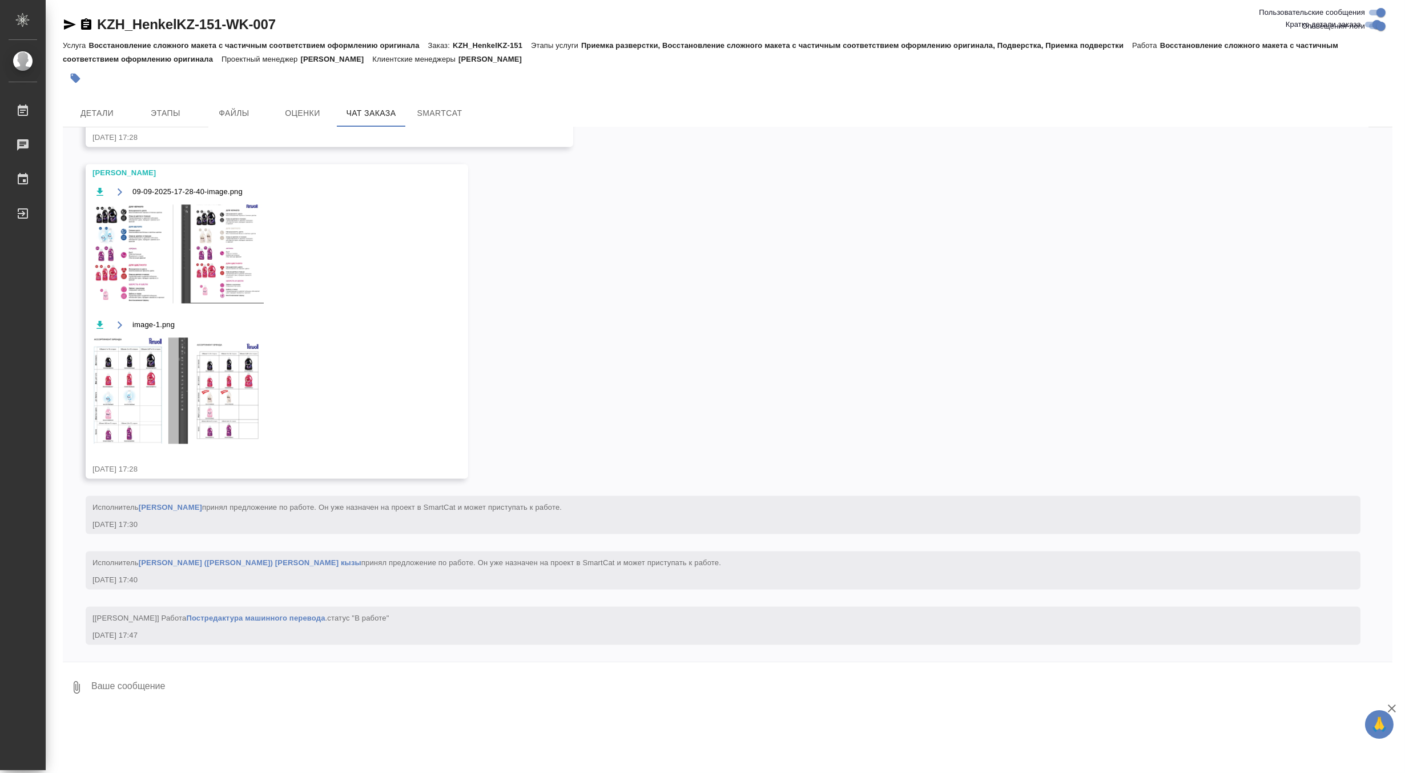
scroll to position [7576, 0]
click at [191, 684] on textarea at bounding box center [741, 687] width 1302 height 39
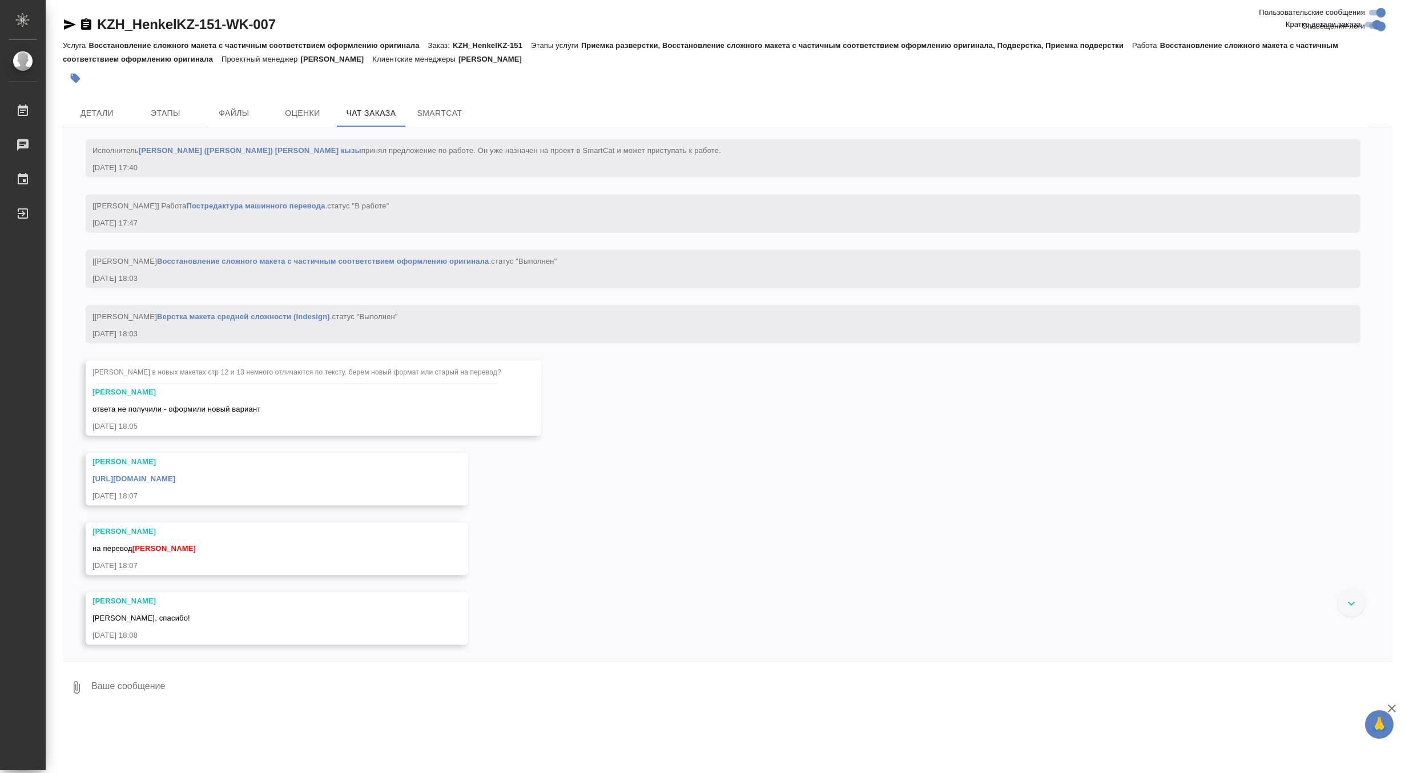
scroll to position [7988, 0]
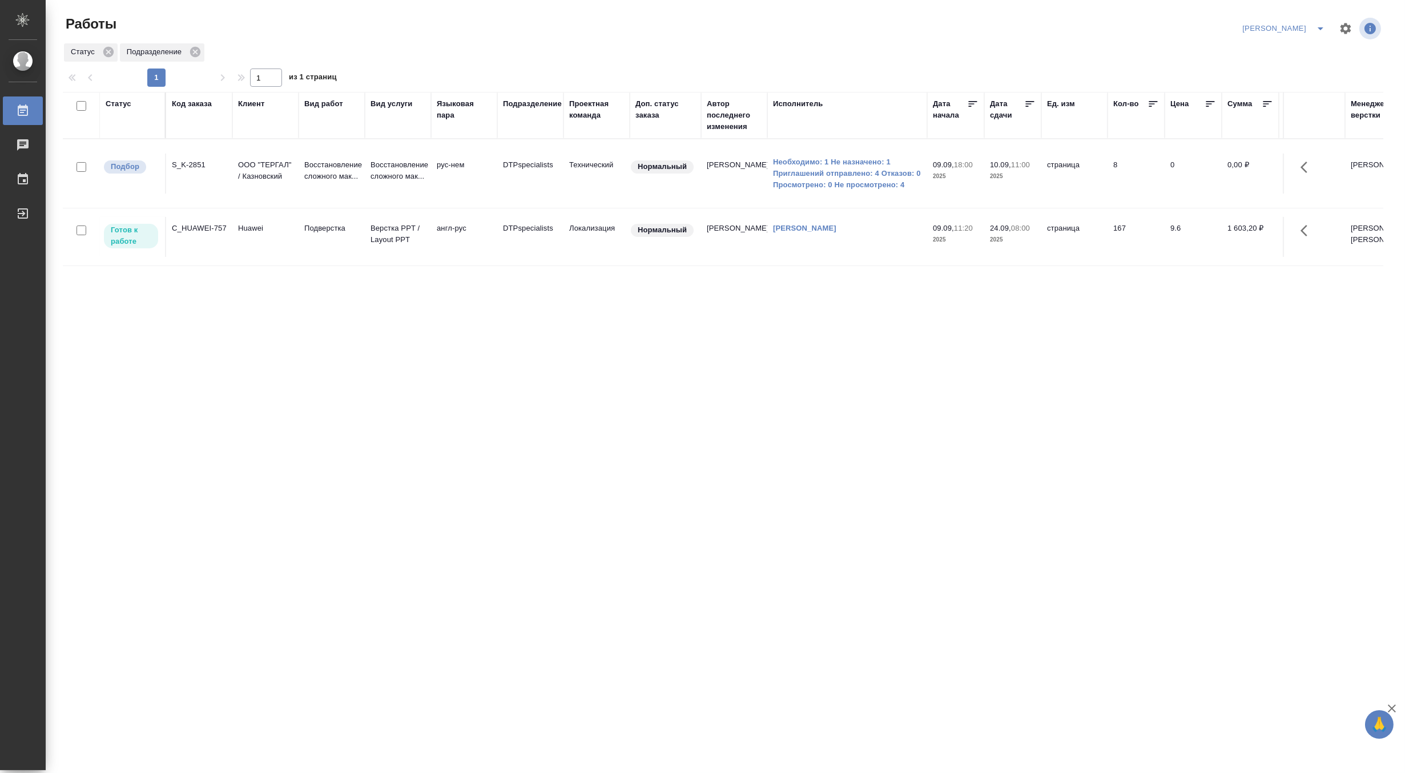
click at [1309, 15] on div "[PERSON_NAME]" at bounding box center [1311, 28] width 144 height 27
click at [1320, 24] on icon "split button" at bounding box center [1320, 29] width 14 height 14
click at [1296, 47] on li "Матвеева_В работе" at bounding box center [1277, 51] width 110 height 18
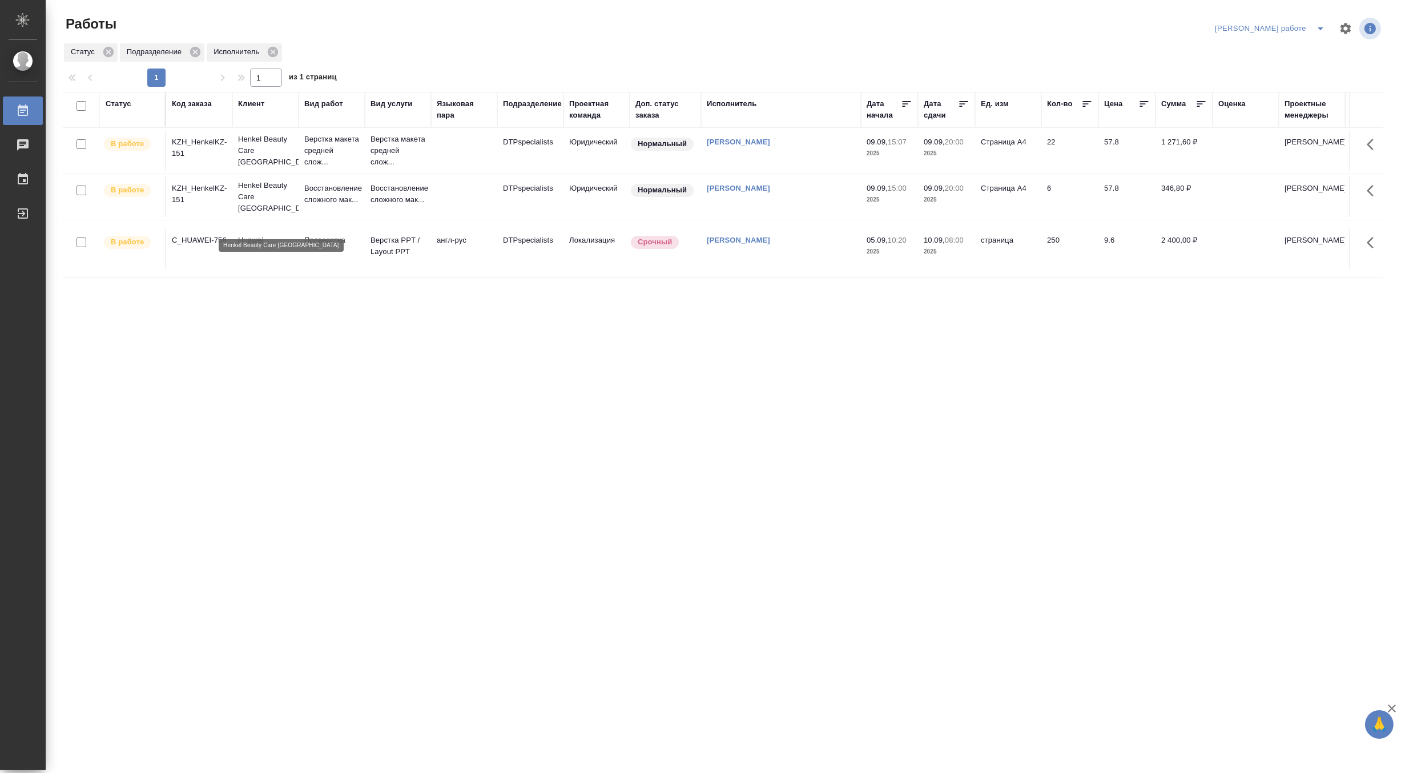
click at [249, 211] on p "Henkel Beauty Care Kazakhstan" at bounding box center [265, 197] width 55 height 34
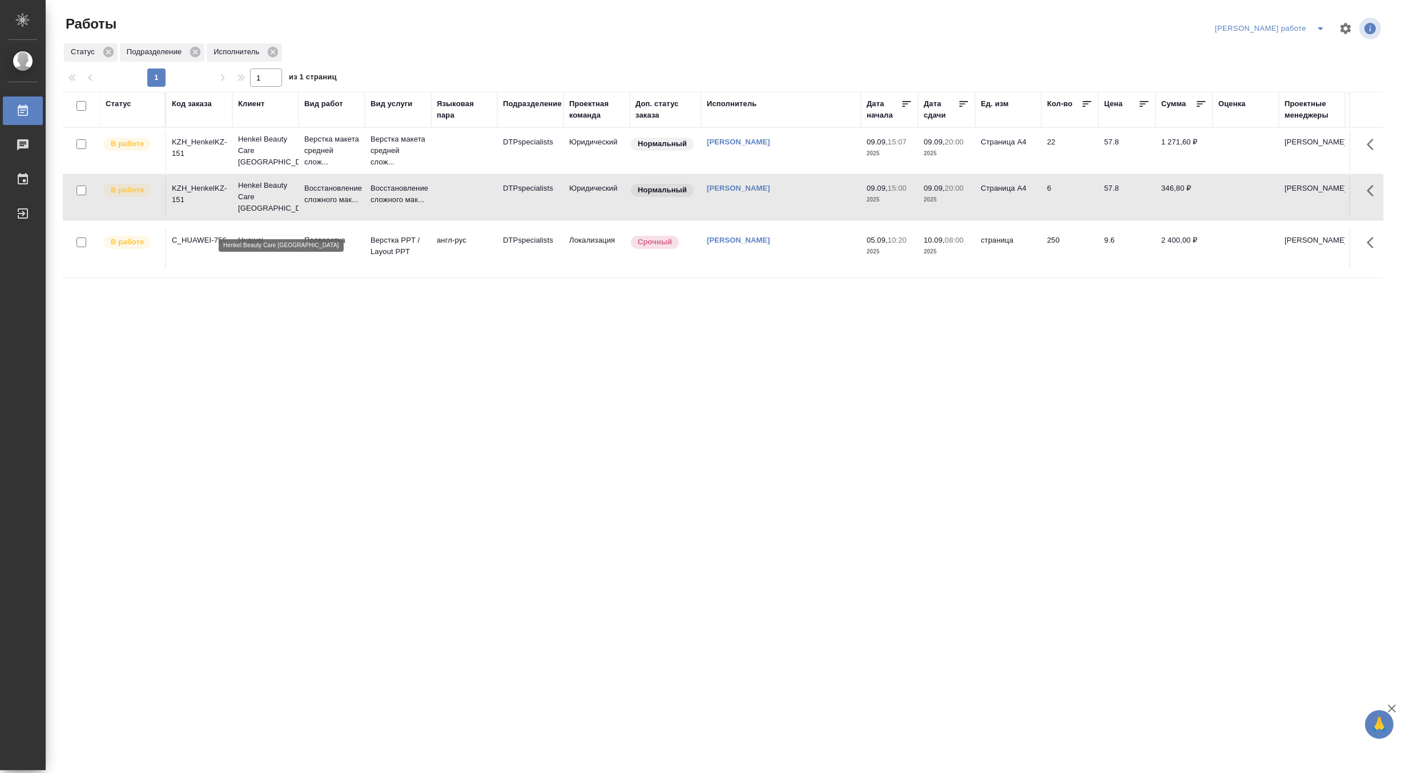
click at [249, 211] on p "Henkel Beauty Care Kazakhstan" at bounding box center [265, 197] width 55 height 34
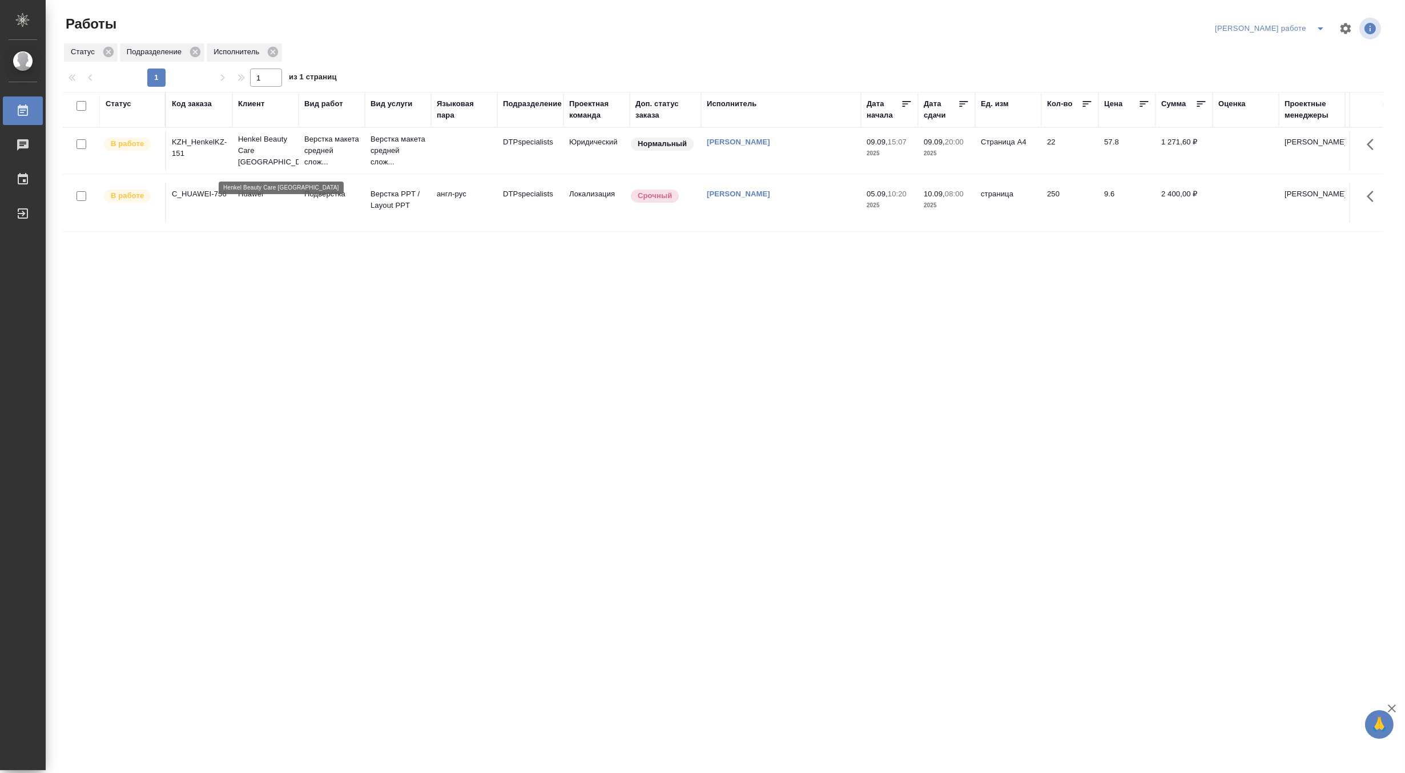
click at [263, 166] on p "Henkel Beauty Care Kazakhstan" at bounding box center [265, 151] width 55 height 34
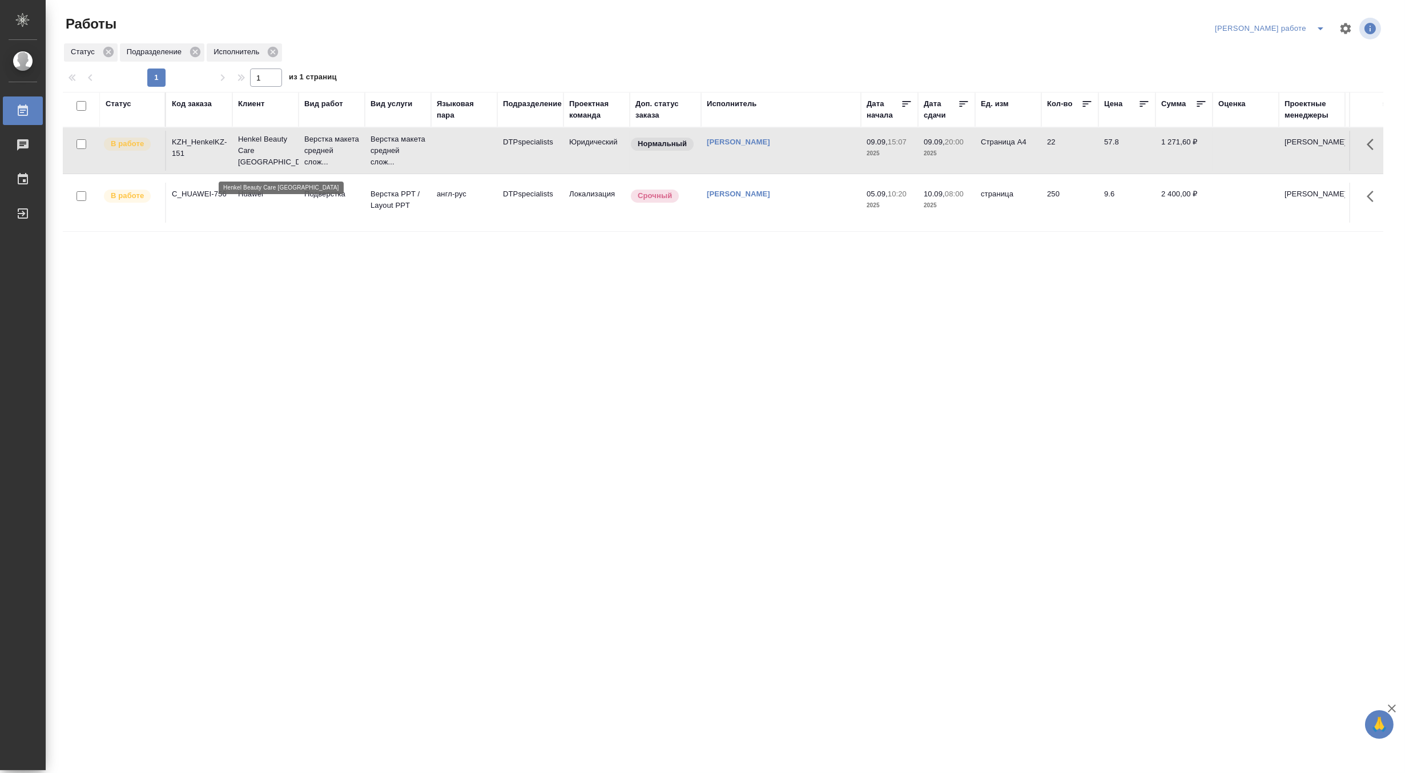
click at [263, 166] on p "Henkel Beauty Care Kazakhstan" at bounding box center [265, 151] width 55 height 34
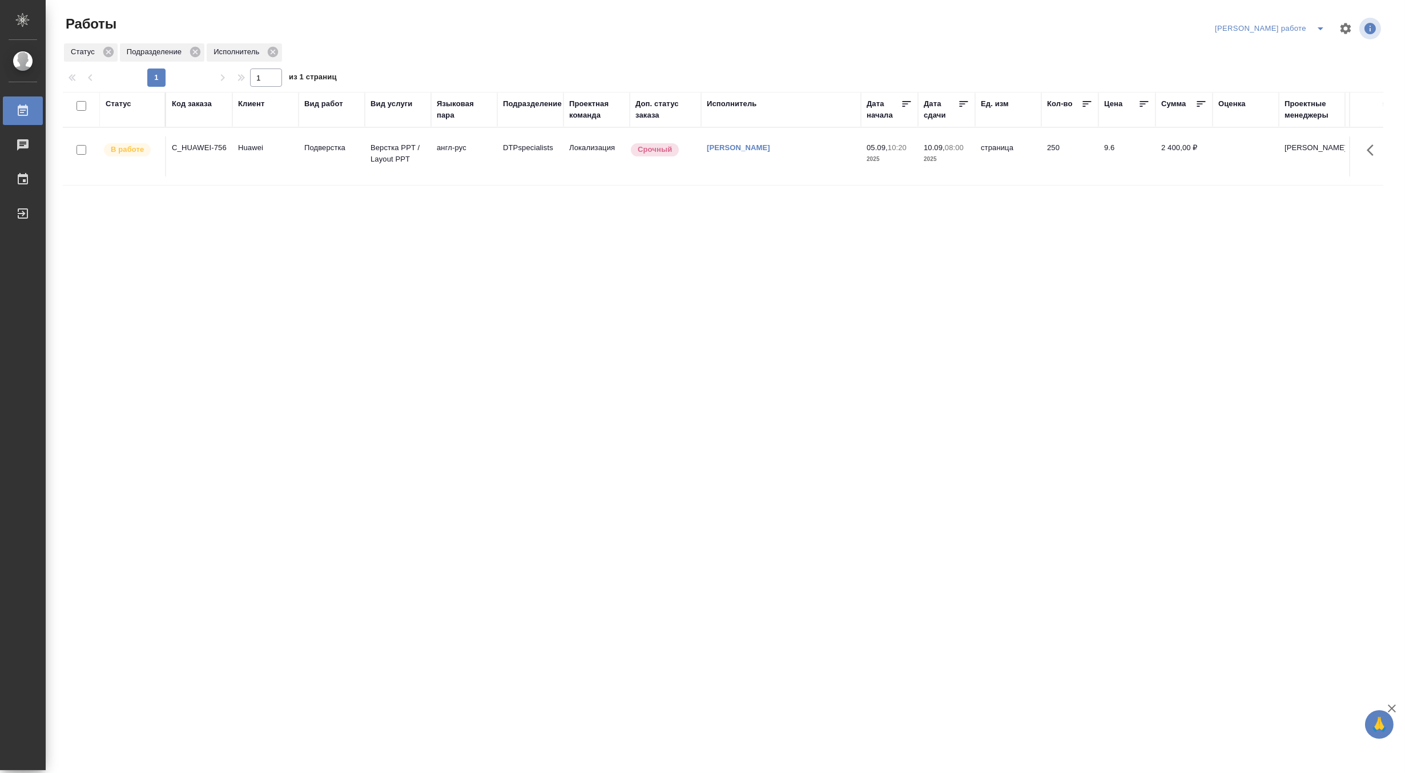
click at [1325, 22] on icon "split button" at bounding box center [1320, 29] width 14 height 14
click at [1280, 71] on li "[PERSON_NAME]" at bounding box center [1279, 69] width 103 height 18
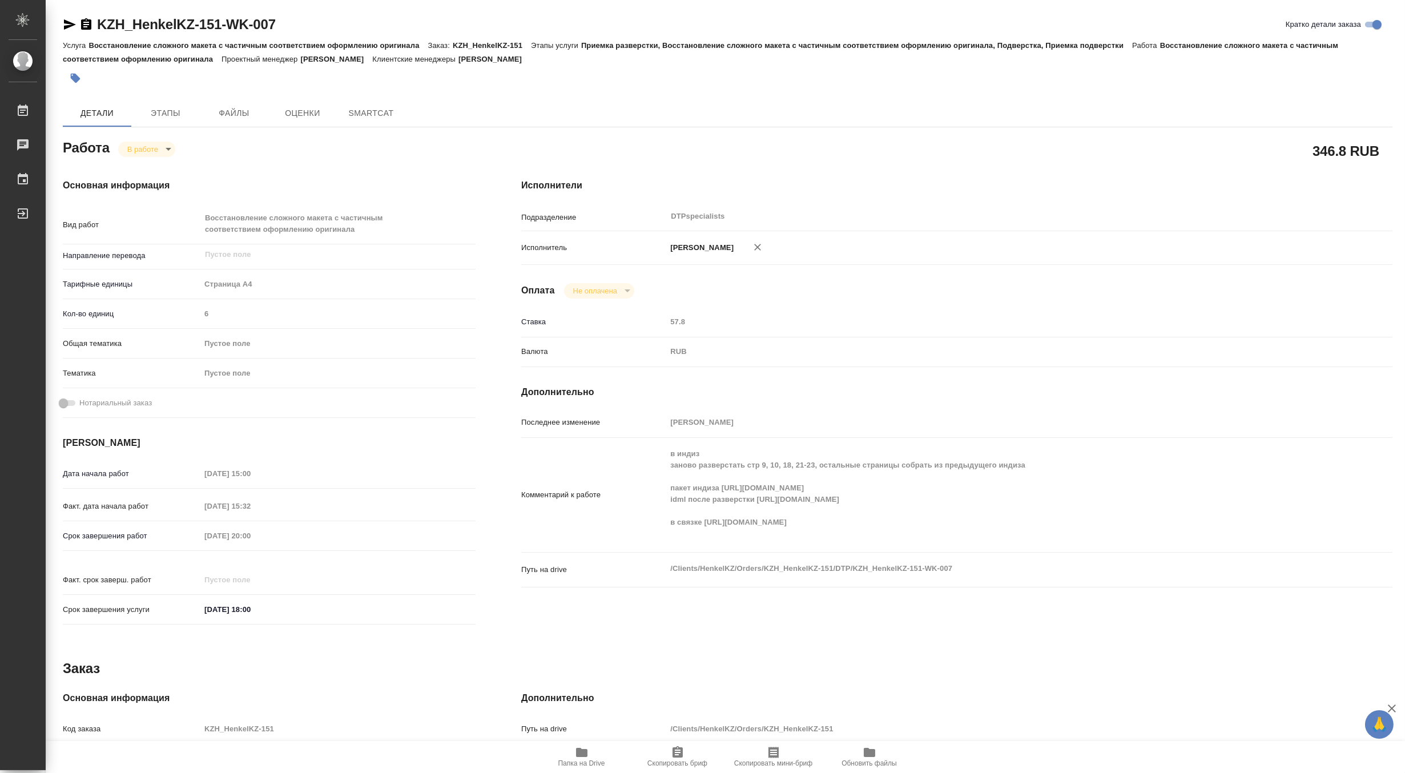
type textarea "x"
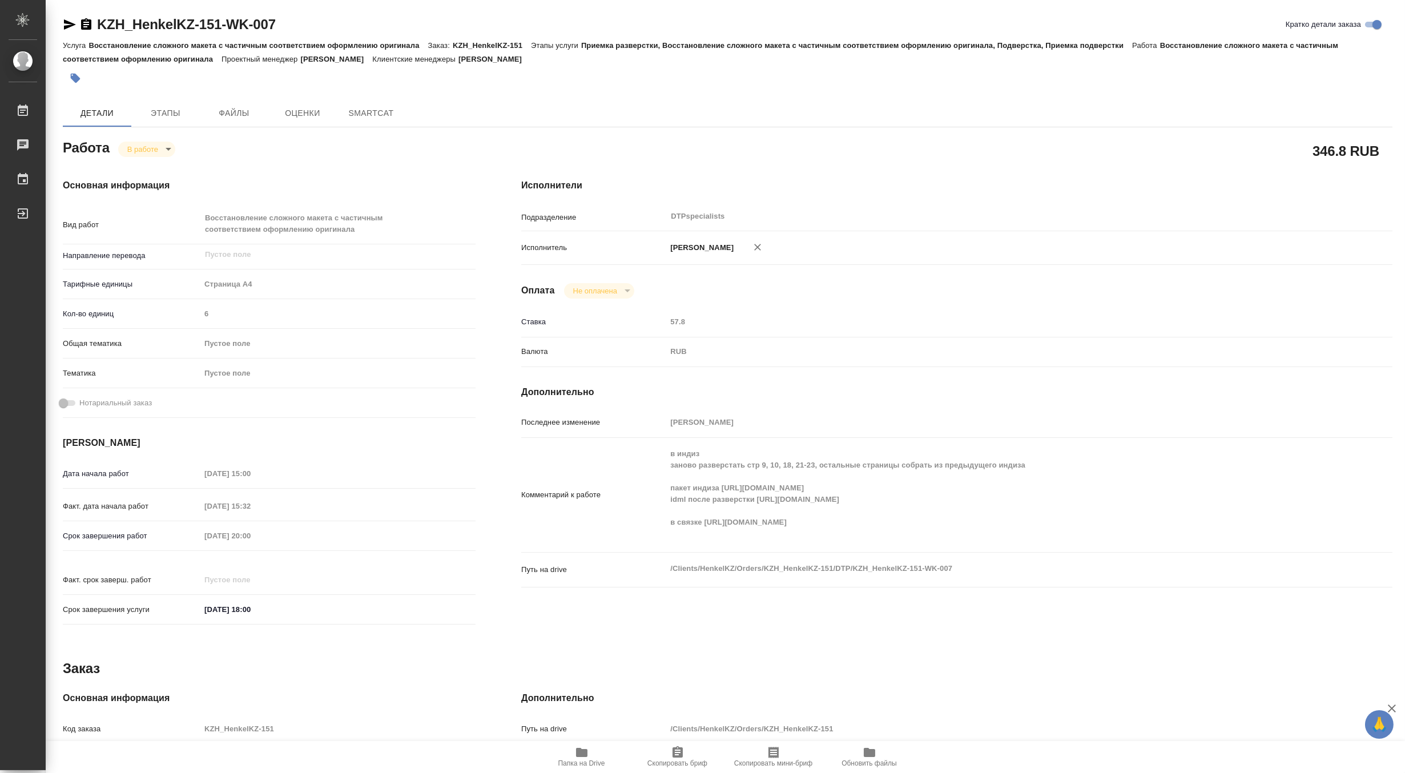
type textarea "x"
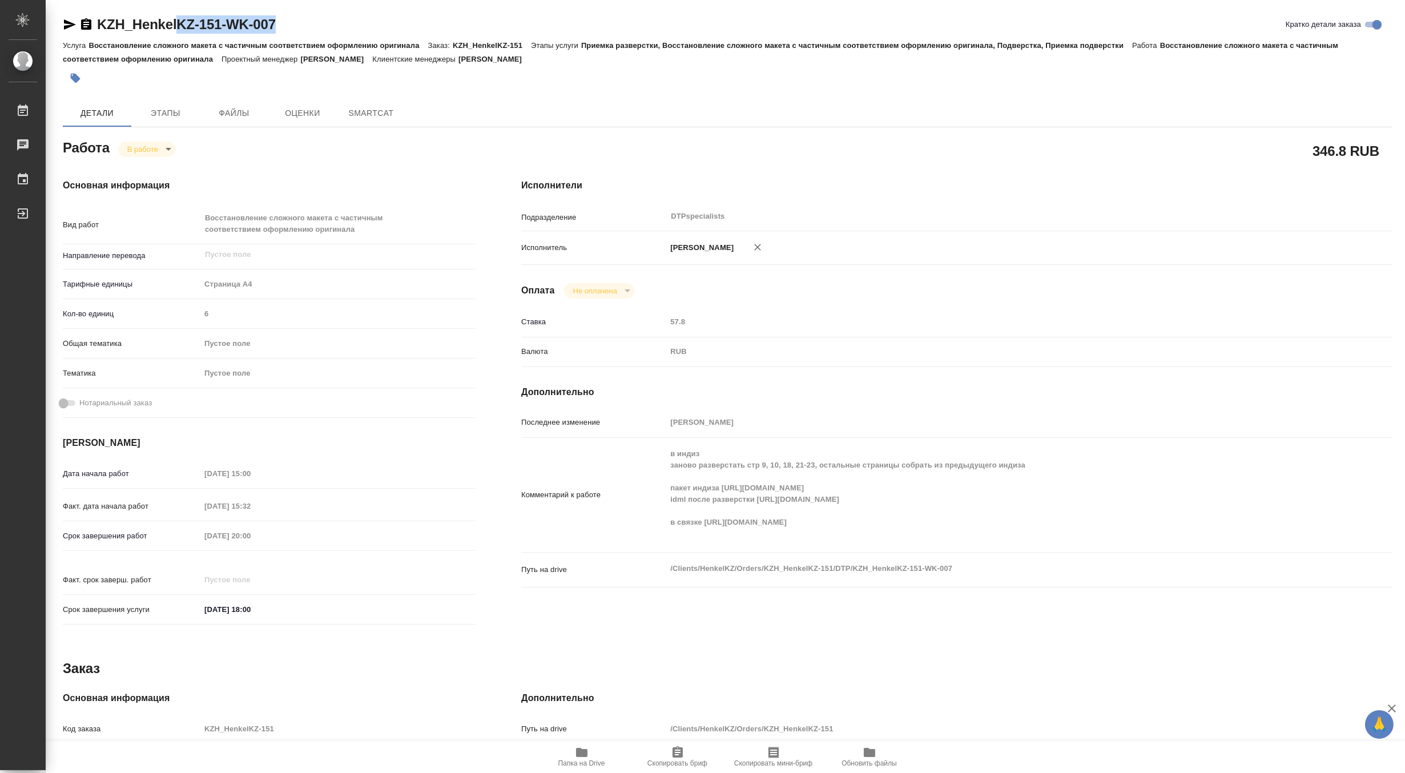
type textarea "x"
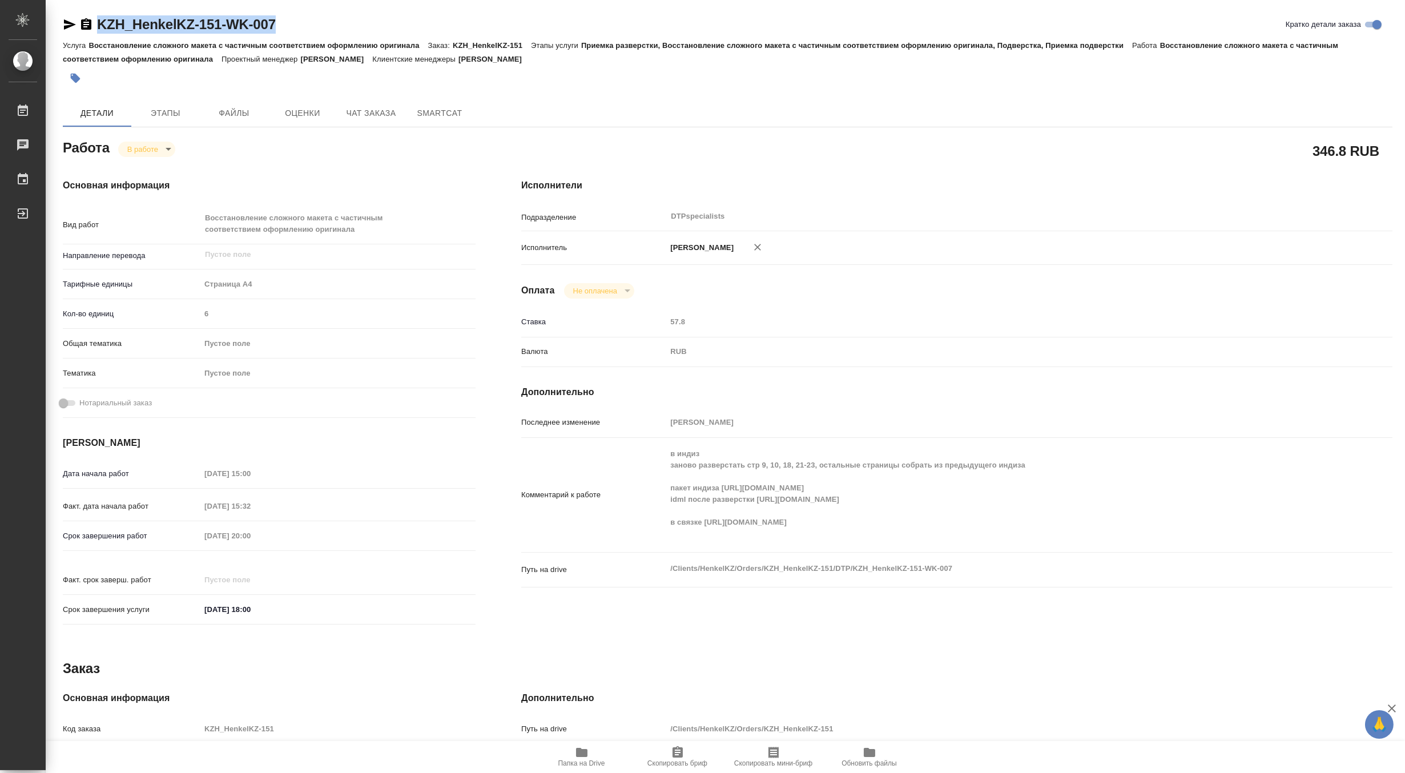
drag, startPoint x: 287, startPoint y: 24, endPoint x: 99, endPoint y: 16, distance: 187.9
click at [99, 16] on div "KZH_HenkelKZ-151-WK-007 Кратко детали заказа" at bounding box center [727, 24] width 1329 height 18
copy link "KZH_HenkelKZ-151-WK-007"
type textarea "x"
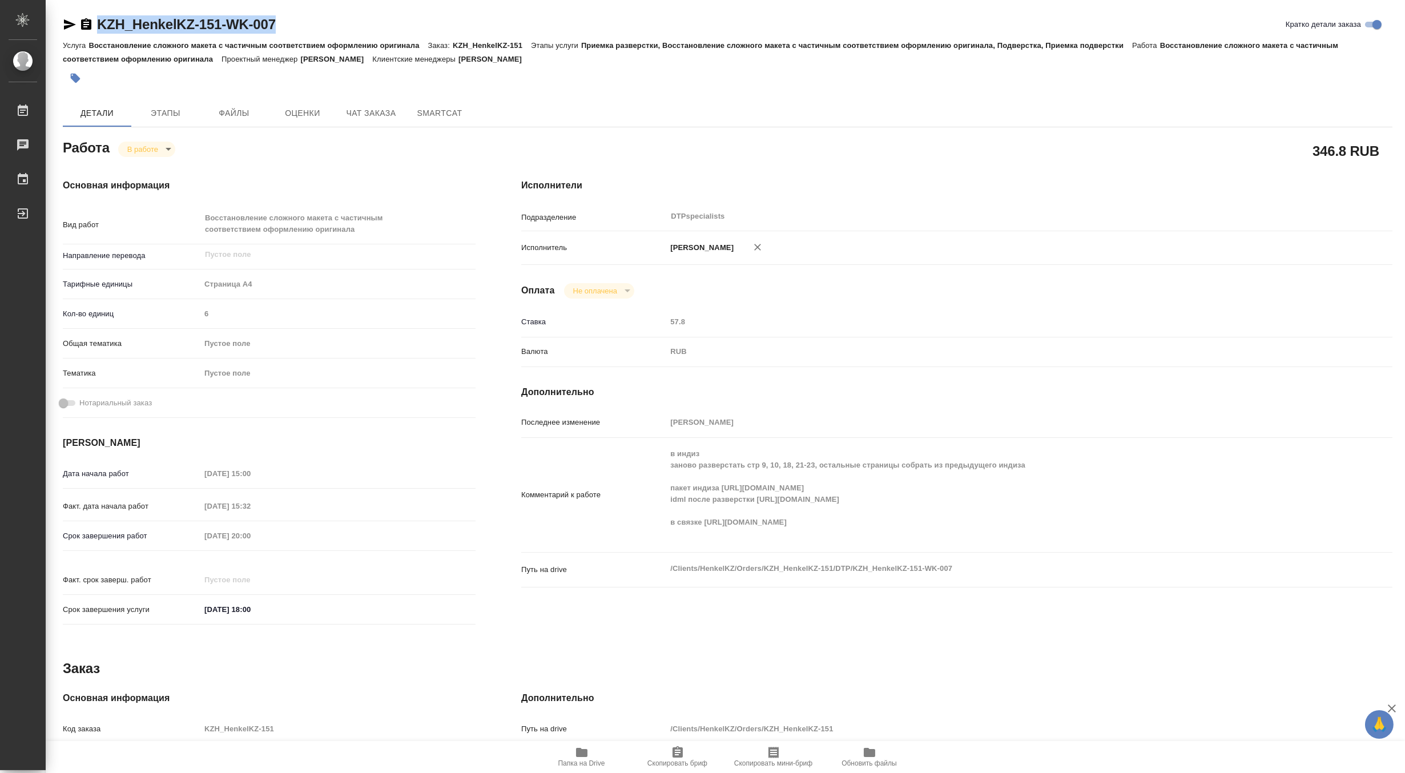
type textarea "x"
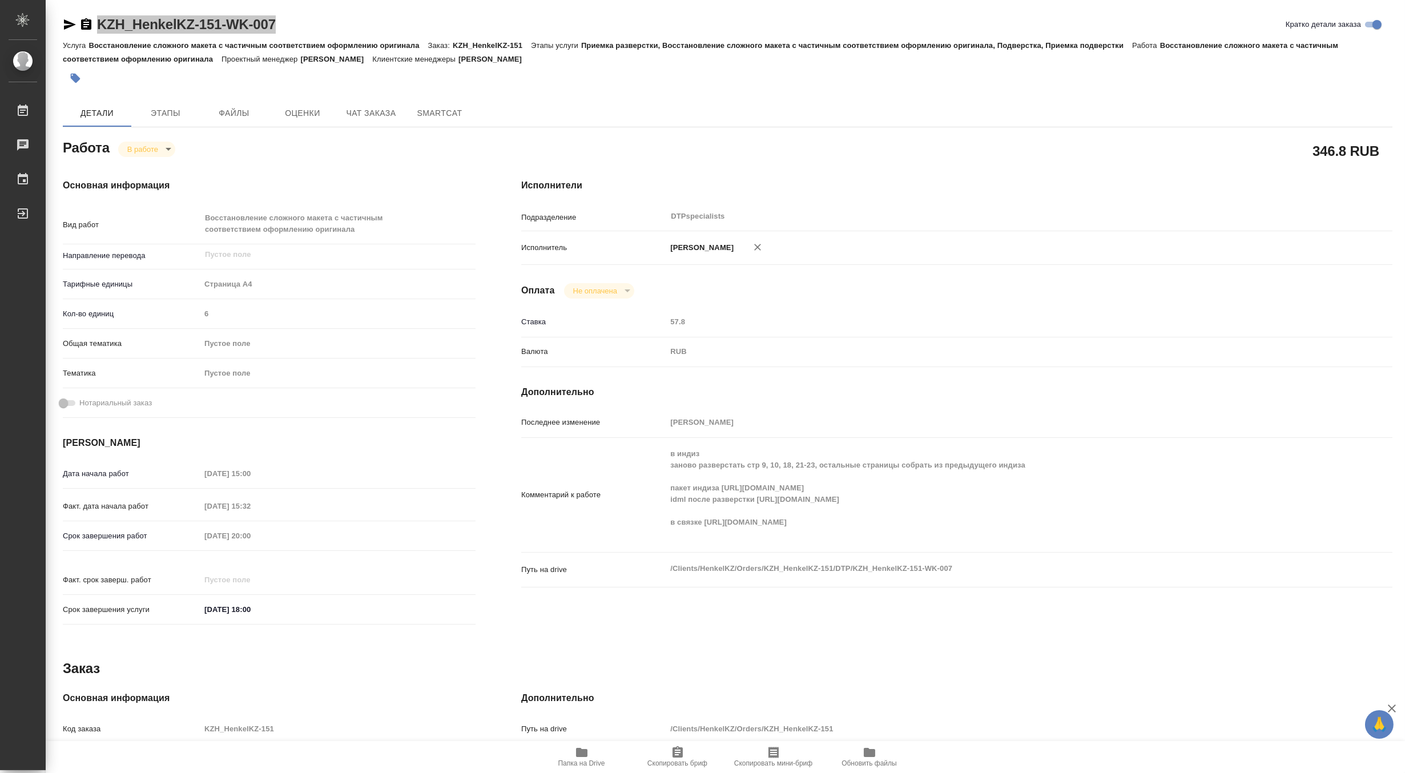
type textarea "x"
click at [586, 762] on span "Папка на Drive" at bounding box center [581, 763] width 47 height 8
click at [137, 142] on body "🙏 .cls-1 fill:#fff; AWATERA [PERSON_NAME] Работы 0 Чаты График Выйти KZH_Henkel…" at bounding box center [702, 386] width 1405 height 773
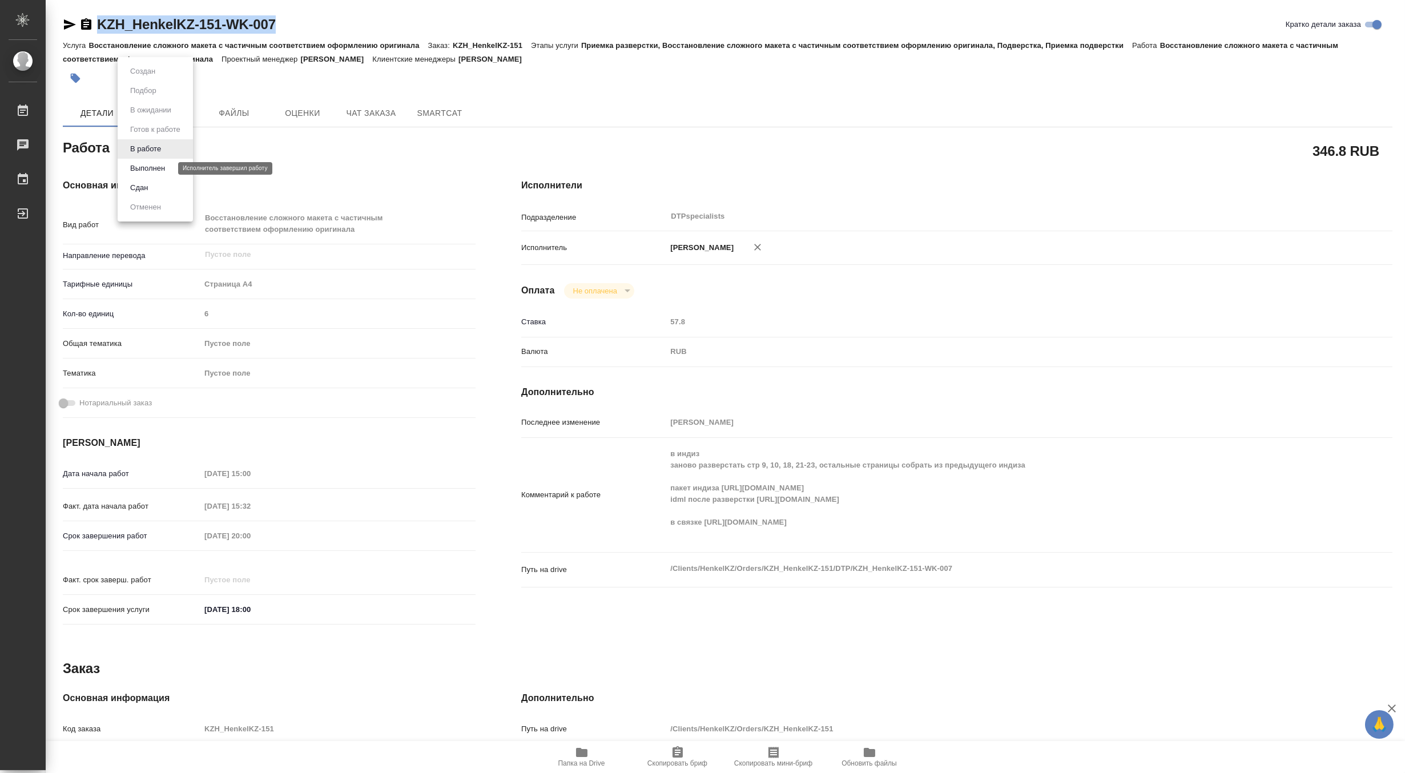
click at [137, 164] on button "Выполнен" at bounding box center [148, 168] width 42 height 13
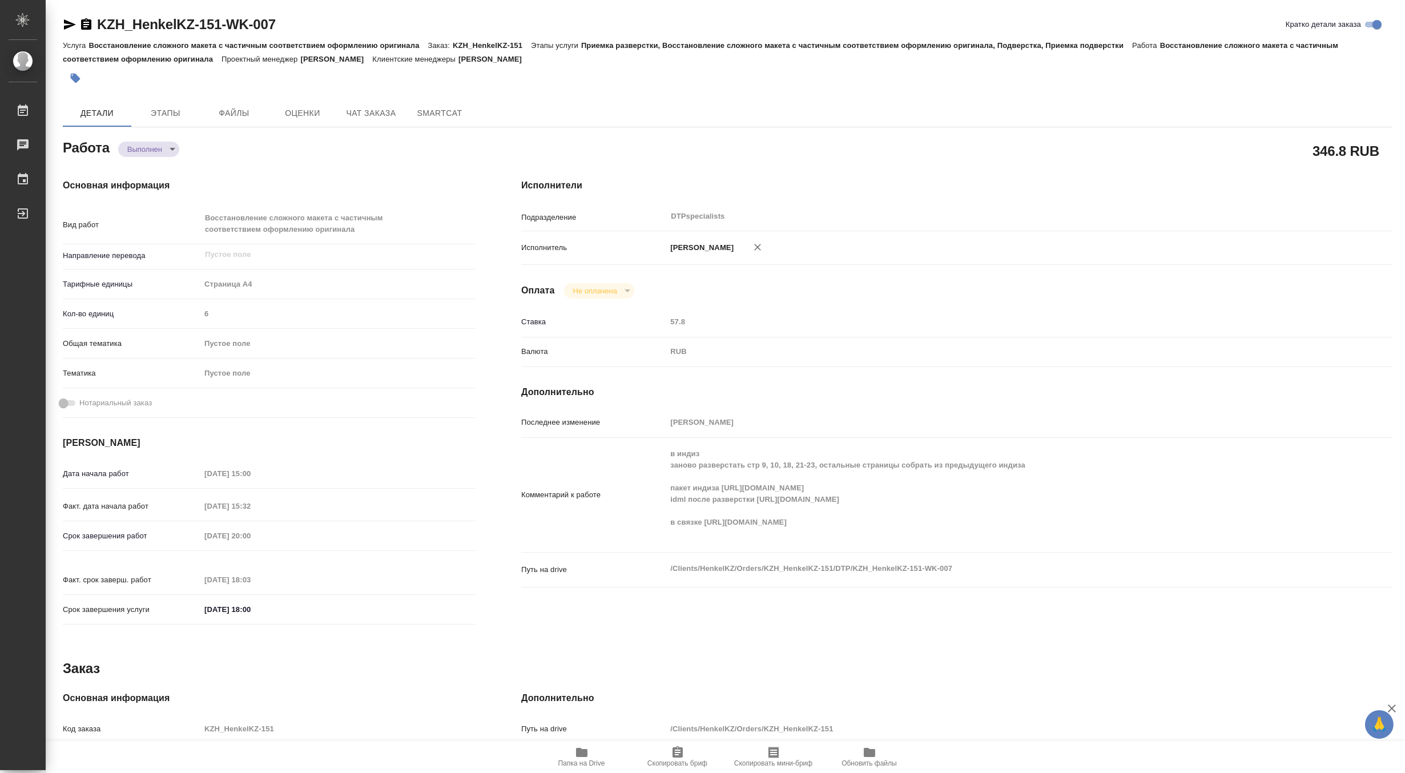
type textarea "x"
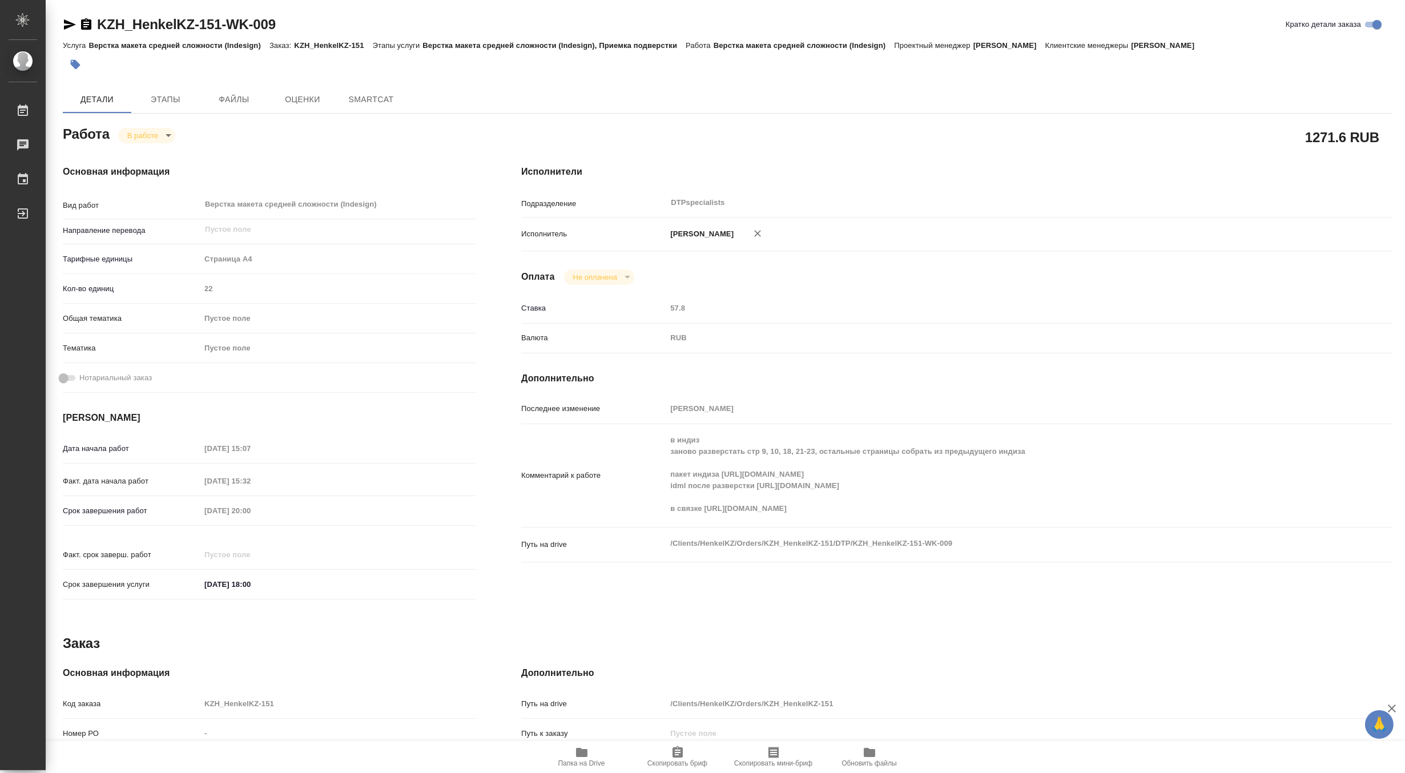
type textarea "x"
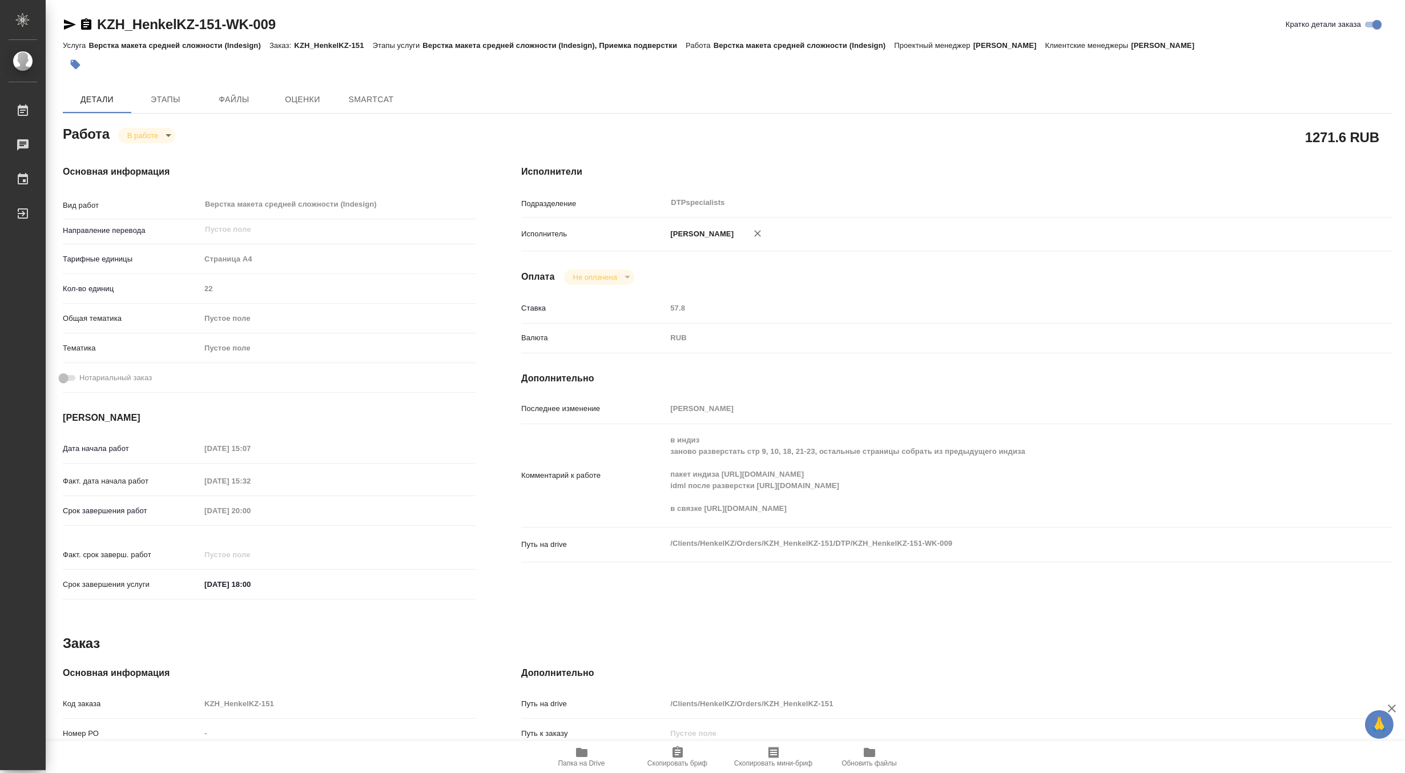
type textarea "x"
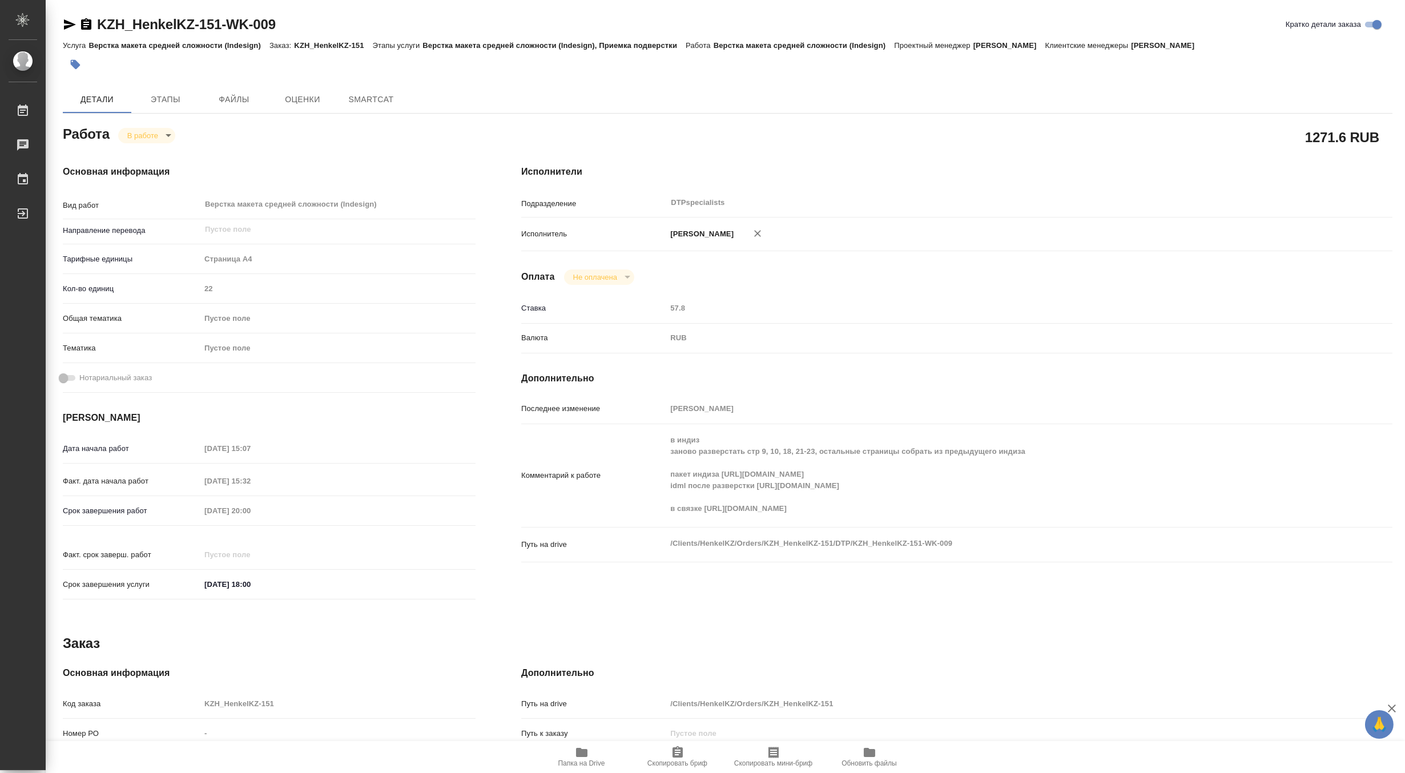
type textarea "x"
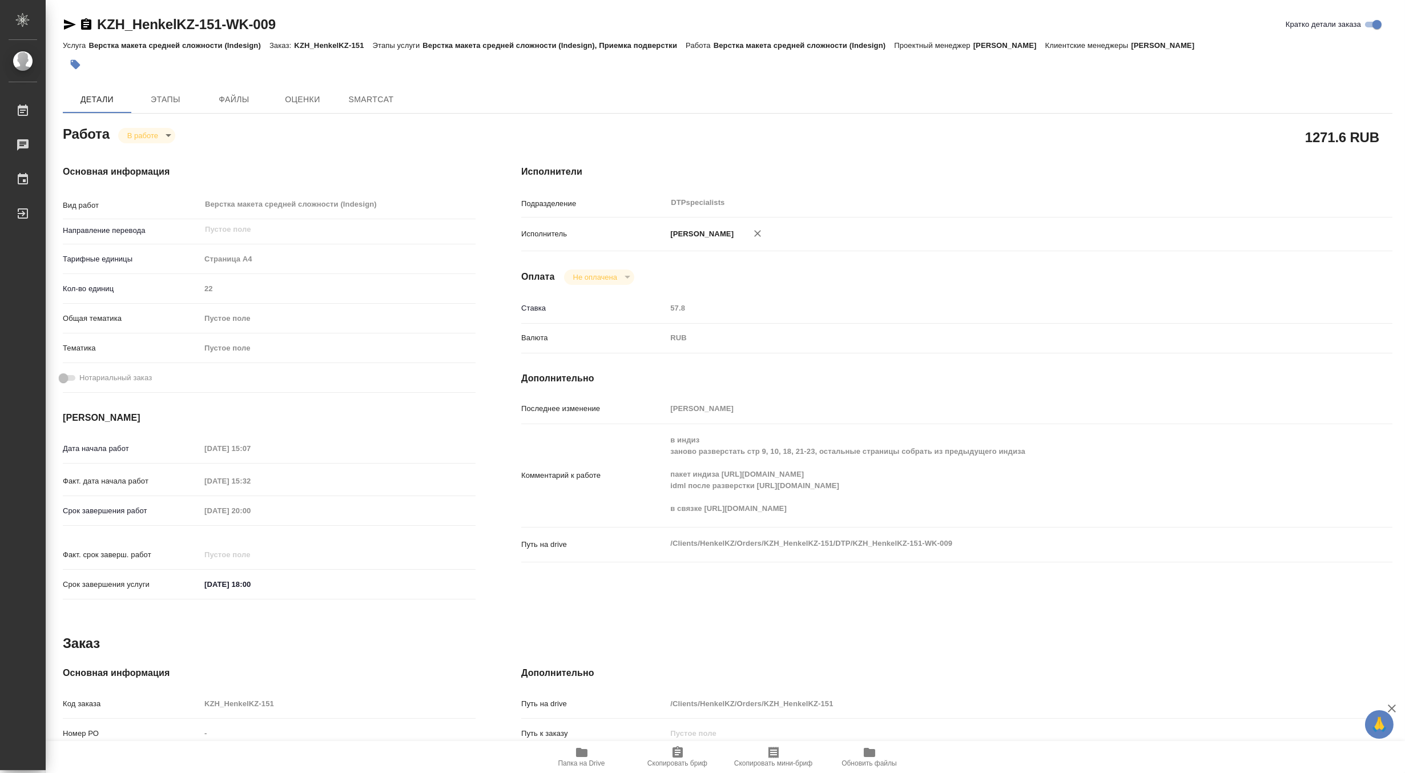
type textarea "x"
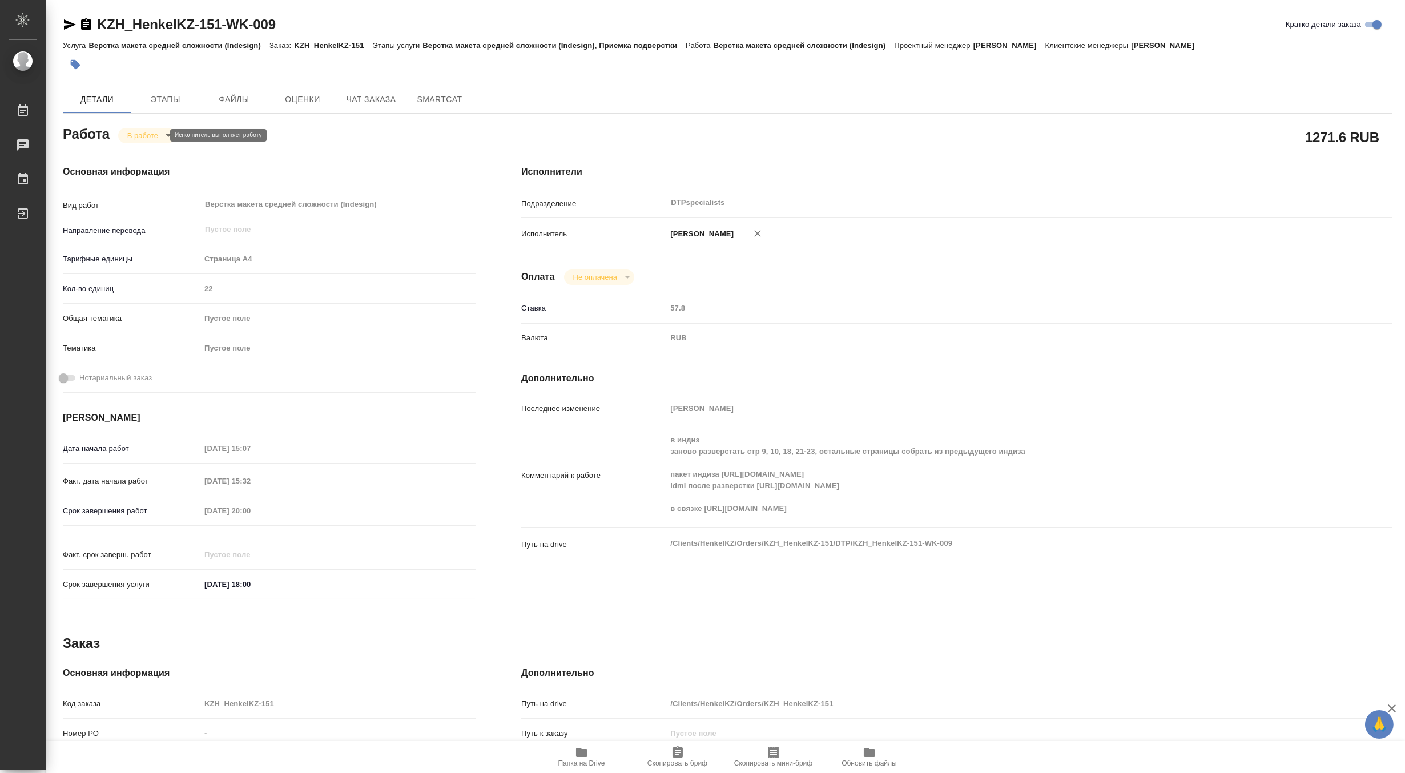
click at [127, 136] on body "🙏 .cls-1 fill:#fff; AWATERA [PERSON_NAME] Чаты График Выйти KZH_HenkelKZ-151-WK…" at bounding box center [702, 386] width 1405 height 773
type textarea "x"
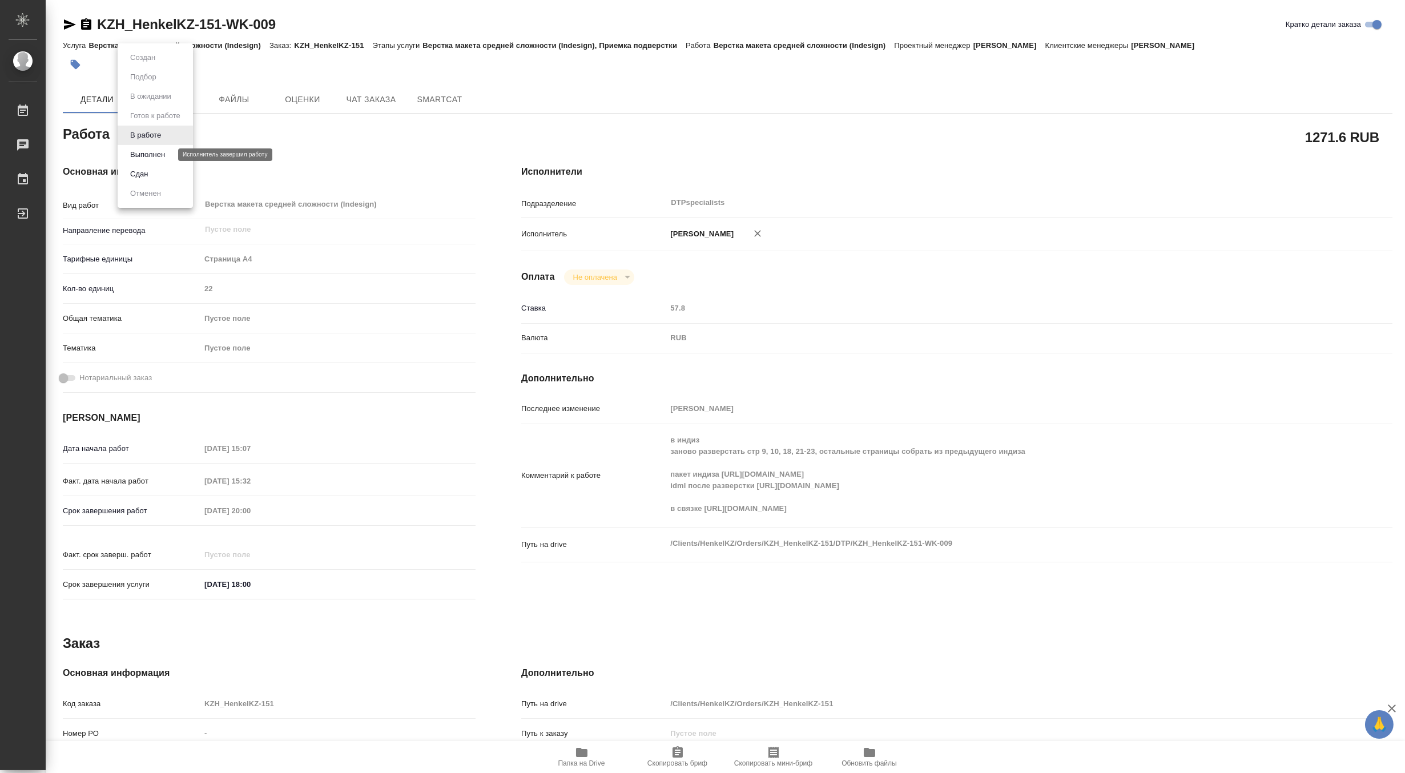
type textarea "x"
click at [131, 150] on button "Выполнен" at bounding box center [148, 154] width 42 height 13
type textarea "x"
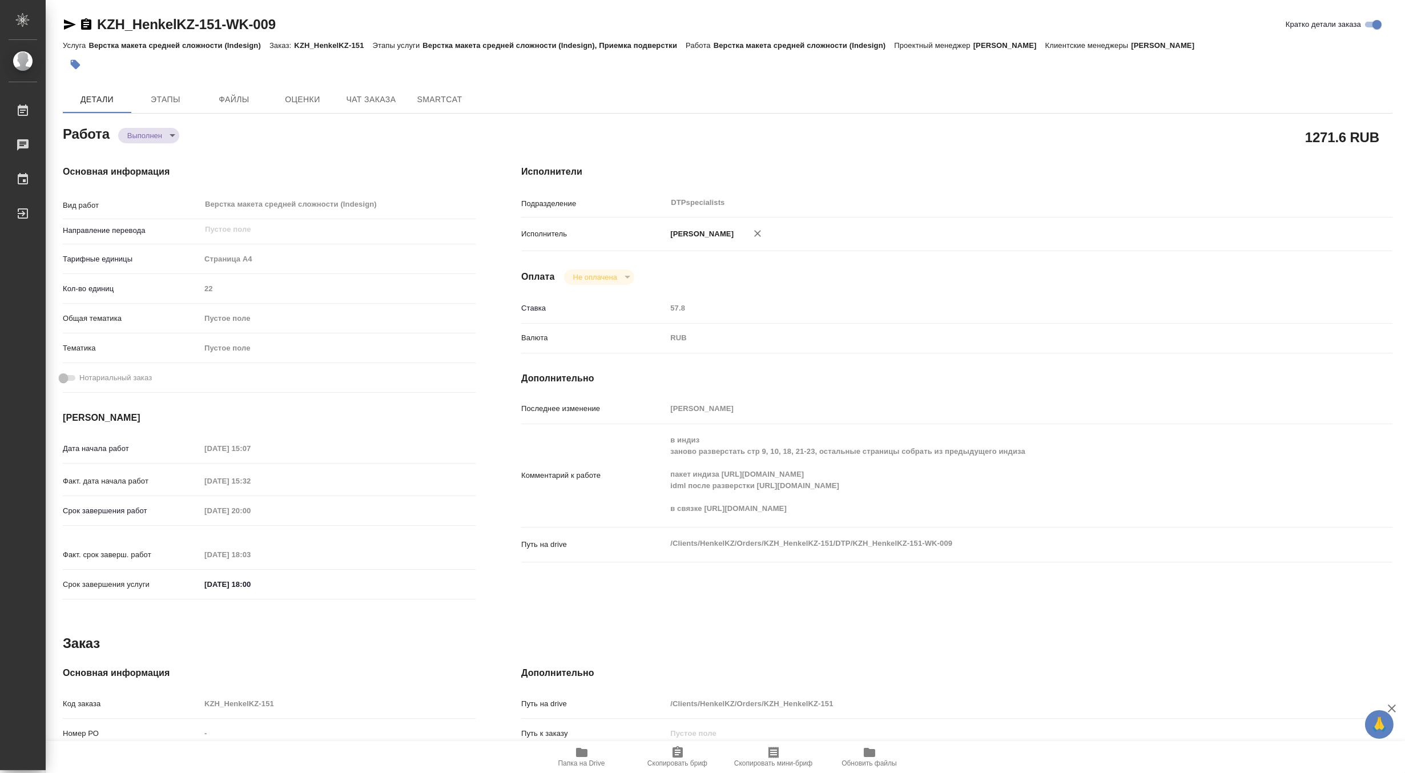
type textarea "x"
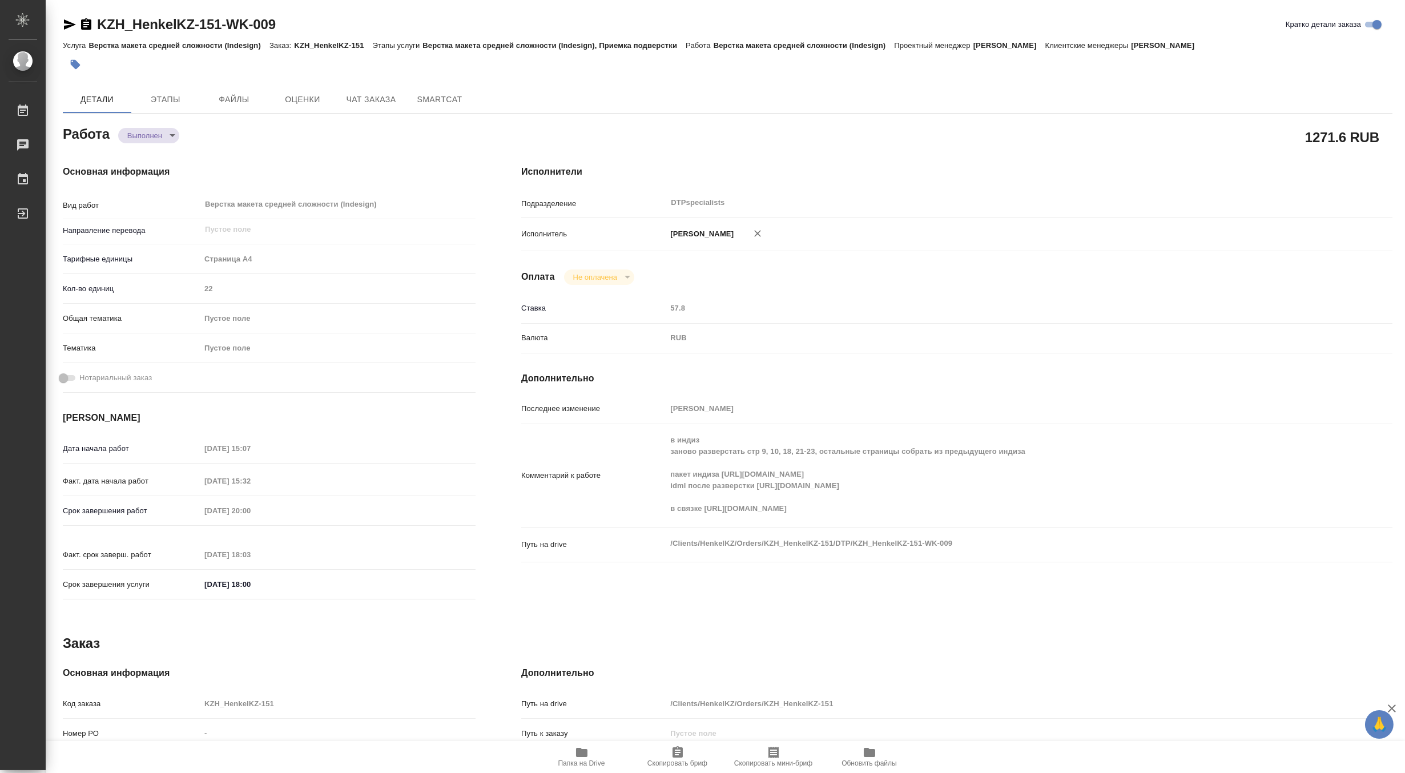
type textarea "x"
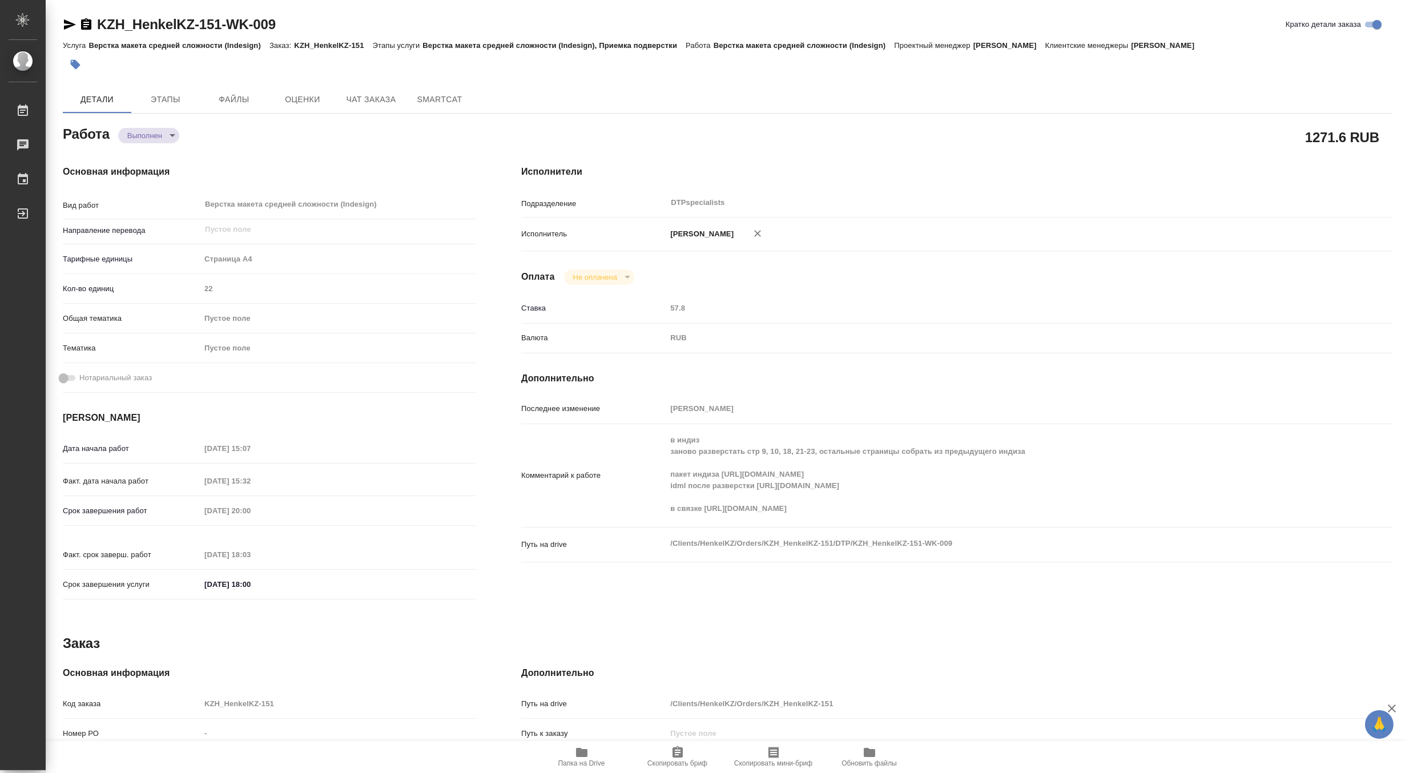
type textarea "x"
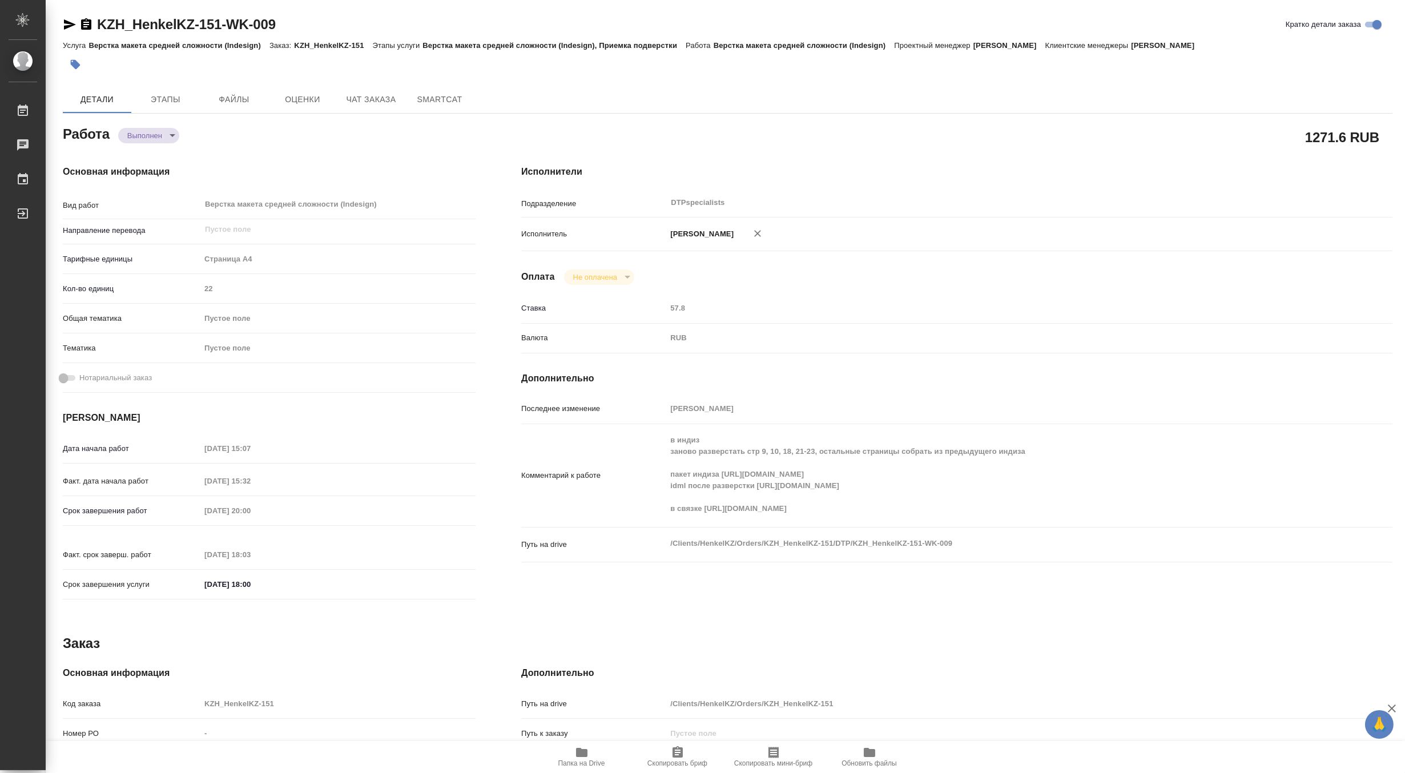
type textarea "x"
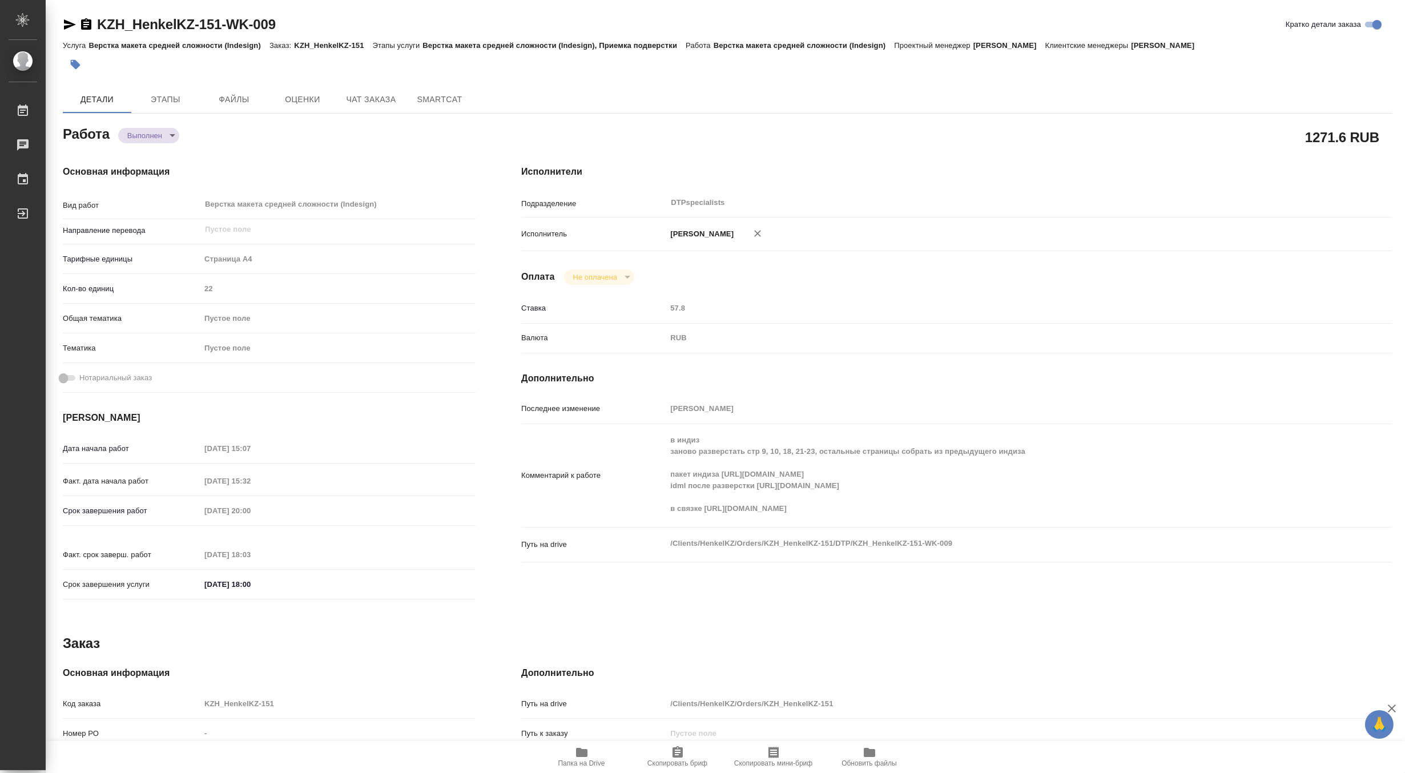
type textarea "x"
